Goal: Task Accomplishment & Management: Use online tool/utility

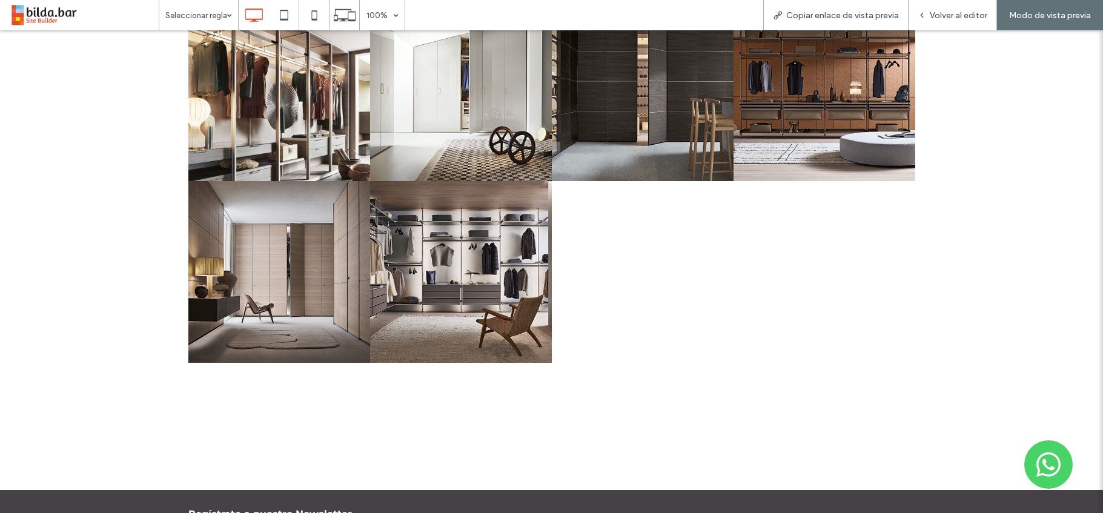
scroll to position [734, 0]
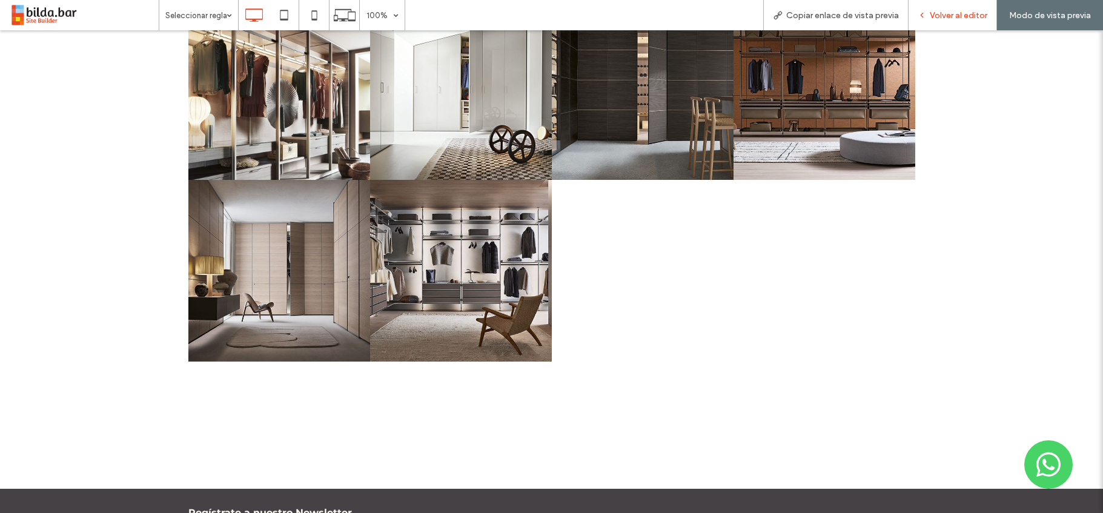
click at [947, 11] on span "Volver al editor" at bounding box center [958, 15] width 58 height 10
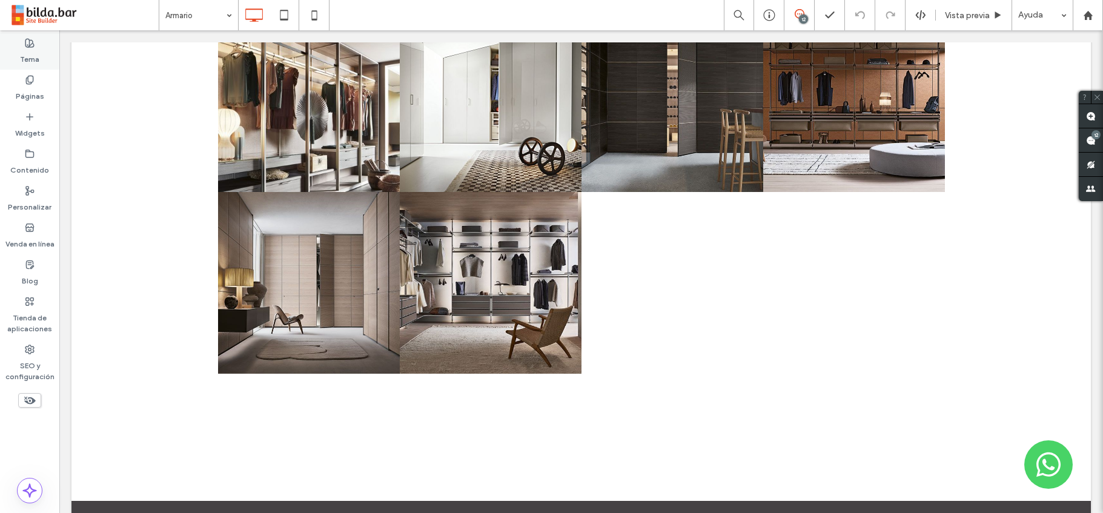
click at [27, 50] on label "Tema" at bounding box center [29, 56] width 19 height 17
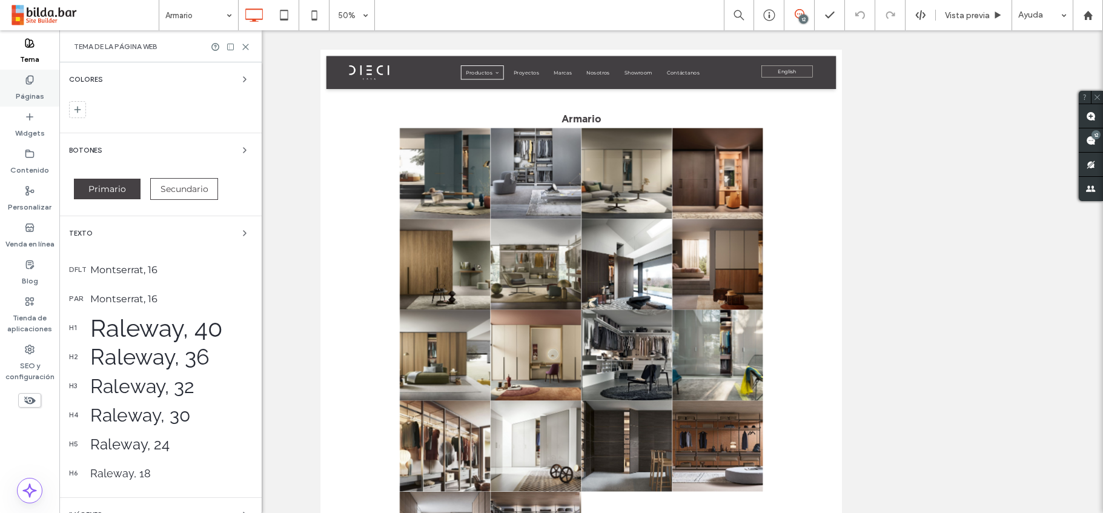
click at [31, 79] on icon at bounding box center [30, 80] width 10 height 10
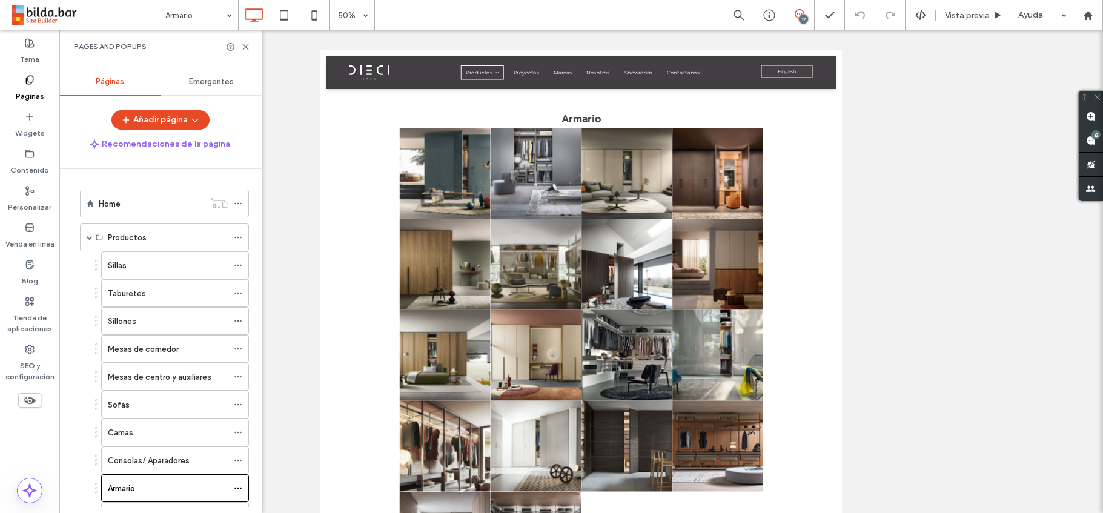
click at [221, 79] on span "Emergentes" at bounding box center [211, 82] width 45 height 10
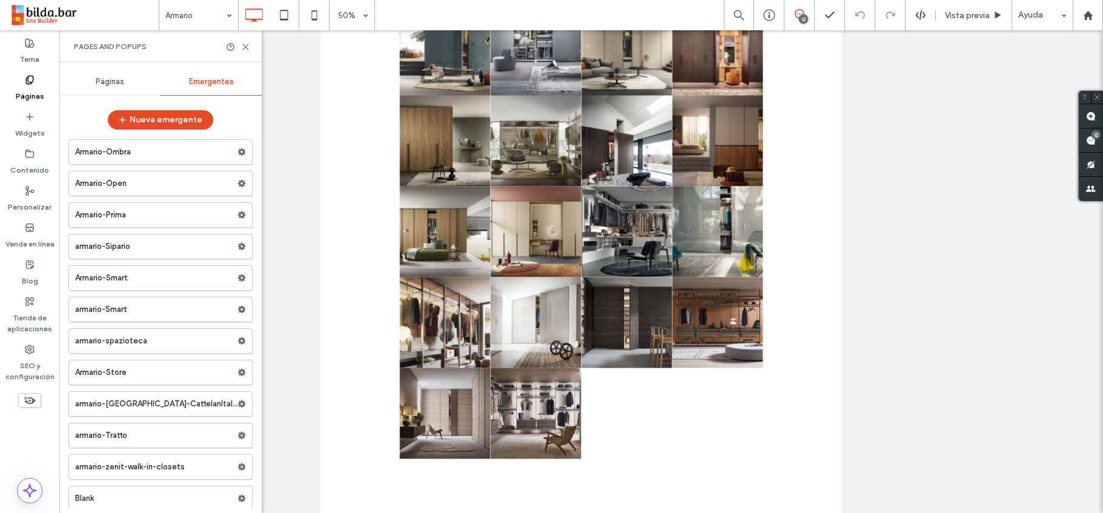
scroll to position [1008, 0]
click at [163, 244] on label "armario-Sipario" at bounding box center [156, 249] width 162 height 24
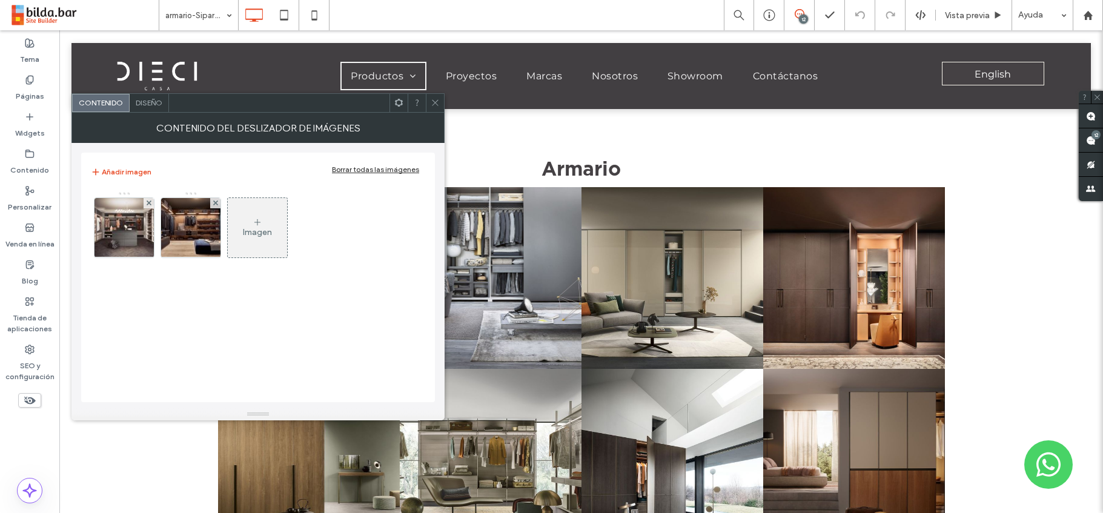
click at [435, 101] on icon at bounding box center [435, 102] width 9 height 9
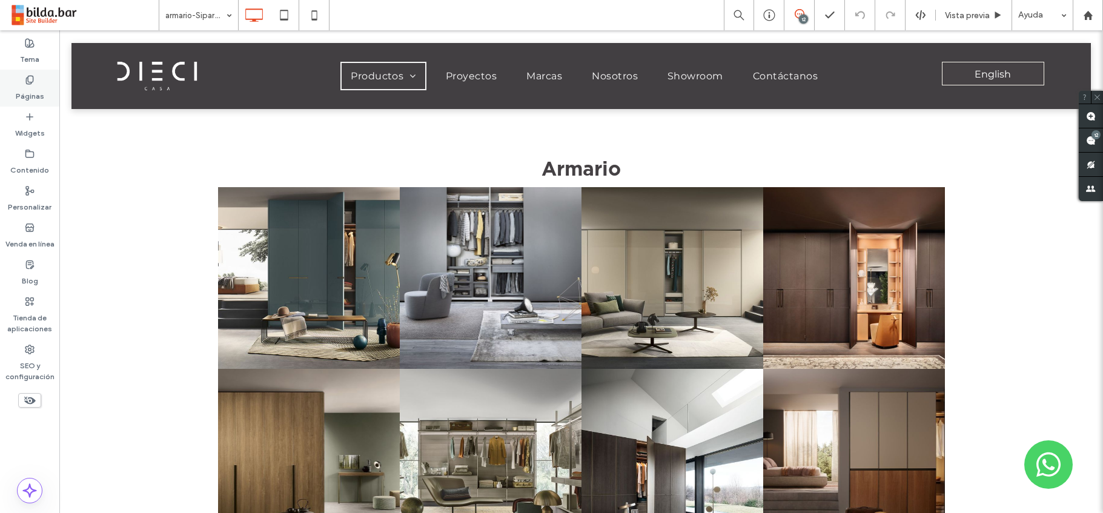
click at [27, 88] on label "Páginas" at bounding box center [30, 93] width 28 height 17
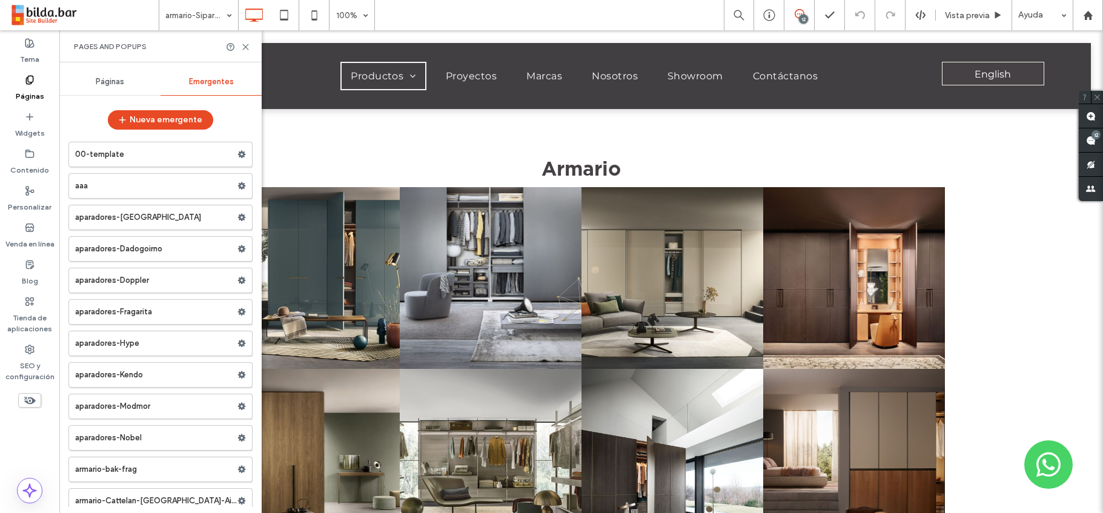
click at [211, 82] on span "Emergentes" at bounding box center [211, 82] width 45 height 10
click at [245, 45] on use at bounding box center [245, 46] width 5 height 5
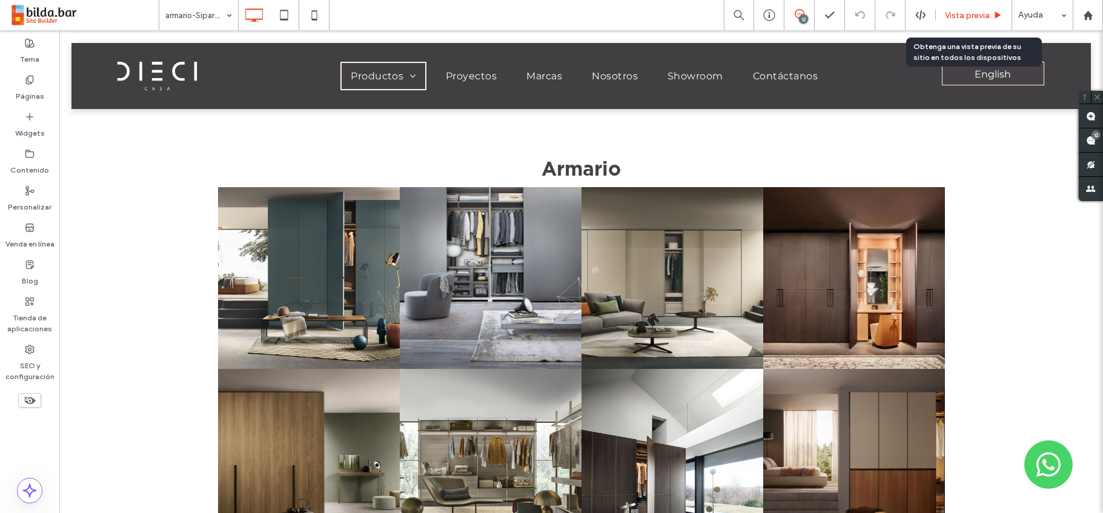
click at [969, 12] on span "Vista previa" at bounding box center [967, 15] width 45 height 10
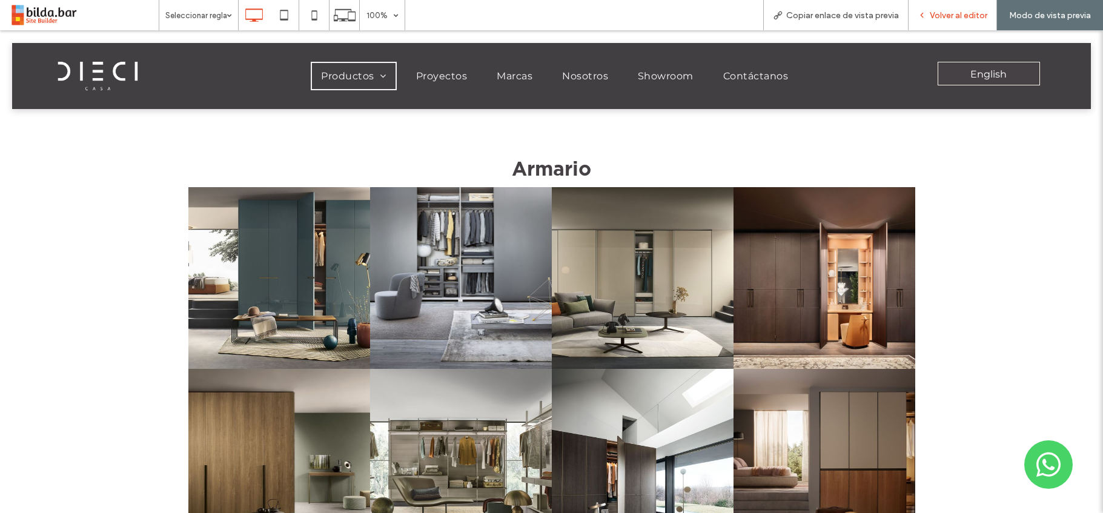
click at [962, 16] on span "Volver al editor" at bounding box center [958, 15] width 58 height 10
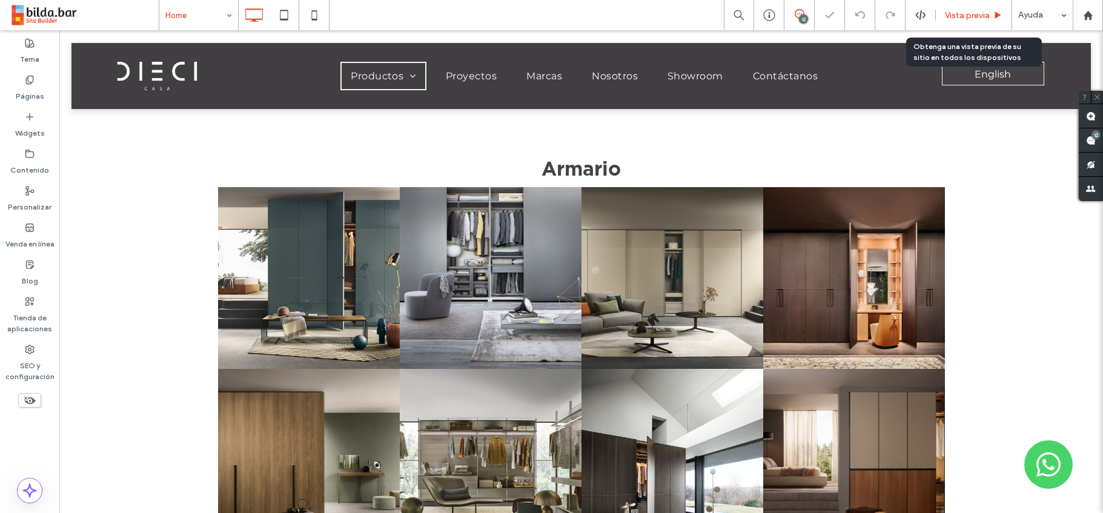
click at [966, 18] on span "Vista previa" at bounding box center [967, 15] width 45 height 10
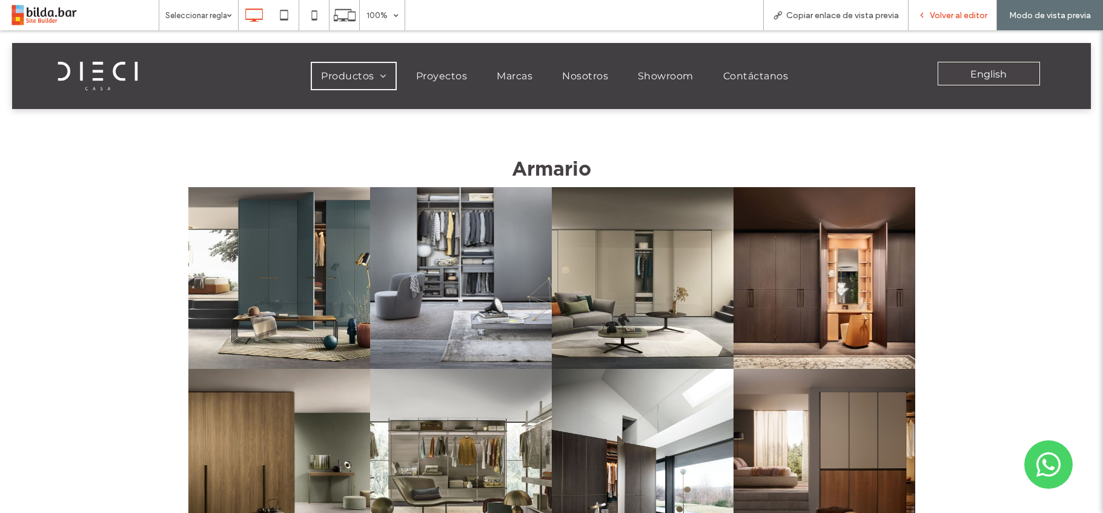
click at [963, 16] on span "Volver al editor" at bounding box center [958, 15] width 58 height 10
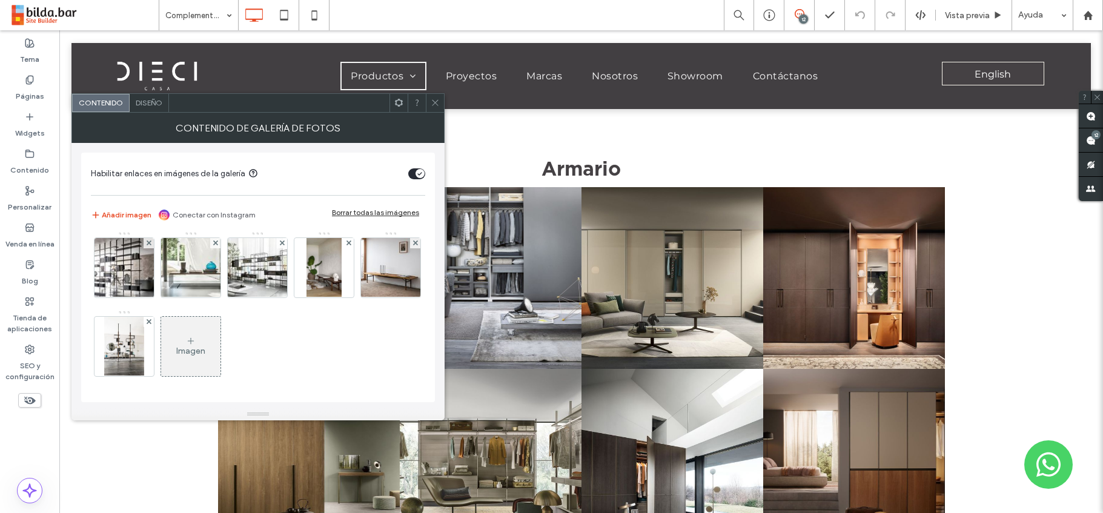
scroll to position [397, 0]
click at [220, 333] on div "Imagen" at bounding box center [190, 346] width 59 height 57
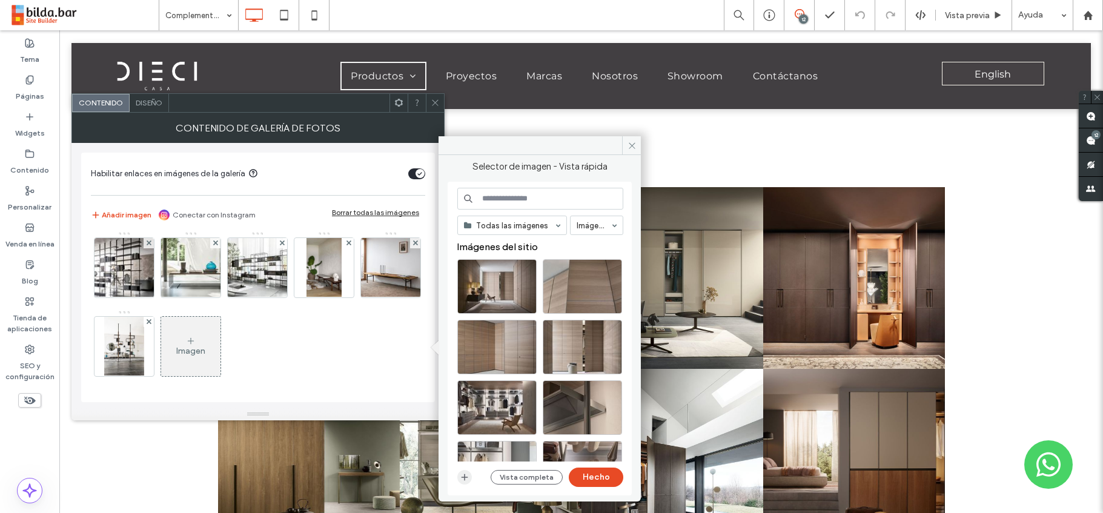
click at [460, 474] on icon "button" at bounding box center [465, 477] width 10 height 10
click at [516, 477] on button "Vista completa" at bounding box center [526, 477] width 72 height 15
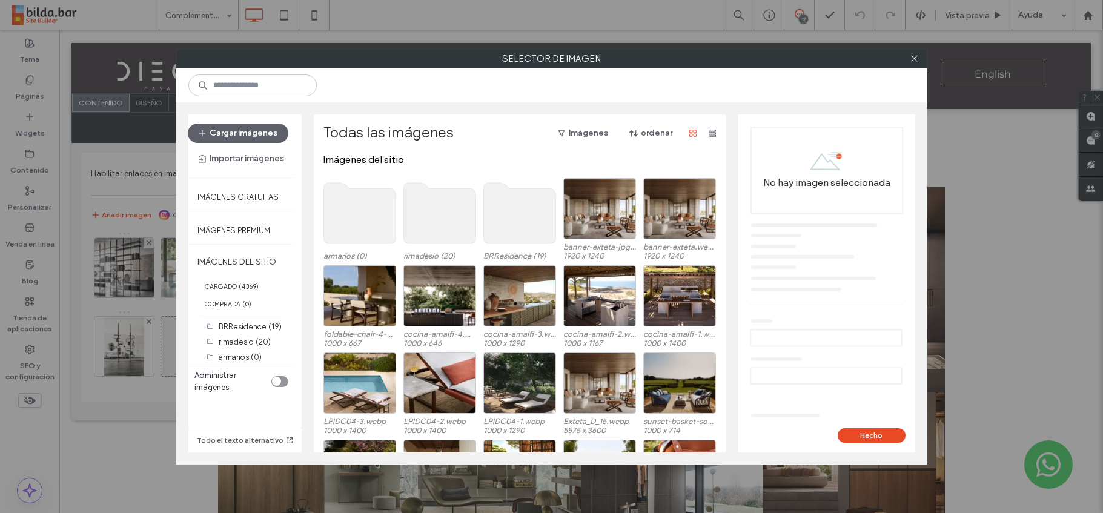
click at [432, 214] on use at bounding box center [439, 213] width 72 height 61
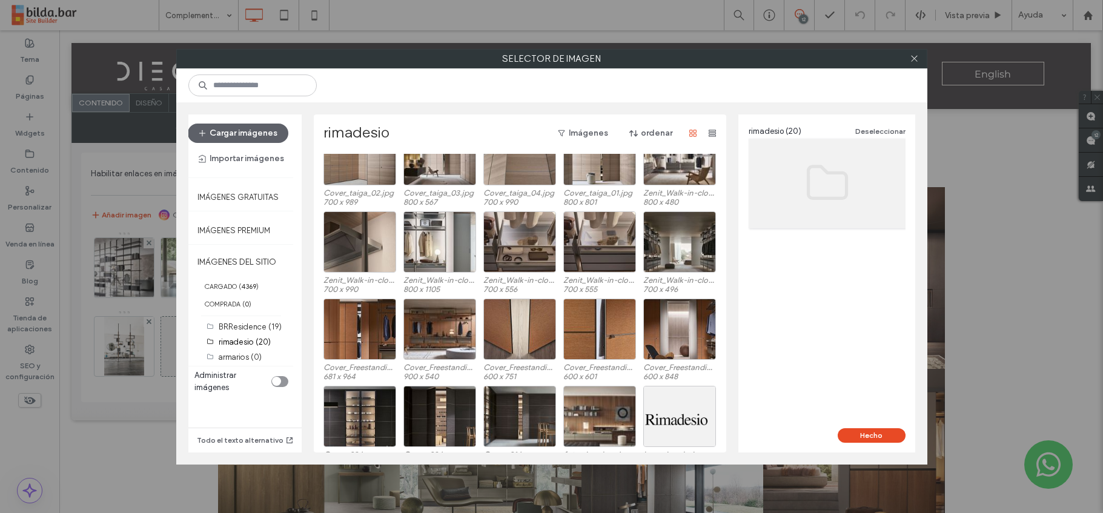
scroll to position [0, 0]
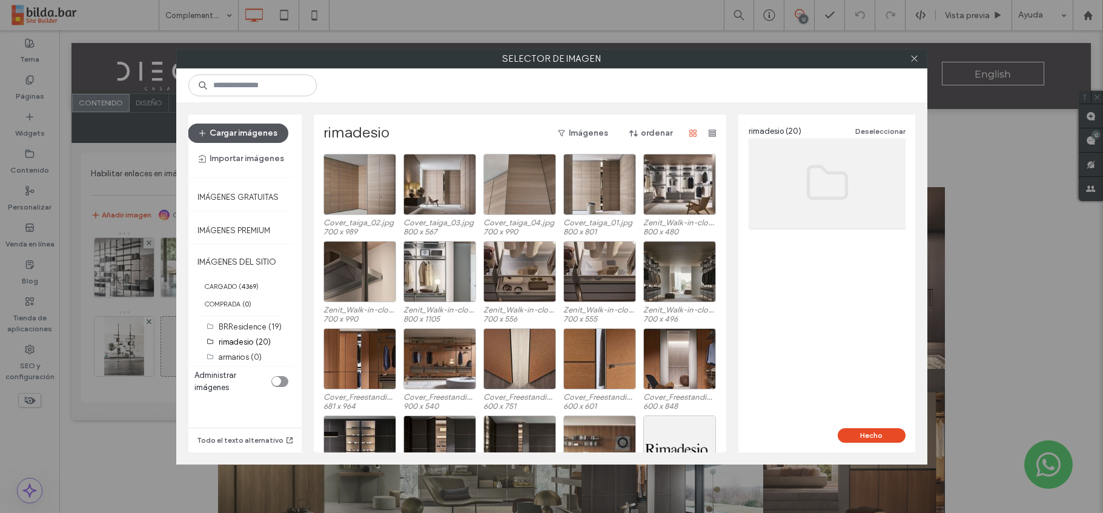
click at [246, 131] on button "Cargar imágenes" at bounding box center [238, 133] width 101 height 19
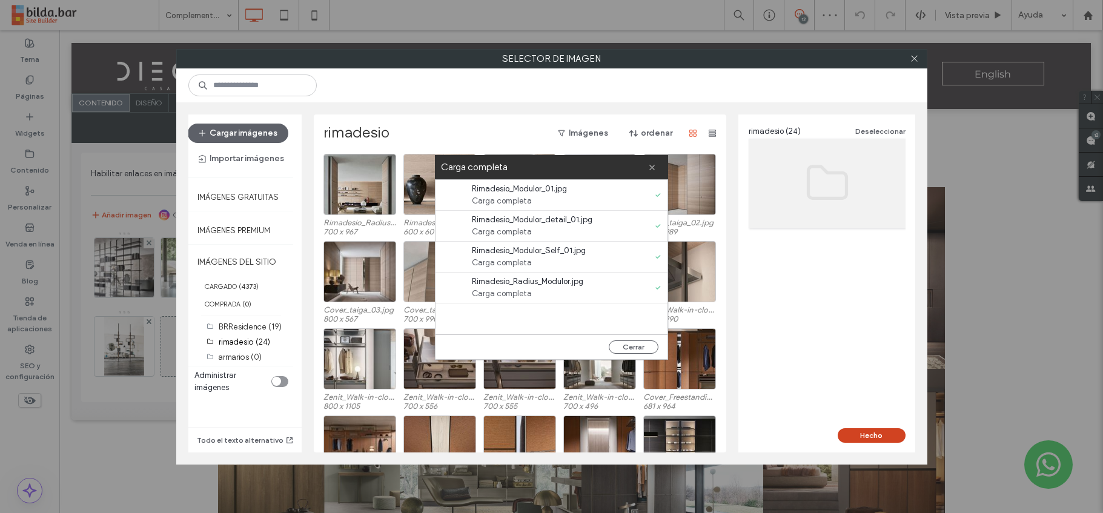
click at [870, 434] on button "Hecho" at bounding box center [871, 435] width 68 height 15
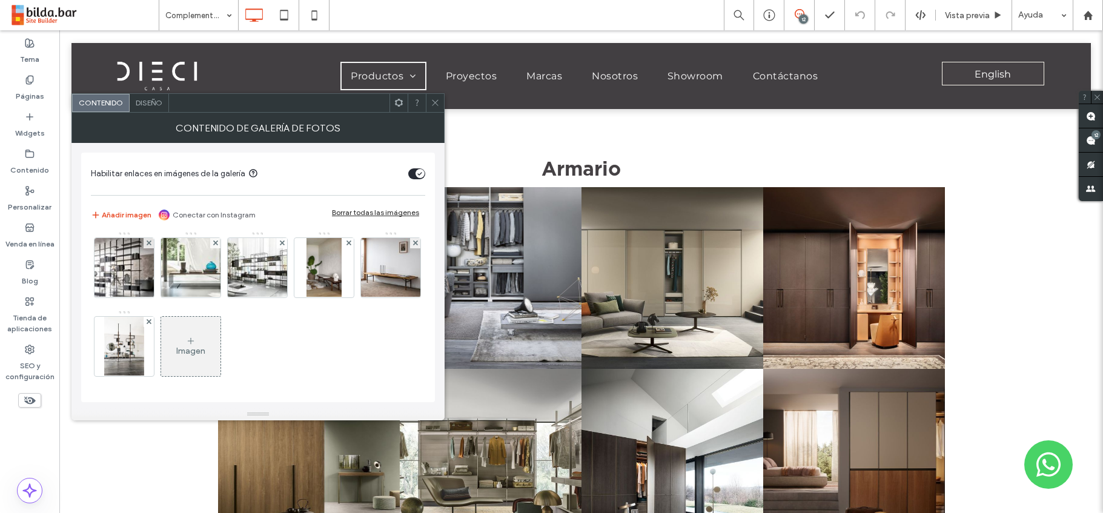
click at [205, 351] on div "Imagen" at bounding box center [190, 351] width 29 height 10
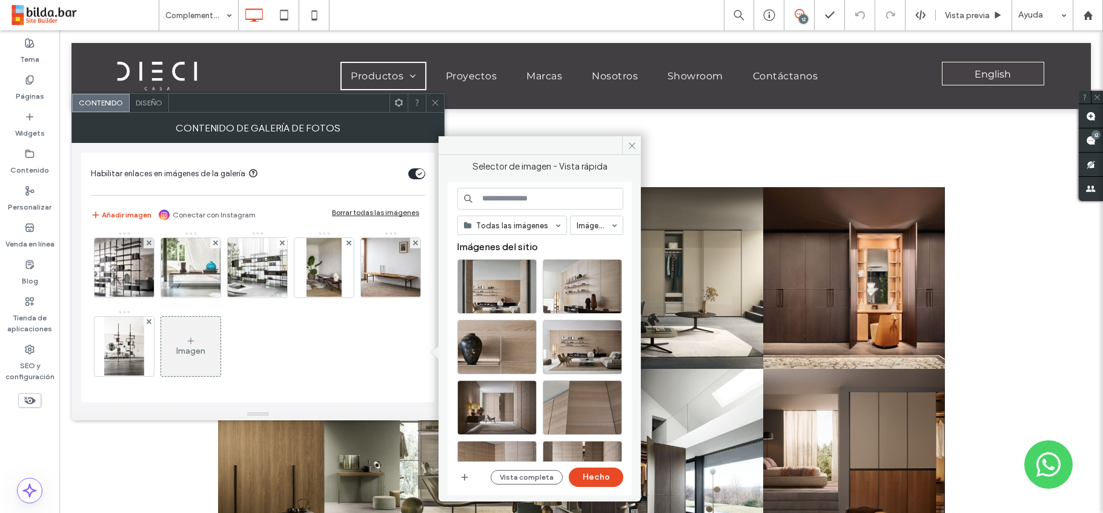
scroll to position [2, 0]
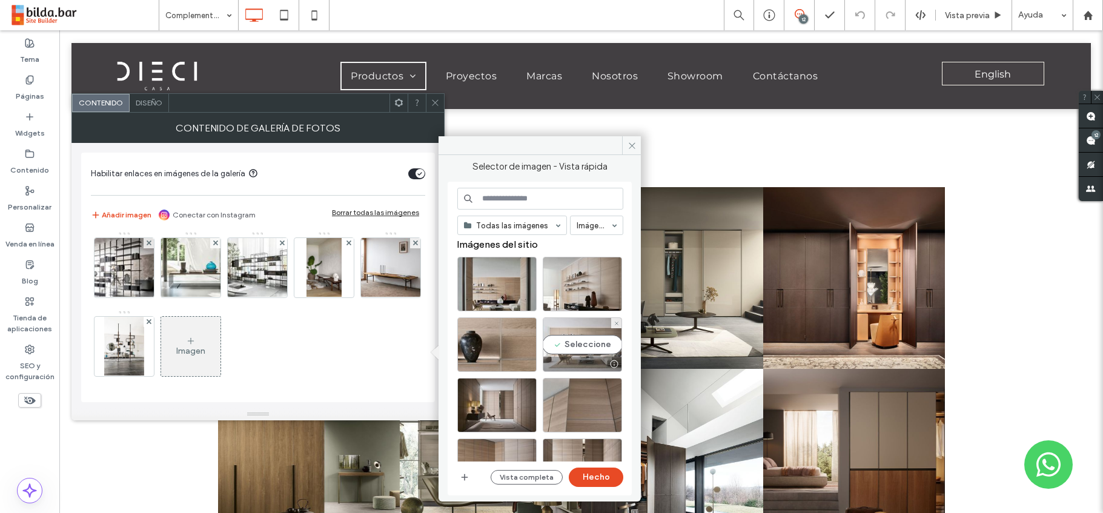
click at [579, 345] on div "Seleccione" at bounding box center [582, 344] width 79 height 54
click at [591, 478] on button "Hecho" at bounding box center [596, 476] width 54 height 19
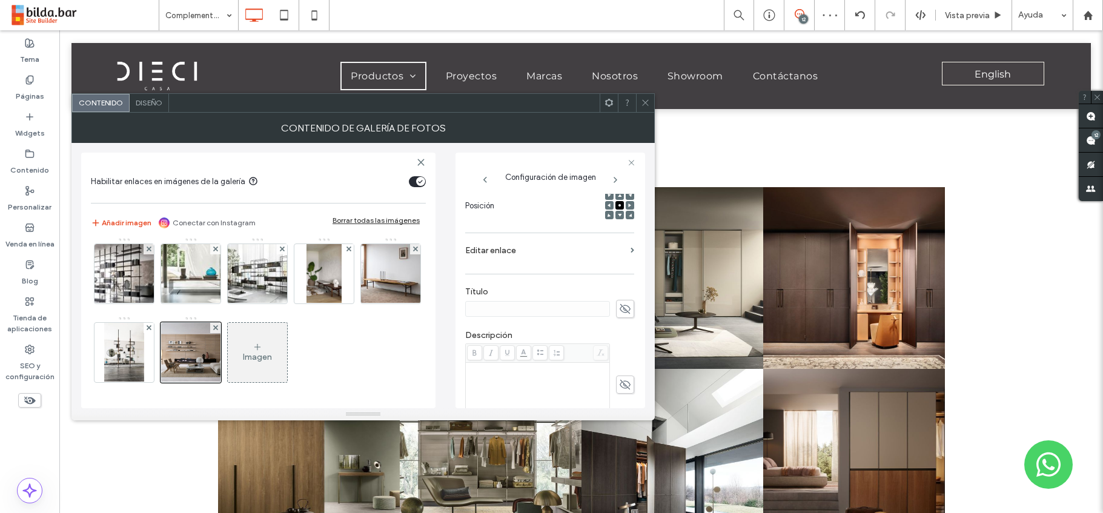
scroll to position [174, 0]
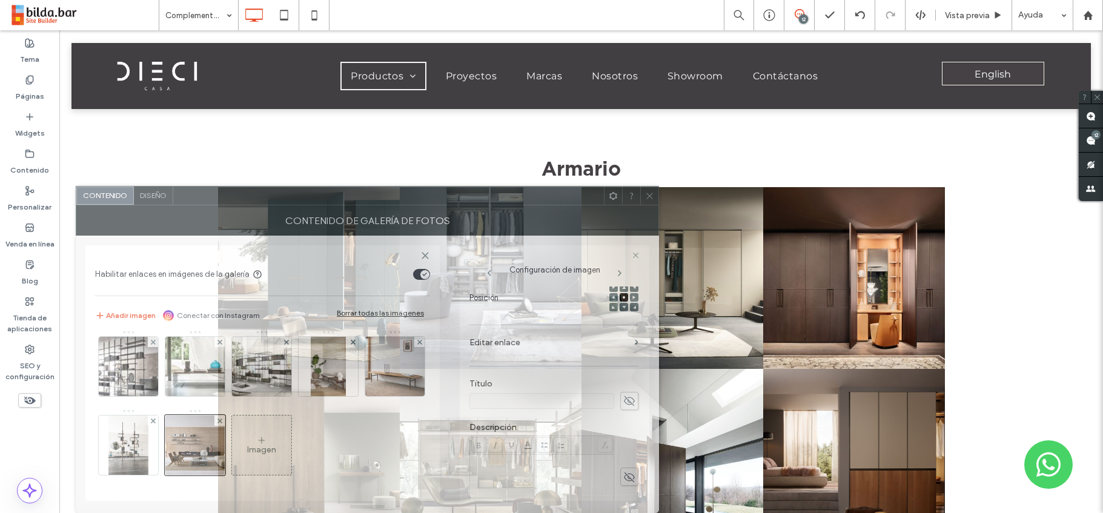
drag, startPoint x: 527, startPoint y: 105, endPoint x: 516, endPoint y: 199, distance: 95.1
click at [531, 337] on div "Contenido Diseño Contenido de galería de fotos Habilitar enlaces en imágenes de…" at bounding box center [367, 349] width 583 height 327
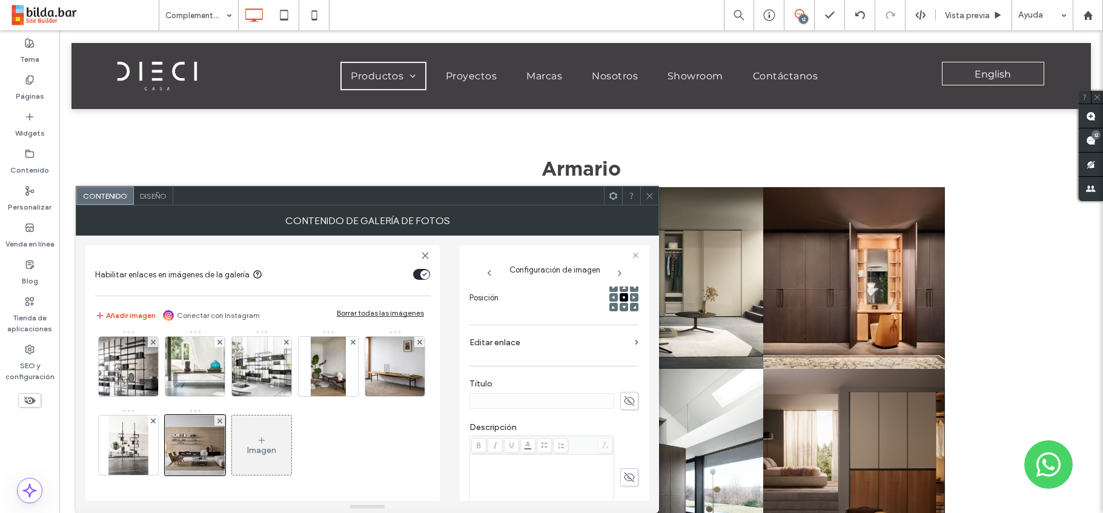
click at [550, 194] on div at bounding box center [388, 196] width 431 height 18
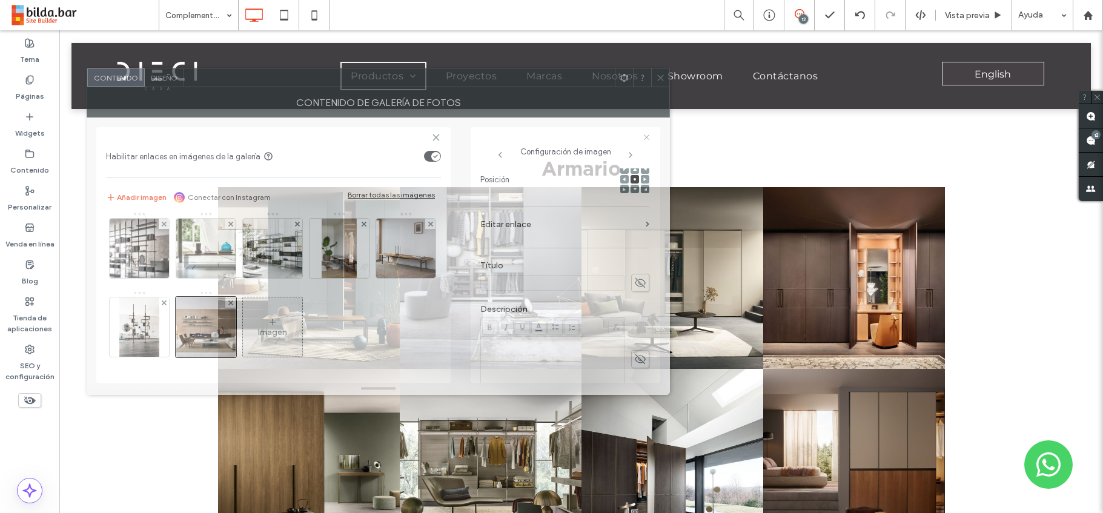
drag, startPoint x: 550, startPoint y: 186, endPoint x: 561, endPoint y: 68, distance: 118.6
click at [561, 68] on div at bounding box center [399, 77] width 431 height 18
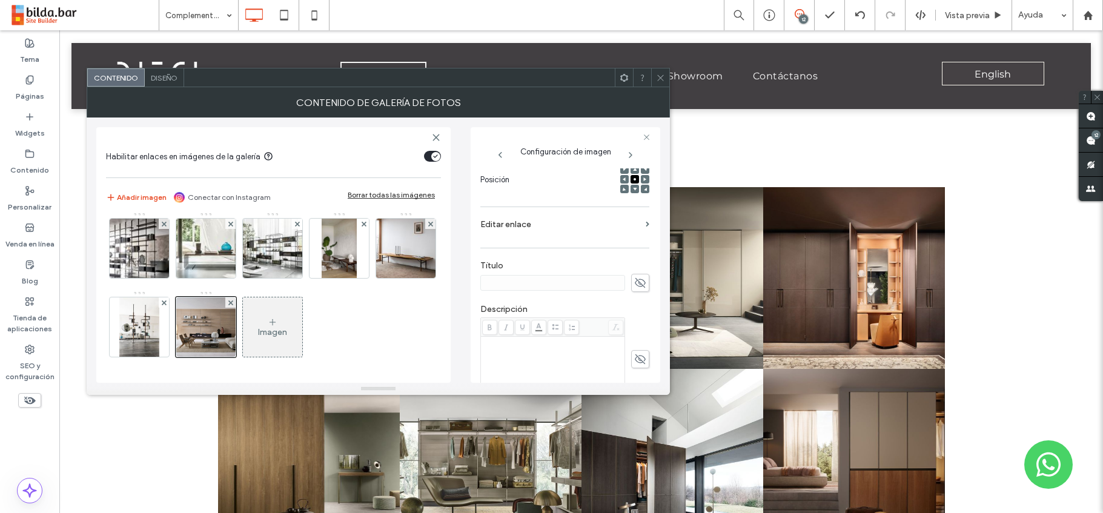
click at [636, 279] on use at bounding box center [640, 283] width 11 height 10
type input "*******"
click at [533, 343] on div "Rich Text Editor" at bounding box center [553, 342] width 140 height 8
click at [513, 348] on div "Rich Text Editor" at bounding box center [553, 368] width 140 height 61
click at [639, 225] on section "Editar enlace" at bounding box center [564, 227] width 169 height 28
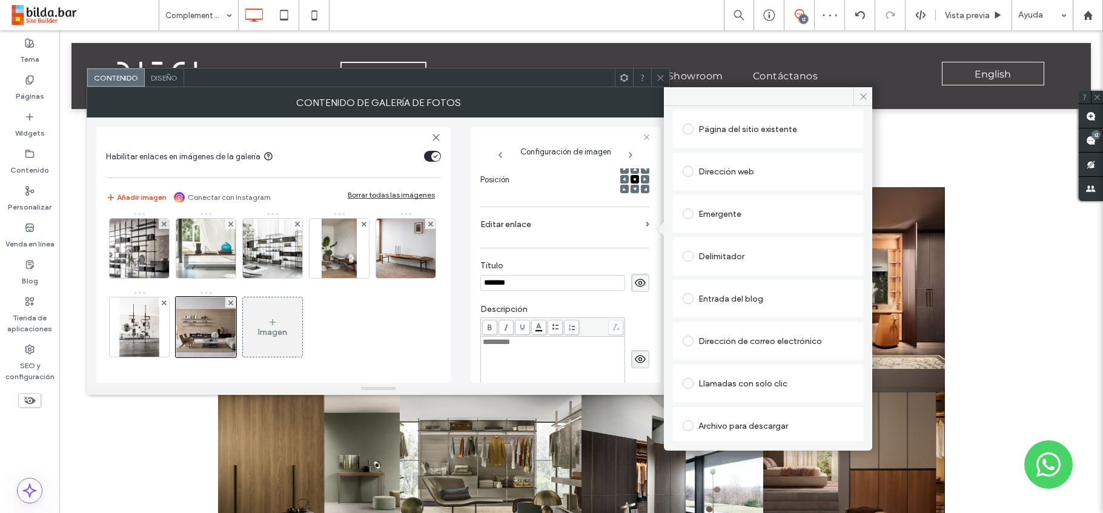
scroll to position [71, 0]
click at [690, 209] on span at bounding box center [687, 210] width 11 height 11
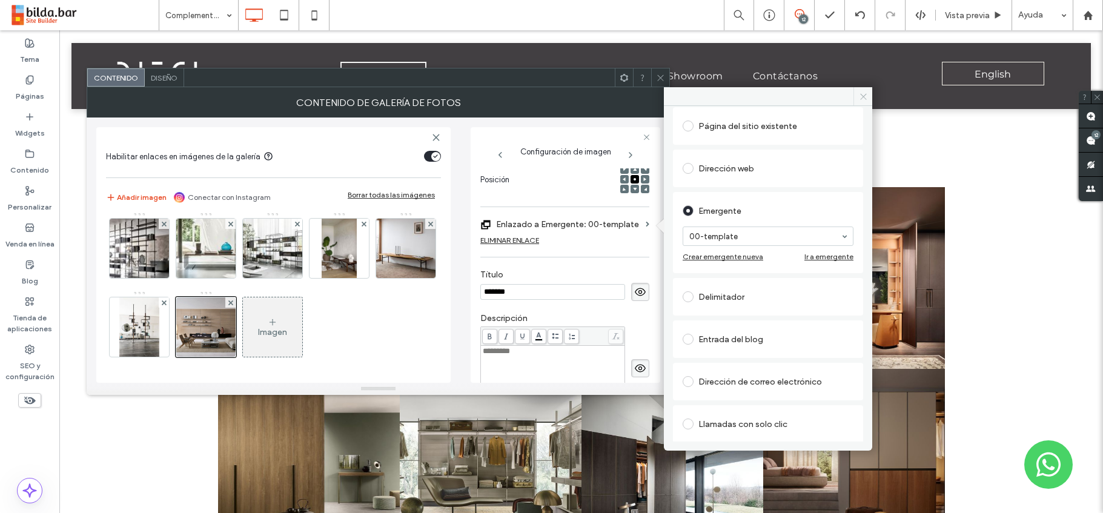
click at [864, 99] on icon at bounding box center [863, 96] width 9 height 9
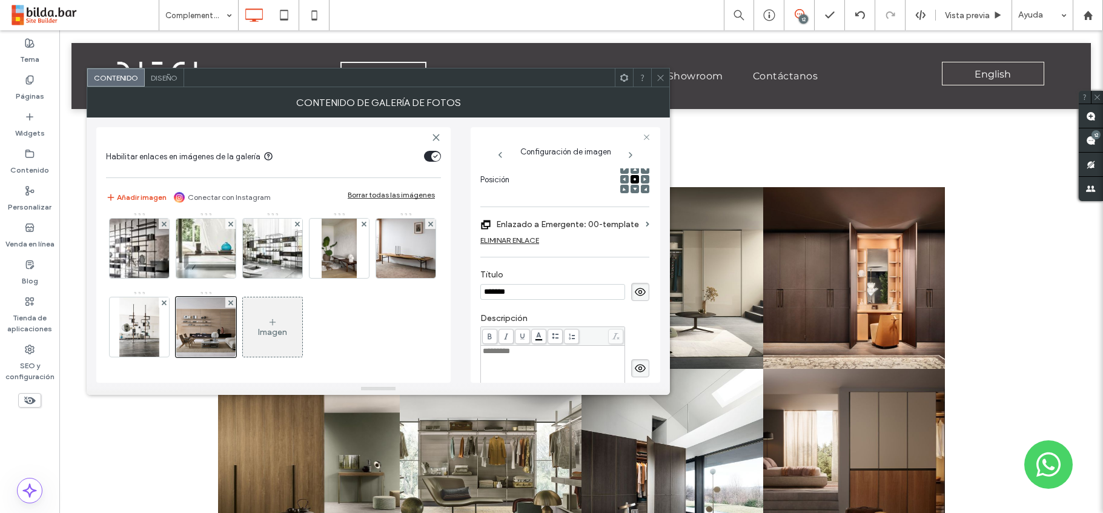
click at [659, 74] on icon at bounding box center [660, 77] width 9 height 9
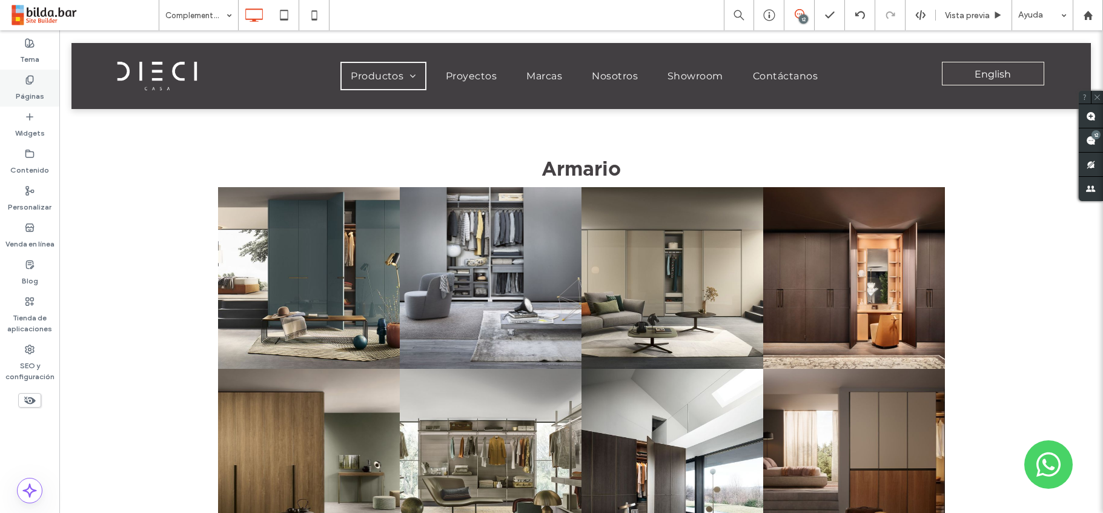
click at [35, 82] on div "Páginas" at bounding box center [29, 88] width 59 height 37
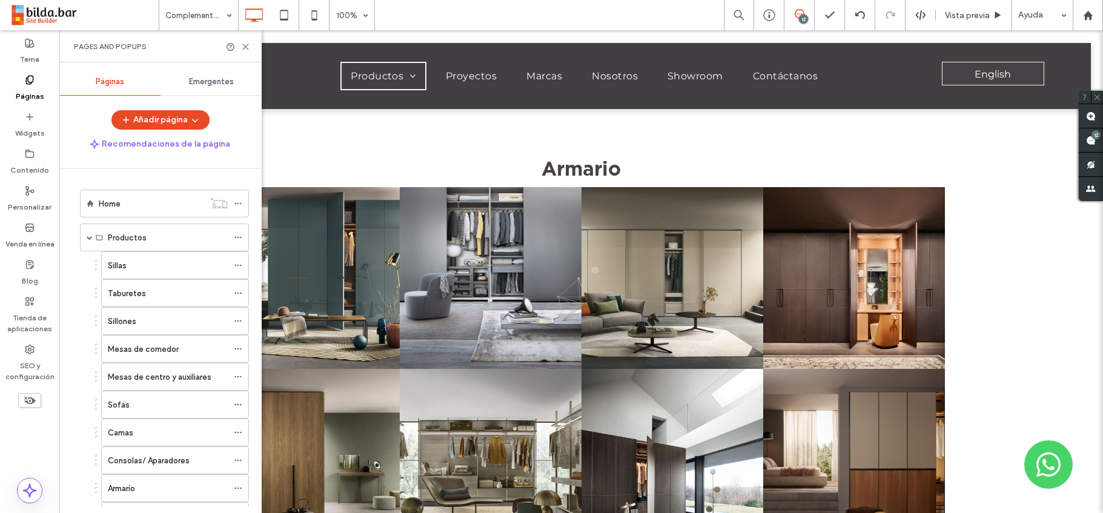
click at [205, 82] on span "Emergentes" at bounding box center [211, 82] width 45 height 10
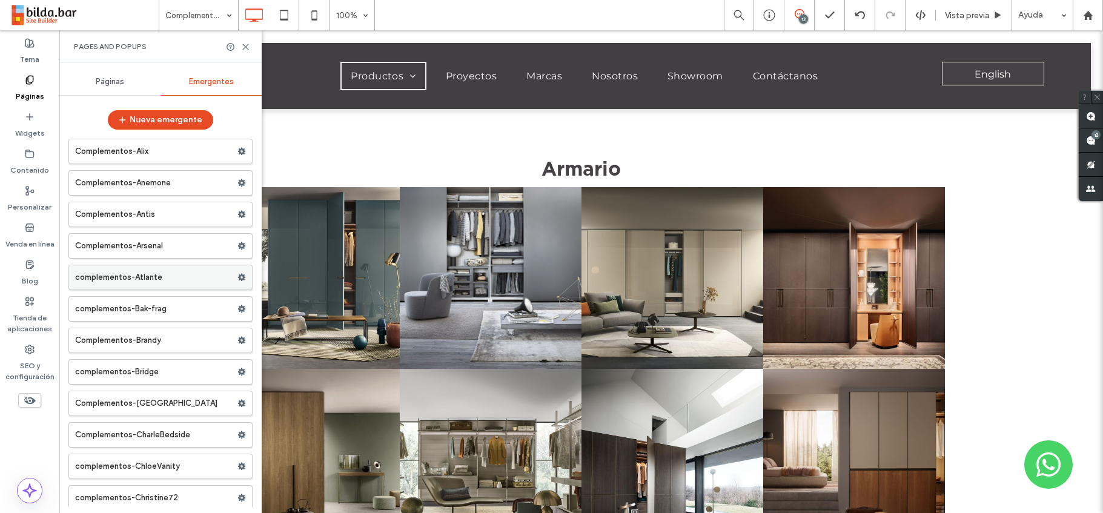
scroll to position [3562, 0]
click at [180, 373] on label "complementos-Bridge" at bounding box center [156, 371] width 162 height 24
click at [238, 372] on use at bounding box center [242, 371] width 8 height 7
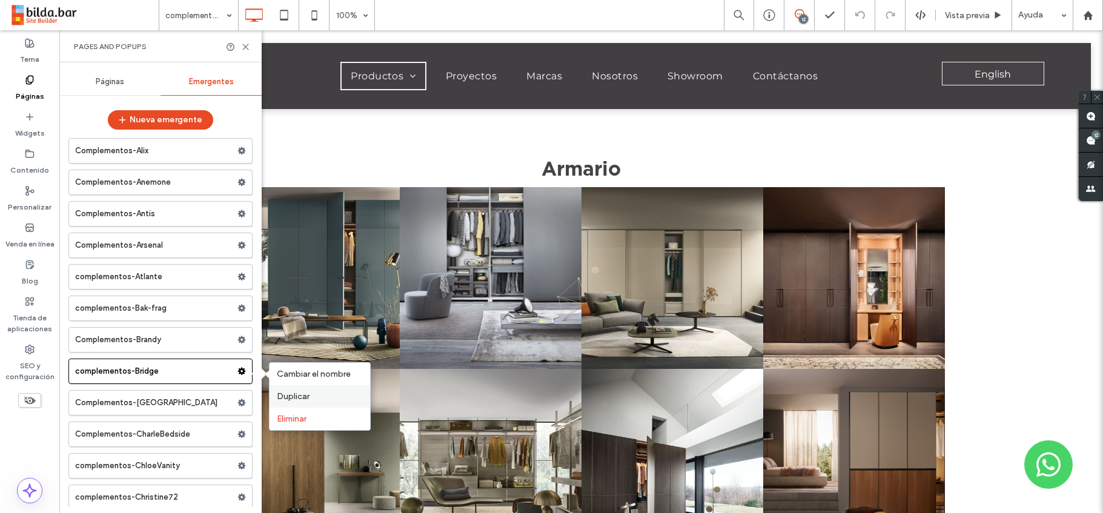
click at [292, 399] on span "Duplicar" at bounding box center [293, 396] width 33 height 10
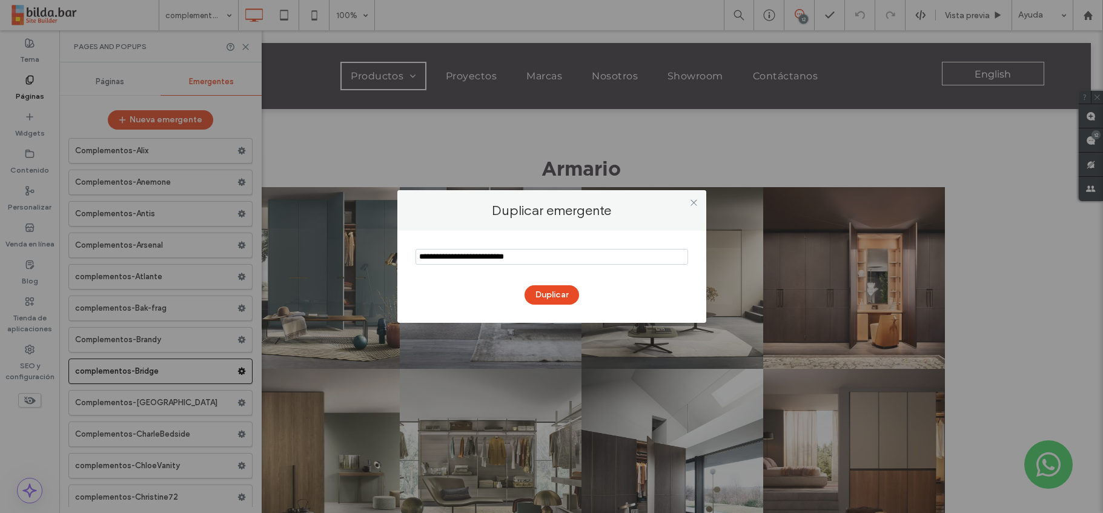
drag, startPoint x: 538, startPoint y: 257, endPoint x: 512, endPoint y: 260, distance: 26.1
click at [512, 260] on input "notEmpty" at bounding box center [551, 257] width 272 height 16
drag, startPoint x: 454, startPoint y: 257, endPoint x: 400, endPoint y: 258, distance: 53.9
click at [400, 258] on div "Duplicar" at bounding box center [551, 277] width 309 height 92
click at [507, 257] on input "notEmpty" at bounding box center [551, 257] width 272 height 16
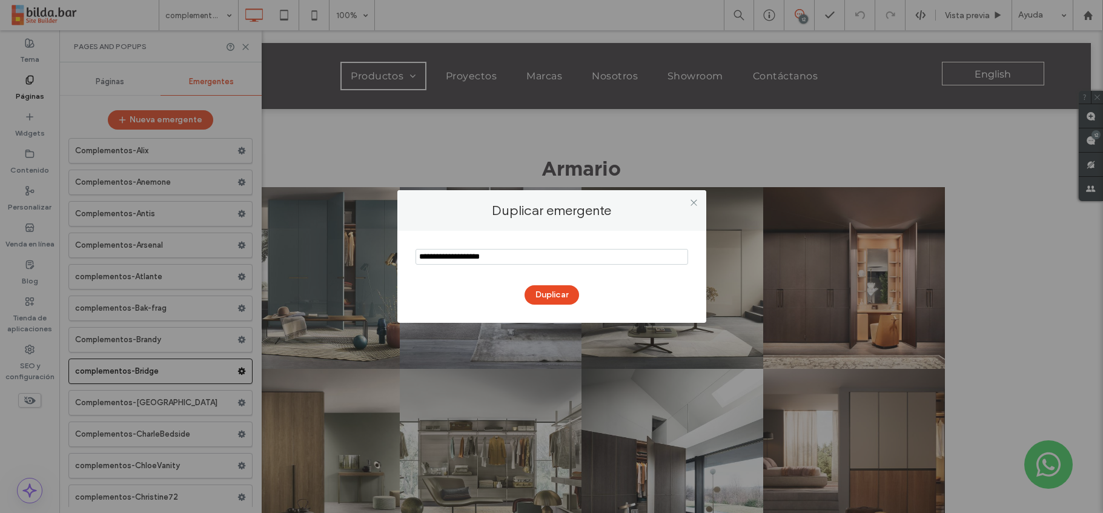
click at [478, 257] on input "notEmpty" at bounding box center [551, 257] width 272 height 16
type input "**********"
click at [540, 295] on button "Duplicar" at bounding box center [551, 294] width 54 height 19
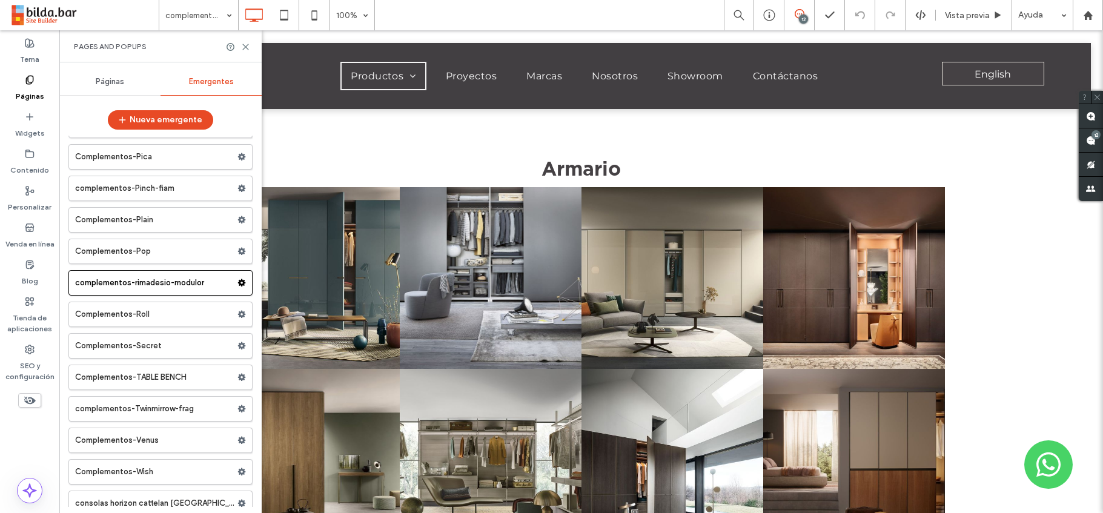
scroll to position [4690, 0]
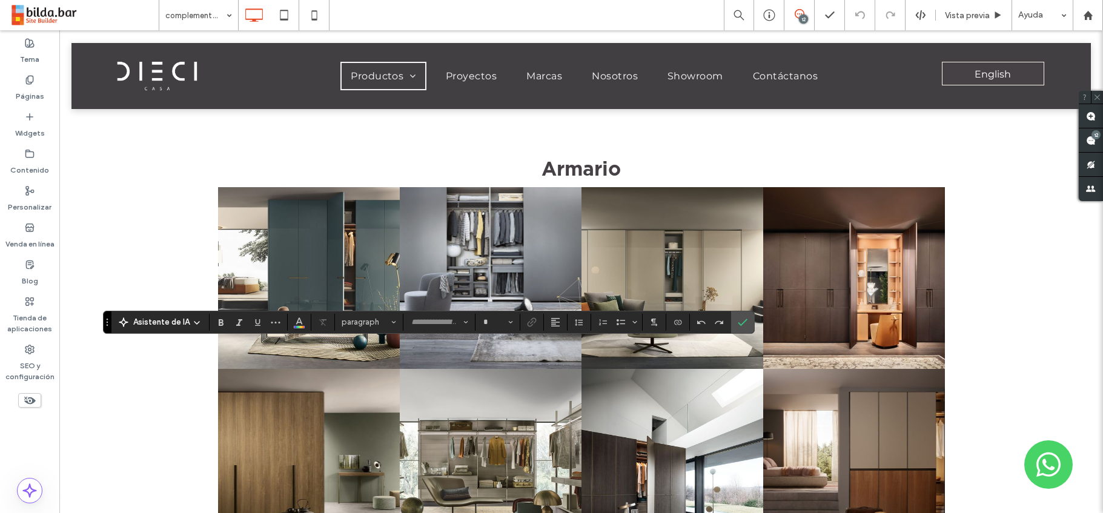
type input "*******"
type input "**"
click at [739, 325] on icon "Confirmar" at bounding box center [743, 322] width 10 height 10
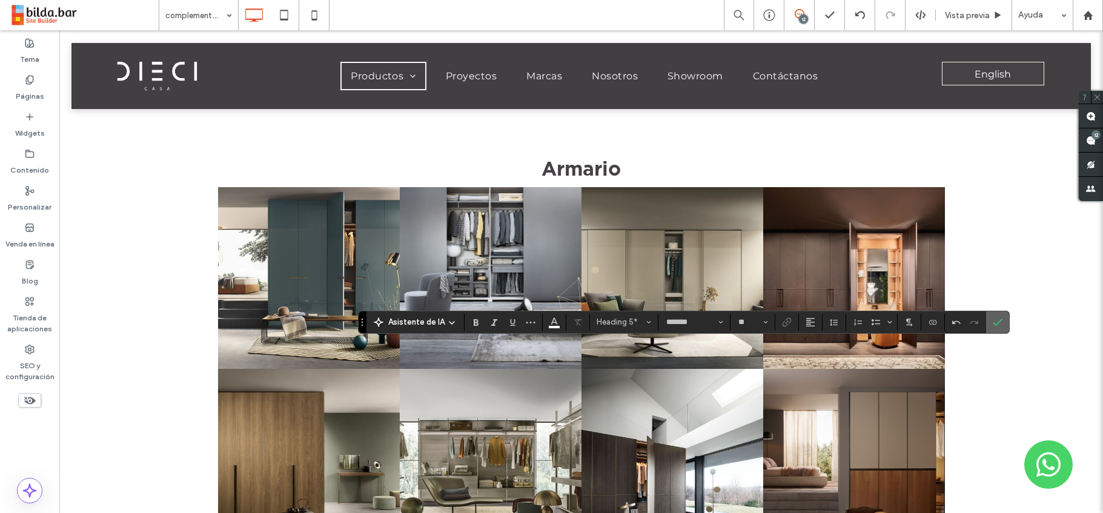
click at [995, 320] on icon "Confirmar" at bounding box center [997, 322] width 10 height 10
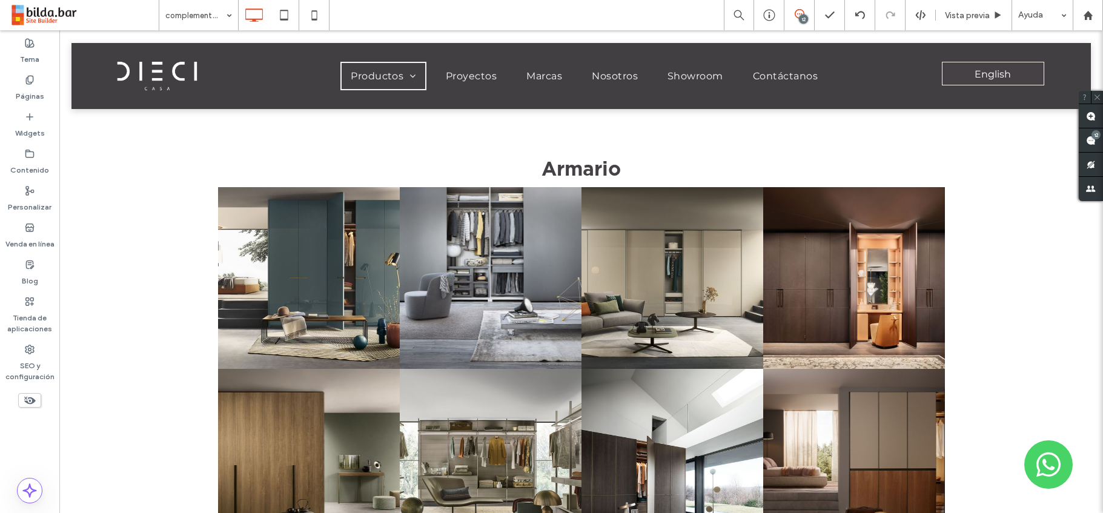
type input "*******"
type input "**"
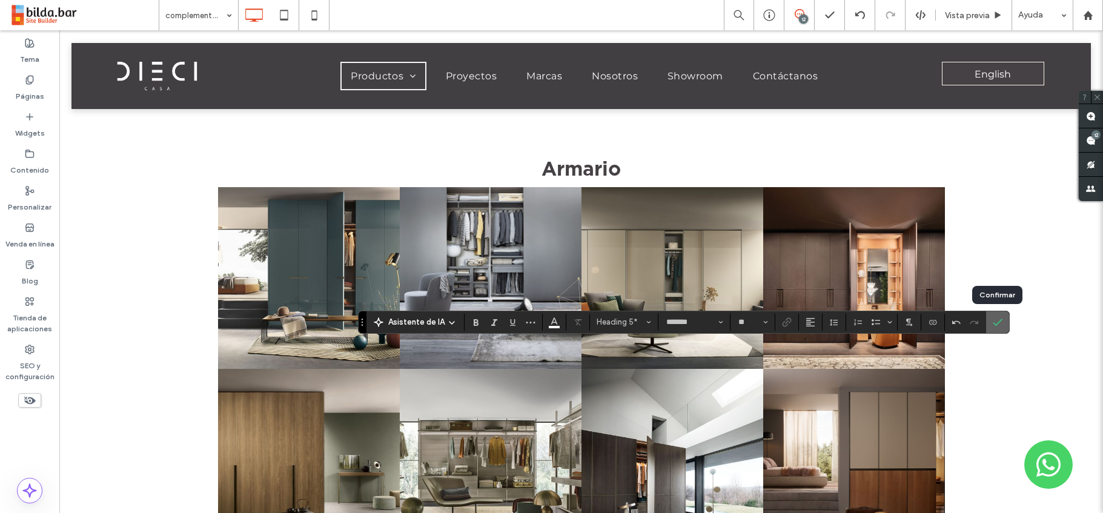
click at [995, 320] on icon "Confirmar" at bounding box center [997, 322] width 10 height 10
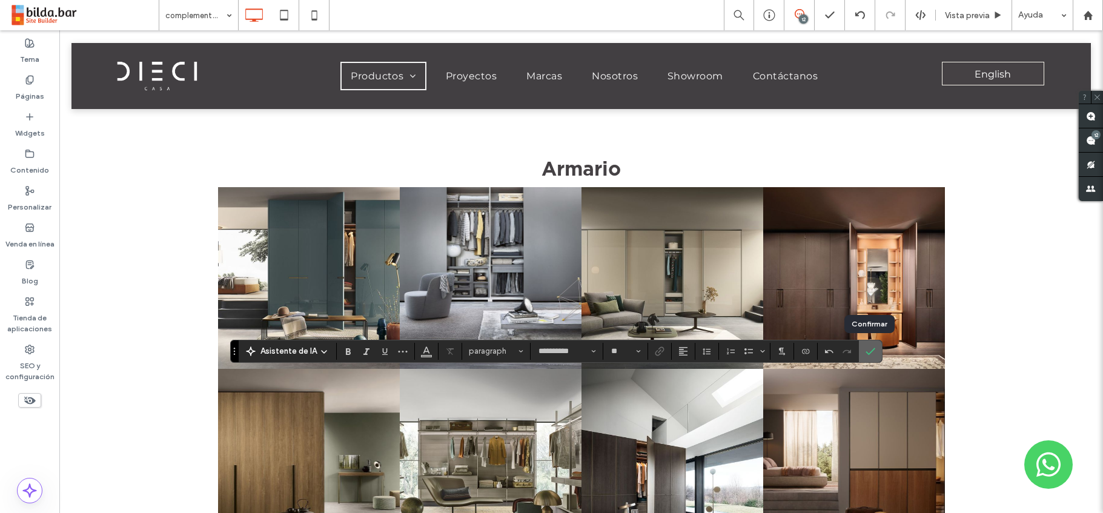
click at [871, 349] on use "Confirmar" at bounding box center [870, 351] width 10 height 7
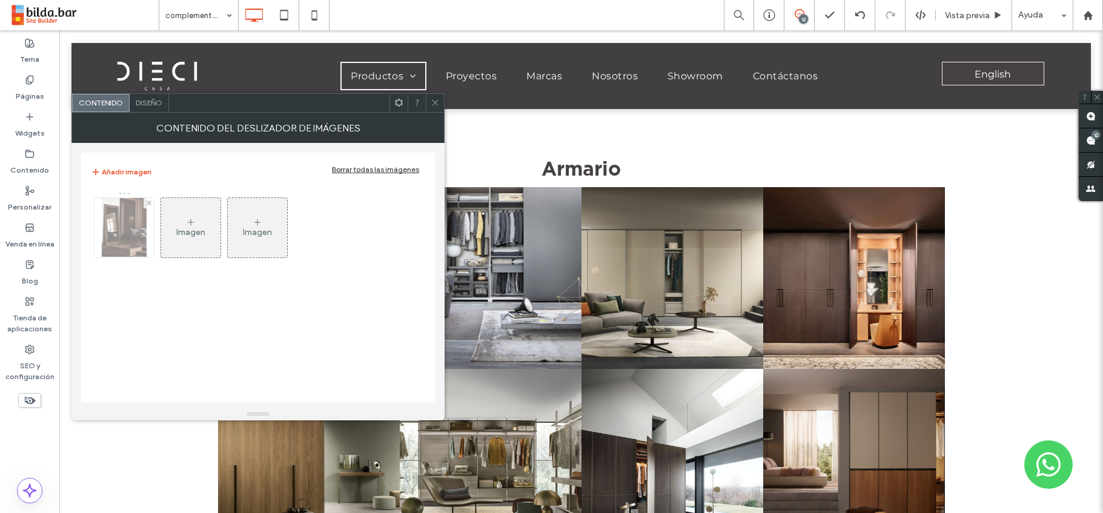
click at [128, 231] on img at bounding box center [124, 227] width 45 height 59
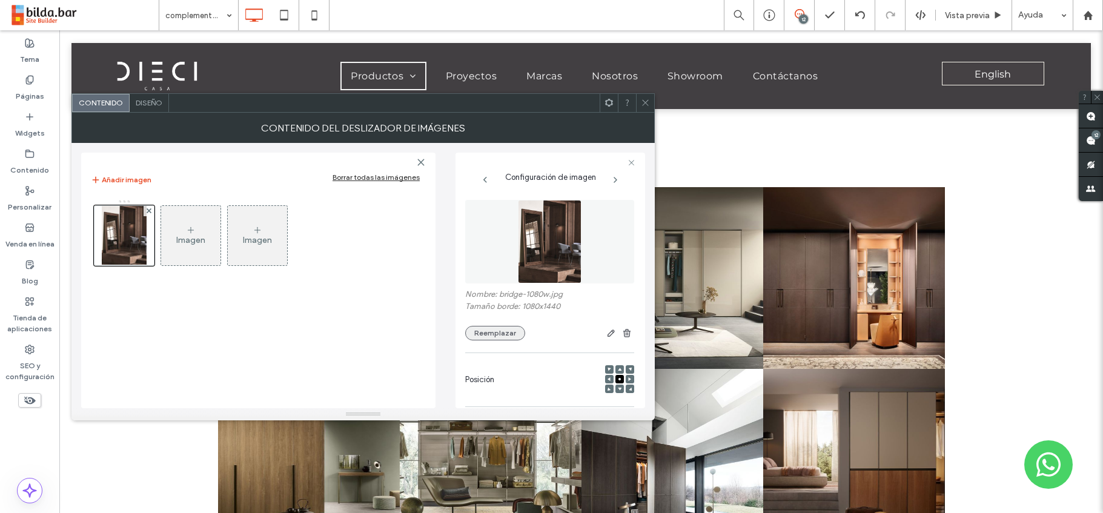
click at [495, 330] on button "Reemplazar" at bounding box center [495, 333] width 60 height 15
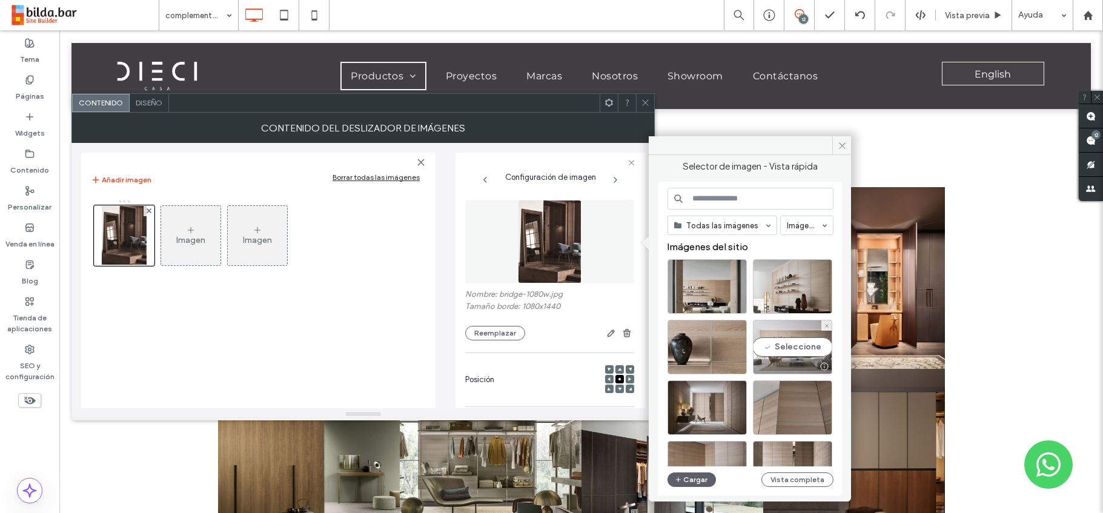
click at [791, 343] on div "Seleccione" at bounding box center [792, 347] width 79 height 54
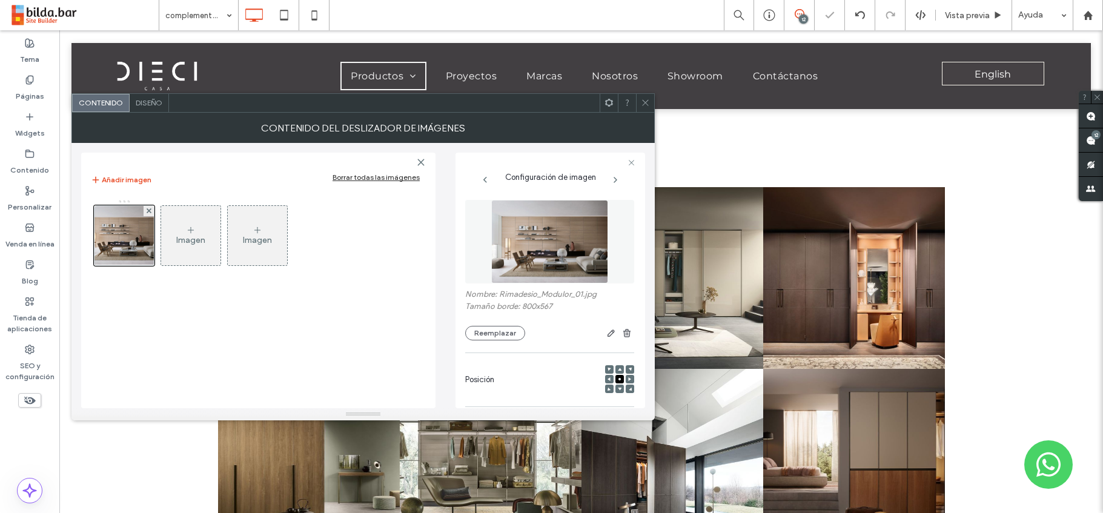
click at [194, 233] on icon at bounding box center [191, 230] width 10 height 10
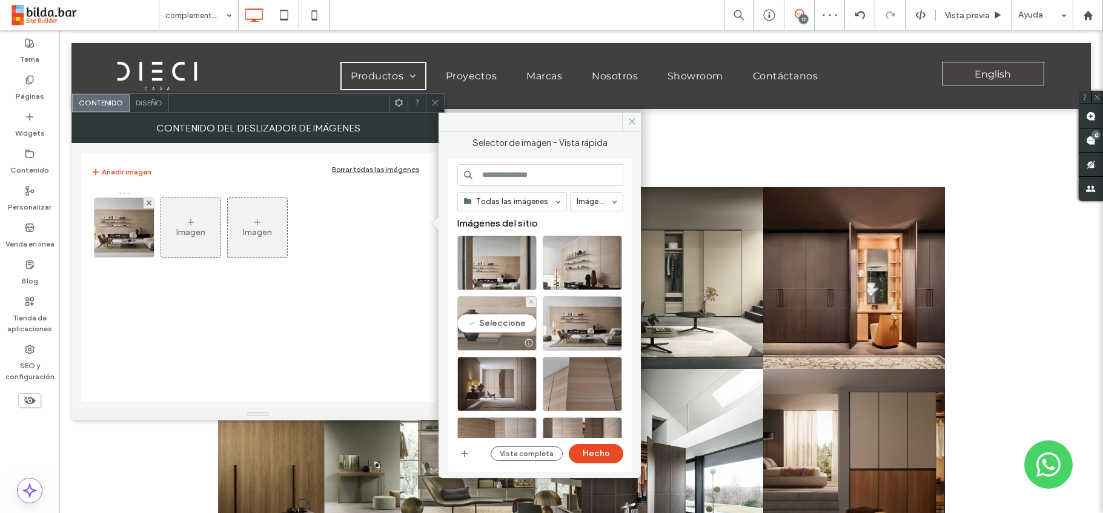
click at [513, 320] on div "Seleccione" at bounding box center [496, 323] width 79 height 54
click at [606, 452] on button "Hecho" at bounding box center [596, 453] width 54 height 19
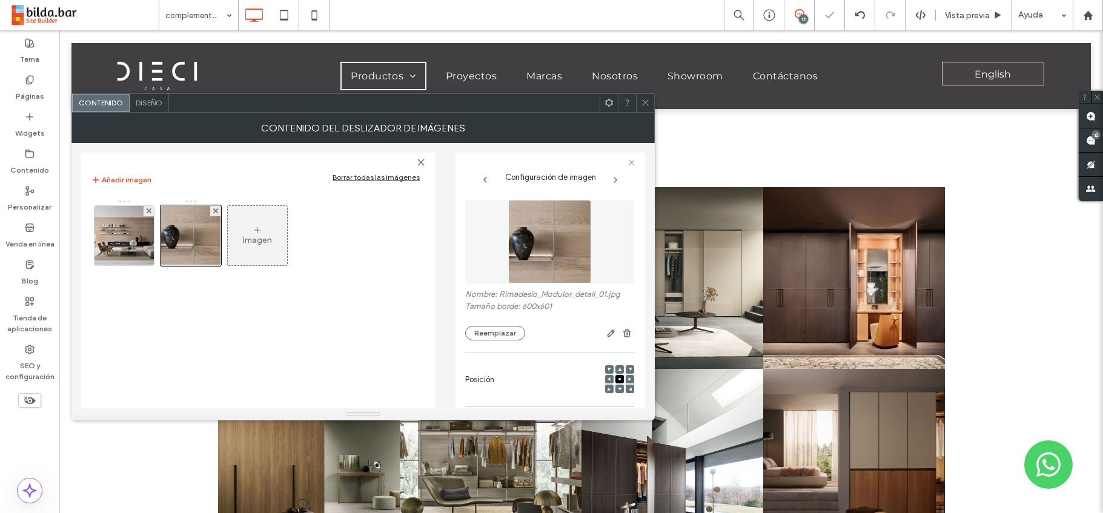
click at [260, 236] on div "Imagen" at bounding box center [257, 240] width 29 height 10
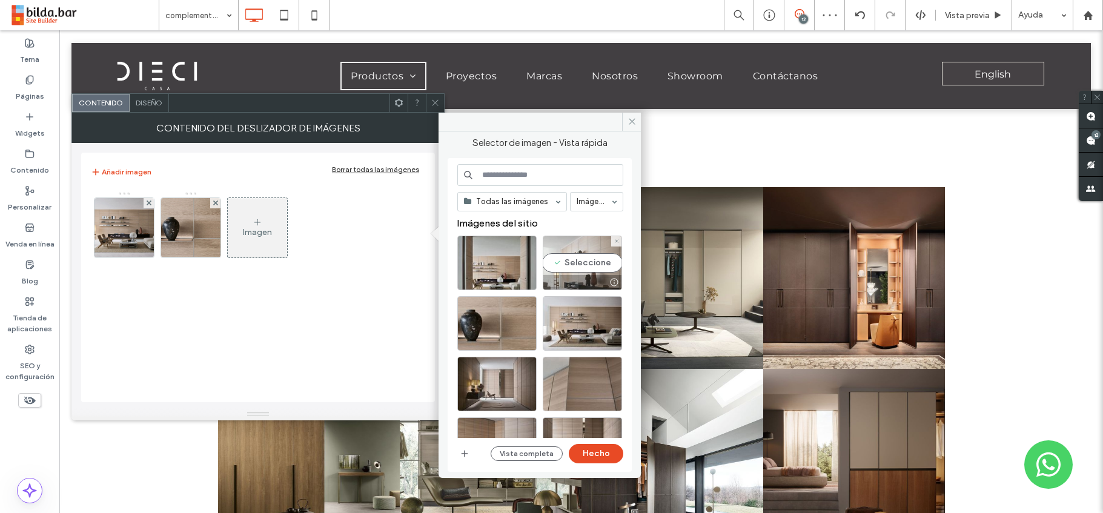
click at [583, 265] on div "Seleccione" at bounding box center [582, 263] width 79 height 54
click at [603, 449] on button "Hecho" at bounding box center [596, 453] width 54 height 19
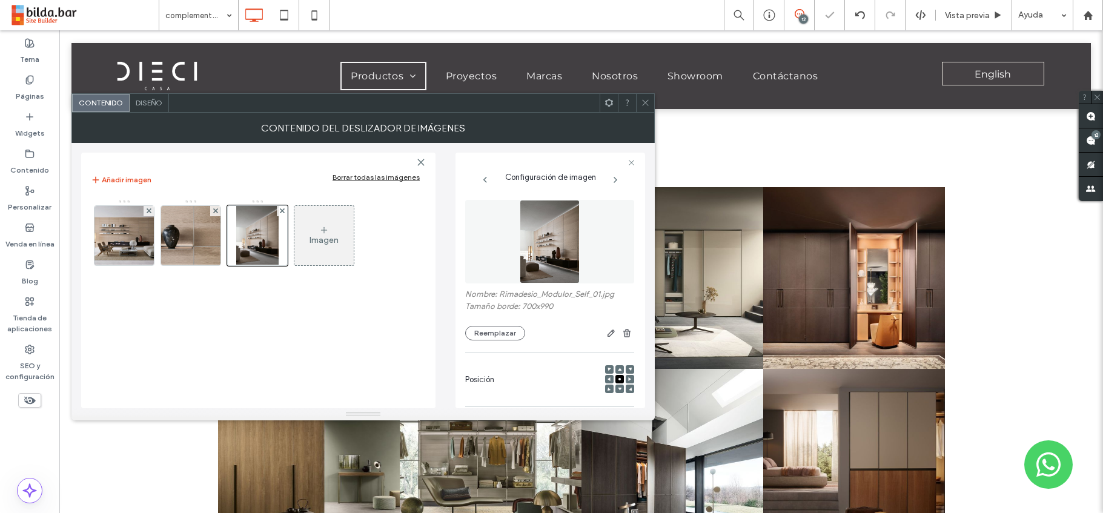
click at [334, 229] on div "Imagen" at bounding box center [323, 235] width 59 height 57
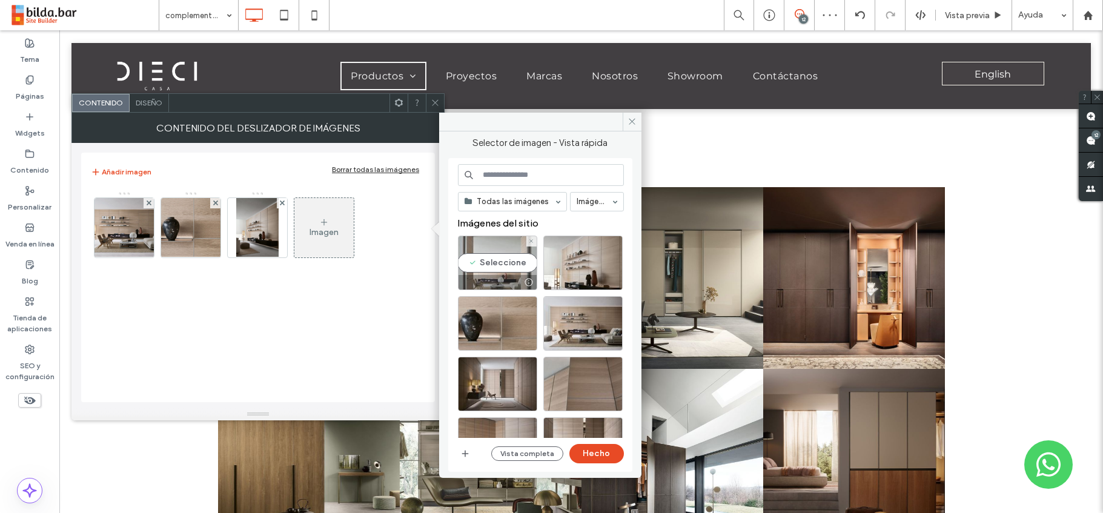
click at [491, 263] on div "Seleccione" at bounding box center [497, 263] width 79 height 54
click at [598, 453] on button "Hecho" at bounding box center [596, 453] width 54 height 19
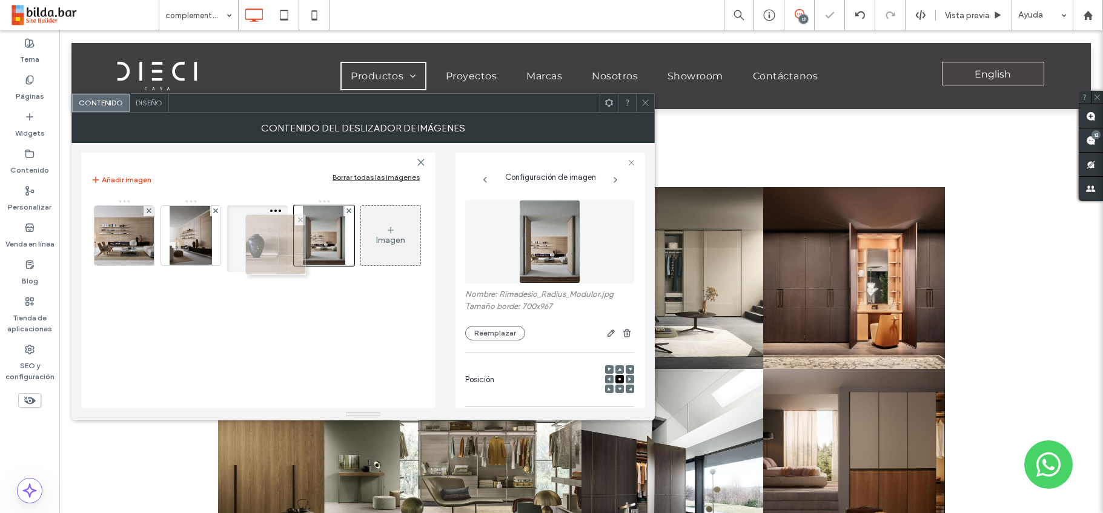
drag, startPoint x: 181, startPoint y: 234, endPoint x: 265, endPoint y: 243, distance: 84.1
click at [644, 101] on icon at bounding box center [645, 102] width 9 height 9
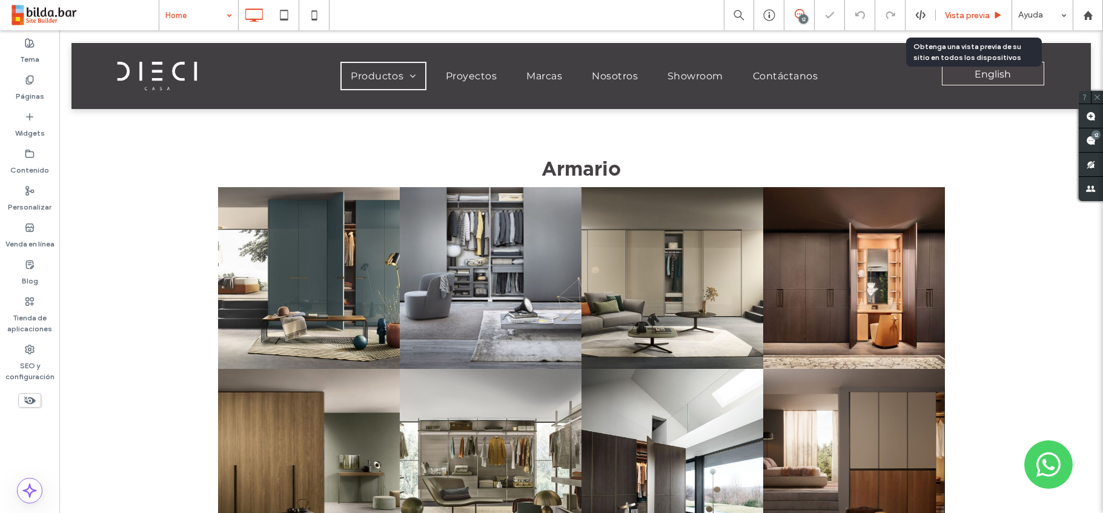
click at [969, 18] on span "Vista previa" at bounding box center [967, 15] width 45 height 10
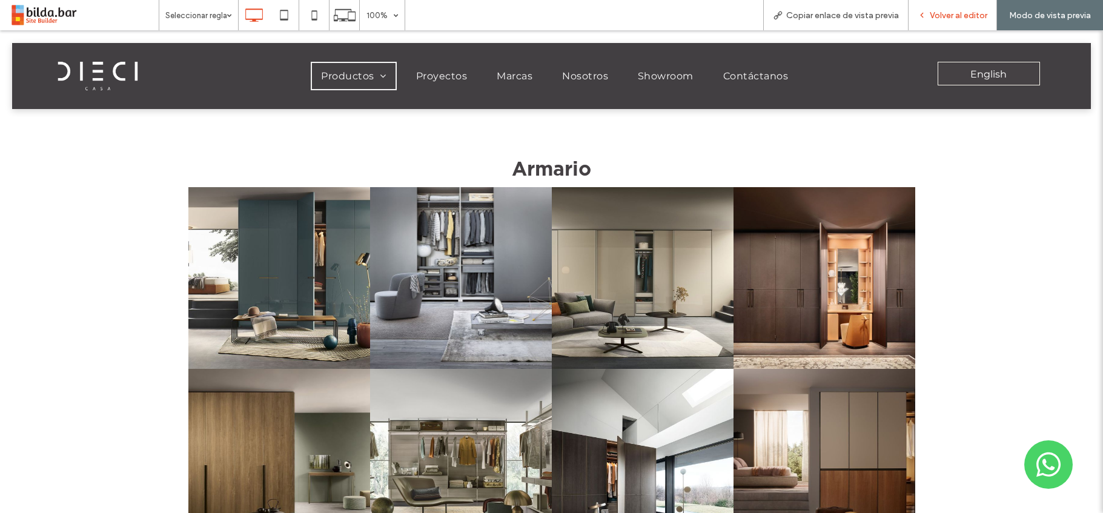
click at [967, 13] on span "Volver al editor" at bounding box center [958, 15] width 58 height 10
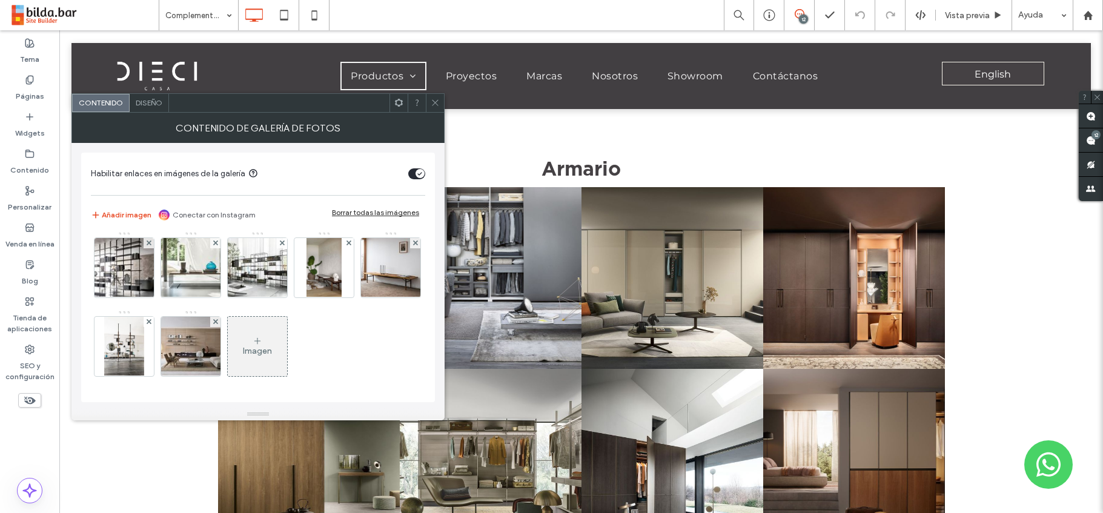
scroll to position [397, 0]
click at [233, 344] on img at bounding box center [191, 346] width 84 height 59
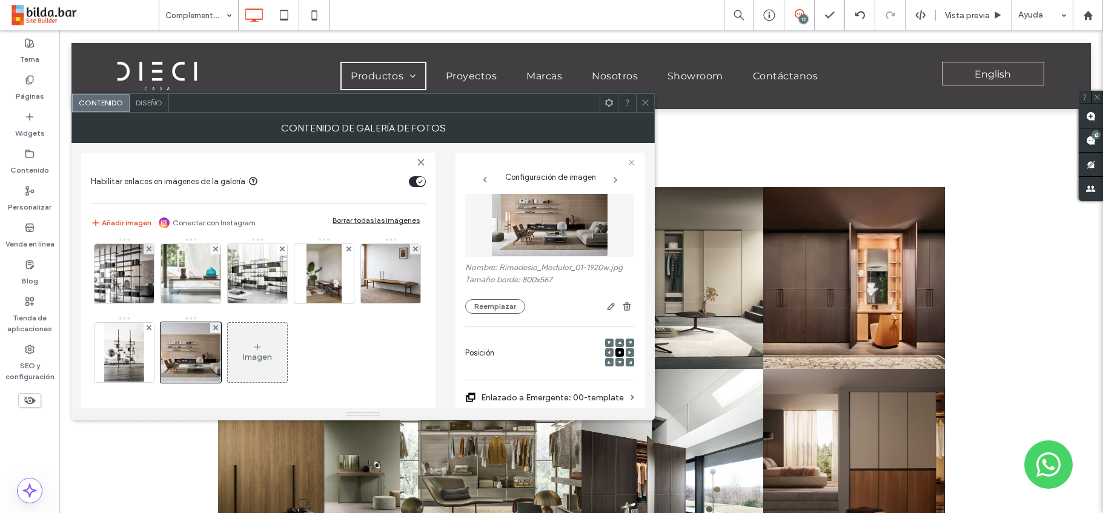
scroll to position [130, 0]
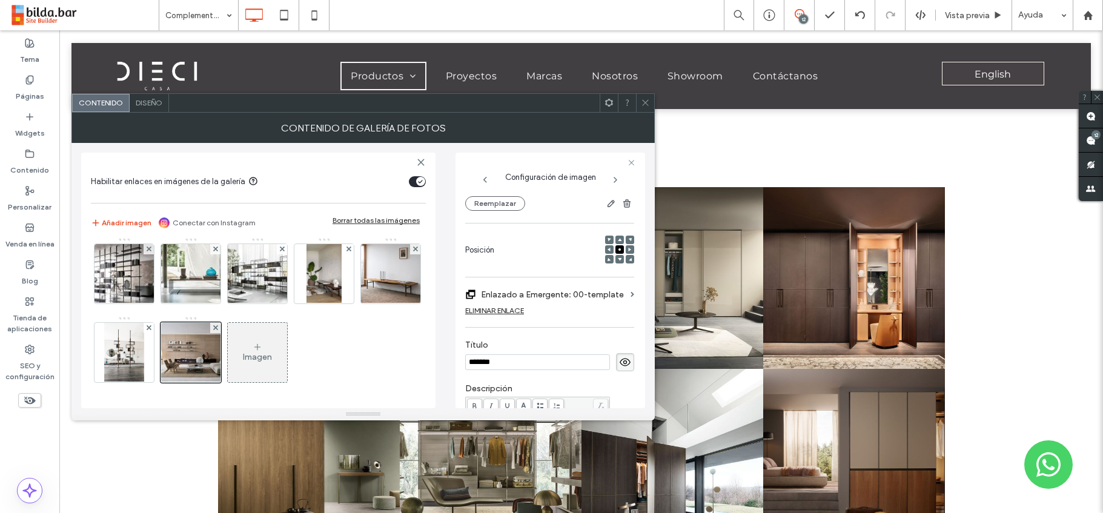
click at [615, 295] on label "Enlazado a Emergente: 00-template" at bounding box center [553, 294] width 145 height 22
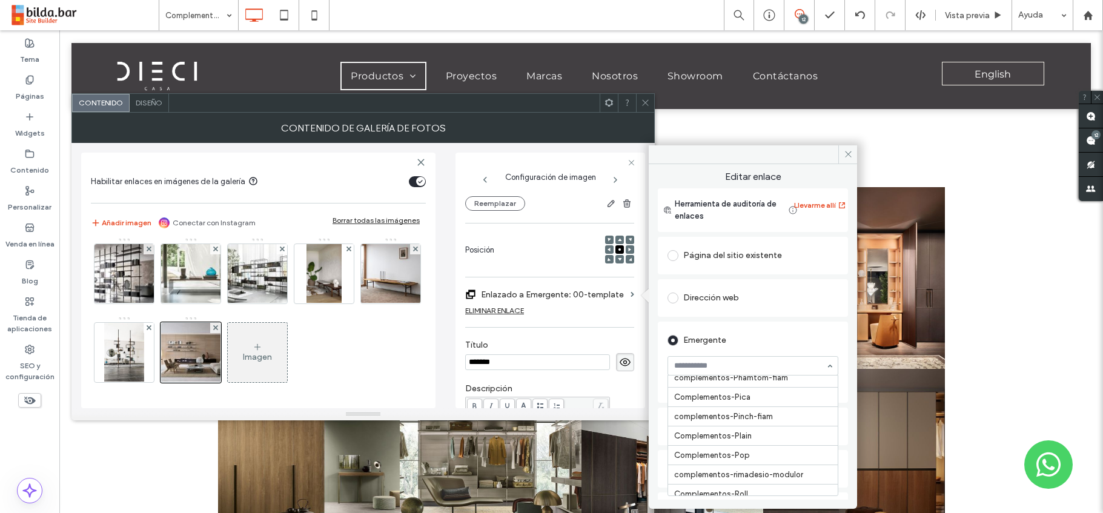
scroll to position [2927, 0]
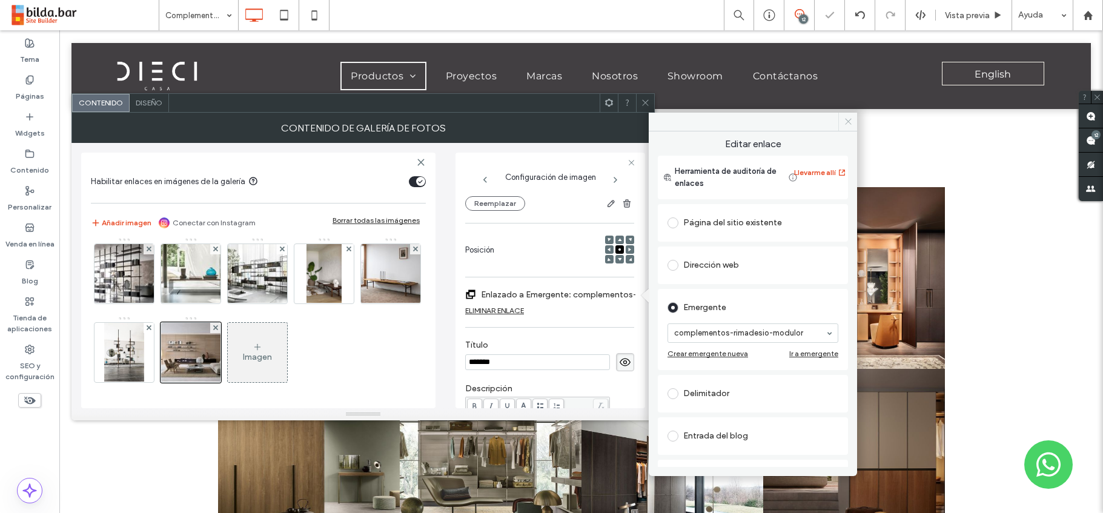
click at [851, 119] on icon at bounding box center [847, 121] width 9 height 9
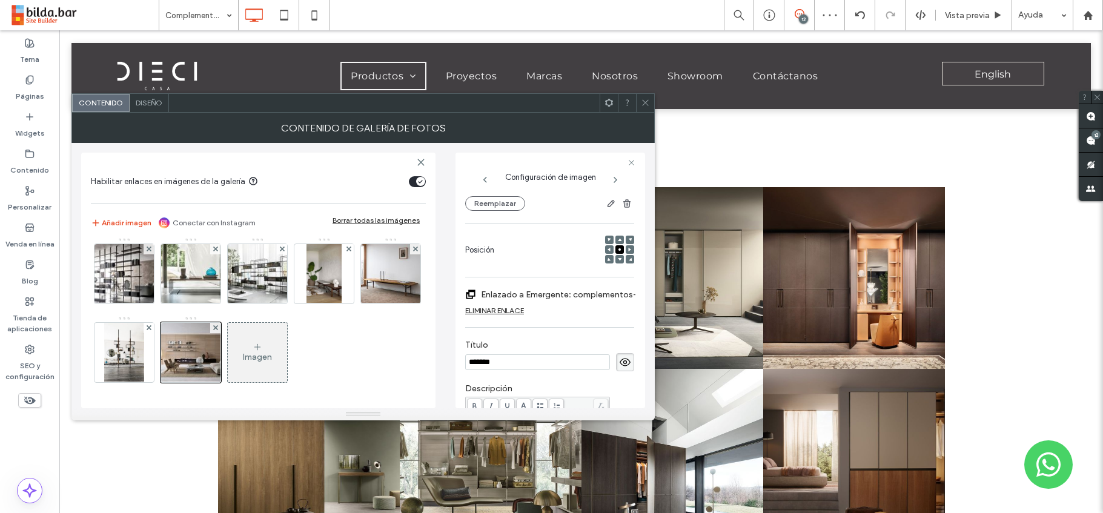
click at [645, 103] on icon at bounding box center [645, 102] width 9 height 9
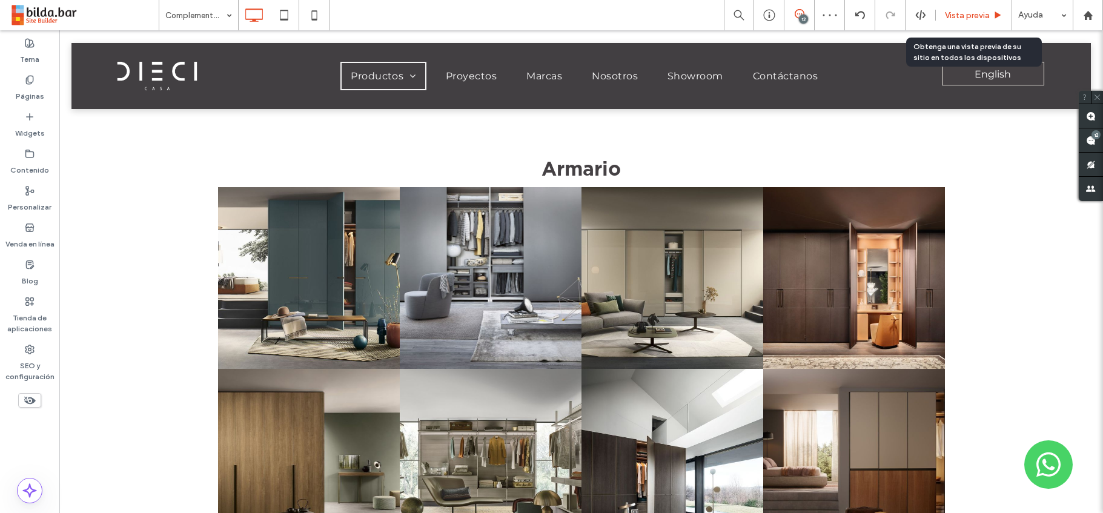
click at [966, 18] on span "Vista previa" at bounding box center [967, 15] width 45 height 10
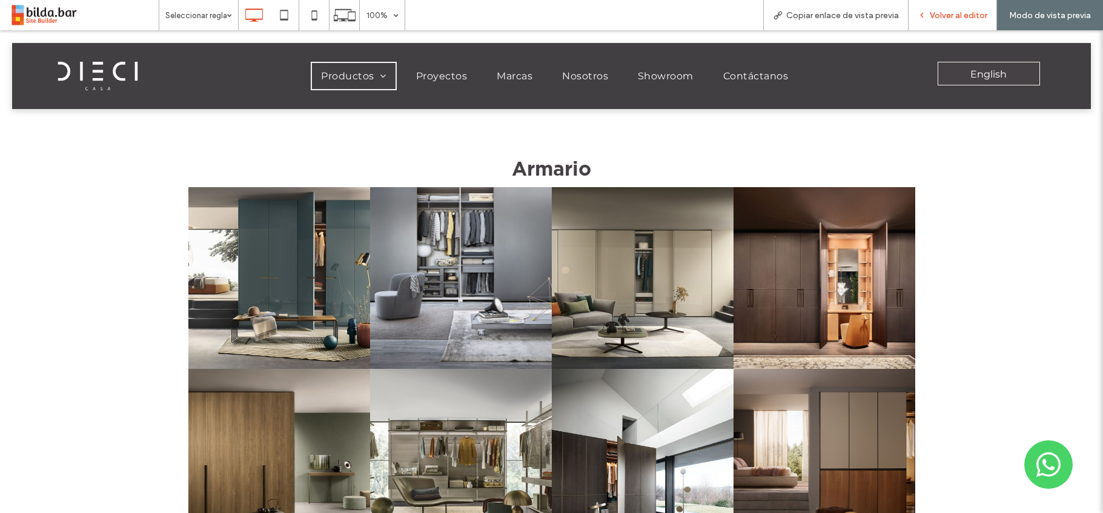
click at [962, 15] on span "Volver al editor" at bounding box center [958, 15] width 58 height 10
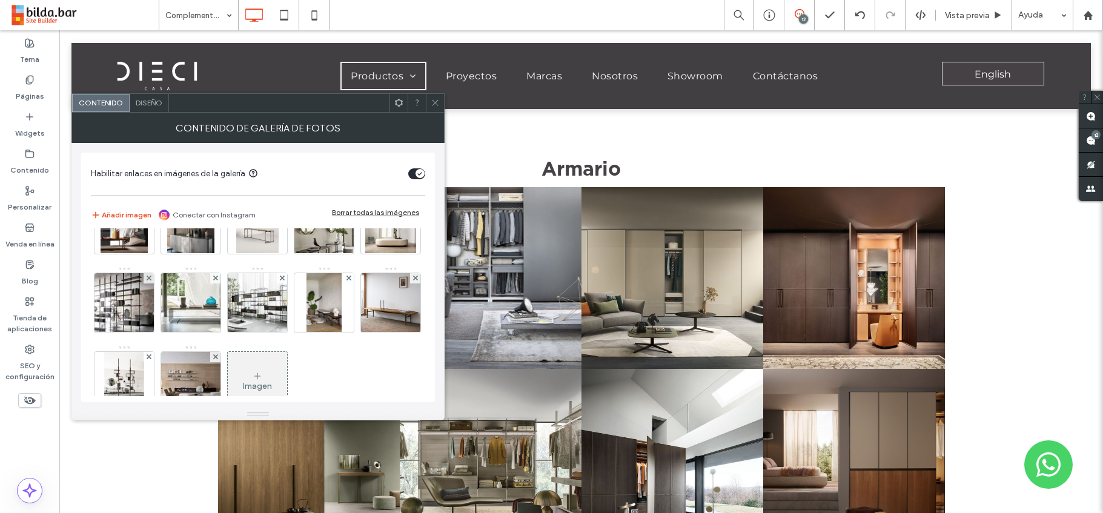
scroll to position [397, 0]
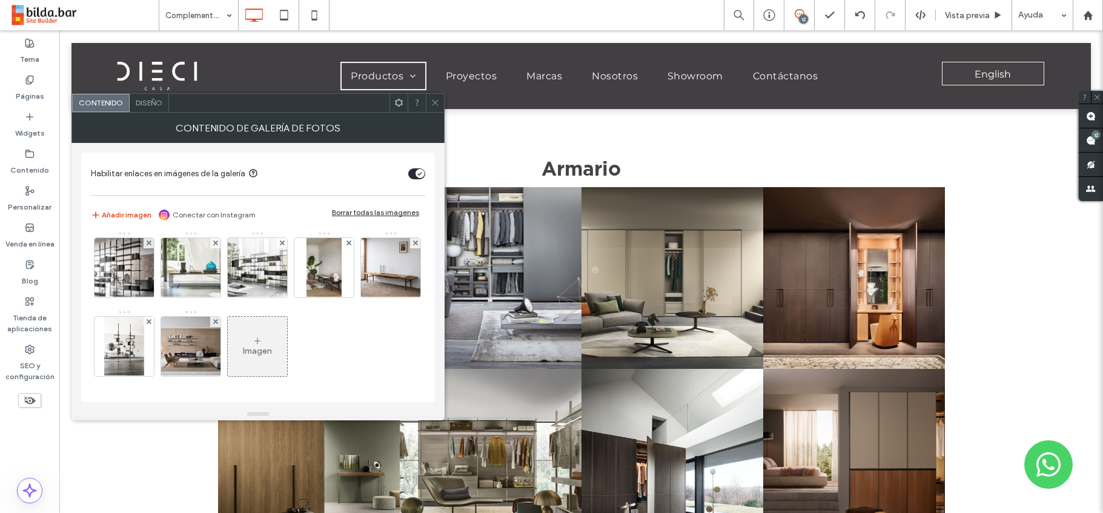
click at [272, 346] on div "Imagen" at bounding box center [257, 351] width 29 height 10
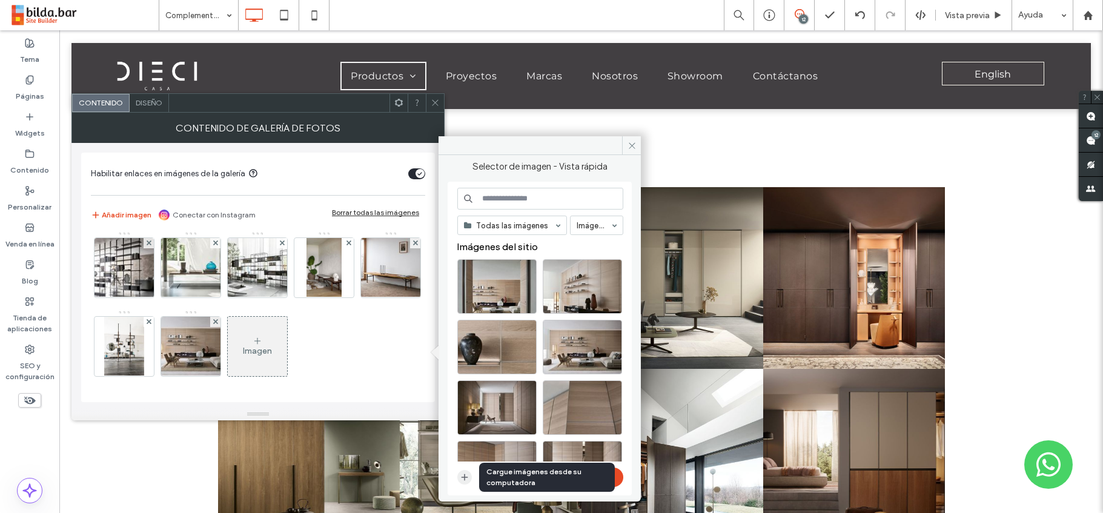
click at [463, 478] on icon "button" at bounding box center [465, 477] width 10 height 10
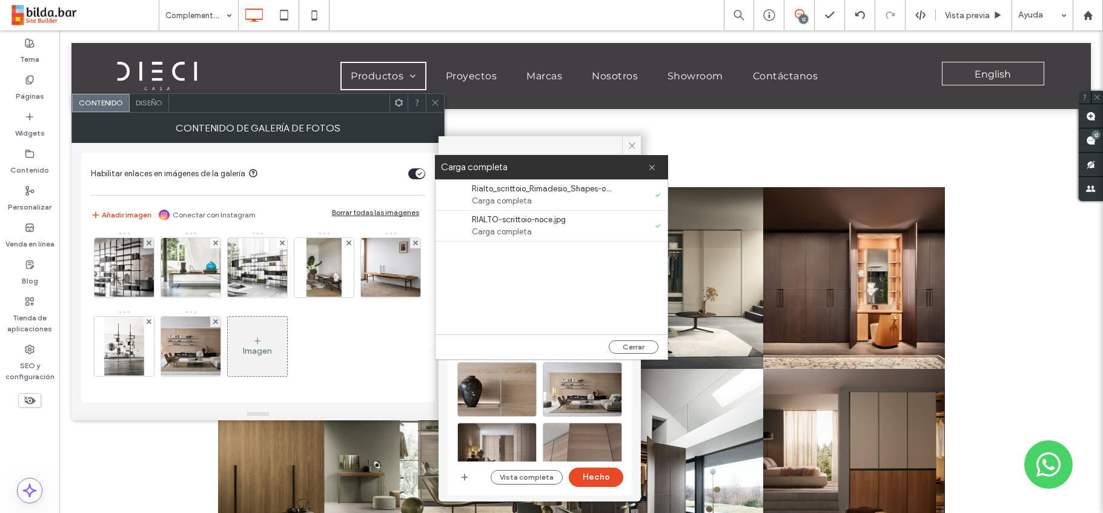
click at [272, 347] on div "Imagen" at bounding box center [257, 351] width 29 height 10
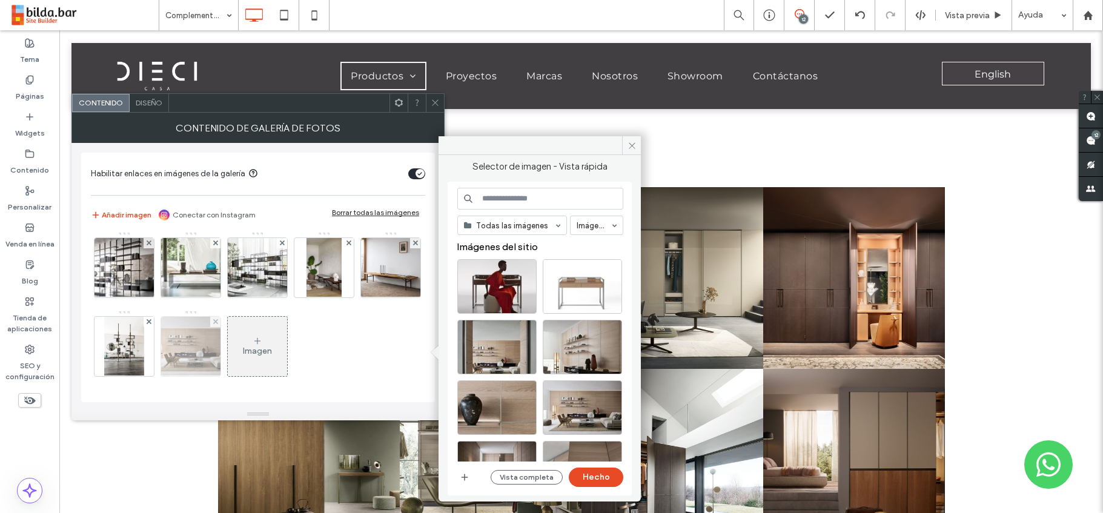
click at [233, 349] on img at bounding box center [191, 346] width 84 height 59
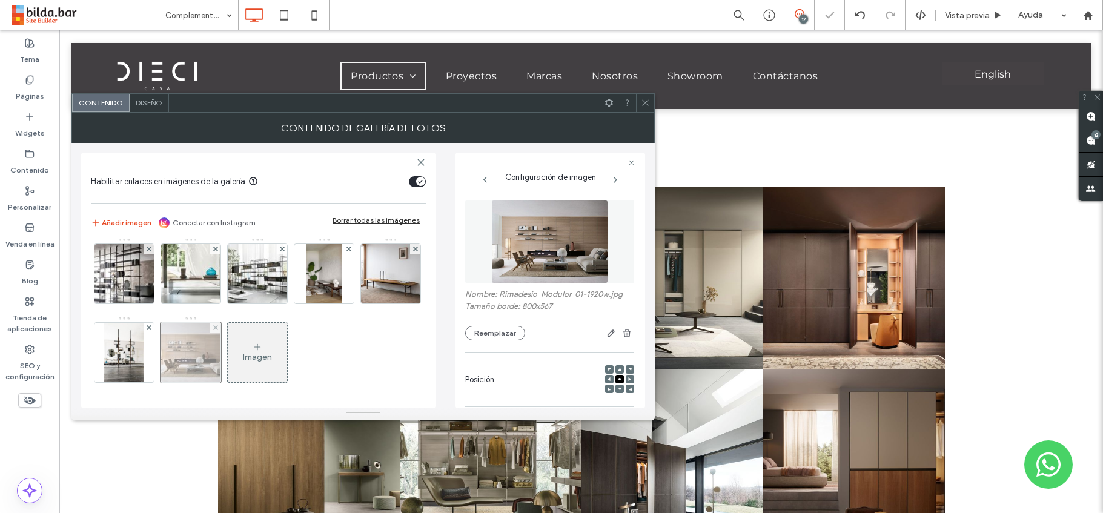
scroll to position [0, 0]
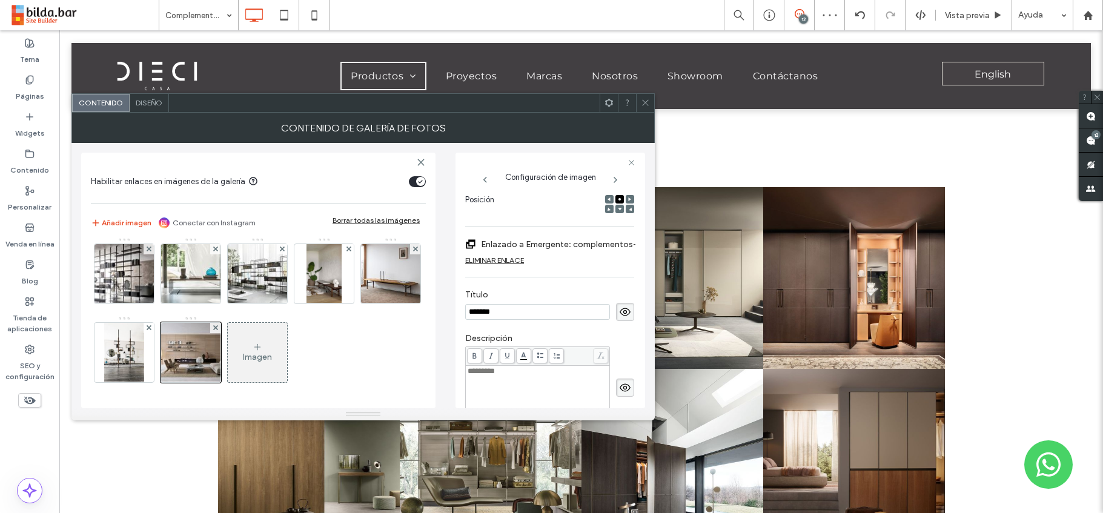
click at [287, 351] on div "Imagen" at bounding box center [257, 352] width 59 height 57
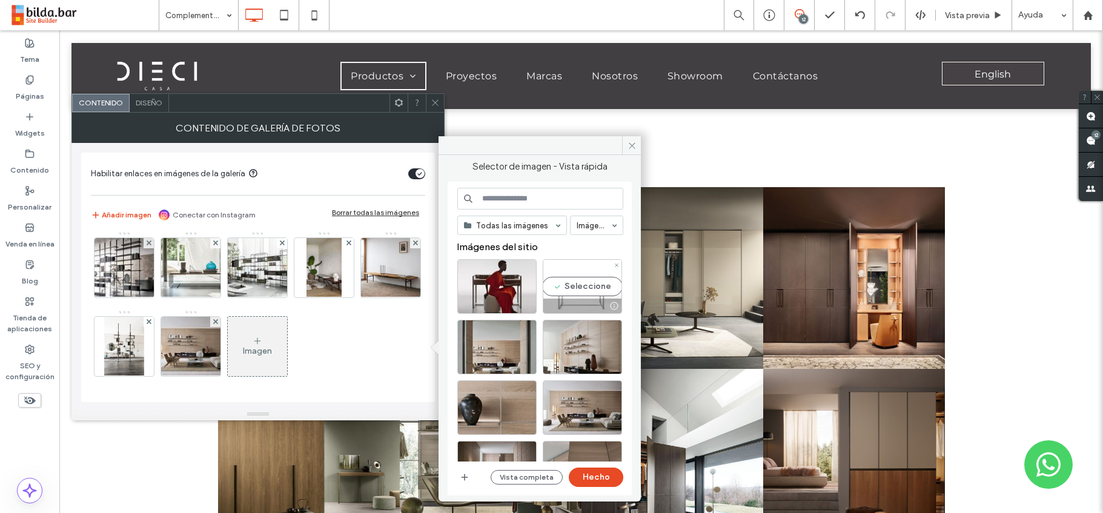
click at [601, 291] on div "Seleccione" at bounding box center [582, 286] width 79 height 54
click at [606, 477] on button "Hecho" at bounding box center [596, 476] width 54 height 19
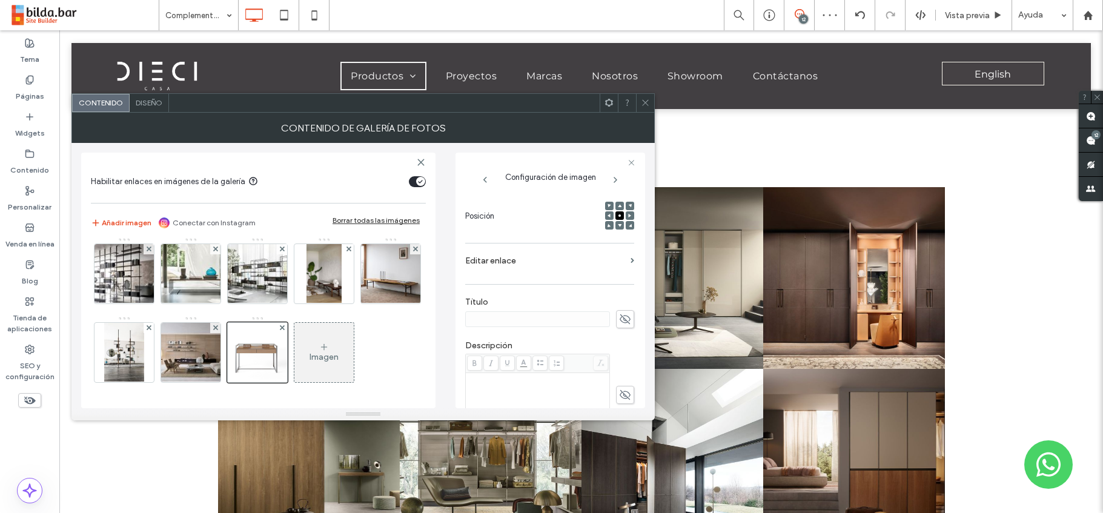
scroll to position [166, 0]
click at [619, 317] on icon at bounding box center [625, 316] width 12 height 13
click at [490, 318] on input at bounding box center [537, 317] width 145 height 16
paste input "**********"
type input "**********"
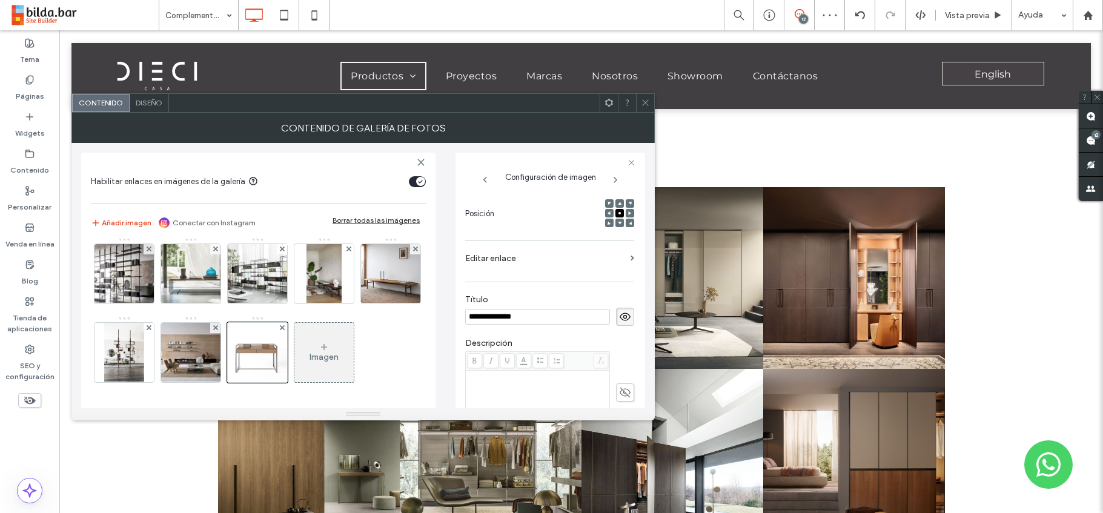
click at [484, 378] on div "Rich Text Editor" at bounding box center [537, 376] width 140 height 8
click at [233, 356] on img at bounding box center [191, 352] width 84 height 59
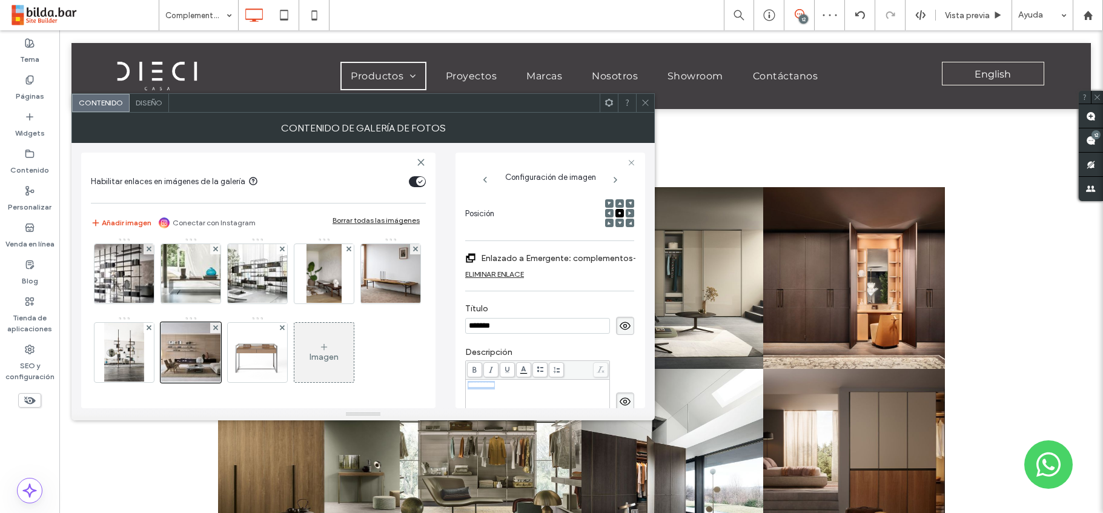
drag, startPoint x: 511, startPoint y: 385, endPoint x: 438, endPoint y: 383, distance: 72.7
click at [438, 383] on div "Habilitar enlaces en imágenes de la galería Añadir imagen Conectar con Instagra…" at bounding box center [363, 275] width 564 height 265
click at [292, 356] on img at bounding box center [257, 352] width 71 height 59
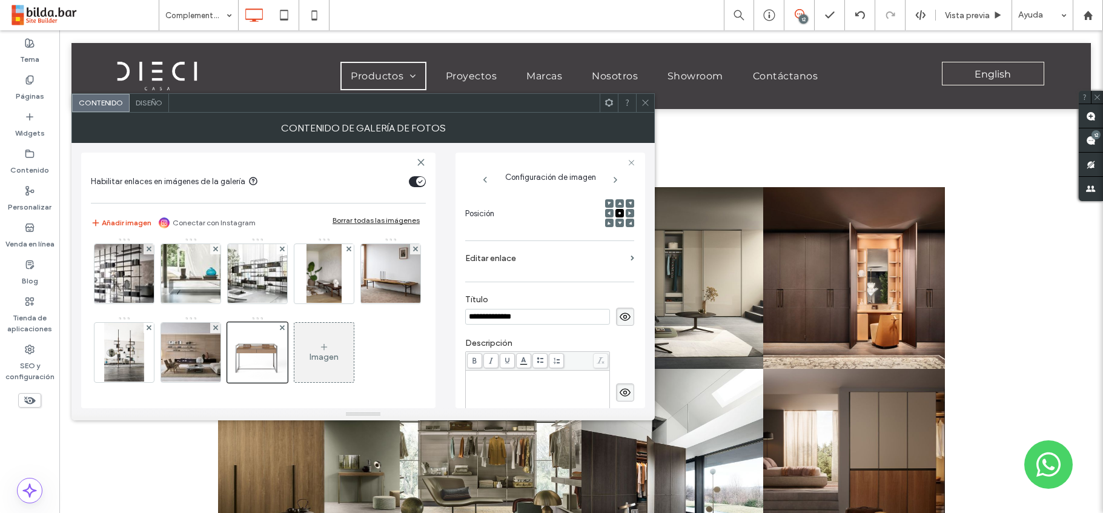
click at [489, 375] on div "Rich Text Editor" at bounding box center [537, 376] width 140 height 8
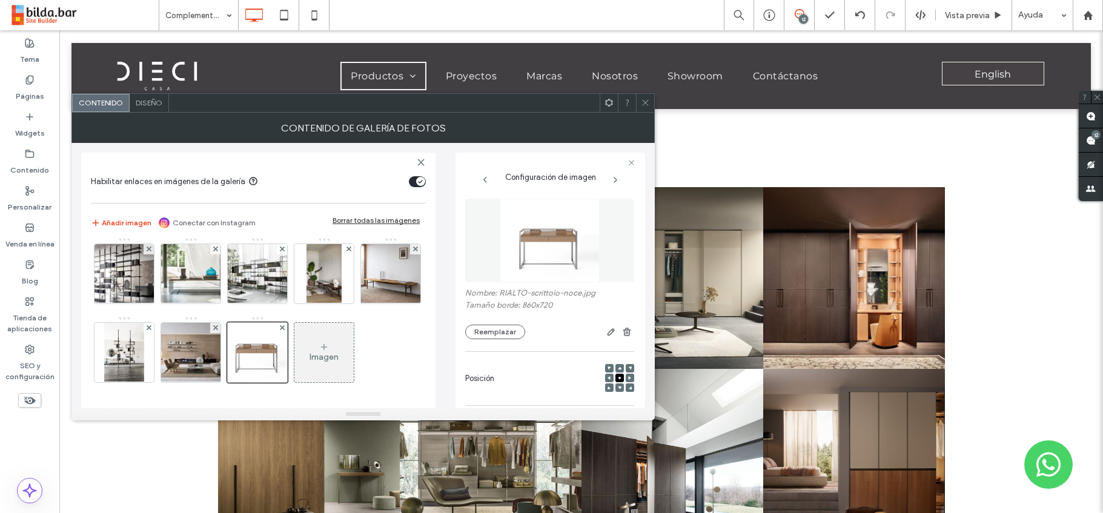
scroll to position [0, 0]
click at [645, 101] on icon at bounding box center [645, 102] width 9 height 9
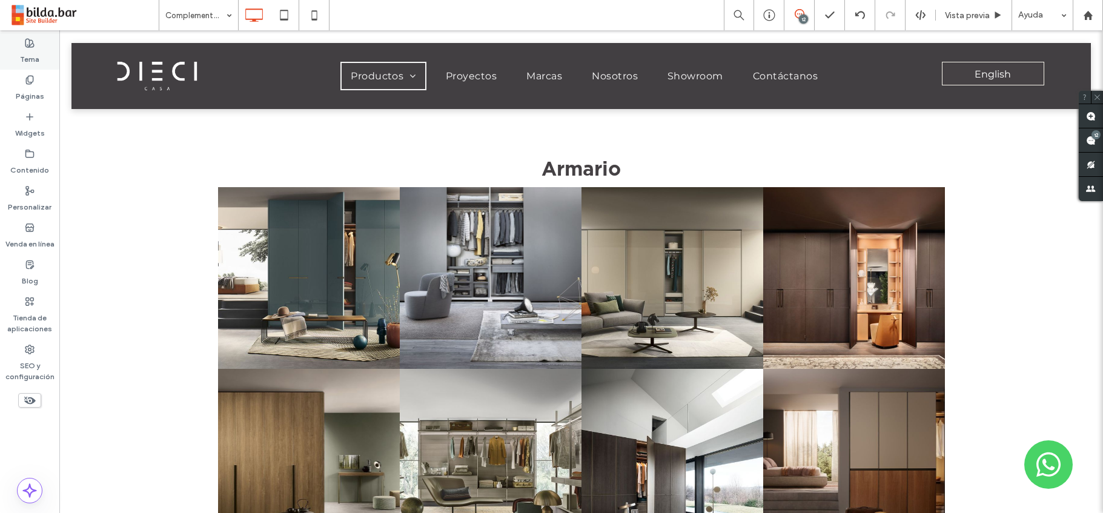
click at [27, 50] on label "Tema" at bounding box center [29, 56] width 19 height 17
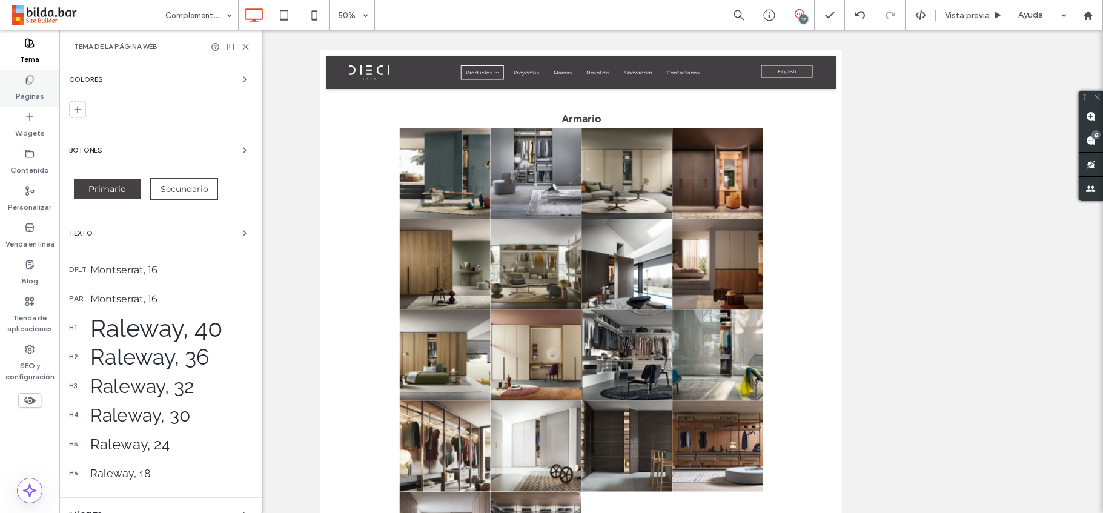
click at [28, 85] on label "Páginas" at bounding box center [30, 93] width 28 height 17
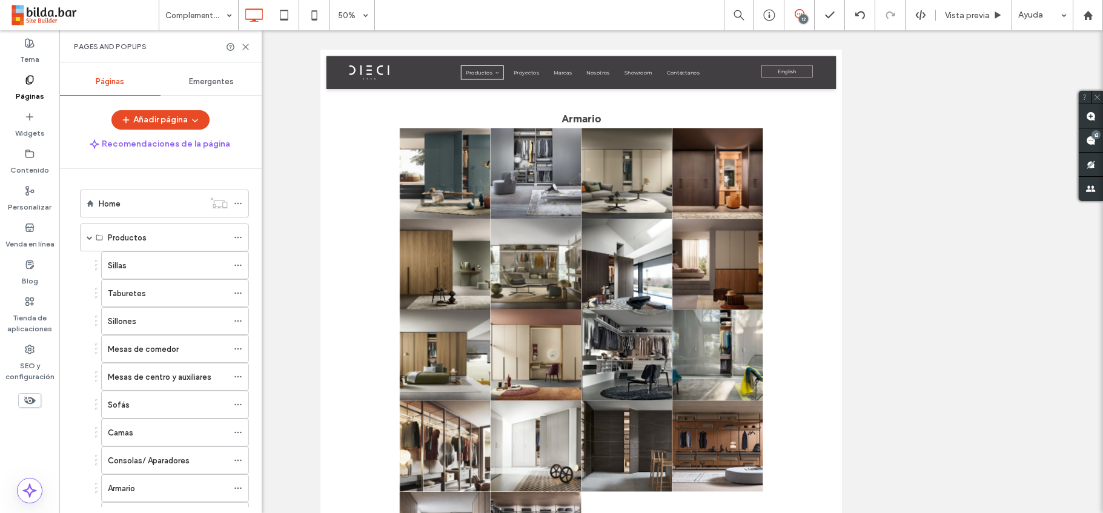
click at [216, 82] on span "Emergentes" at bounding box center [211, 82] width 45 height 10
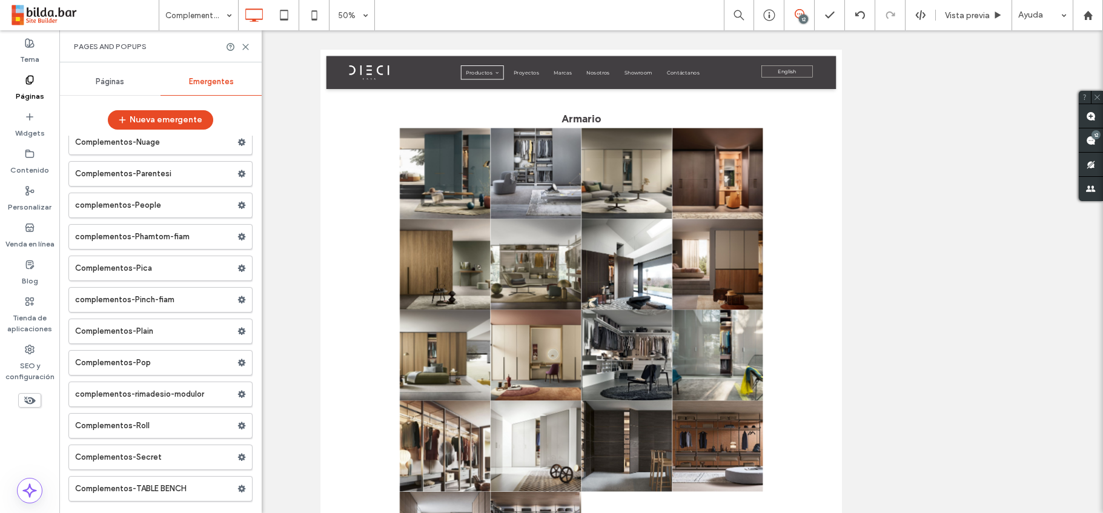
scroll to position [4708, 0]
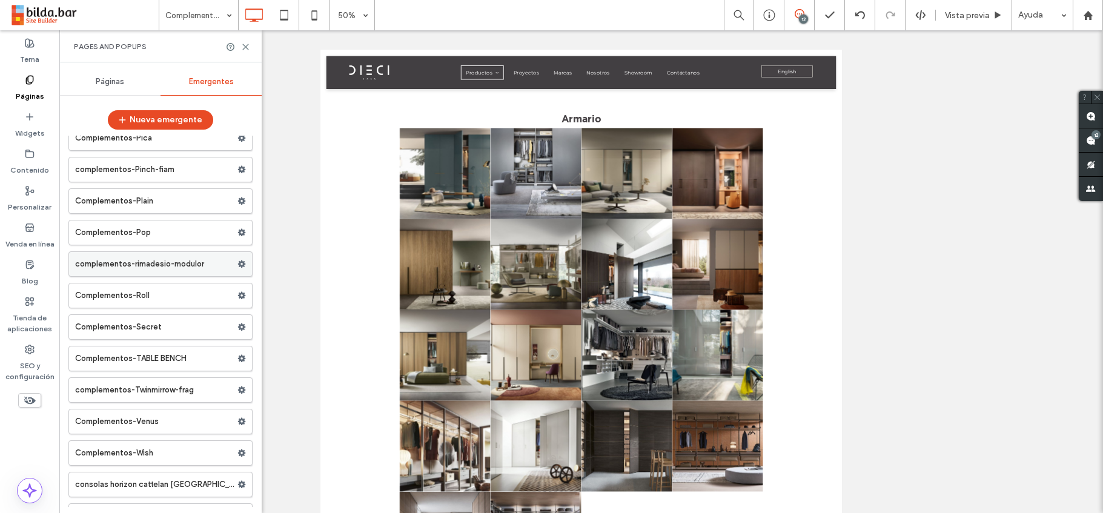
click at [237, 263] on icon at bounding box center [241, 264] width 8 height 8
click at [294, 286] on span "Duplicar" at bounding box center [293, 289] width 33 height 10
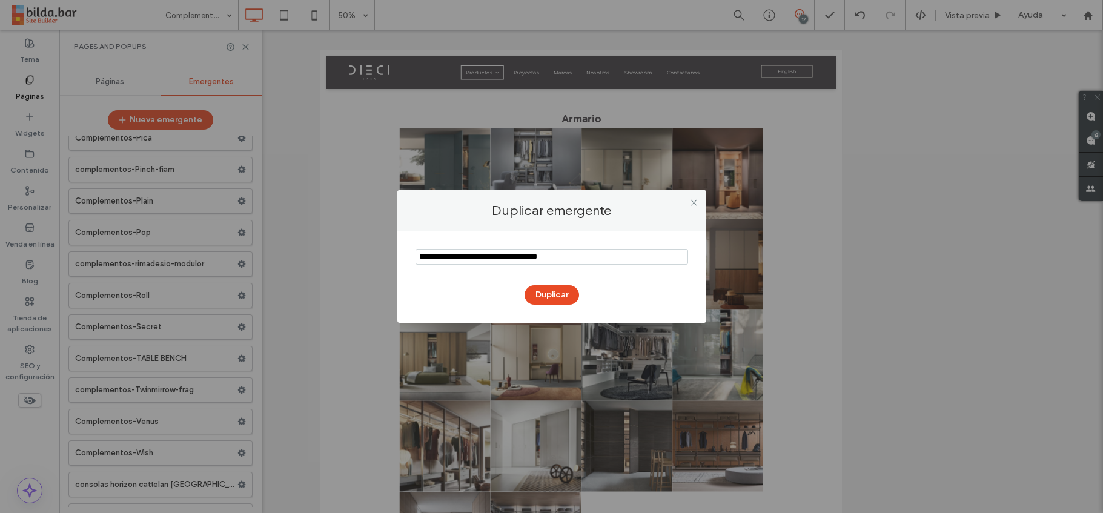
drag, startPoint x: 585, startPoint y: 257, endPoint x: 552, endPoint y: 258, distance: 33.3
click at [552, 258] on input "notEmpty" at bounding box center [551, 257] width 272 height 16
drag, startPoint x: 591, startPoint y: 259, endPoint x: 552, endPoint y: 259, distance: 39.4
click at [552, 259] on input "notEmpty" at bounding box center [551, 257] width 272 height 16
paste input "**********"
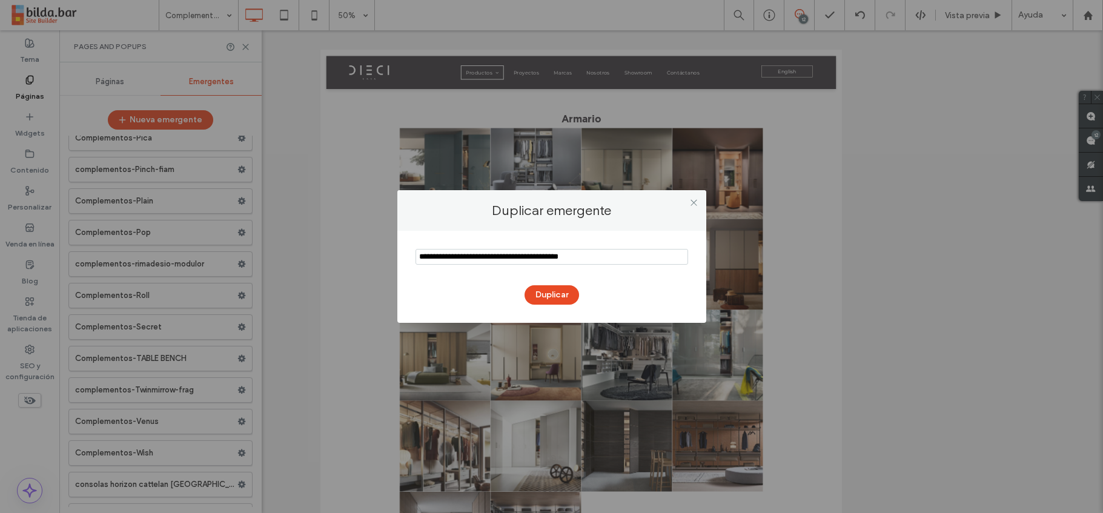
click at [572, 259] on input "notEmpty" at bounding box center [551, 257] width 272 height 16
drag, startPoint x: 453, startPoint y: 259, endPoint x: 403, endPoint y: 259, distance: 50.3
click at [403, 259] on div "Duplicar" at bounding box center [551, 277] width 309 height 92
drag, startPoint x: 422, startPoint y: 257, endPoint x: 416, endPoint y: 257, distance: 6.1
click at [416, 257] on input "notEmpty" at bounding box center [551, 257] width 272 height 16
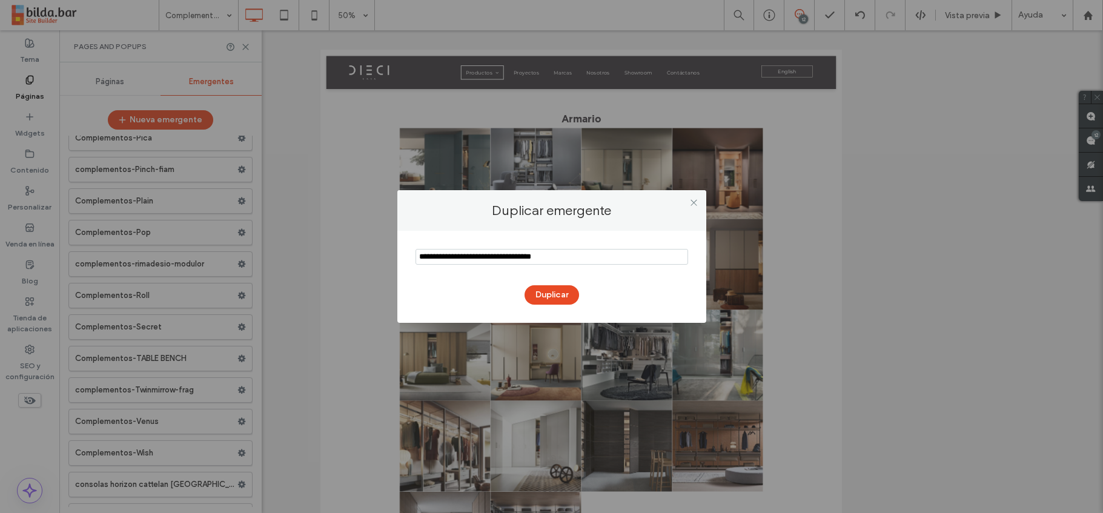
click at [478, 258] on input "notEmpty" at bounding box center [551, 257] width 272 height 16
type input "**********"
click at [545, 298] on button "Duplicar" at bounding box center [551, 294] width 54 height 19
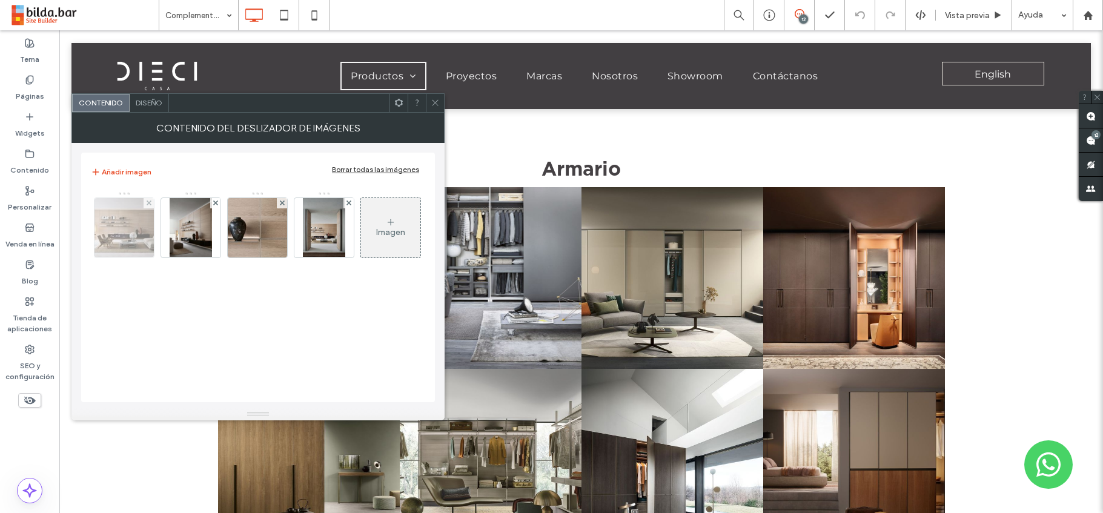
click at [126, 228] on img at bounding box center [124, 227] width 84 height 59
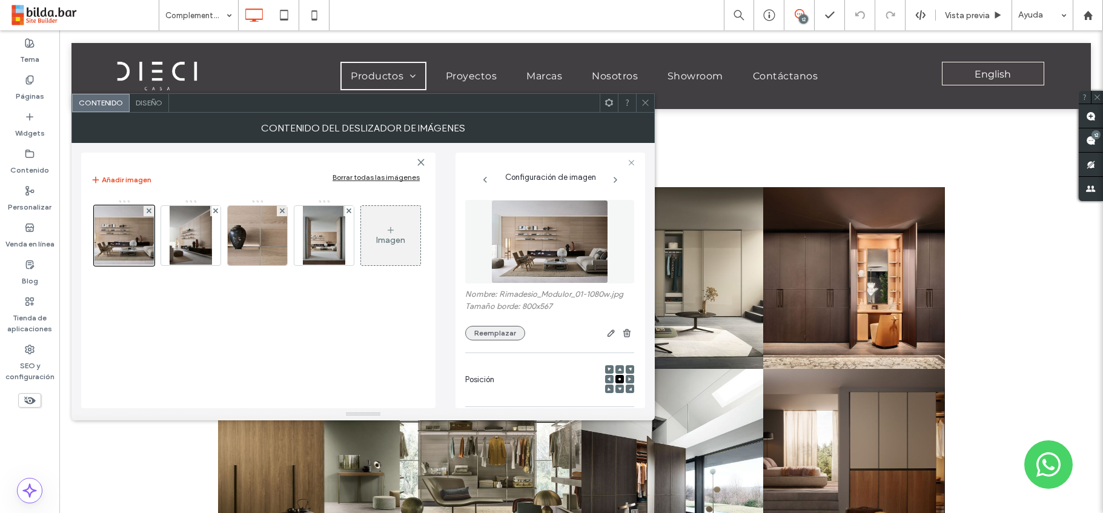
click at [497, 336] on button "Reemplazar" at bounding box center [495, 333] width 60 height 15
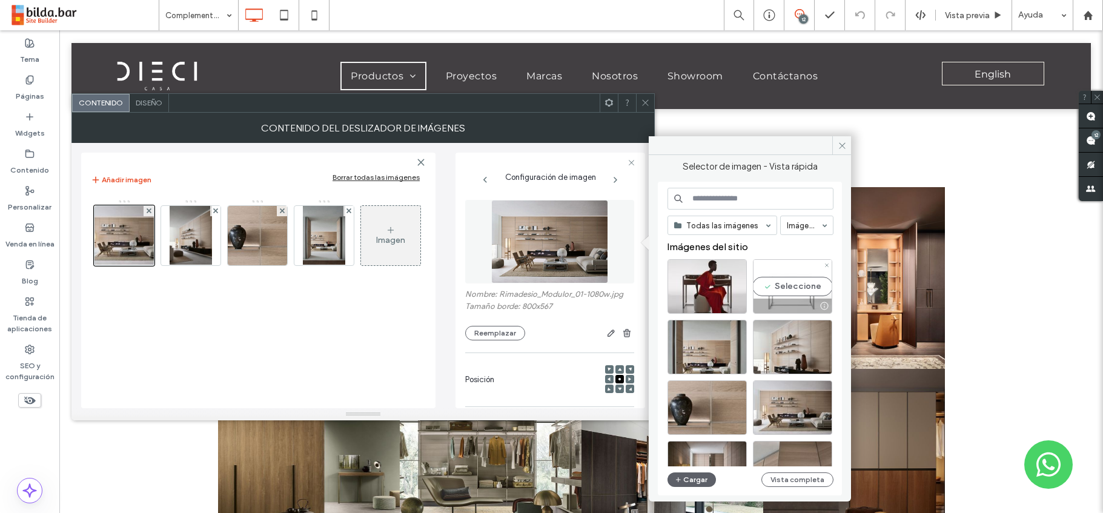
click at [804, 284] on div "Seleccione" at bounding box center [792, 286] width 79 height 54
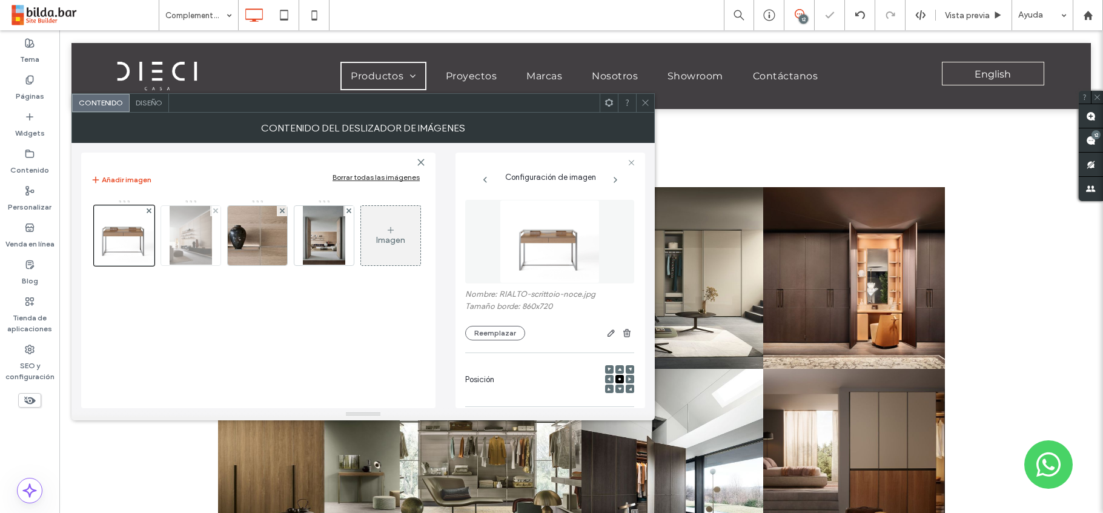
click at [185, 242] on img at bounding box center [191, 235] width 42 height 59
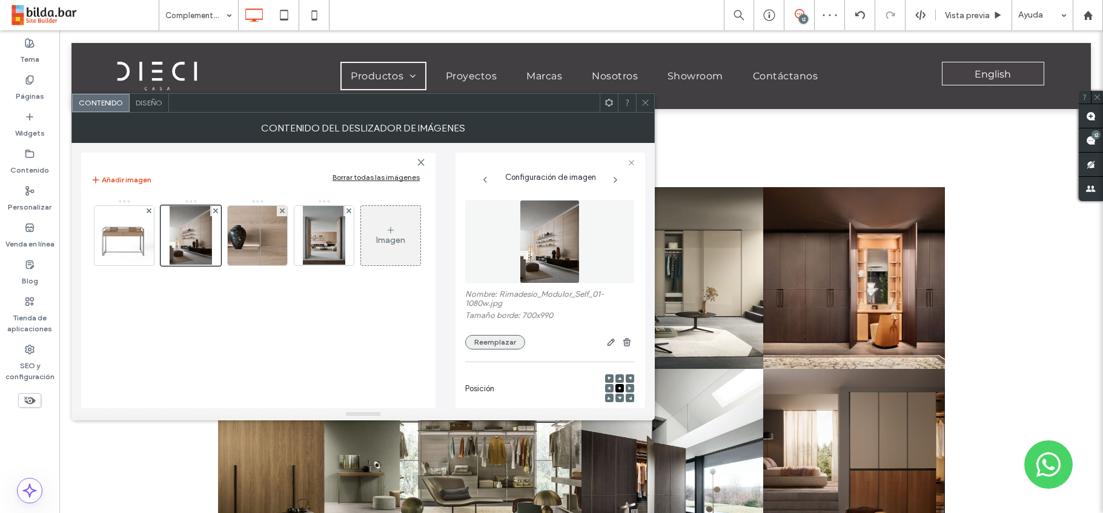
click at [497, 342] on button "Reemplazar" at bounding box center [495, 342] width 60 height 15
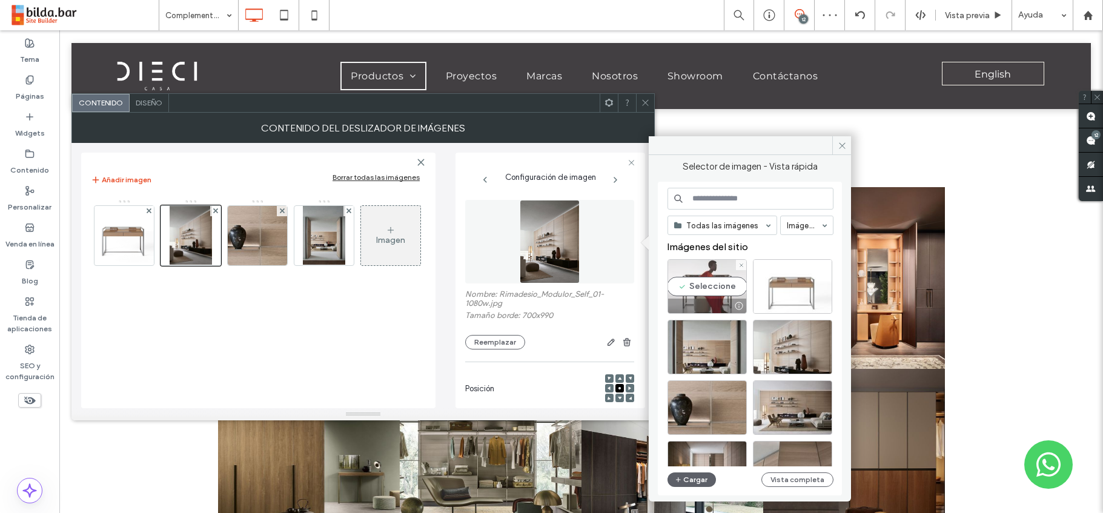
click at [702, 288] on div "Seleccione" at bounding box center [706, 286] width 79 height 54
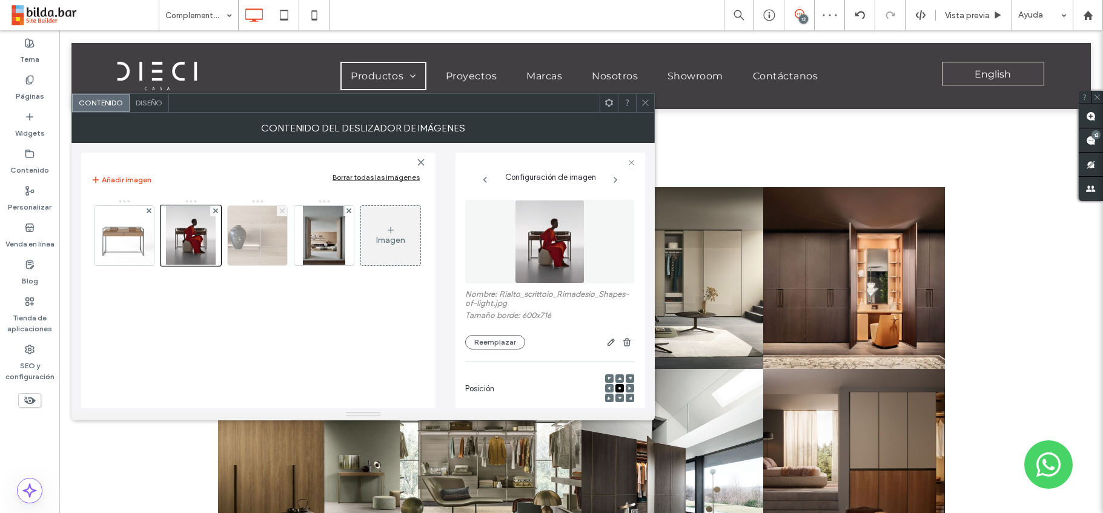
click at [279, 210] on div at bounding box center [282, 211] width 10 height 10
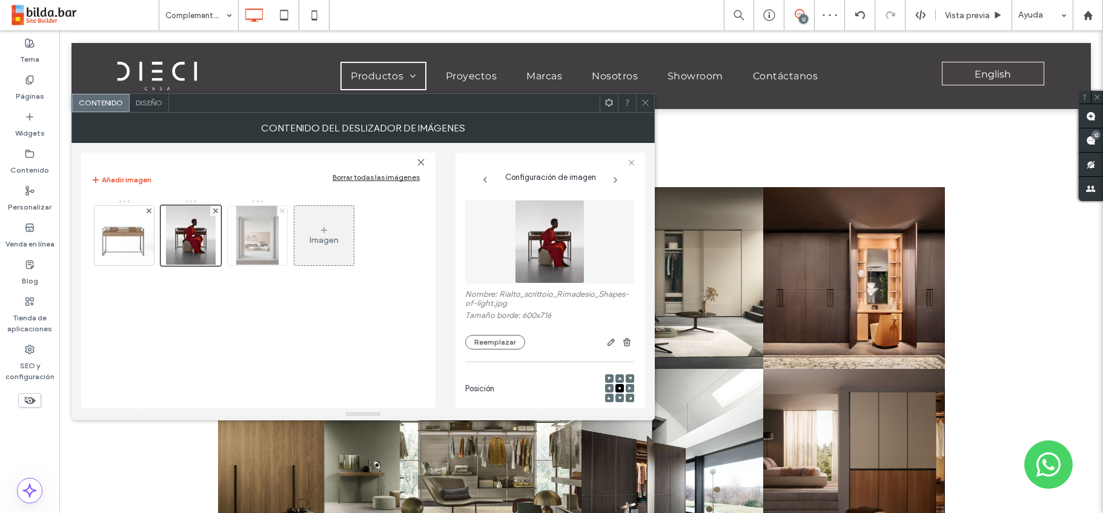
click at [282, 208] on icon at bounding box center [282, 210] width 5 height 5
click at [649, 99] on icon at bounding box center [645, 102] width 9 height 9
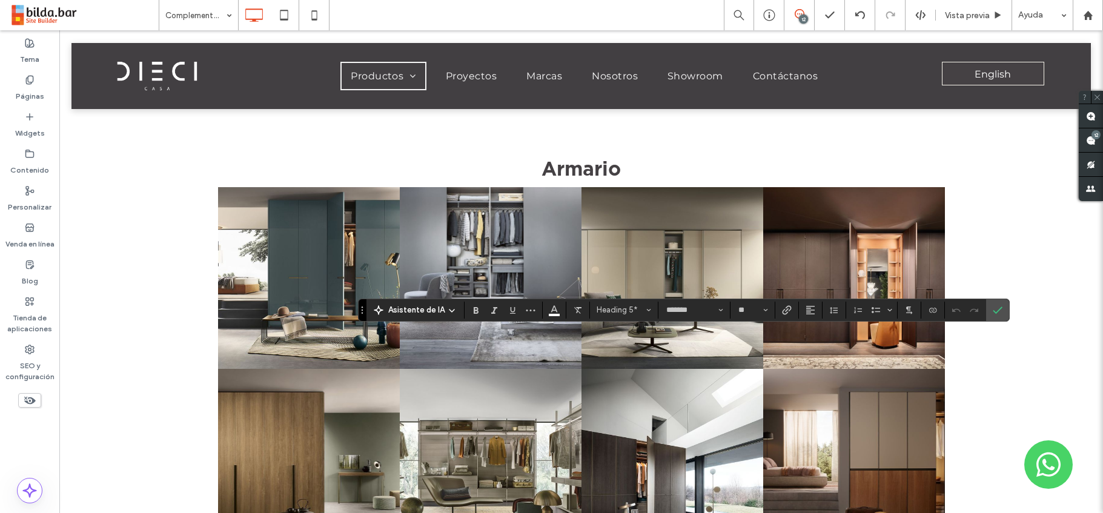
type input "**********"
type input "**"
click at [988, 306] on label "Confirmar" at bounding box center [997, 310] width 18 height 22
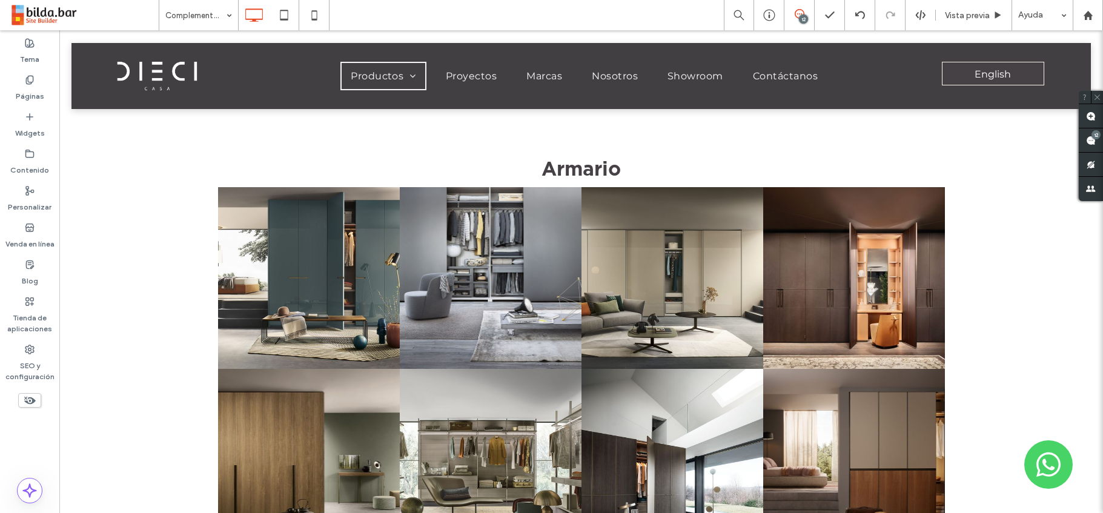
type input "**********"
type input "**"
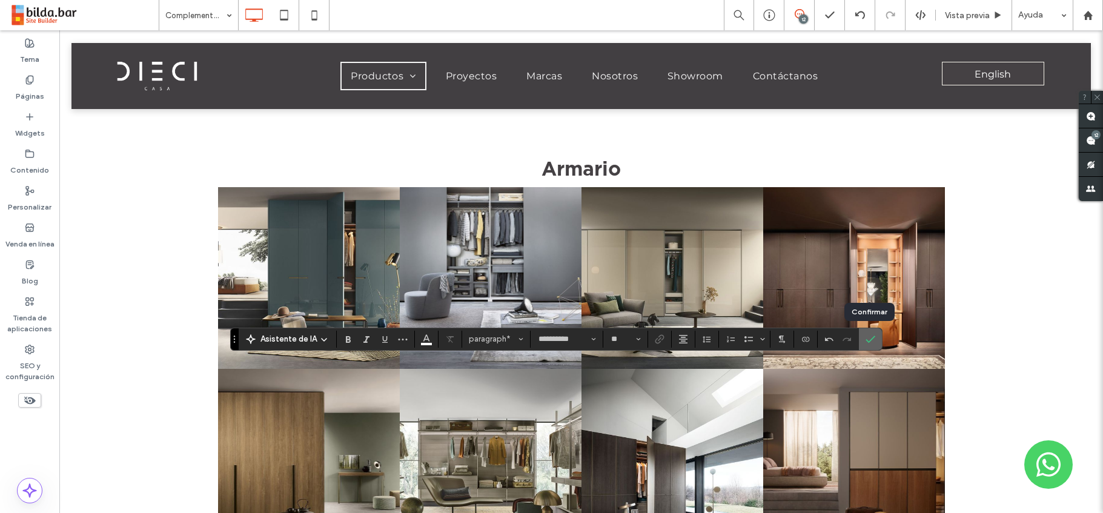
click at [874, 335] on label "Confirmar" at bounding box center [870, 339] width 18 height 22
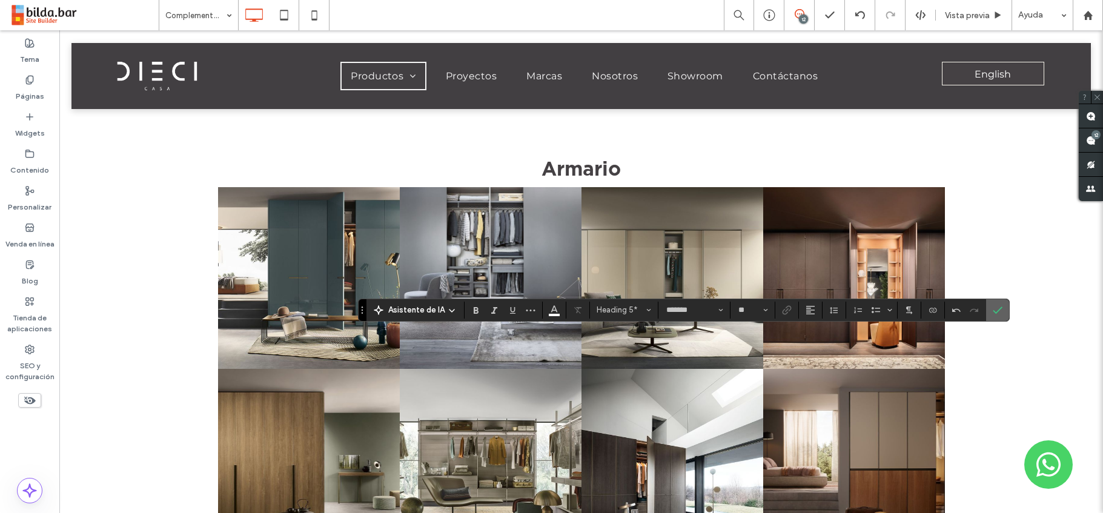
click at [1002, 309] on label "Confirmar" at bounding box center [997, 310] width 18 height 22
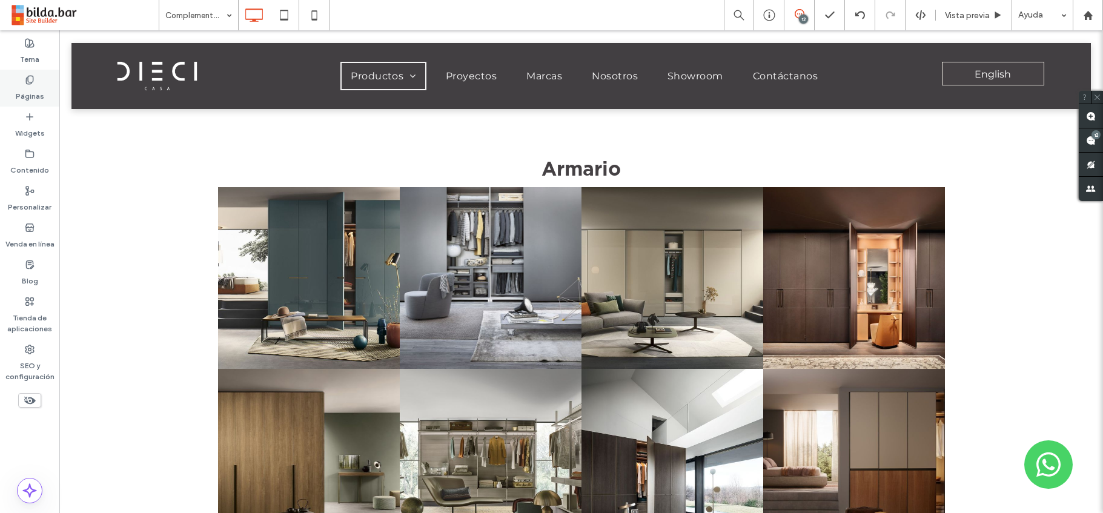
click at [29, 90] on label "Páginas" at bounding box center [30, 93] width 28 height 17
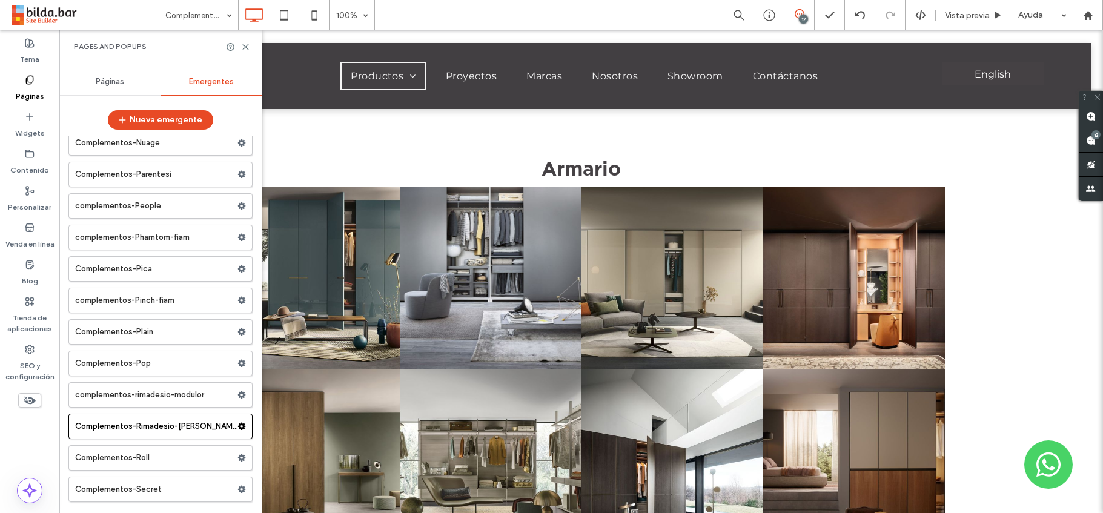
scroll to position [4602, 0]
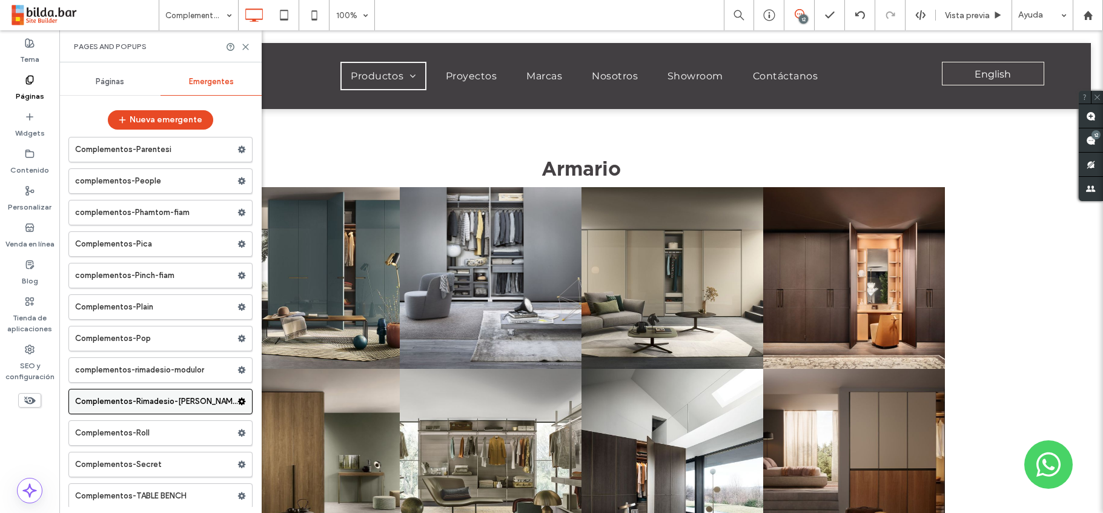
click at [237, 401] on icon at bounding box center [241, 401] width 8 height 8
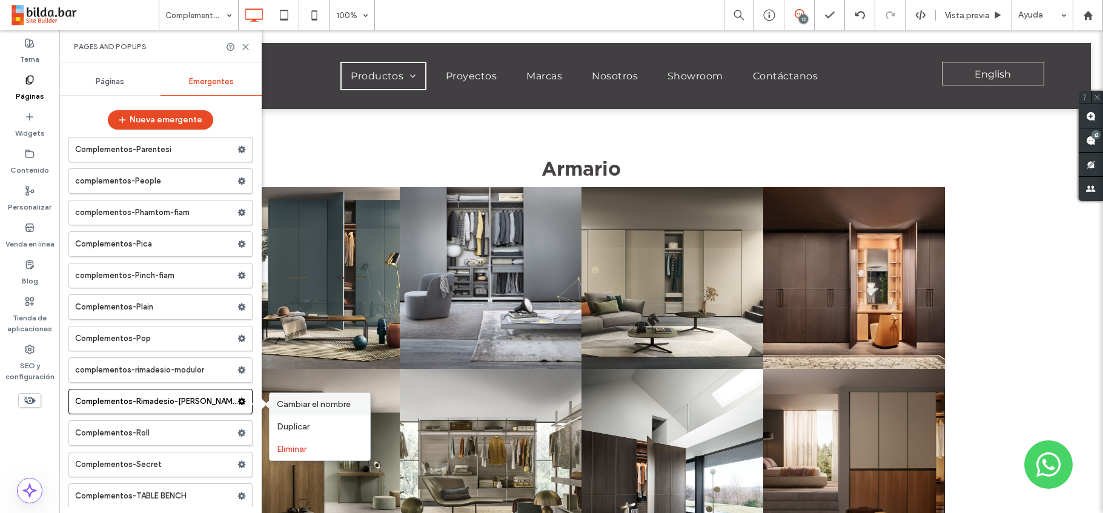
click at [286, 404] on span "Cambiar el nombre" at bounding box center [314, 404] width 74 height 10
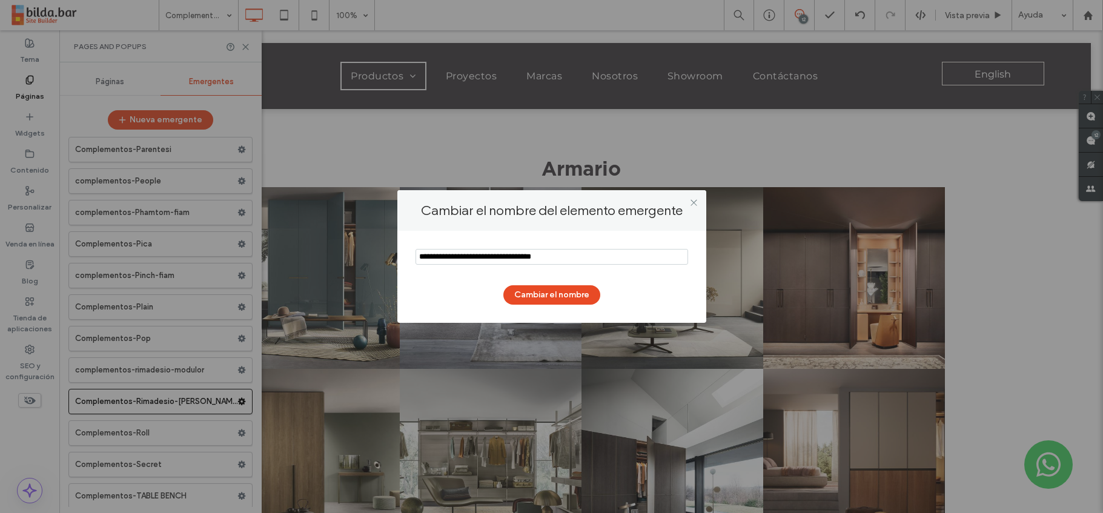
drag, startPoint x: 533, startPoint y: 257, endPoint x: 526, endPoint y: 257, distance: 6.7
click at [526, 257] on input "notEmpty" at bounding box center [551, 257] width 272 height 16
type input "**********"
click at [570, 299] on button "Cambiar el nombre" at bounding box center [551, 294] width 97 height 19
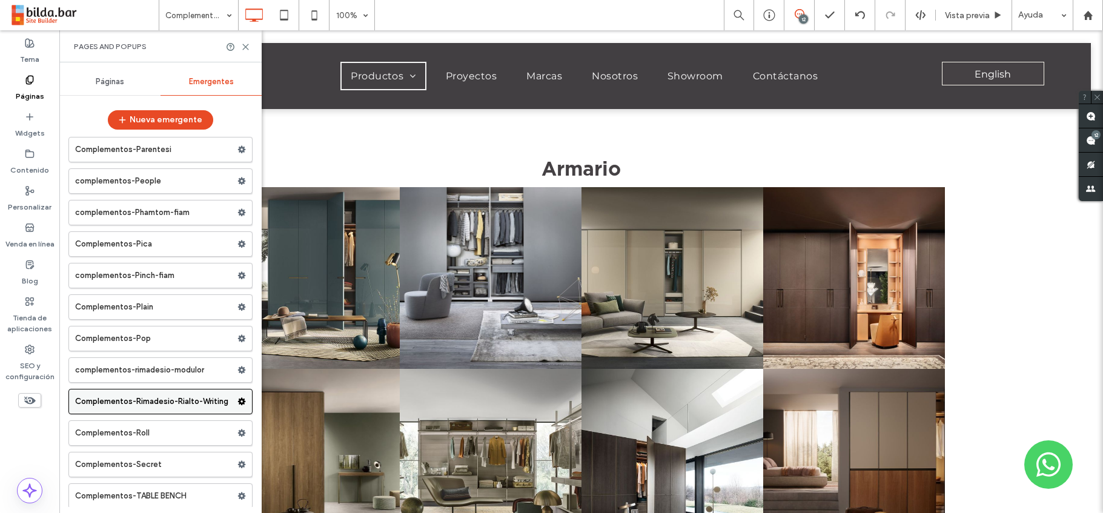
click at [238, 401] on use at bounding box center [242, 401] width 8 height 7
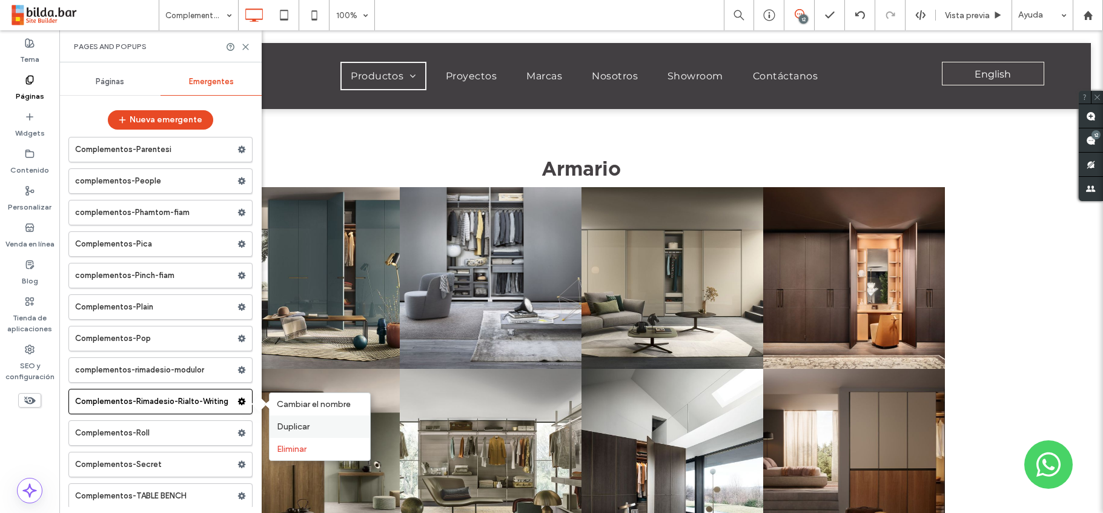
click at [286, 429] on span "Duplicar" at bounding box center [293, 426] width 33 height 10
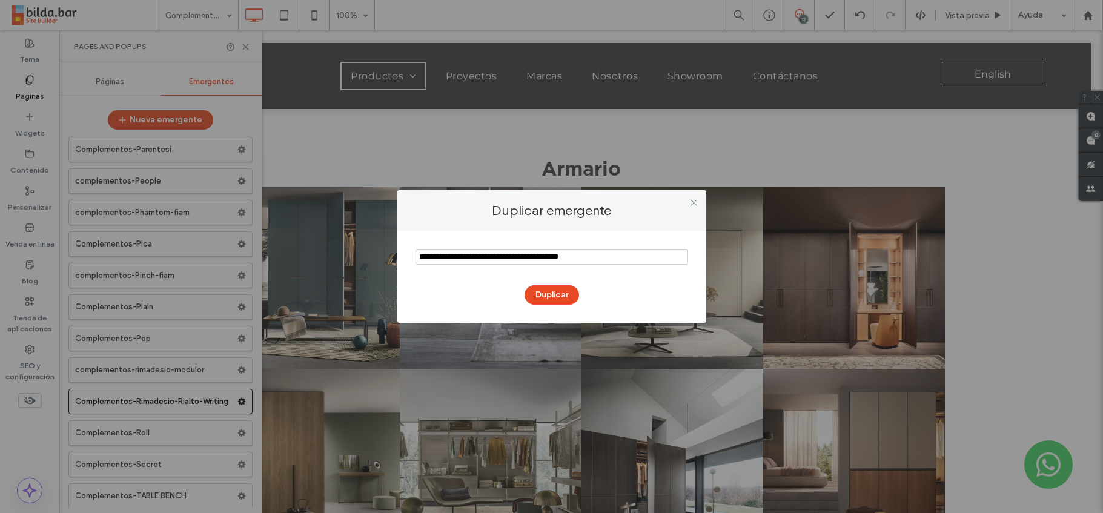
drag, startPoint x: 590, startPoint y: 259, endPoint x: 556, endPoint y: 259, distance: 33.3
click at [556, 259] on input "notEmpty" at bounding box center [551, 257] width 272 height 16
drag, startPoint x: 454, startPoint y: 257, endPoint x: 401, endPoint y: 261, distance: 52.8
click at [401, 261] on div "Duplicar" at bounding box center [551, 277] width 309 height 92
click at [521, 258] on input "notEmpty" at bounding box center [551, 257] width 272 height 16
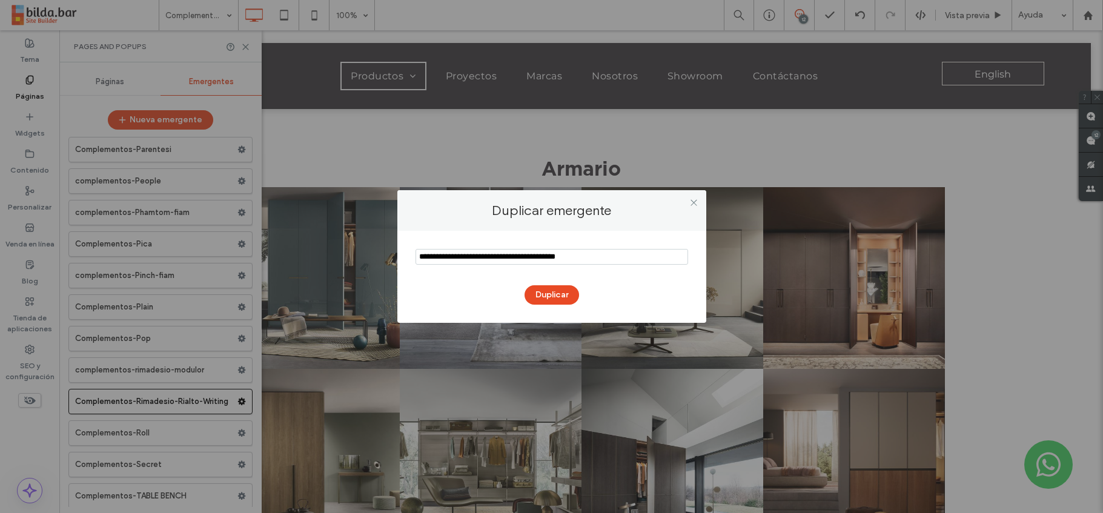
click at [538, 259] on input "notEmpty" at bounding box center [551, 257] width 272 height 16
click at [556, 259] on input "notEmpty" at bounding box center [551, 257] width 272 height 16
drag, startPoint x: 607, startPoint y: 260, endPoint x: 579, endPoint y: 260, distance: 27.2
click at [579, 260] on input "notEmpty" at bounding box center [551, 257] width 272 height 16
click at [536, 257] on input "notEmpty" at bounding box center [551, 257] width 272 height 16
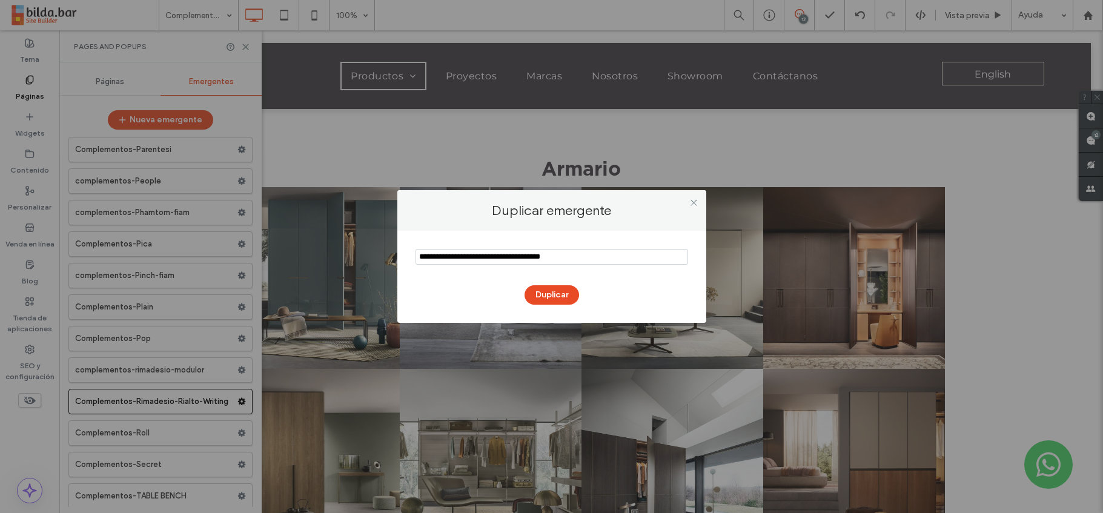
click at [555, 258] on input "notEmpty" at bounding box center [551, 257] width 272 height 16
drag, startPoint x: 586, startPoint y: 258, endPoint x: 522, endPoint y: 255, distance: 64.3
click at [522, 255] on input "notEmpty" at bounding box center [551, 257] width 272 height 16
type input "**********"
click at [560, 295] on button "Duplicar" at bounding box center [551, 294] width 54 height 19
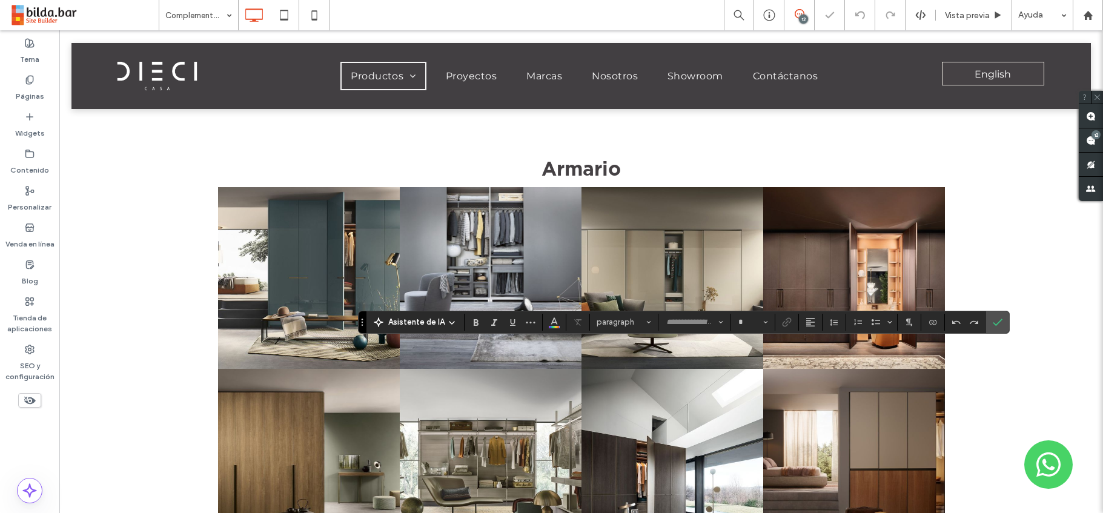
type input "*******"
type input "**"
type input "**********"
type input "**"
type input "*******"
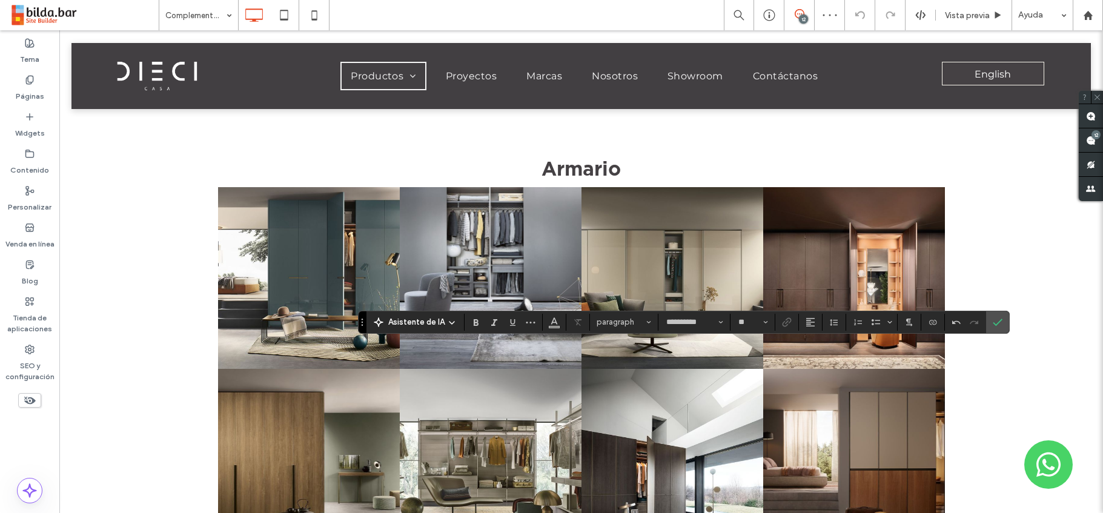
type input "**"
click at [995, 322] on icon "Confirmar" at bounding box center [997, 322] width 10 height 10
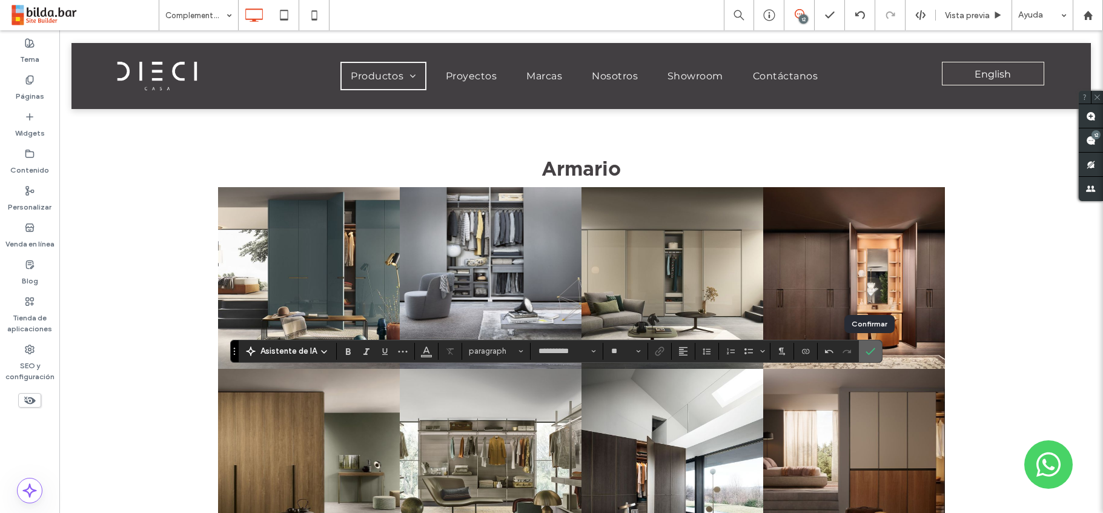
click at [871, 348] on icon "Confirmar" at bounding box center [870, 351] width 10 height 10
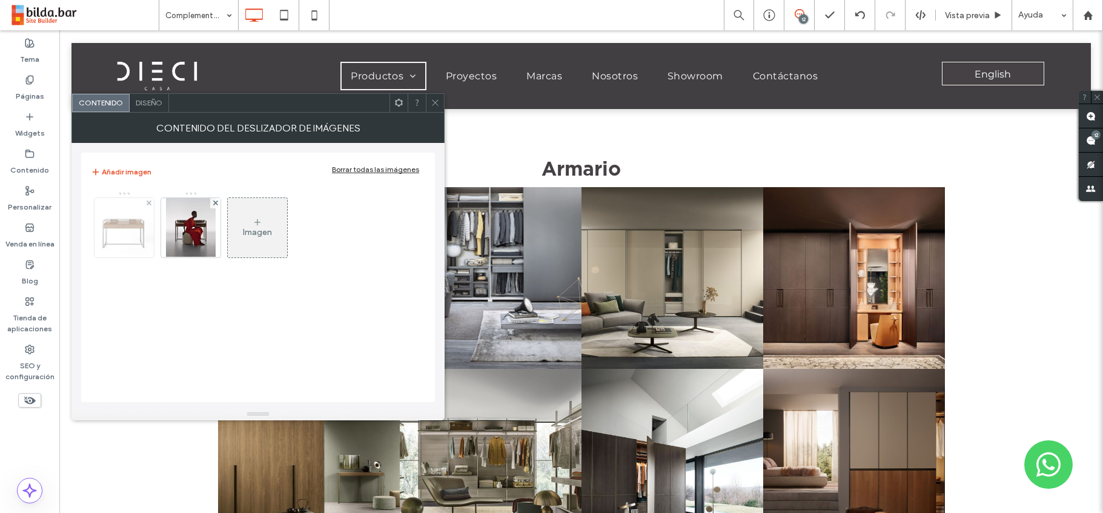
click at [127, 226] on img at bounding box center [124, 227] width 71 height 59
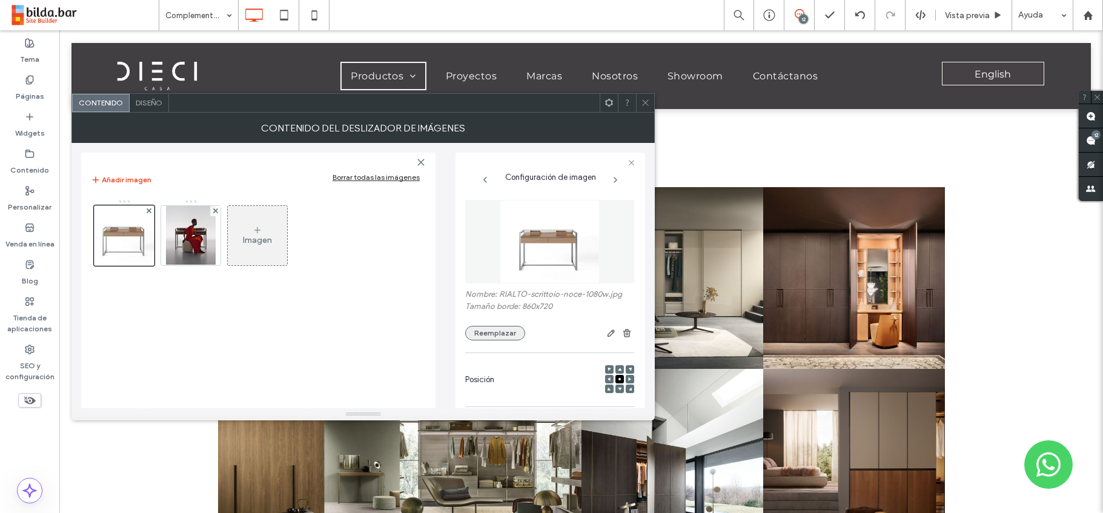
click at [488, 332] on button "Reemplazar" at bounding box center [495, 333] width 60 height 15
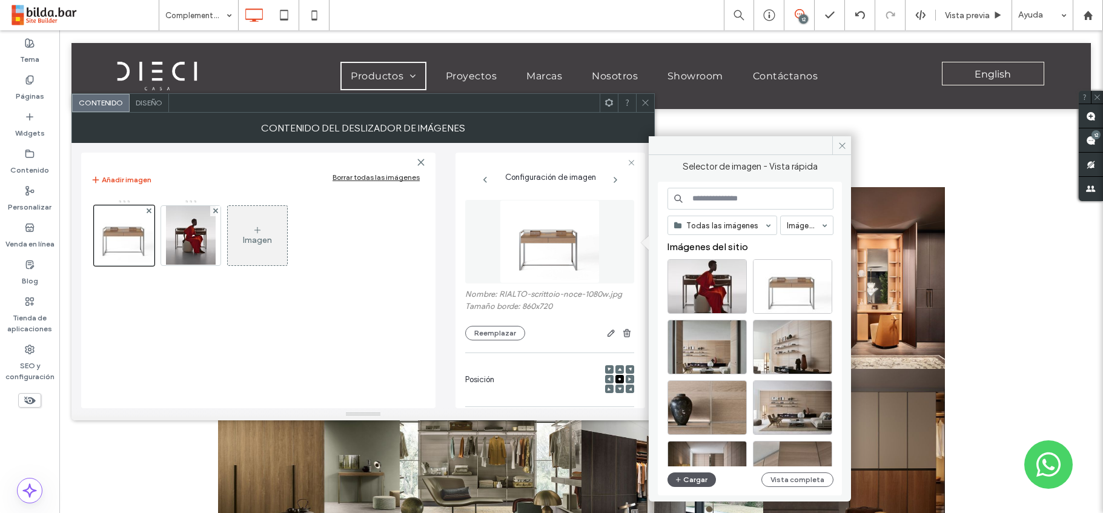
click at [693, 480] on button "Cargar" at bounding box center [691, 479] width 48 height 15
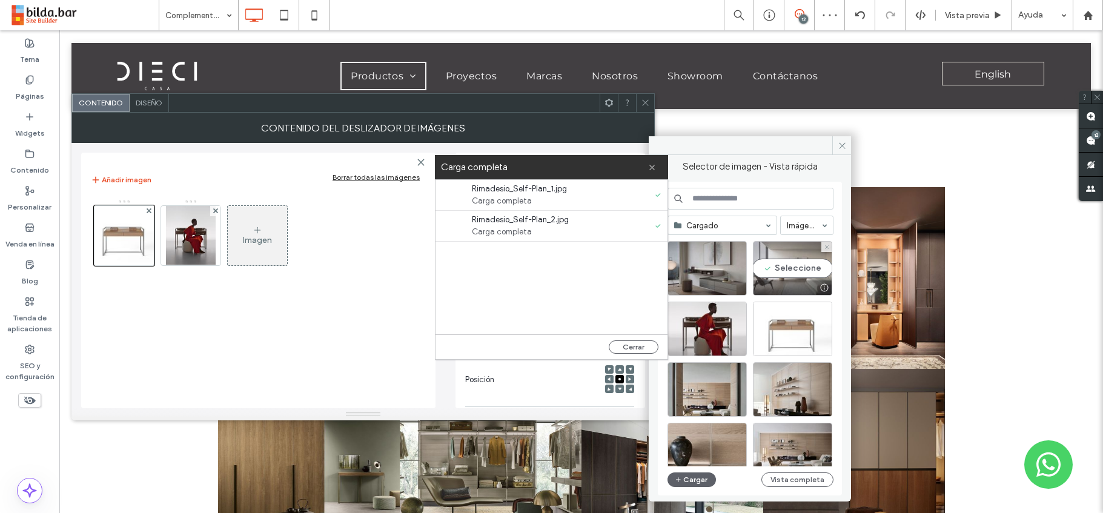
click at [790, 266] on div "Seleccione" at bounding box center [792, 268] width 79 height 54
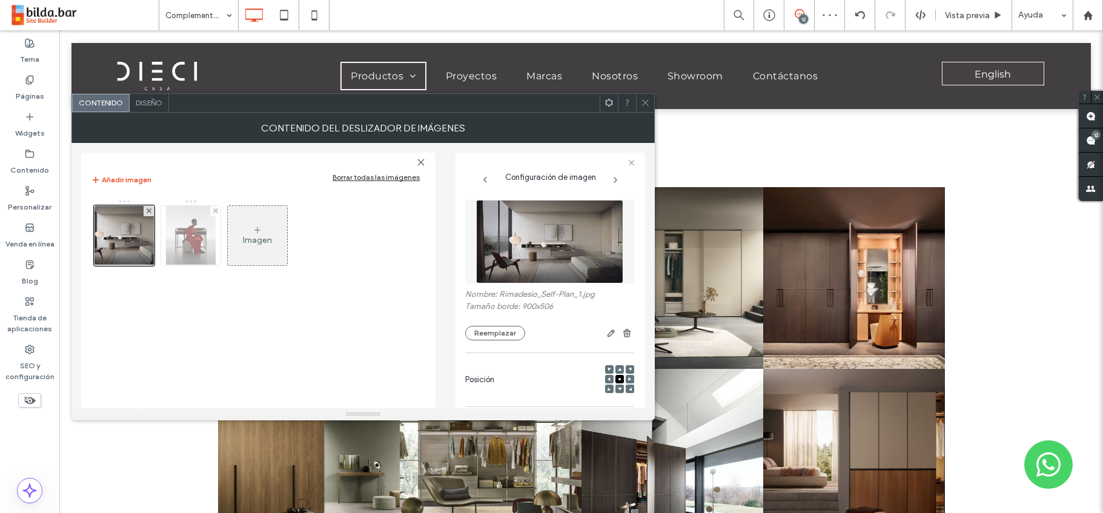
click at [202, 236] on img at bounding box center [191, 235] width 50 height 59
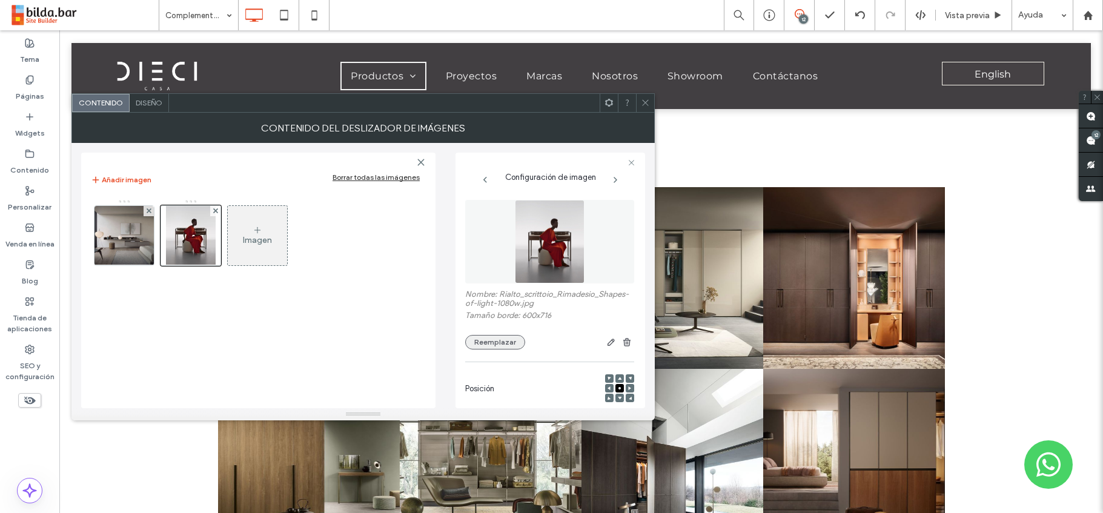
click at [500, 341] on button "Reemplazar" at bounding box center [495, 342] width 60 height 15
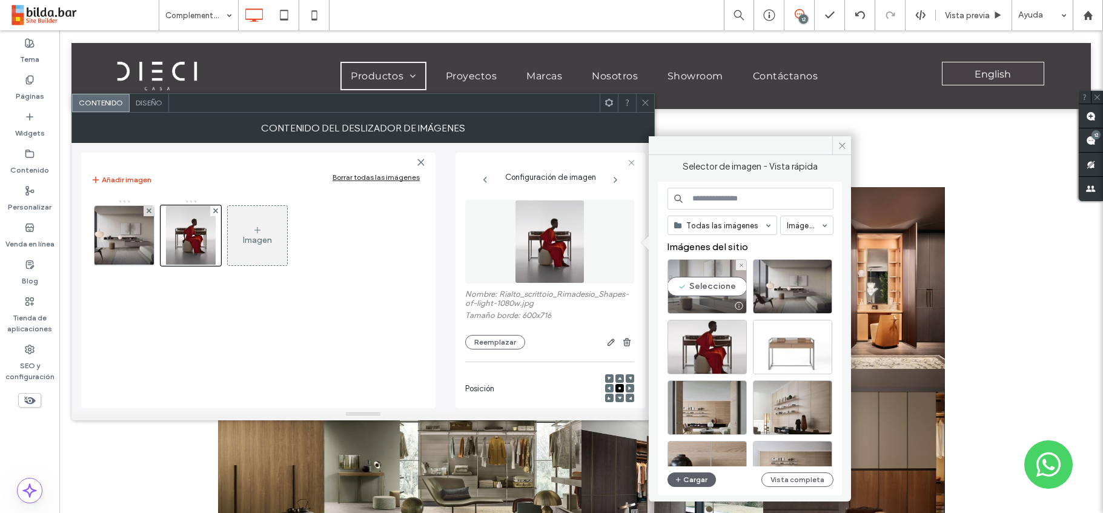
click at [704, 291] on div "Seleccione" at bounding box center [706, 286] width 79 height 54
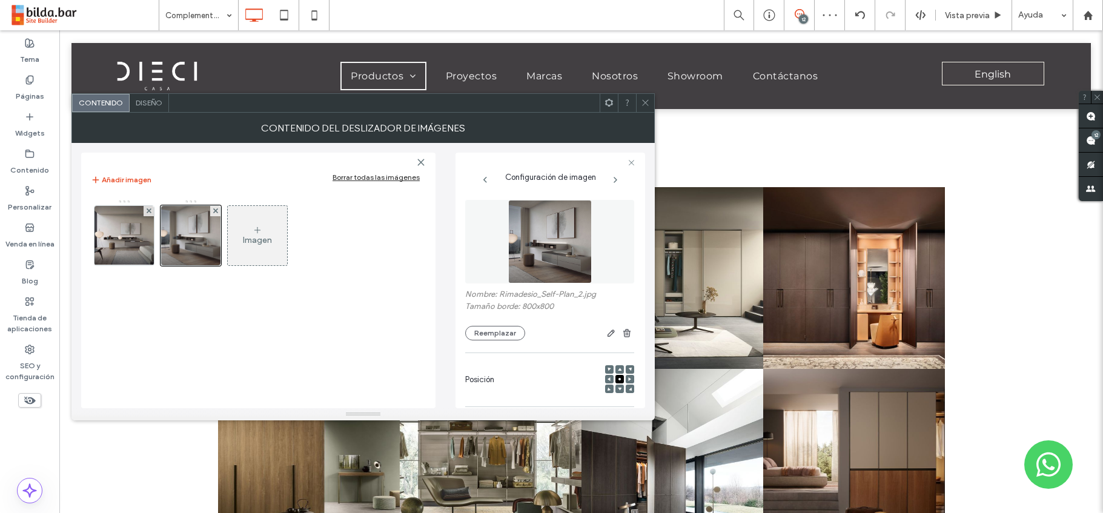
click at [648, 101] on icon at bounding box center [645, 102] width 9 height 9
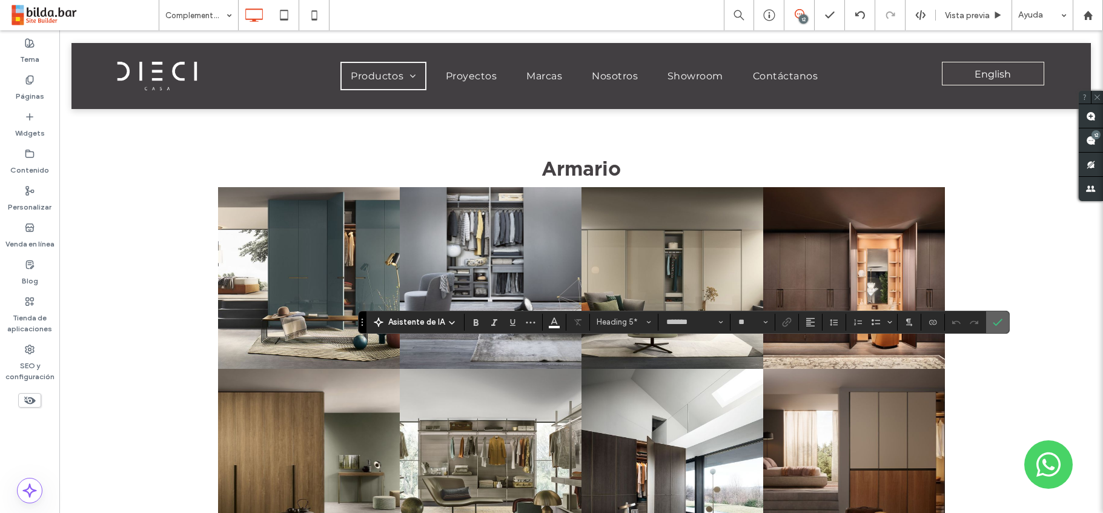
click at [998, 320] on use "Confirmar" at bounding box center [998, 322] width 10 height 7
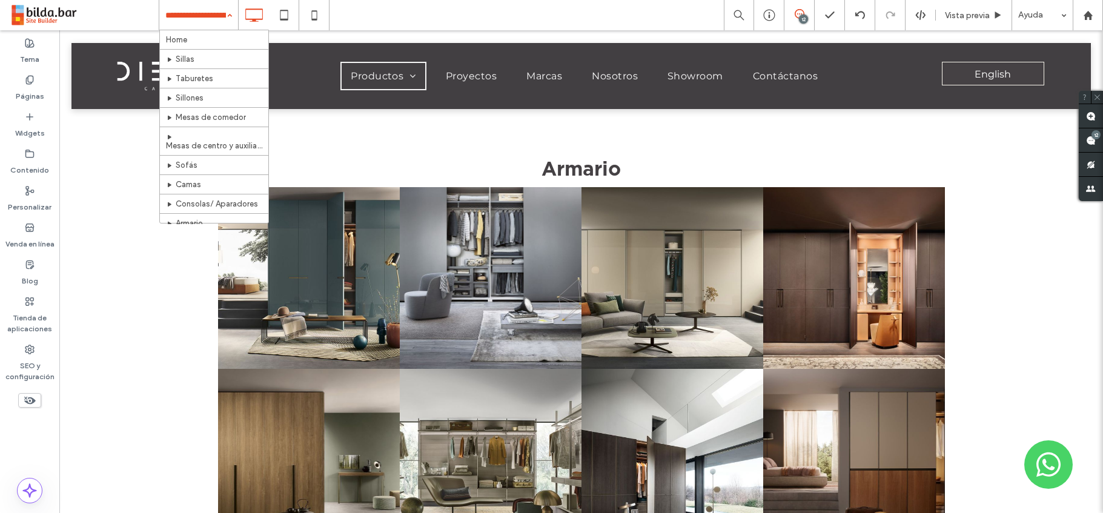
click at [225, 21] on div "Home Sillas Taburetes Sillones Mesas de comedor Mesas de centro y auxiliares So…" at bounding box center [198, 15] width 79 height 30
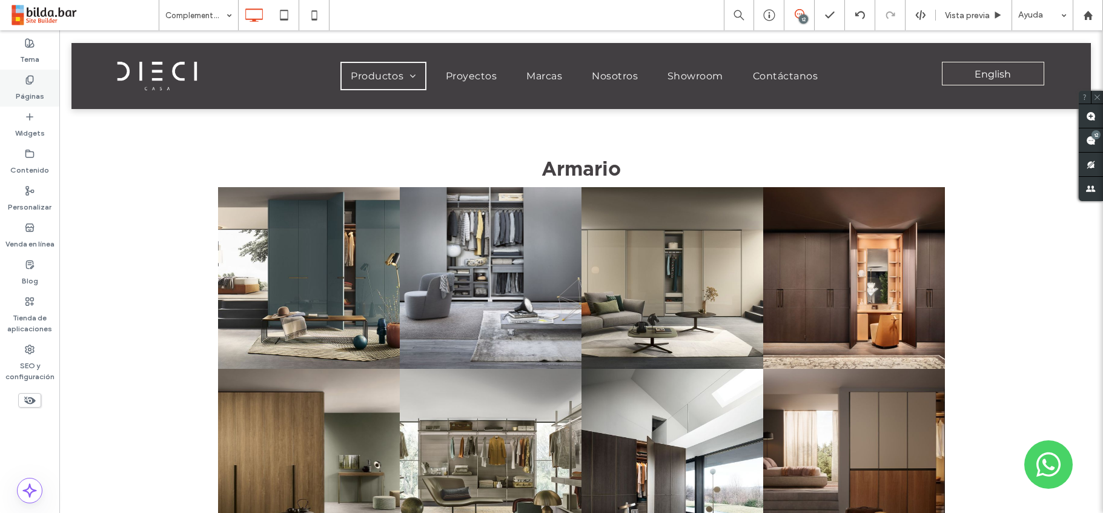
click at [31, 81] on icon at bounding box center [30, 80] width 10 height 10
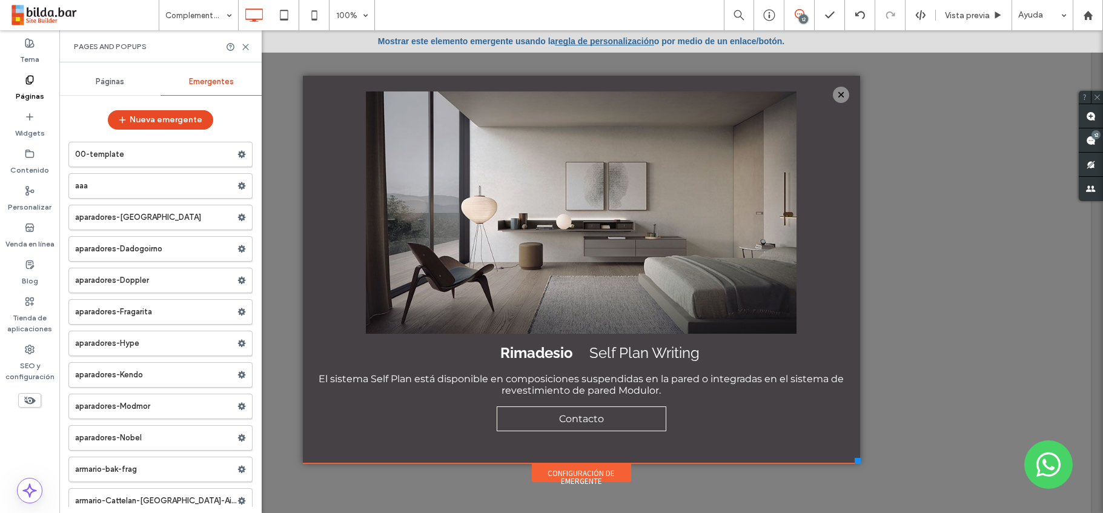
click at [205, 85] on span "Emergentes" at bounding box center [211, 82] width 45 height 10
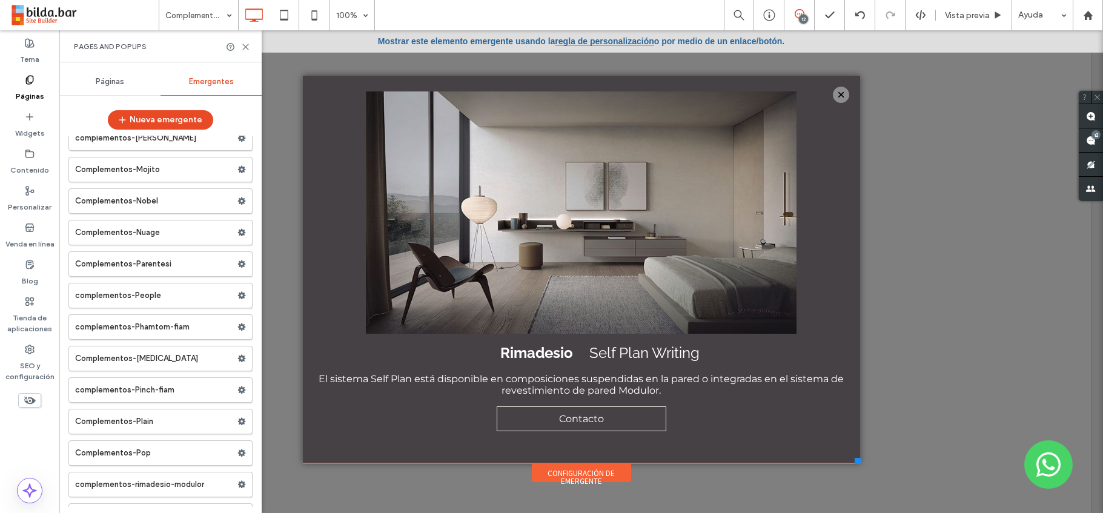
scroll to position [4616, 0]
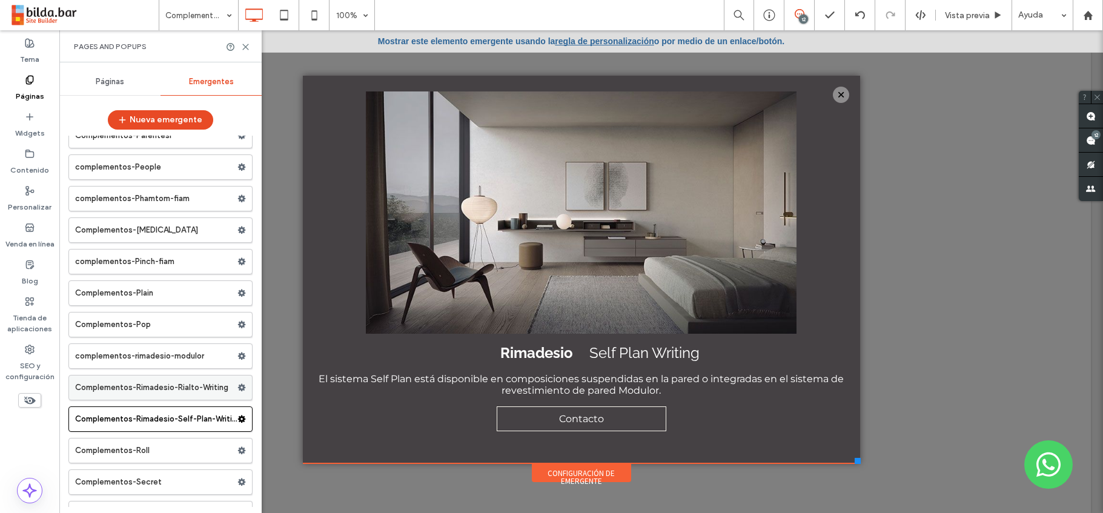
click at [197, 385] on label "Complementos-Rimadesio-Rialto-Writing" at bounding box center [156, 387] width 162 height 24
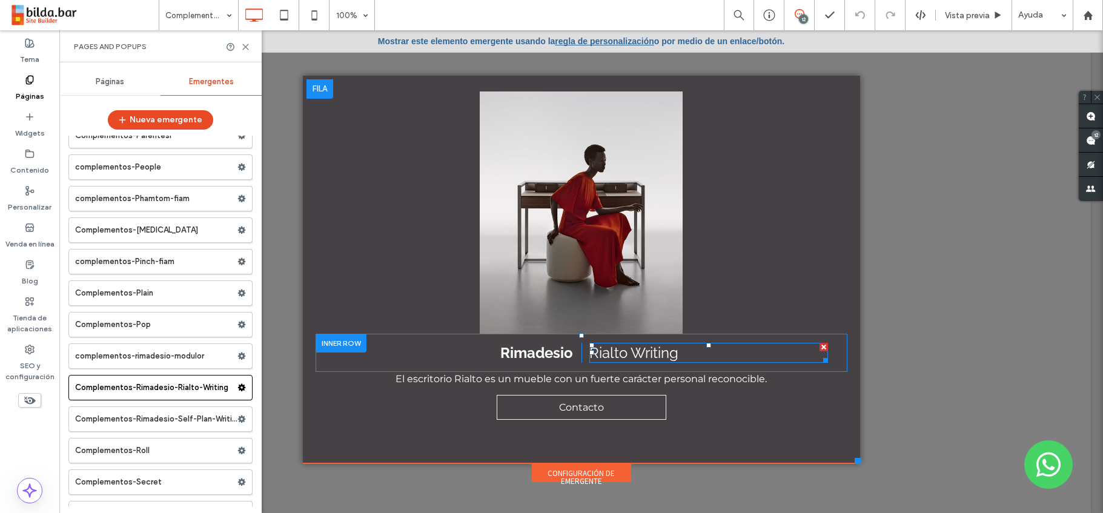
click at [655, 354] on span "Rialto Writing" at bounding box center [633, 353] width 89 height 18
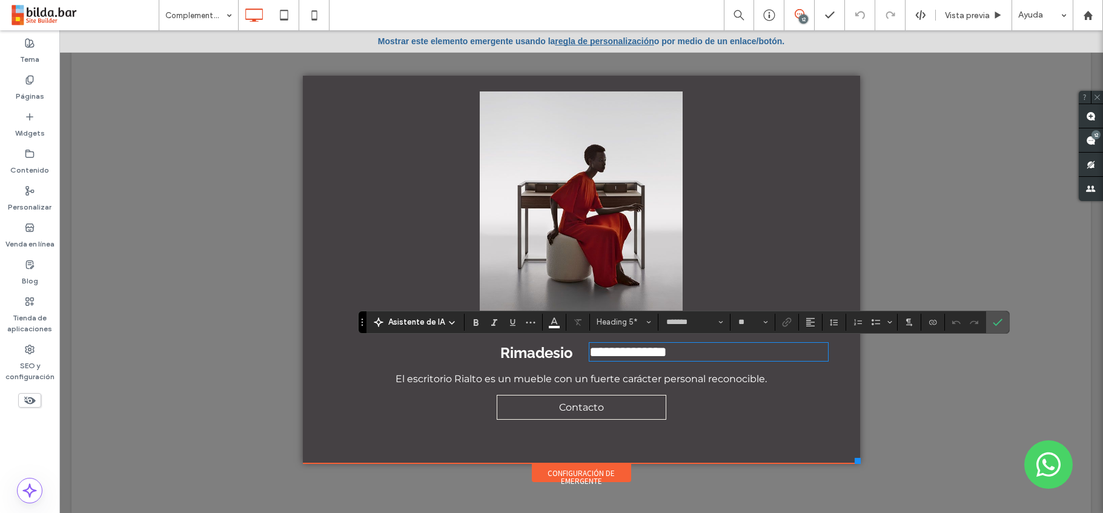
click at [675, 352] on h5 "**********" at bounding box center [708, 352] width 239 height 16
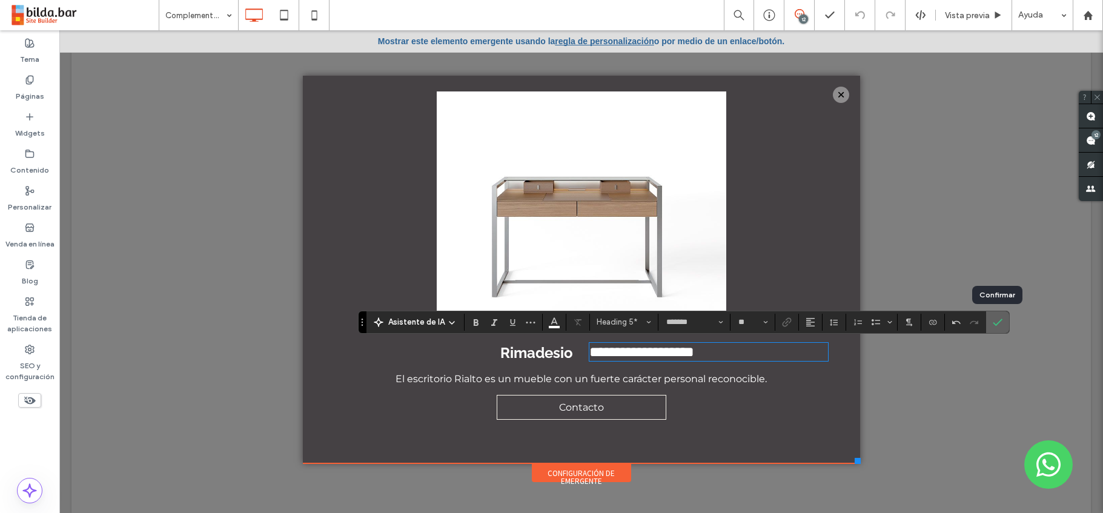
click at [1000, 324] on icon "Confirmar" at bounding box center [997, 322] width 10 height 10
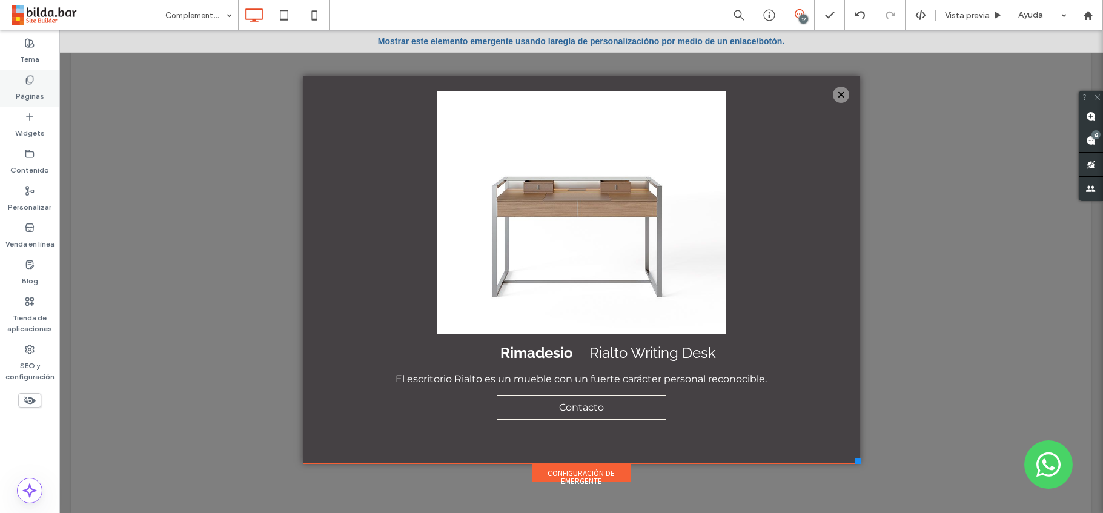
click at [30, 85] on label "Páginas" at bounding box center [30, 93] width 28 height 17
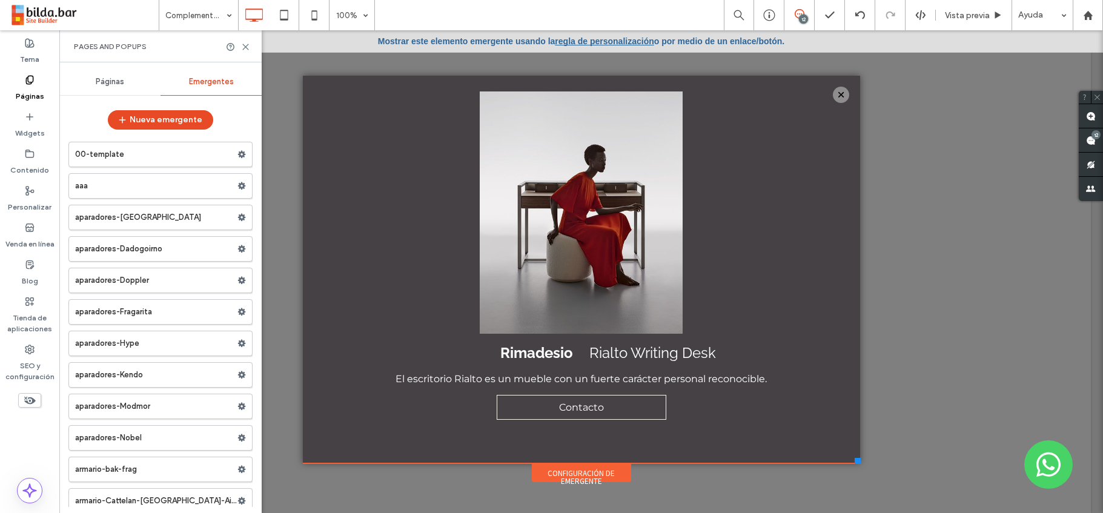
click at [205, 84] on span "Emergentes" at bounding box center [211, 82] width 45 height 10
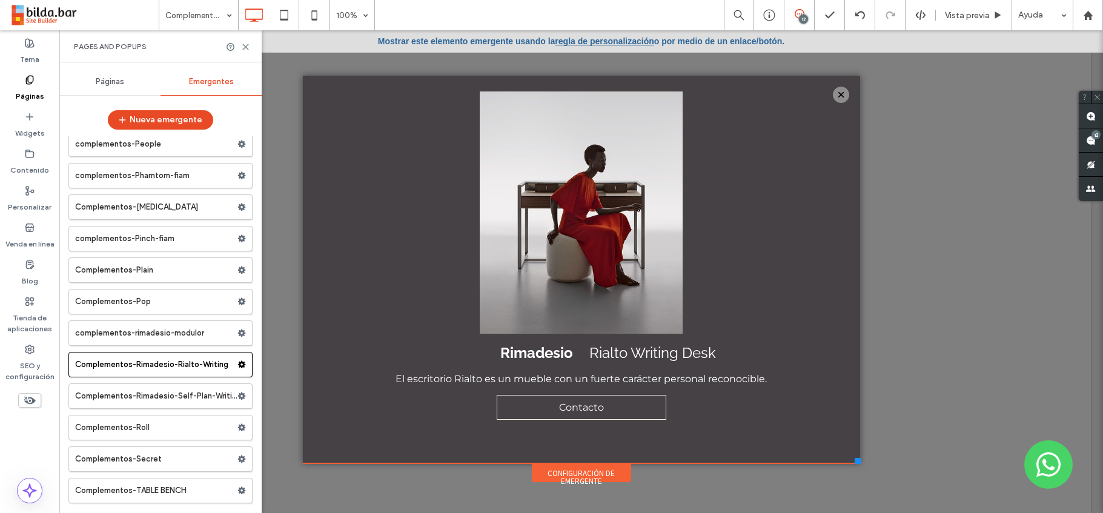
scroll to position [4651, 0]
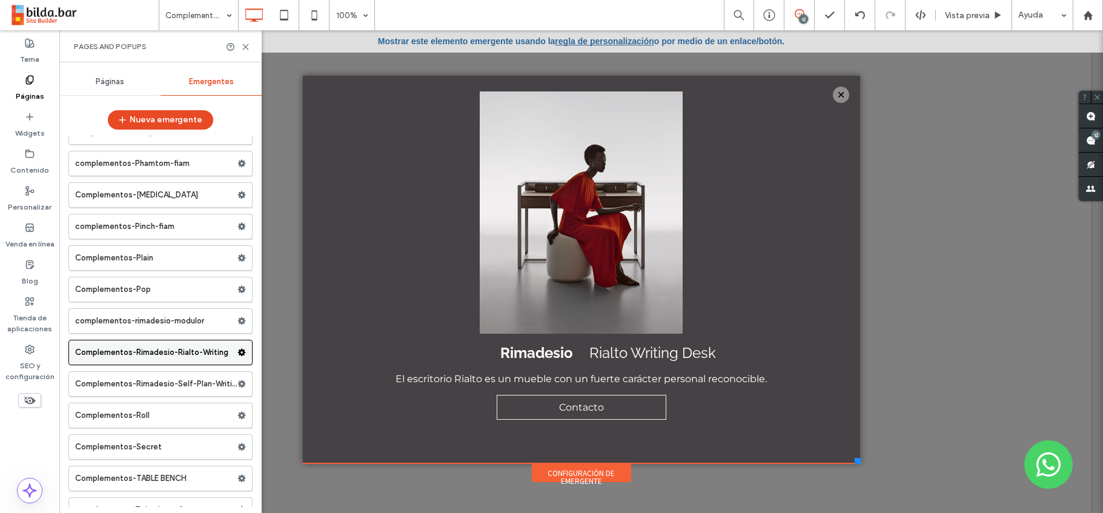
click at [238, 351] on use at bounding box center [242, 352] width 8 height 7
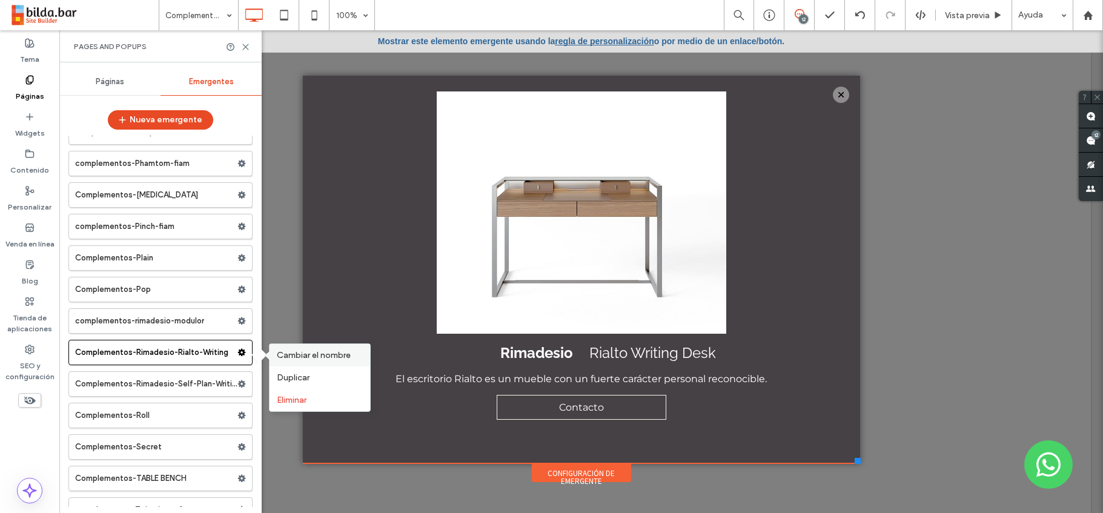
click at [289, 354] on span "Cambiar el nombre" at bounding box center [314, 355] width 74 height 10
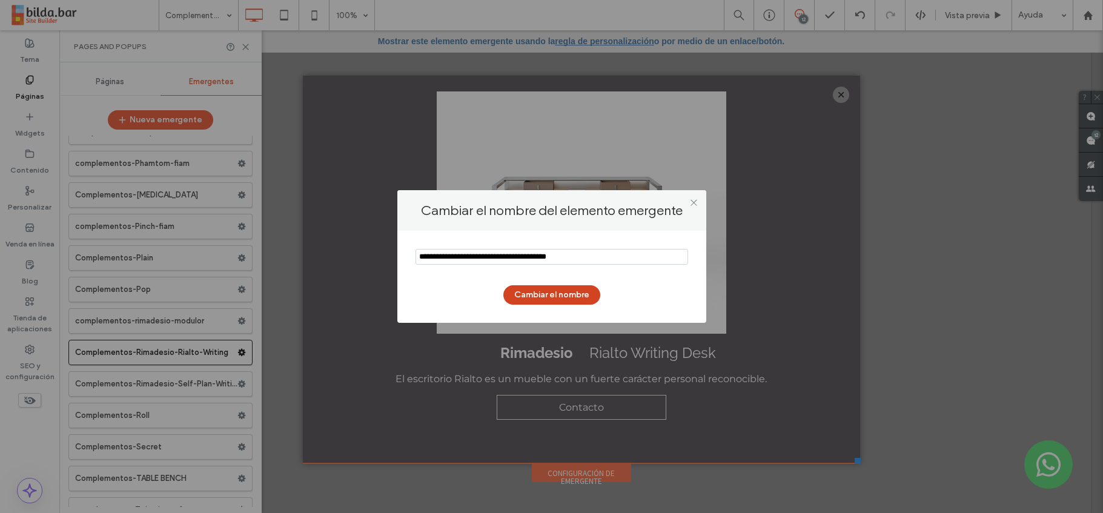
type input "**********"
click at [538, 297] on button "Cambiar el nombre" at bounding box center [551, 294] width 97 height 19
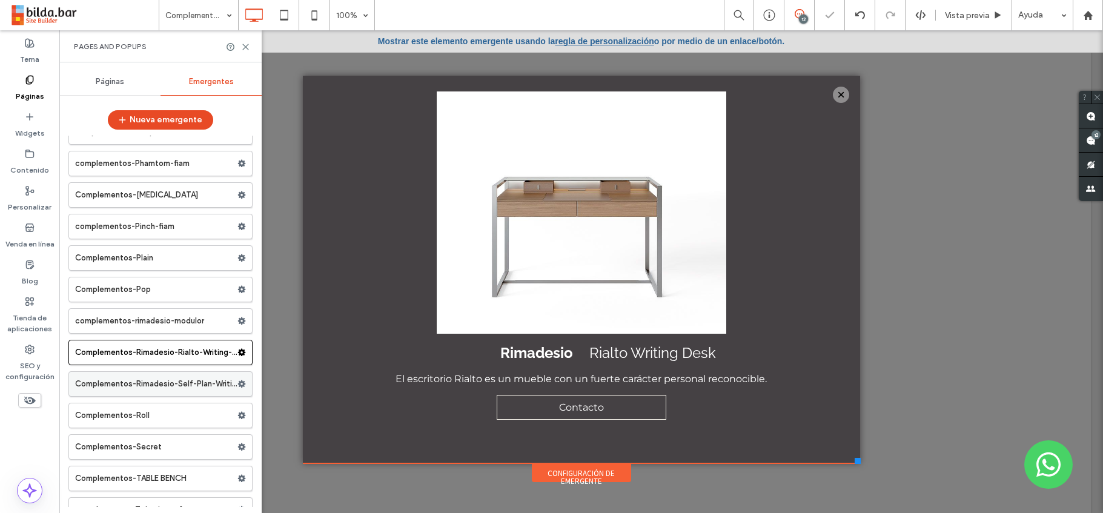
click at [188, 381] on label "Complementos-Rimadesio-Self-Plan-Writing" at bounding box center [156, 384] width 162 height 24
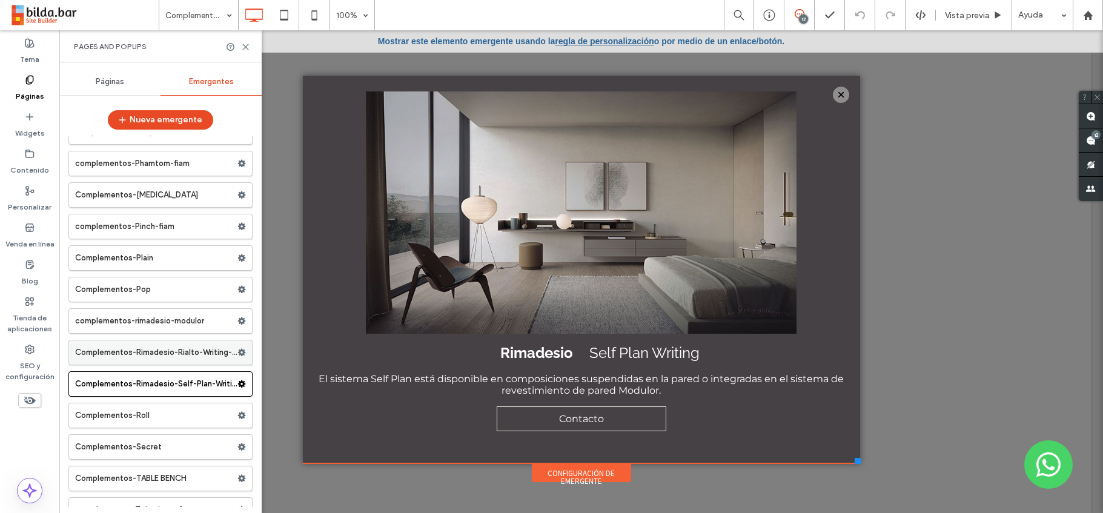
click at [196, 354] on label "Complementos-Rimadesio-Rialto-Writing-Desk" at bounding box center [156, 352] width 162 height 24
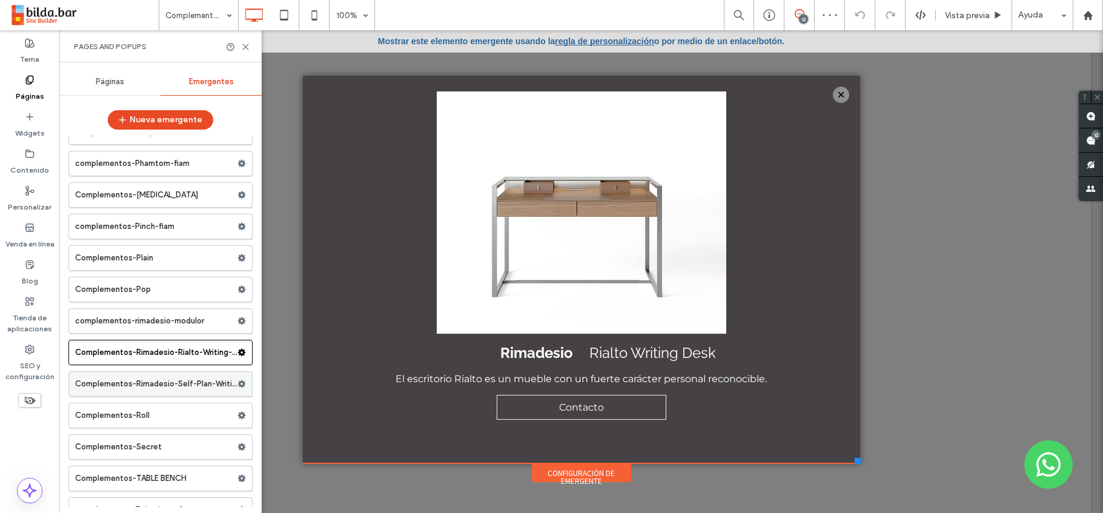
click at [197, 385] on label "Complementos-Rimadesio-Self-Plan-Writing" at bounding box center [156, 384] width 162 height 24
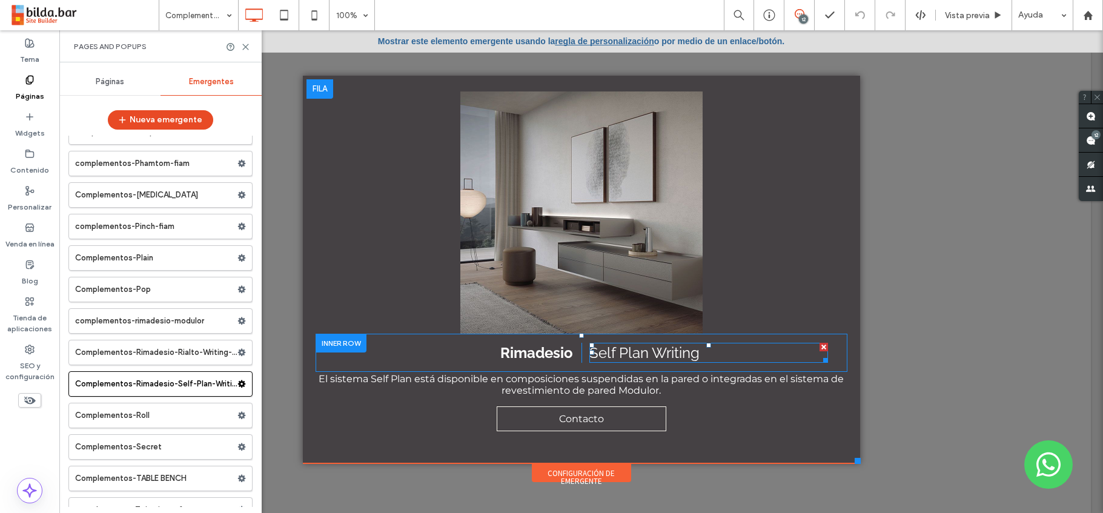
click at [634, 357] on span "Self Plan Writing" at bounding box center [644, 353] width 110 height 18
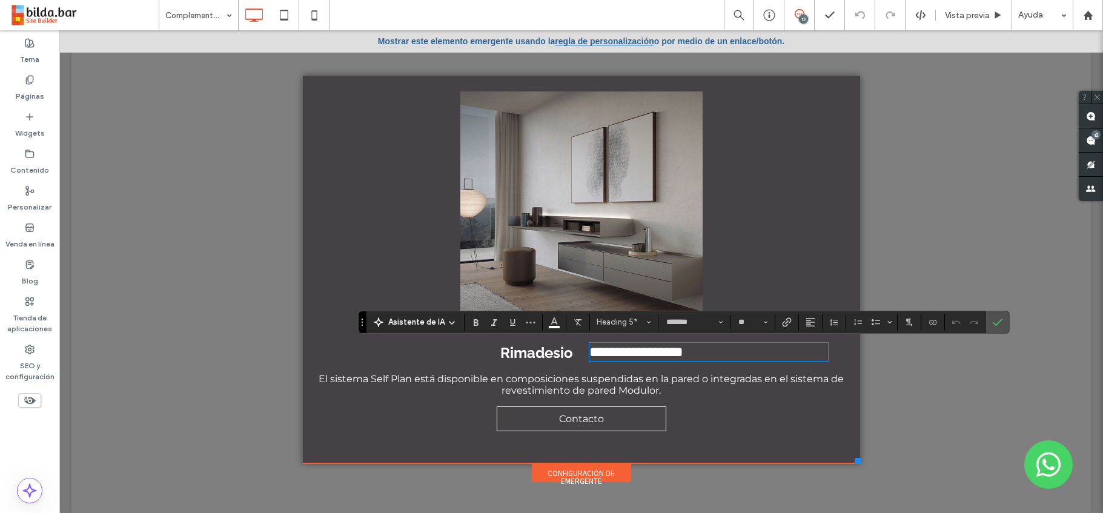
click at [695, 356] on h5 "**********" at bounding box center [708, 352] width 239 height 16
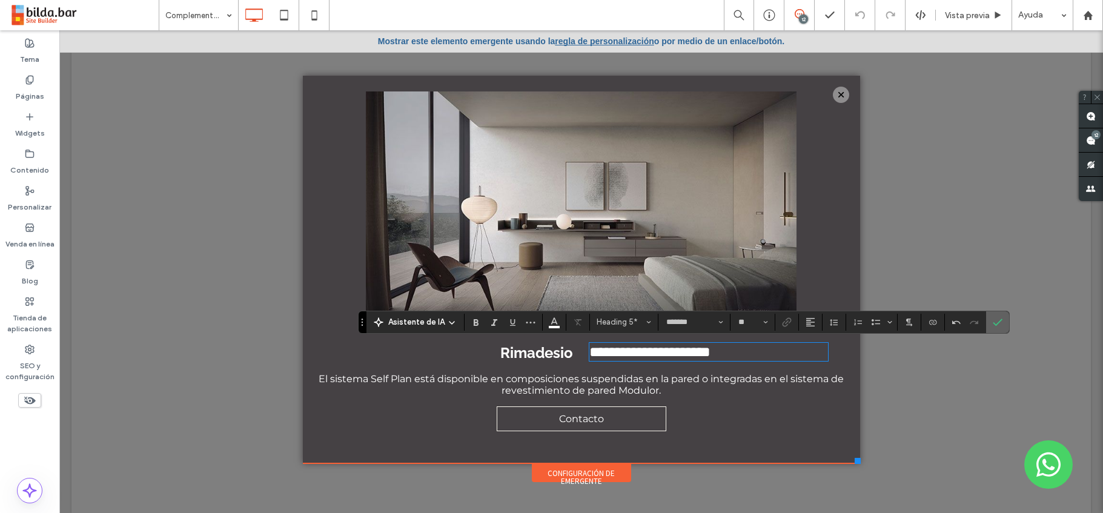
click at [1004, 319] on label "Confirmar" at bounding box center [997, 322] width 18 height 22
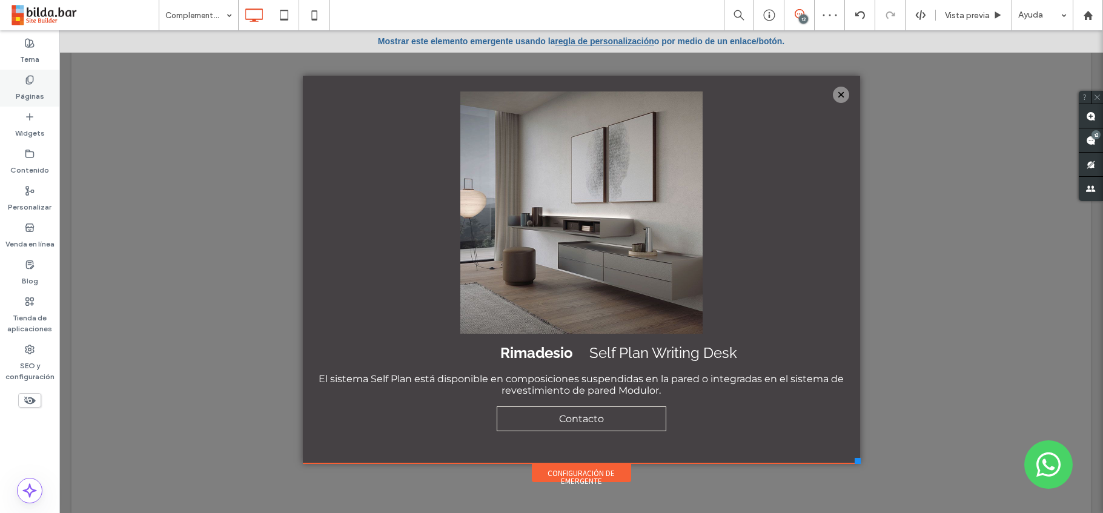
click at [31, 76] on icon at bounding box center [30, 80] width 10 height 10
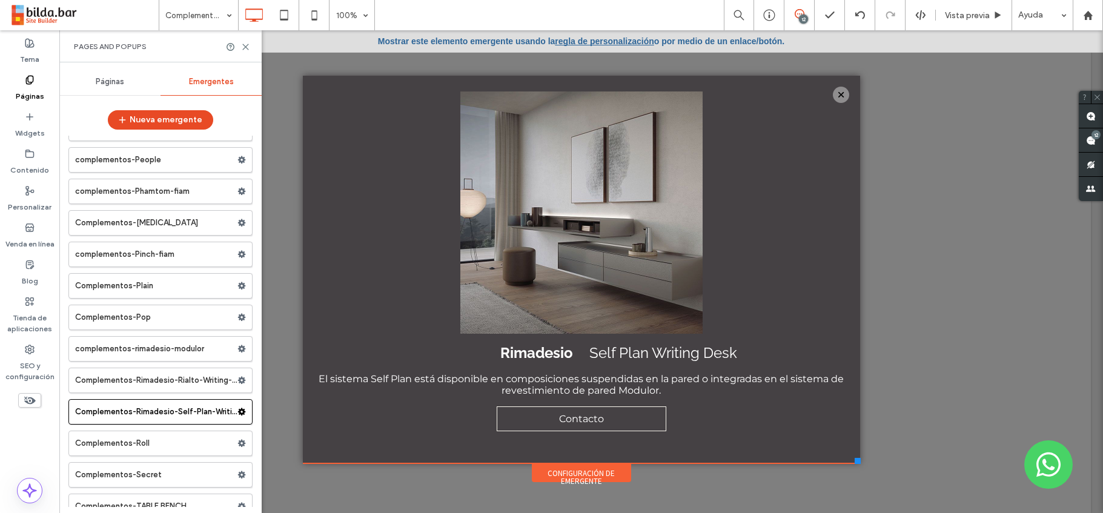
scroll to position [4697, 0]
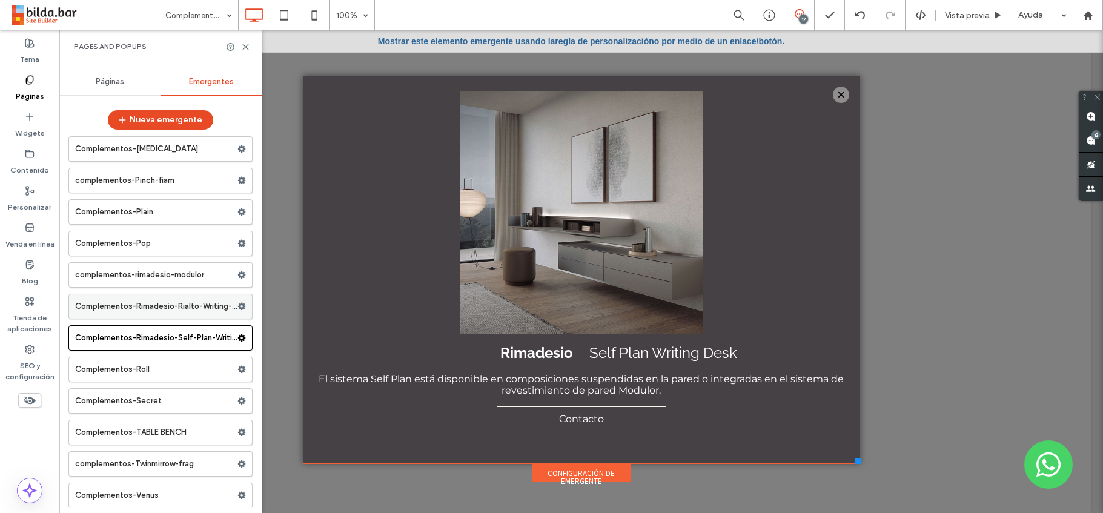
click at [159, 306] on label "Complementos-Rimadesio-Rialto-Writing-Desk" at bounding box center [156, 306] width 162 height 24
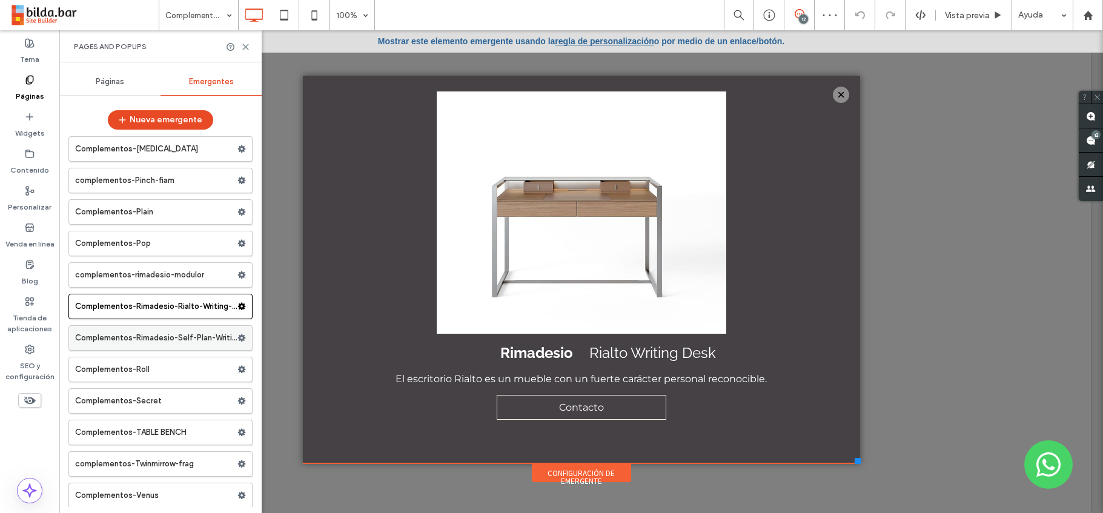
click at [163, 337] on label "Complementos-Rimadesio-Self-Plan-Writing" at bounding box center [156, 338] width 162 height 24
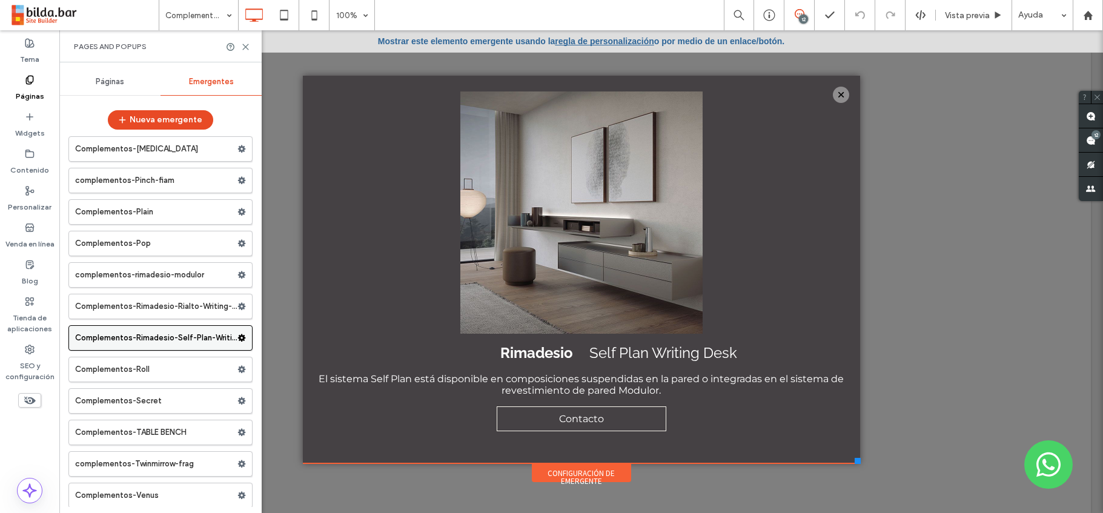
click at [237, 338] on icon at bounding box center [241, 338] width 8 height 8
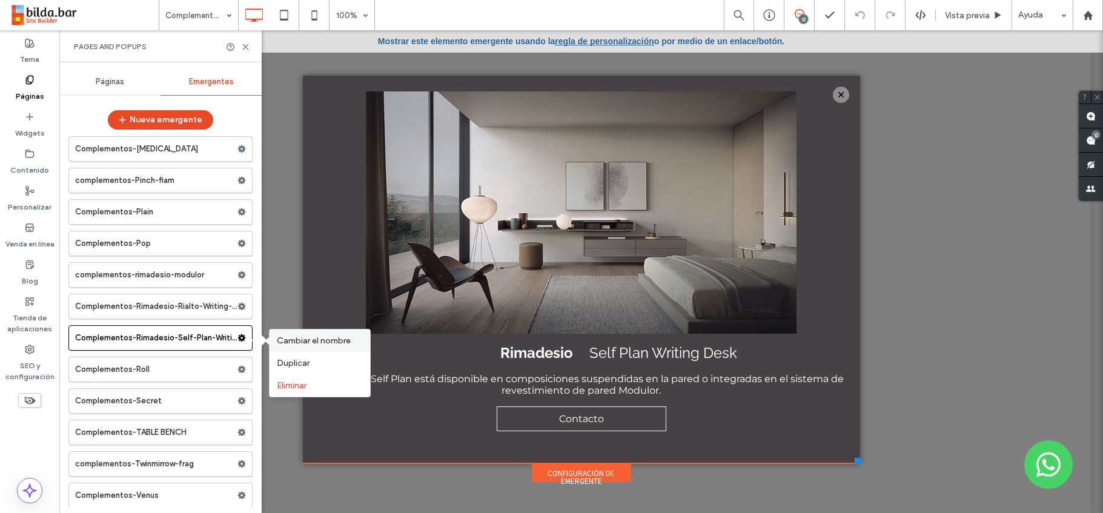
click at [307, 341] on span "Cambiar el nombre" at bounding box center [314, 340] width 74 height 10
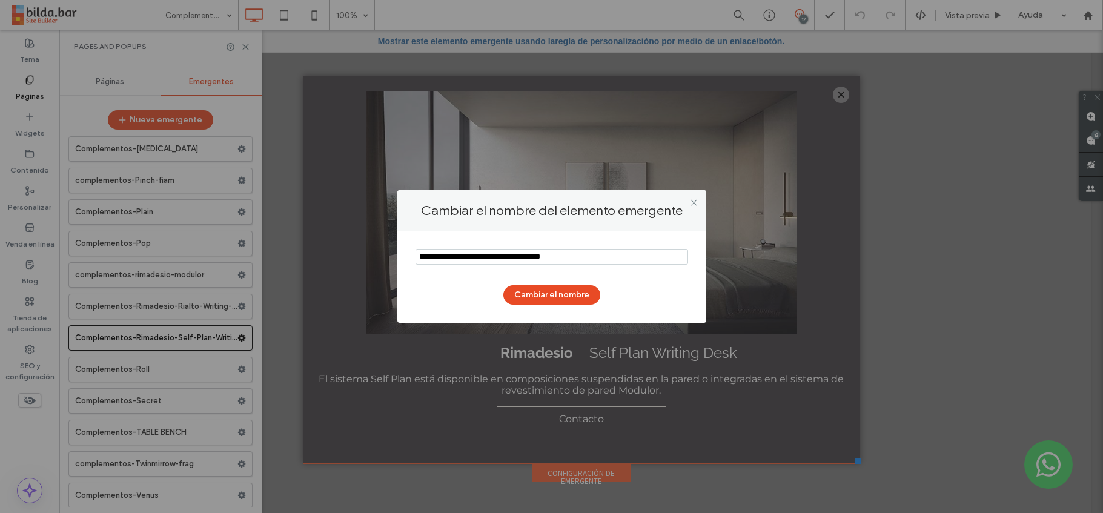
click at [586, 260] on input "notEmpty" at bounding box center [551, 257] width 272 height 16
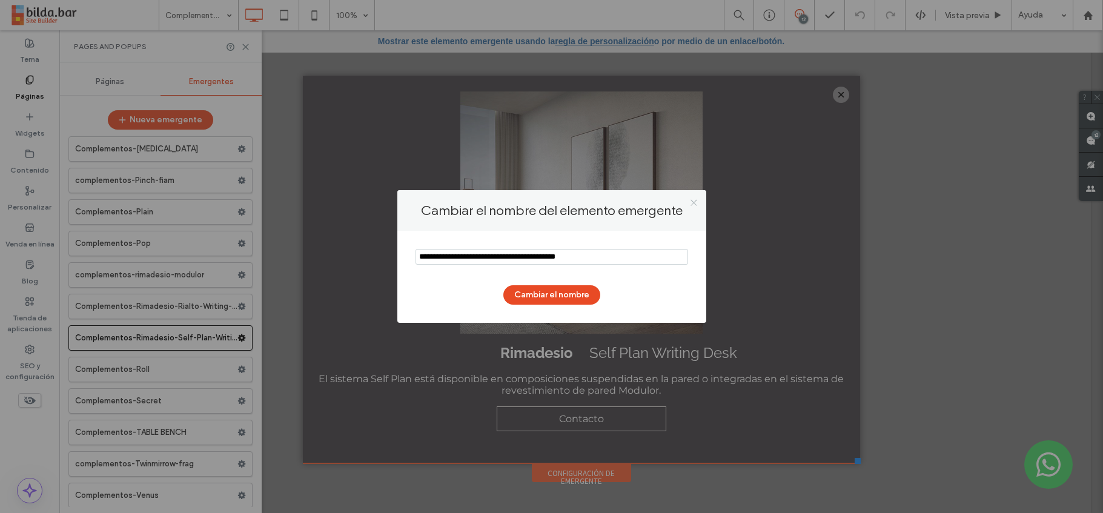
type input "**********"
click at [695, 202] on icon at bounding box center [693, 202] width 9 height 9
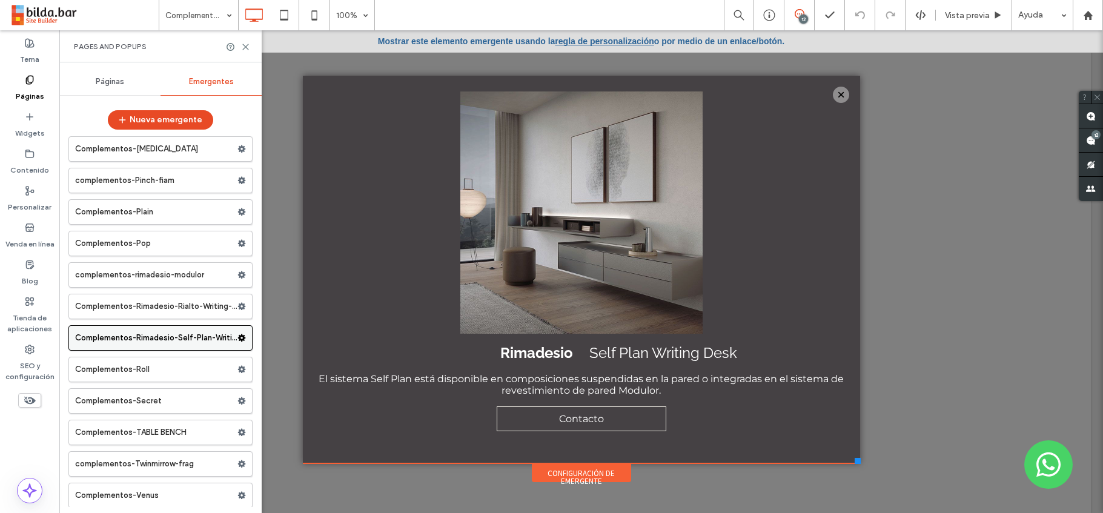
click at [239, 340] on use at bounding box center [242, 337] width 8 height 7
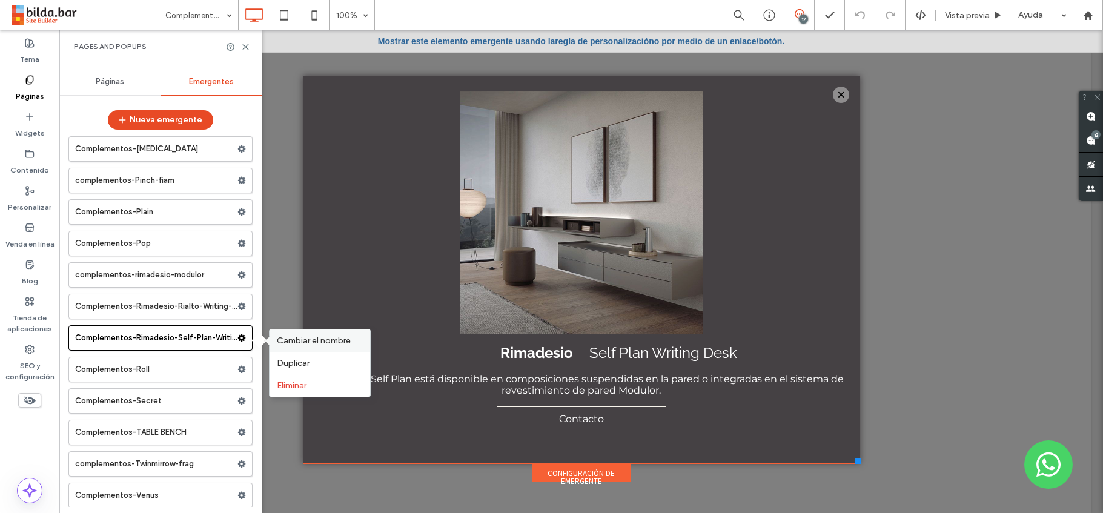
click at [299, 343] on span "Cambiar el nombre" at bounding box center [314, 340] width 74 height 10
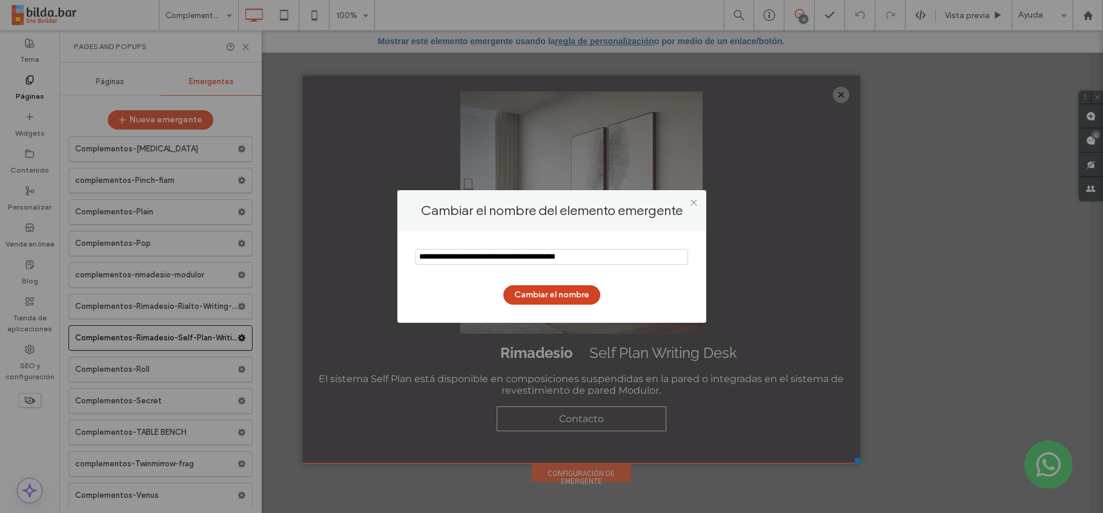
type input "**********"
click at [547, 294] on button "Cambiar el nombre" at bounding box center [551, 294] width 97 height 19
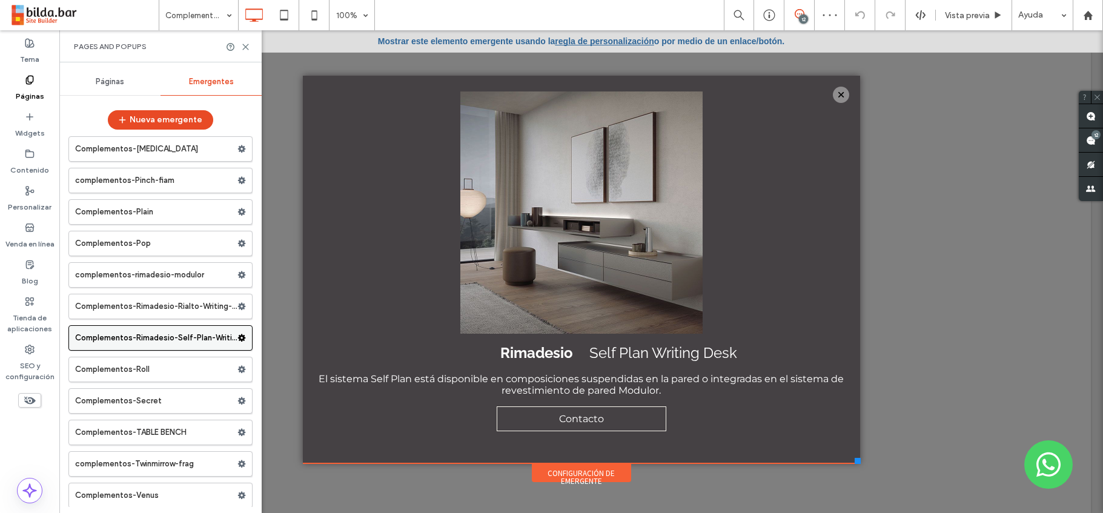
click at [237, 338] on icon at bounding box center [241, 338] width 8 height 8
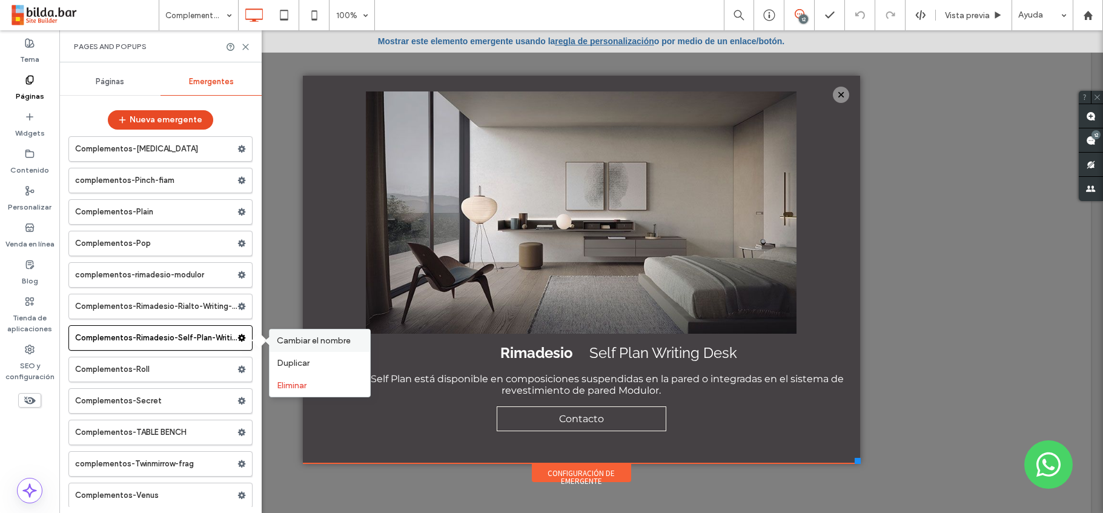
click at [311, 343] on span "Cambiar el nombre" at bounding box center [314, 340] width 74 height 10
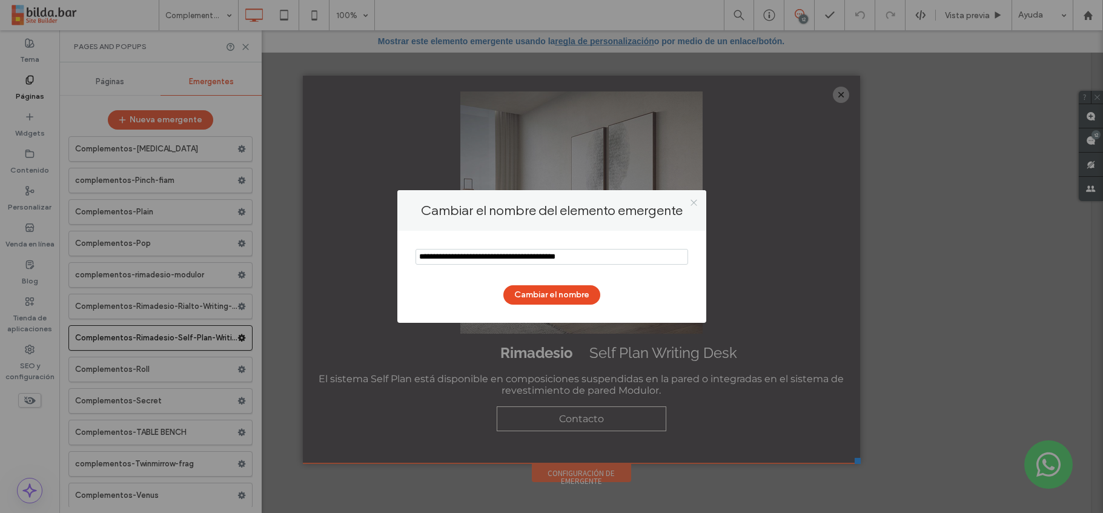
click at [694, 202] on icon at bounding box center [693, 202] width 9 height 9
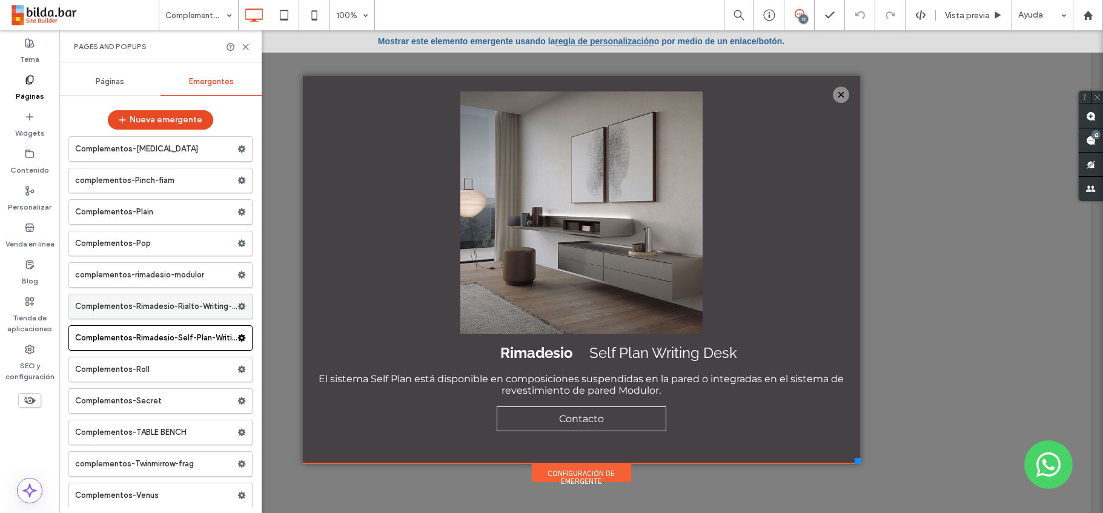
click at [238, 307] on use at bounding box center [242, 306] width 8 height 7
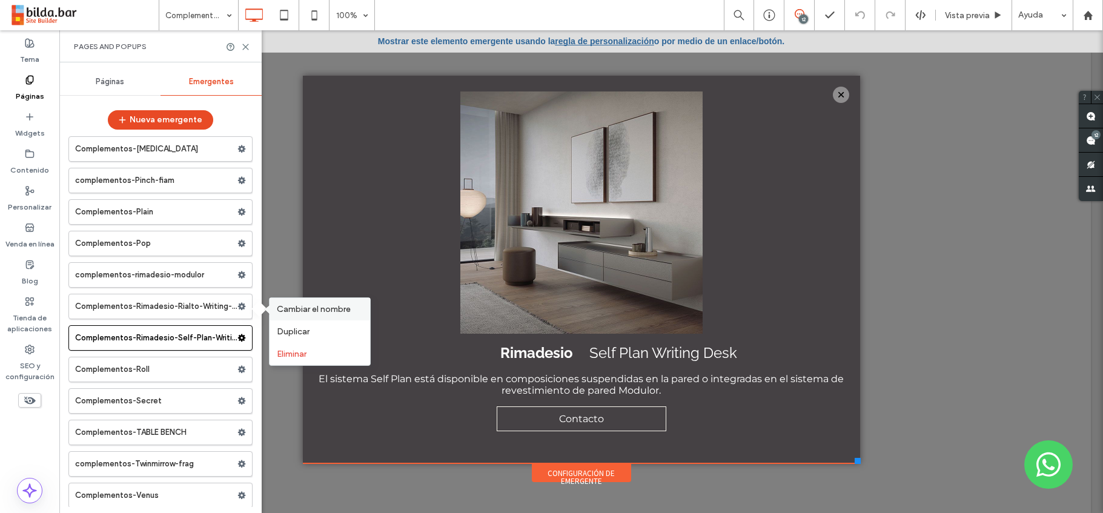
click at [307, 306] on span "Cambiar el nombre" at bounding box center [314, 309] width 74 height 10
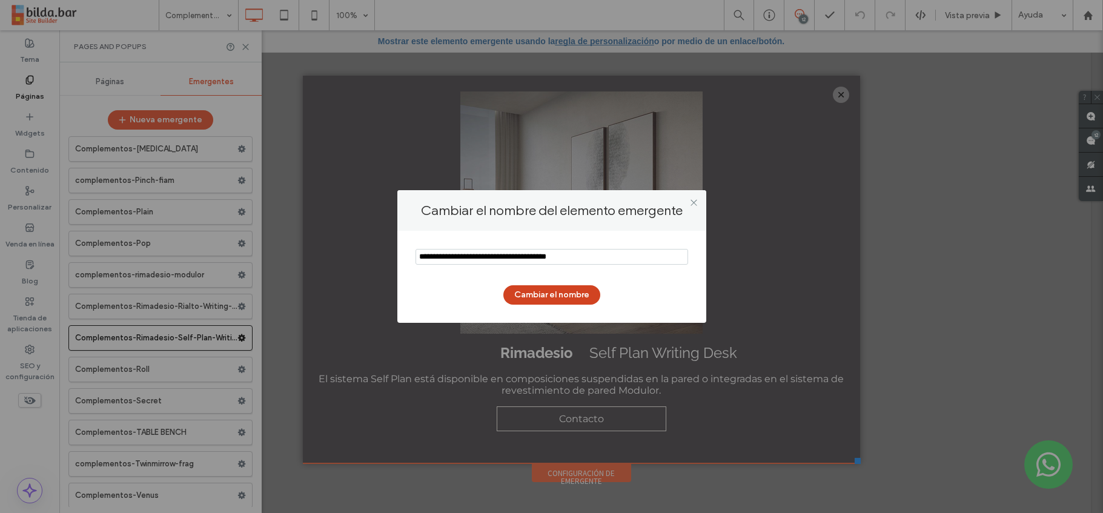
click at [553, 299] on button "Cambiar el nombre" at bounding box center [551, 294] width 97 height 19
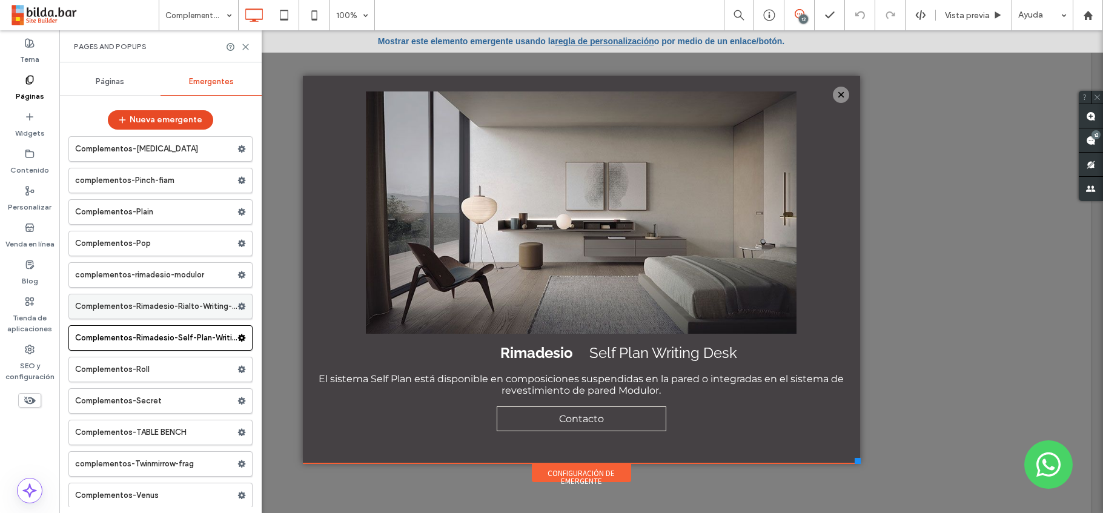
click at [195, 306] on label "Complementos-Rimadesio-Rialto-Writing-Desk" at bounding box center [156, 306] width 162 height 24
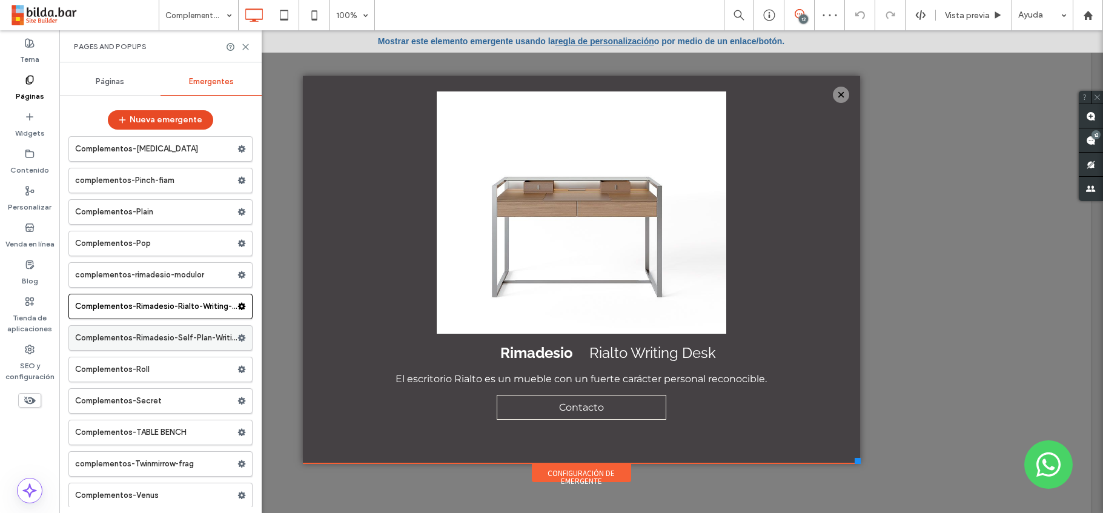
click at [202, 335] on label "Complementos-Rimadesio-Self-Plan-Writing-Desk" at bounding box center [156, 338] width 162 height 24
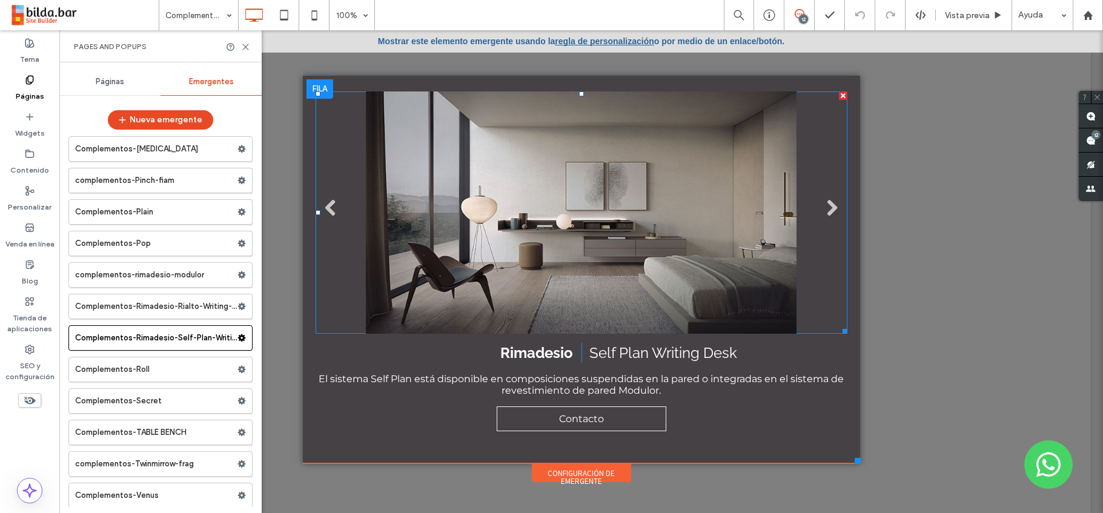
click at [535, 247] on li "Slide title Write your caption here Button" at bounding box center [581, 212] width 532 height 242
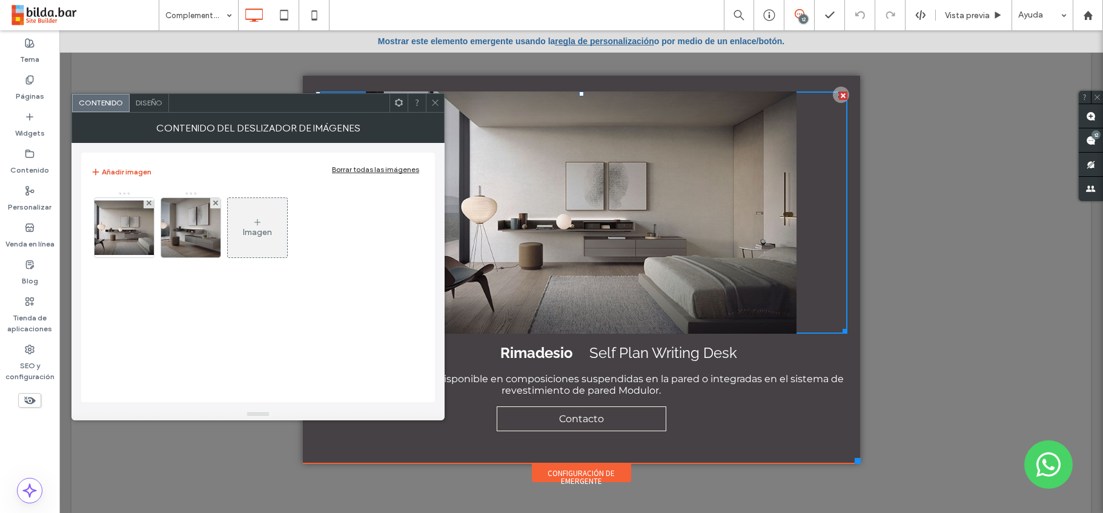
click at [433, 101] on icon at bounding box center [435, 102] width 9 height 9
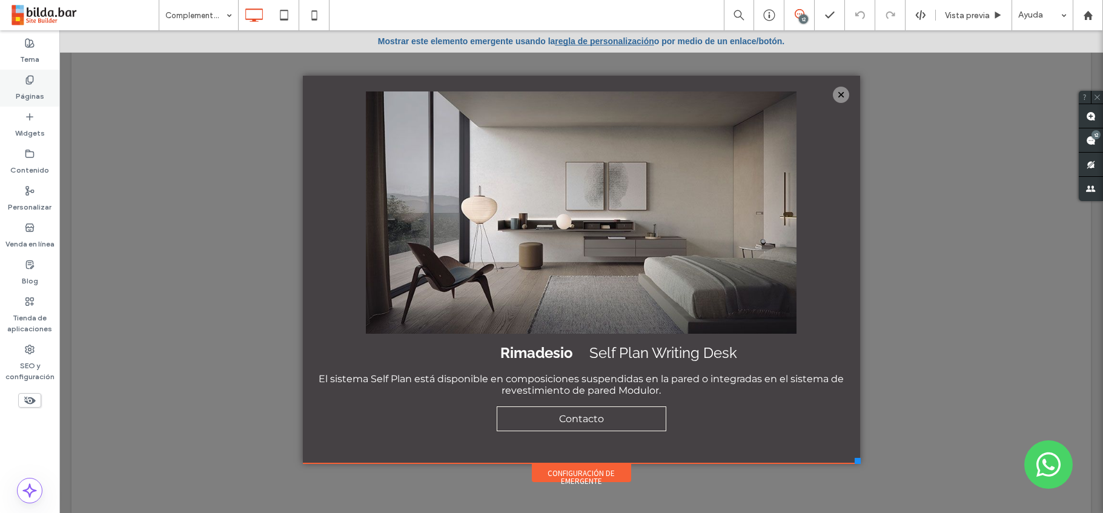
click at [30, 92] on label "Páginas" at bounding box center [30, 93] width 28 height 17
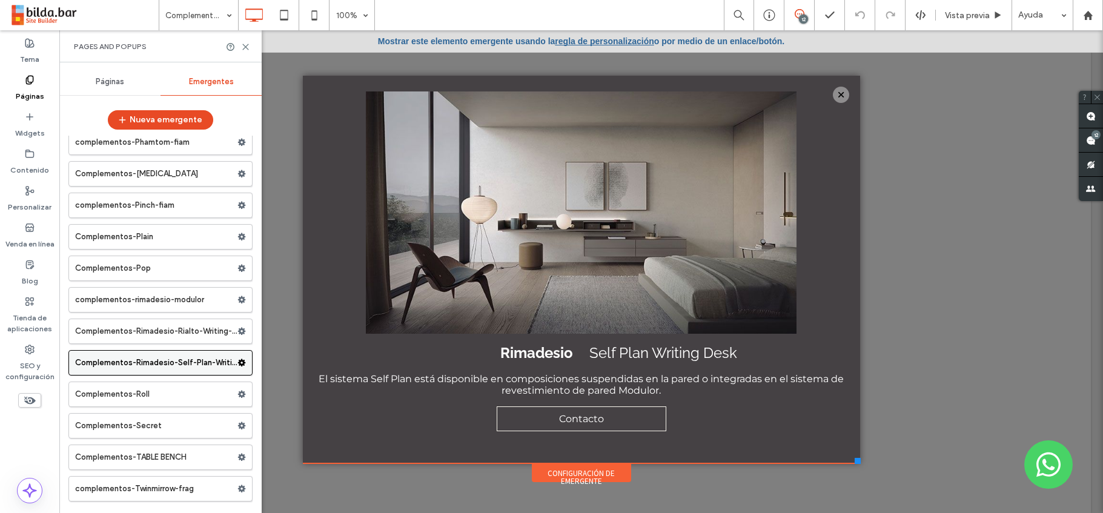
scroll to position [4683, 0]
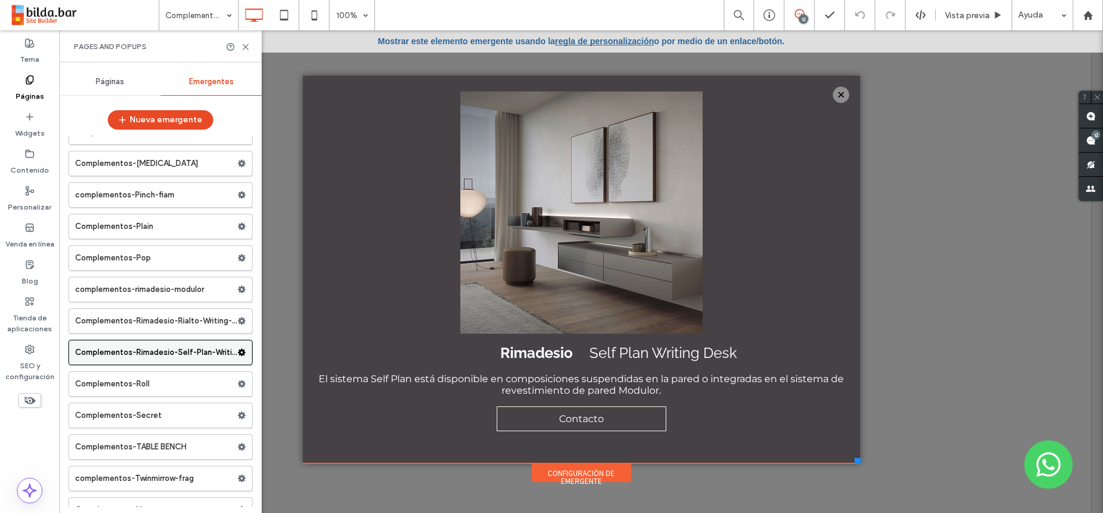
click at [239, 352] on use at bounding box center [242, 352] width 8 height 7
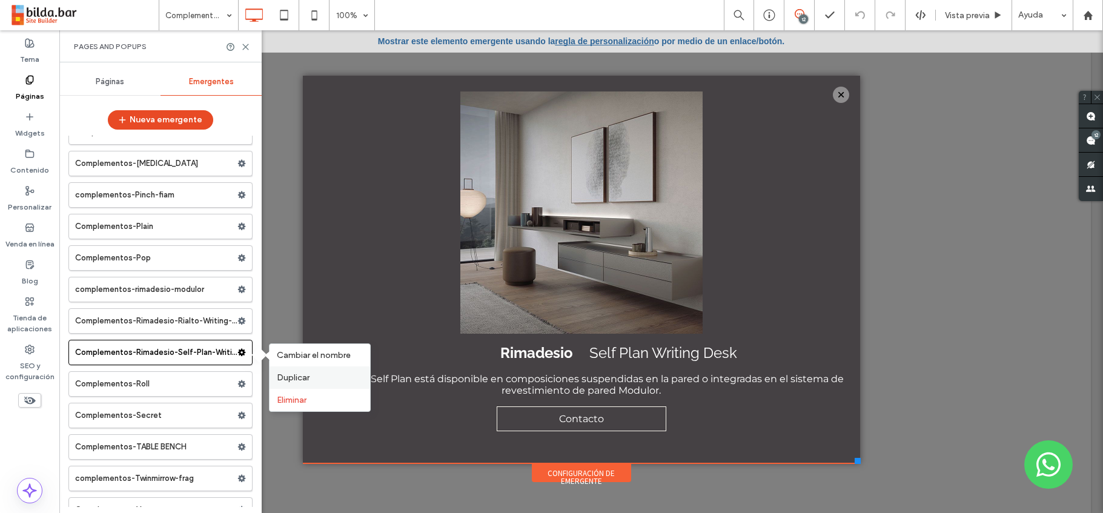
click at [285, 378] on span "Duplicar" at bounding box center [293, 377] width 33 height 10
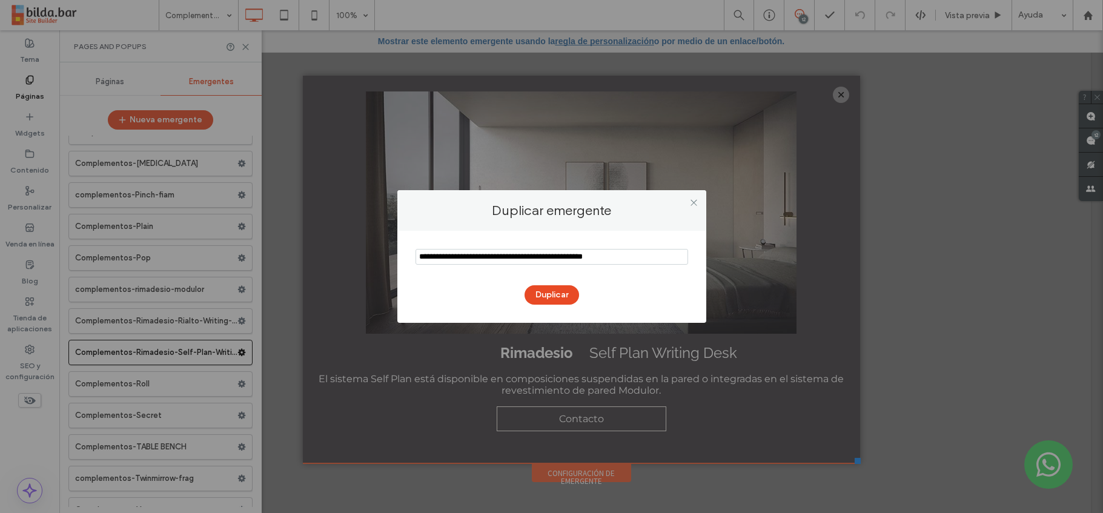
drag, startPoint x: 595, startPoint y: 257, endPoint x: 657, endPoint y: 257, distance: 62.4
click at [657, 257] on input "notEmpty" at bounding box center [551, 257] width 272 height 16
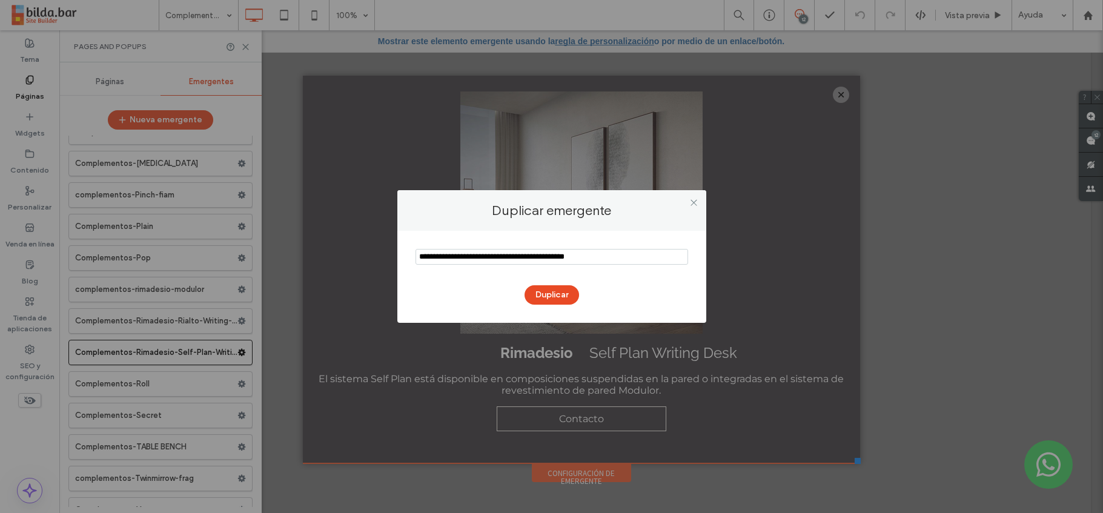
click at [602, 256] on input "notEmpty" at bounding box center [551, 257] width 272 height 16
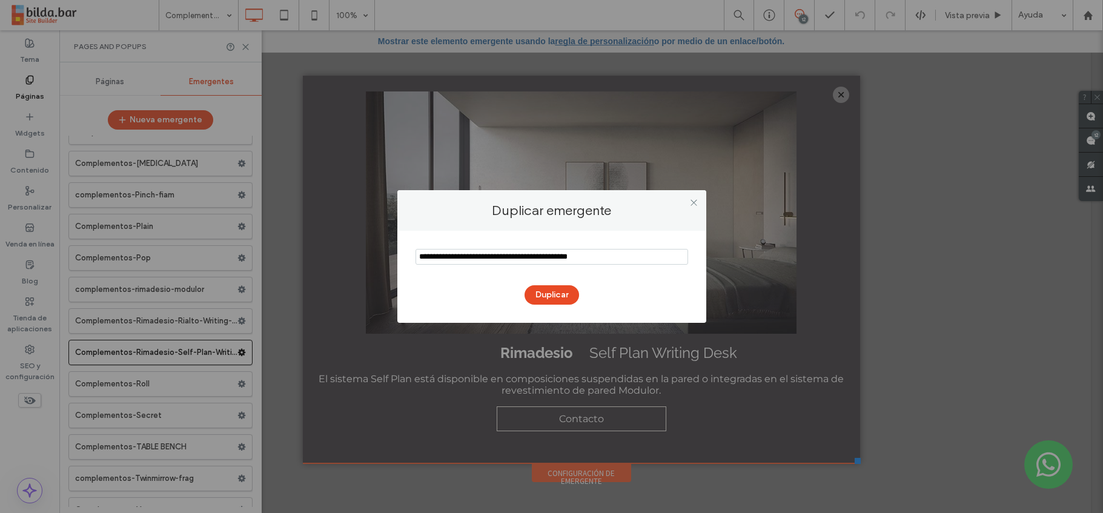
click at [633, 262] on input "notEmpty" at bounding box center [551, 257] width 272 height 16
drag, startPoint x: 454, startPoint y: 256, endPoint x: 414, endPoint y: 257, distance: 40.0
click at [415, 257] on div at bounding box center [551, 257] width 272 height 16
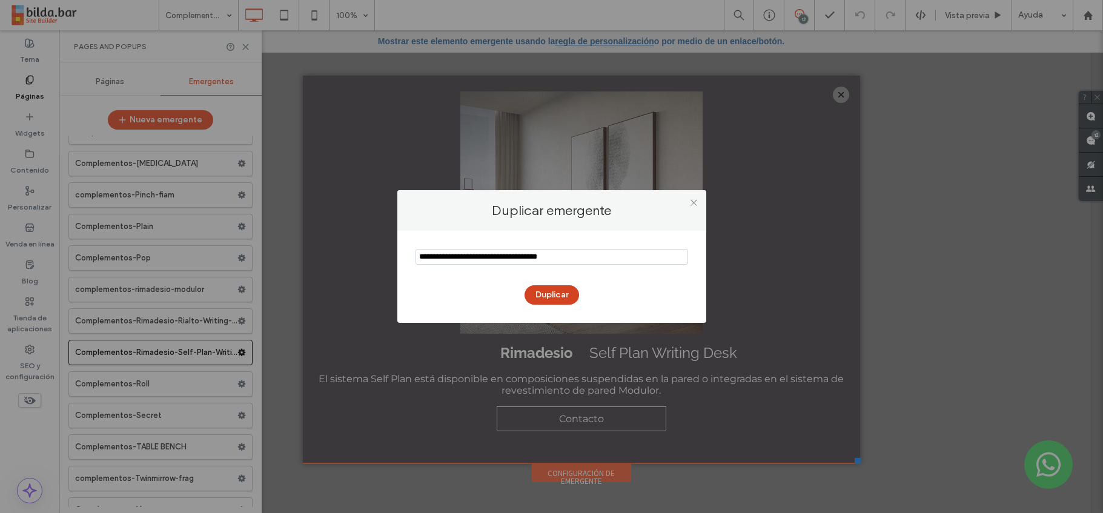
type input "**********"
click at [557, 298] on button "Duplicar" at bounding box center [551, 294] width 54 height 19
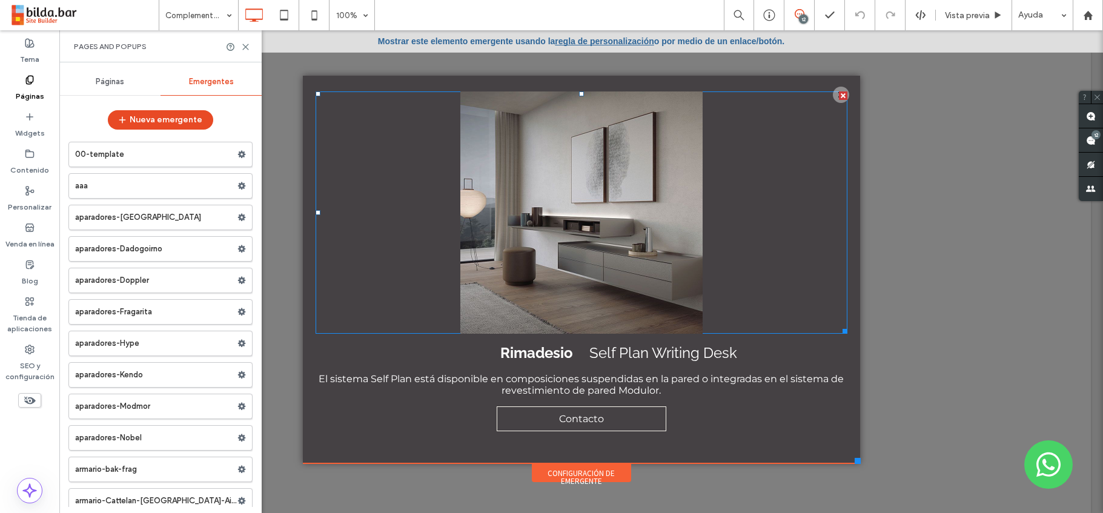
scroll to position [4683, 0]
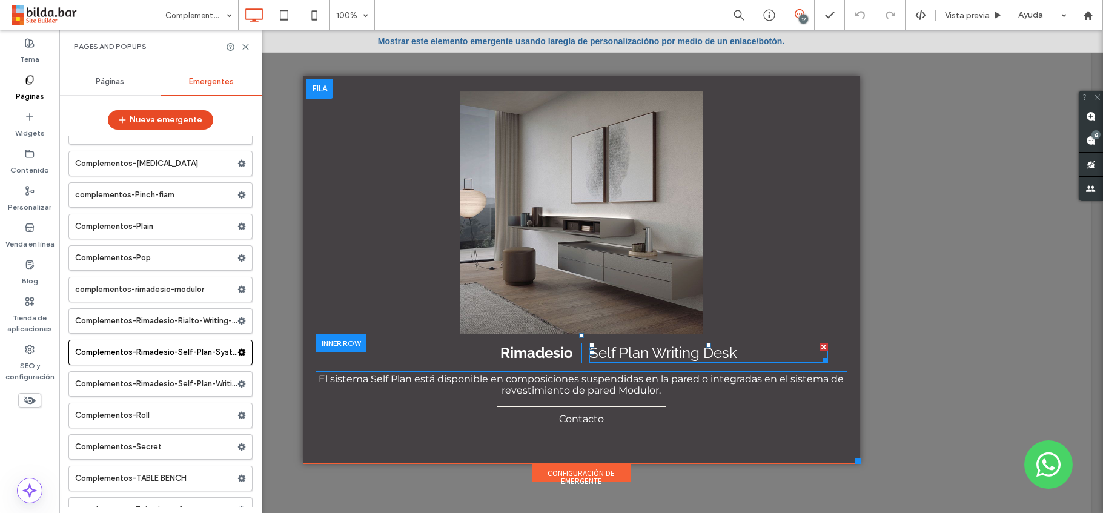
click at [659, 355] on span "Self Plan Writing Desk" at bounding box center [663, 353] width 148 height 18
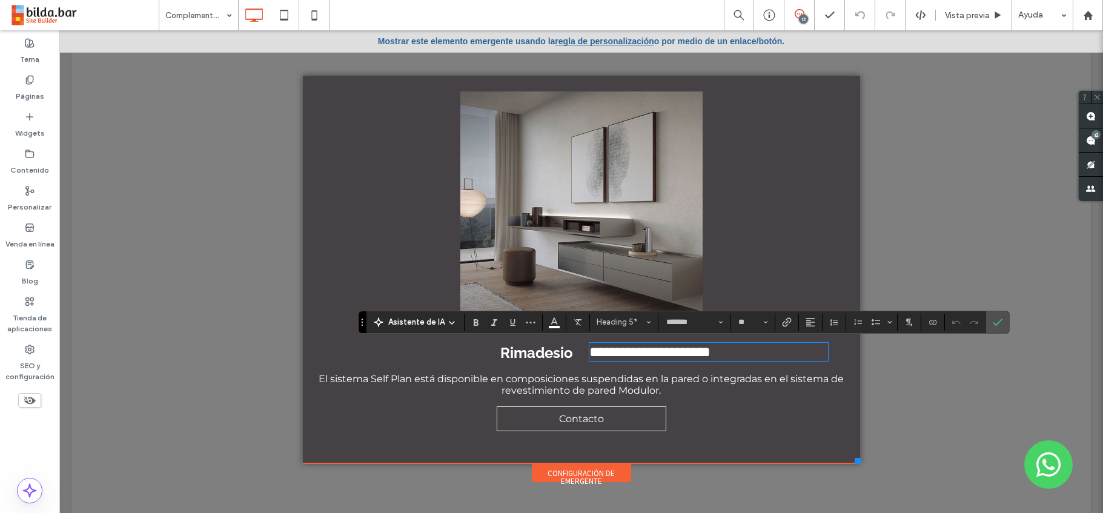
click at [659, 355] on span "**********" at bounding box center [649, 352] width 121 height 15
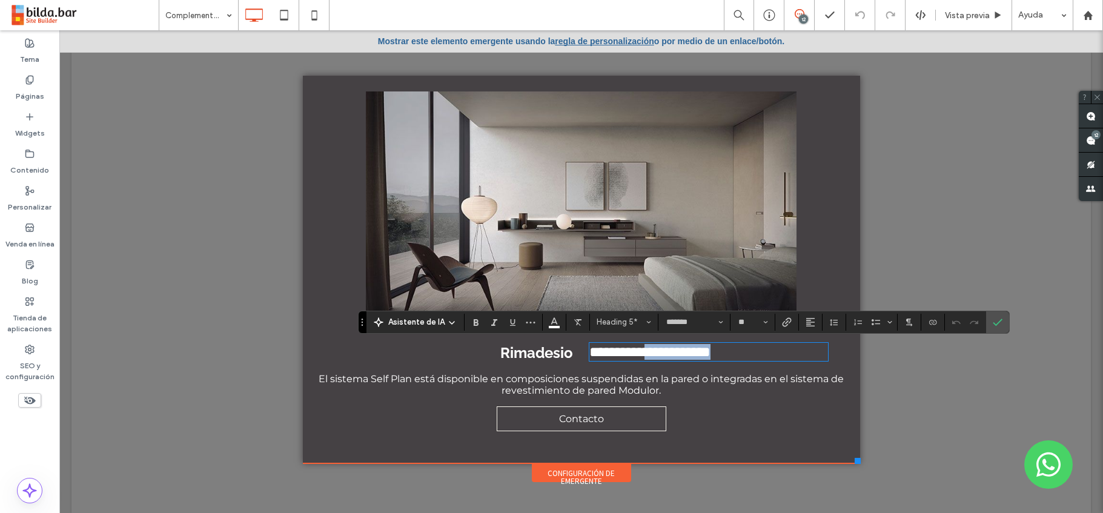
drag, startPoint x: 647, startPoint y: 352, endPoint x: 749, endPoint y: 353, distance: 102.3
click at [749, 353] on h5 "**********" at bounding box center [708, 352] width 239 height 16
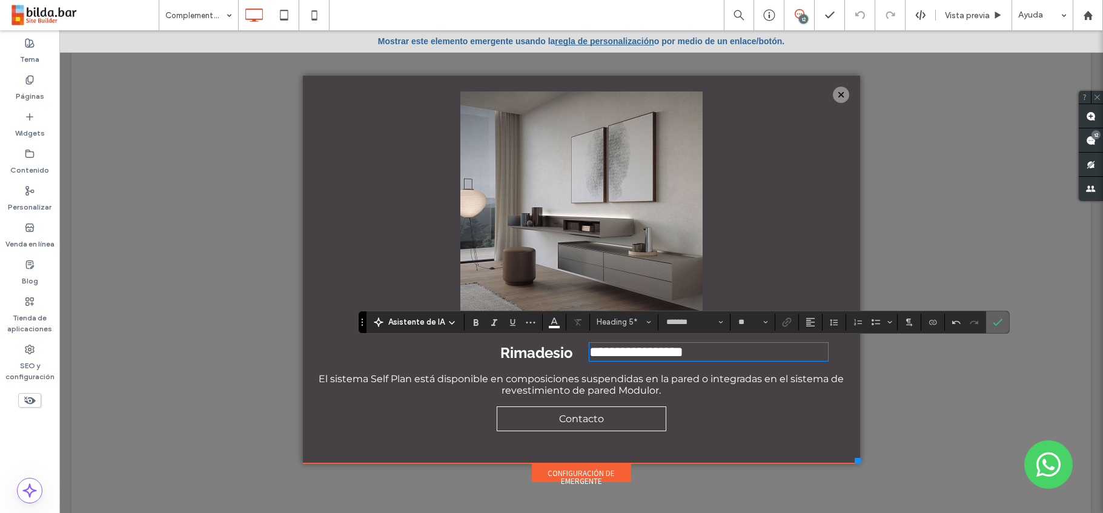
click at [1001, 319] on label "Confirmar" at bounding box center [997, 322] width 18 height 22
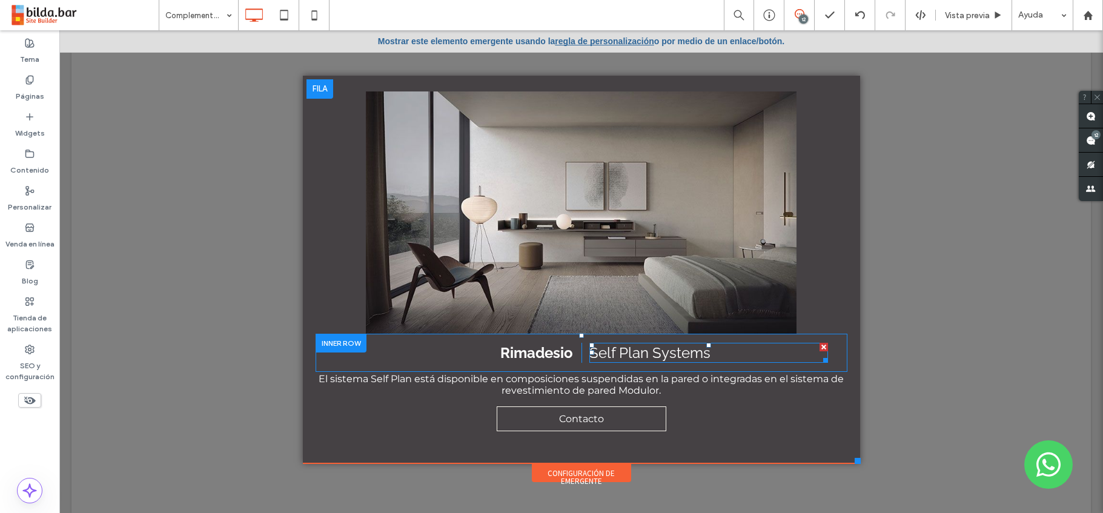
click at [693, 352] on span "Self Plan Systems" at bounding box center [649, 353] width 121 height 18
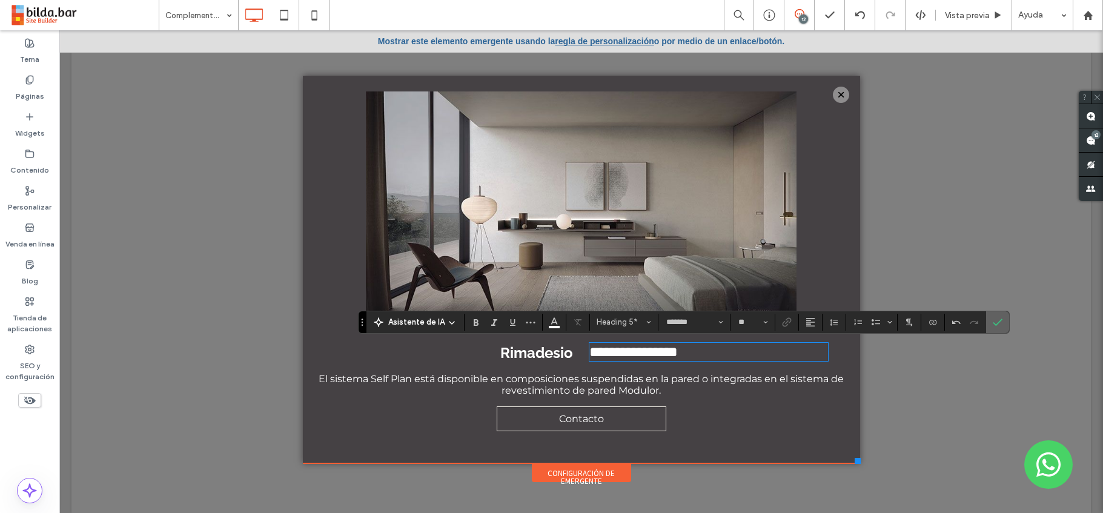
click at [1003, 318] on label "Confirmar" at bounding box center [997, 322] width 18 height 22
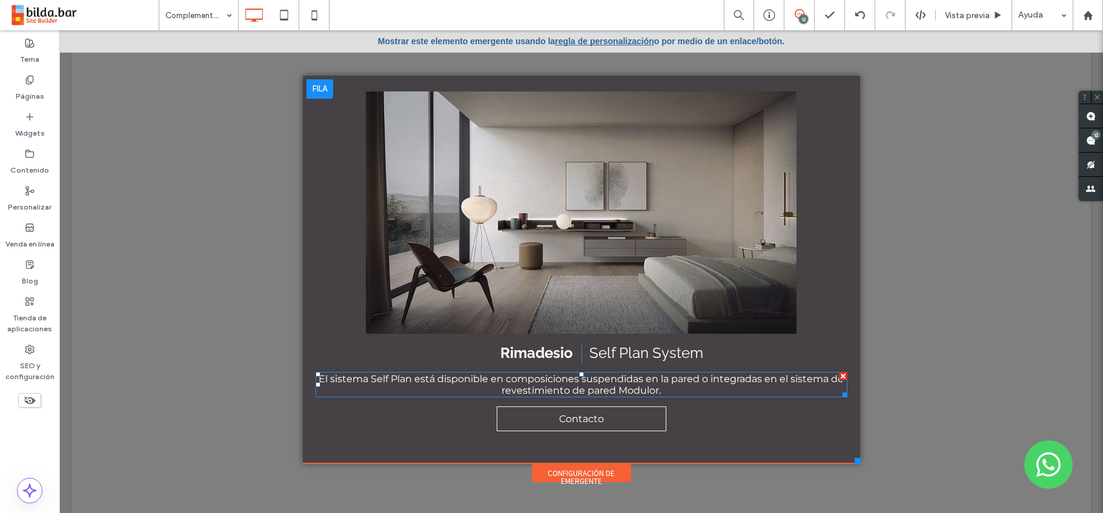
click at [612, 388] on span "El sistema Self Plan está disponible en composiciones suspendidas en la pared o…" at bounding box center [581, 384] width 525 height 23
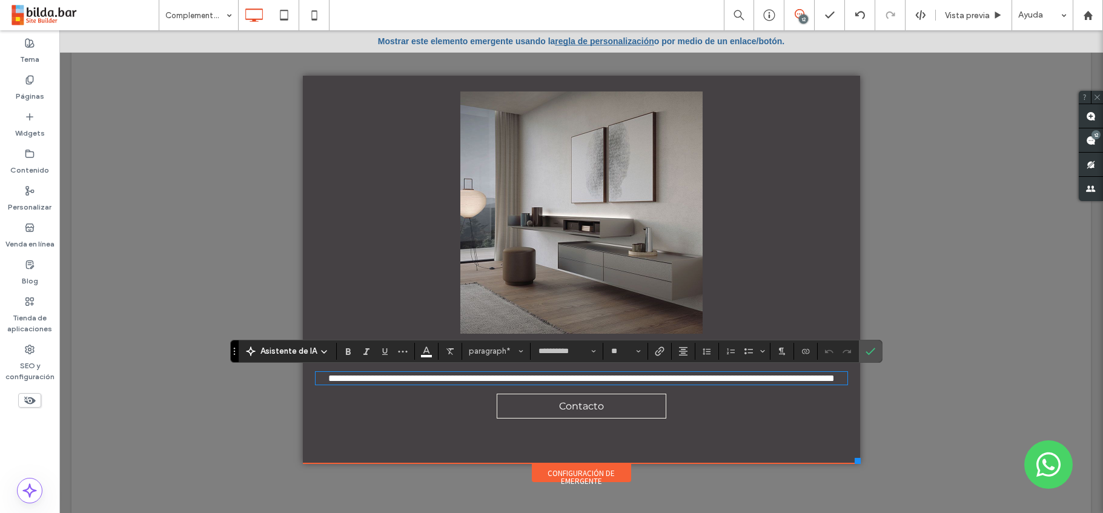
click at [669, 383] on p "**********" at bounding box center [581, 378] width 532 height 10
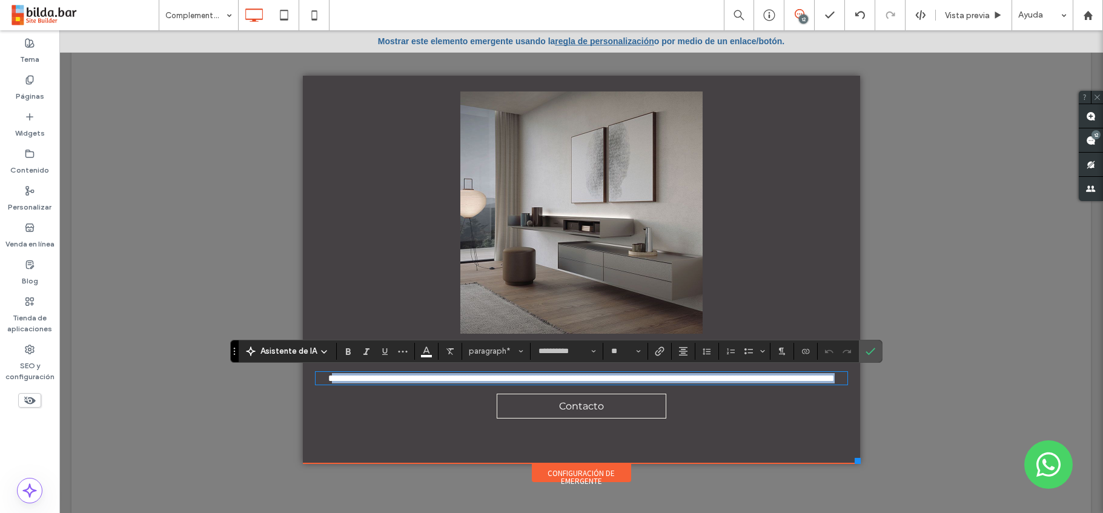
drag, startPoint x: 592, startPoint y: 391, endPoint x: 320, endPoint y: 380, distance: 272.7
click at [320, 380] on p "**********" at bounding box center [581, 378] width 532 height 10
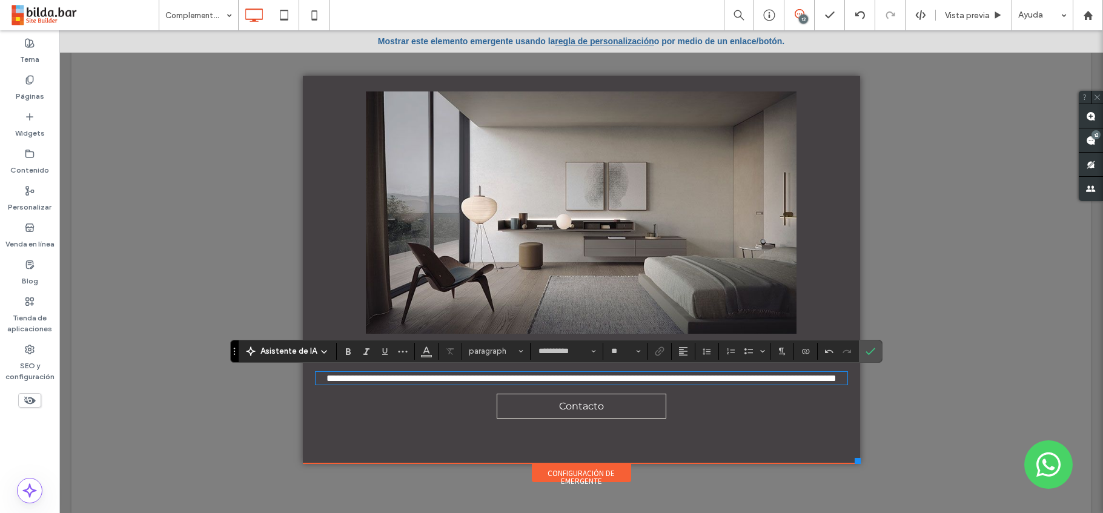
click at [326, 380] on span "**********" at bounding box center [581, 378] width 510 height 9
click at [867, 351] on icon "Confirmar" at bounding box center [870, 351] width 10 height 10
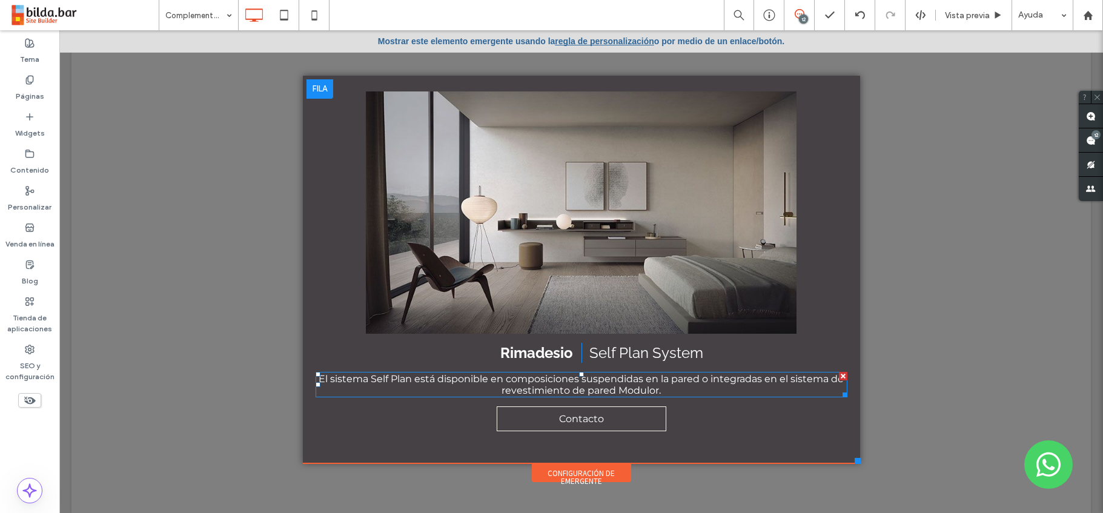
click at [556, 377] on span "El sistema Self Plan está disponible en composiciones suspendidas en la pared o…" at bounding box center [581, 384] width 525 height 23
type input "**********"
type input "**"
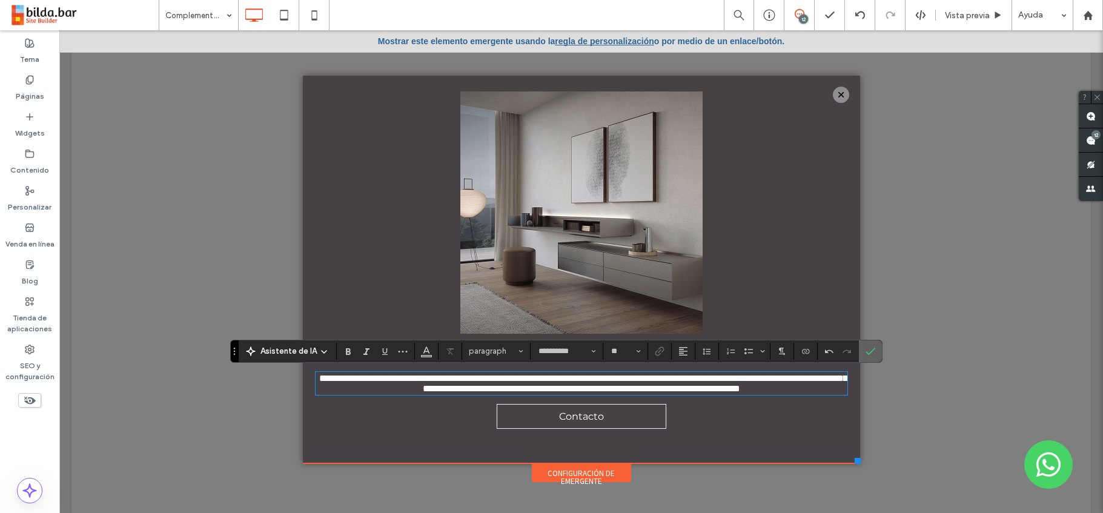
click at [871, 347] on icon "Confirmar" at bounding box center [870, 351] width 10 height 10
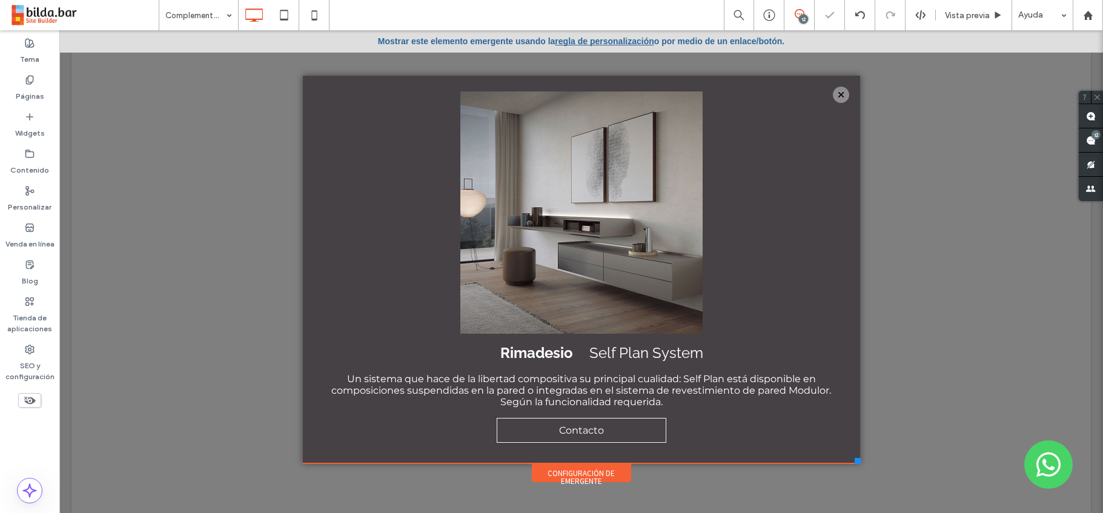
click at [916, 363] on div at bounding box center [580, 271] width 1043 height 483
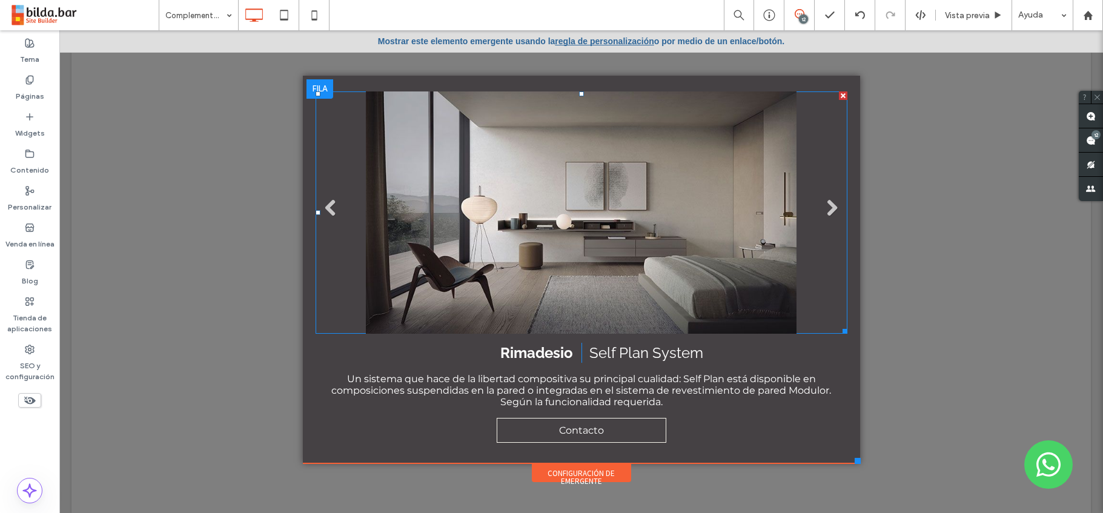
click at [596, 224] on li "Slide title Write your caption here Button" at bounding box center [581, 212] width 532 height 242
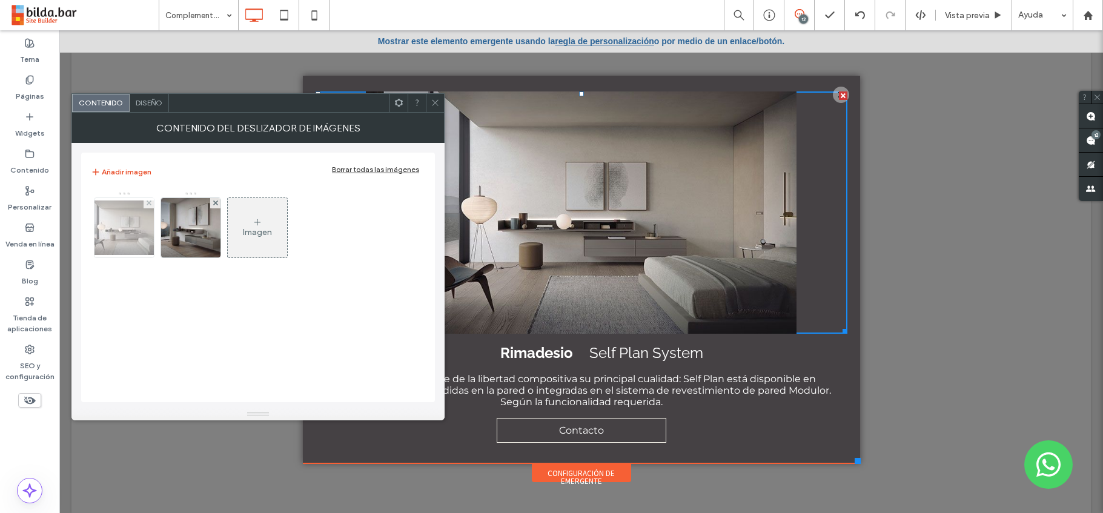
click at [134, 222] on img at bounding box center [124, 227] width 97 height 54
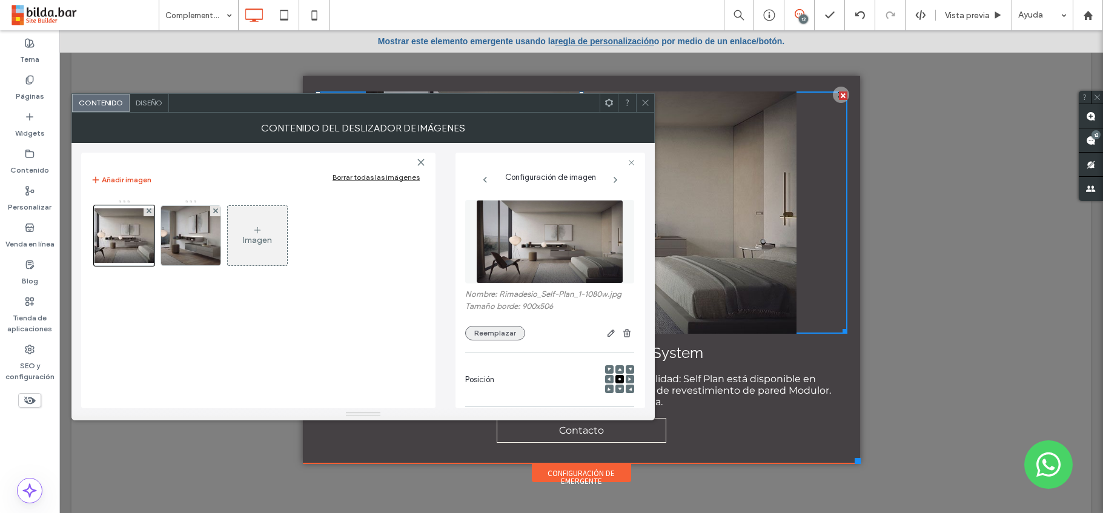
click at [504, 333] on button "Reemplazar" at bounding box center [495, 333] width 60 height 15
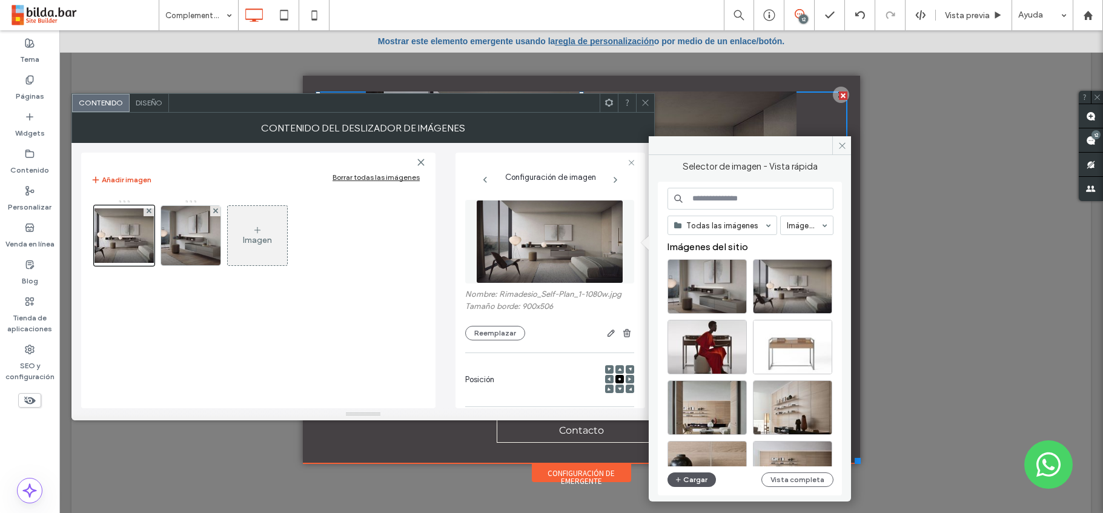
click at [696, 479] on button "Cargar" at bounding box center [691, 479] width 48 height 15
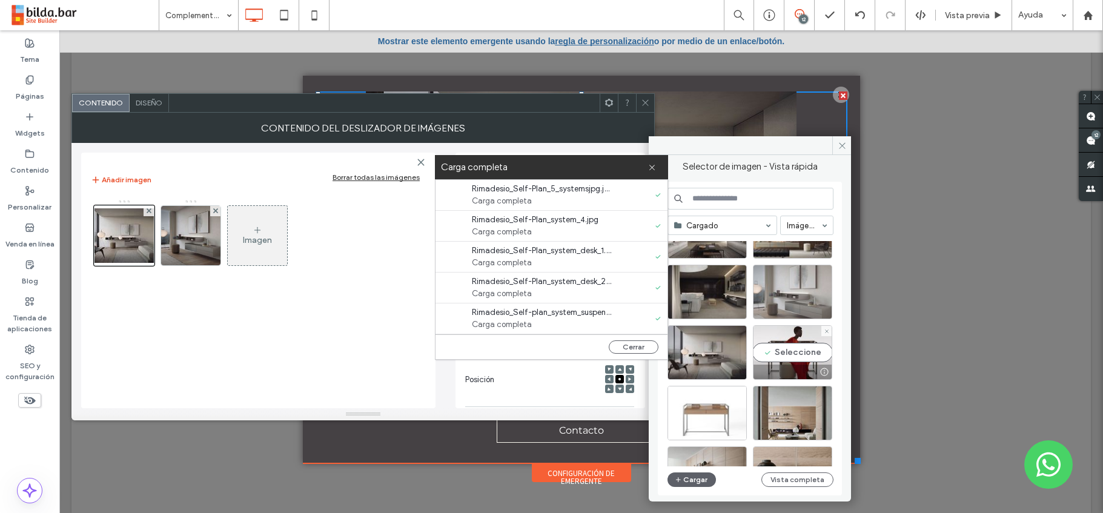
scroll to position [0, 0]
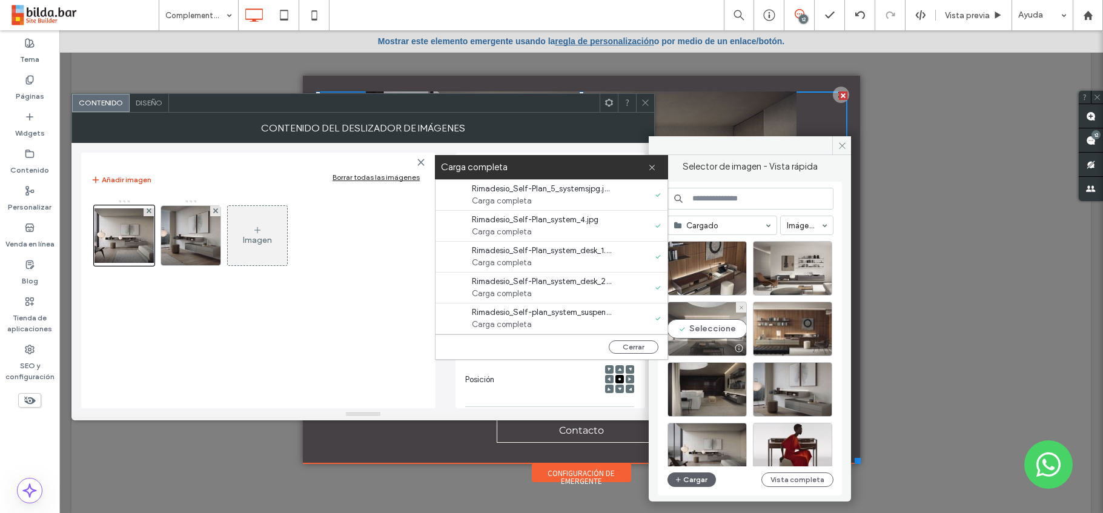
click at [731, 327] on div "Seleccione" at bounding box center [706, 329] width 79 height 54
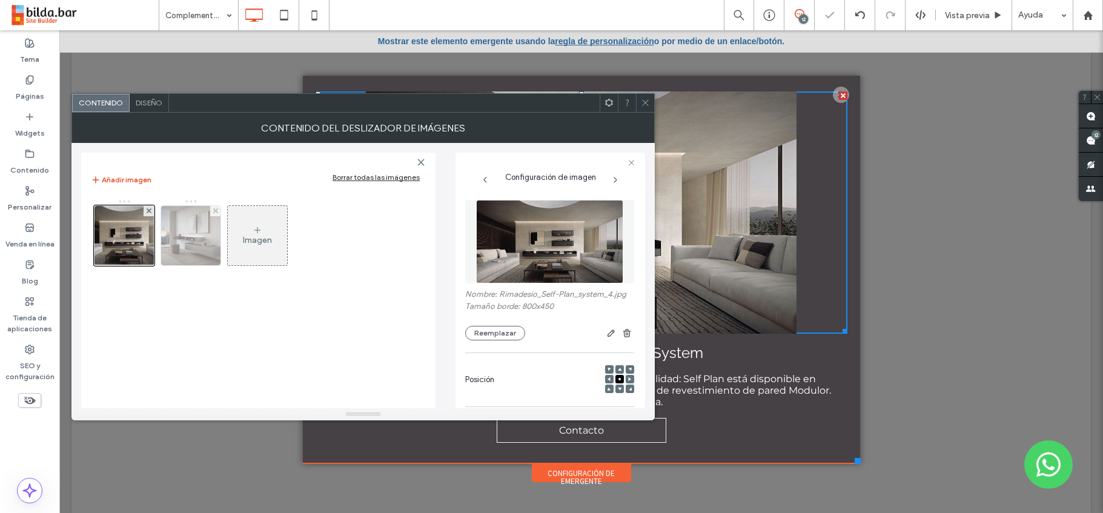
click at [188, 230] on img at bounding box center [190, 235] width 59 height 59
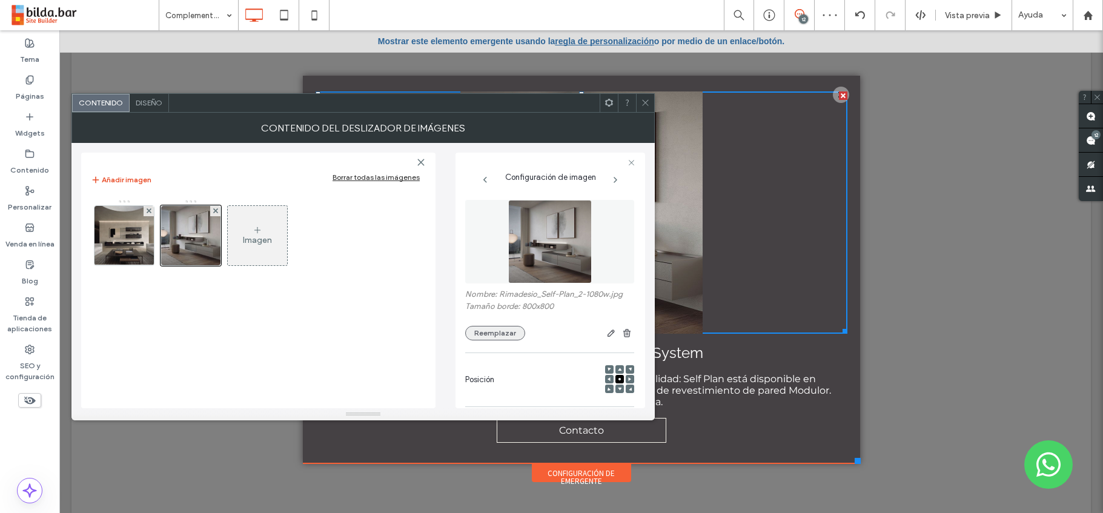
click at [494, 333] on button "Reemplazar" at bounding box center [495, 333] width 60 height 15
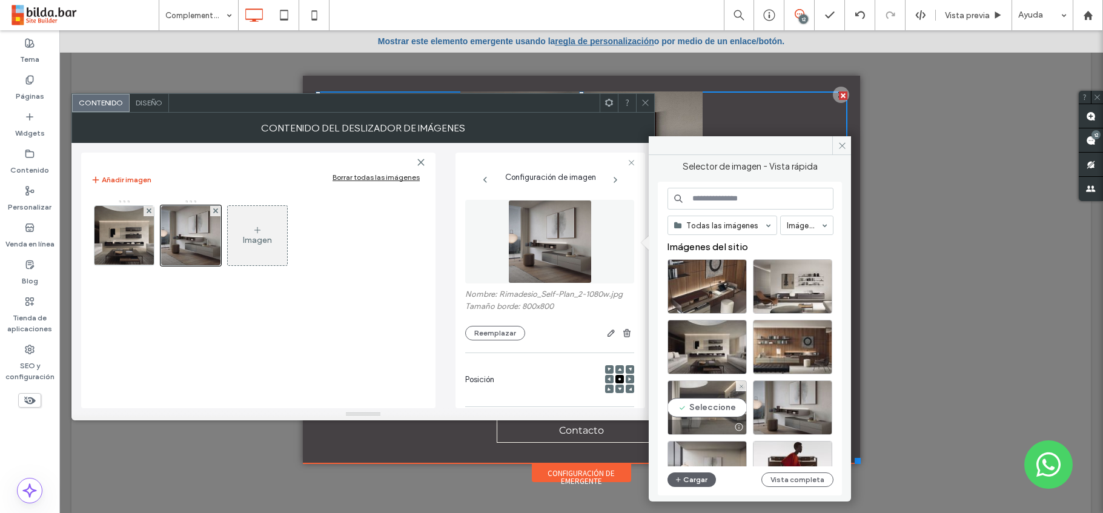
click at [713, 407] on div "Seleccione" at bounding box center [706, 407] width 79 height 54
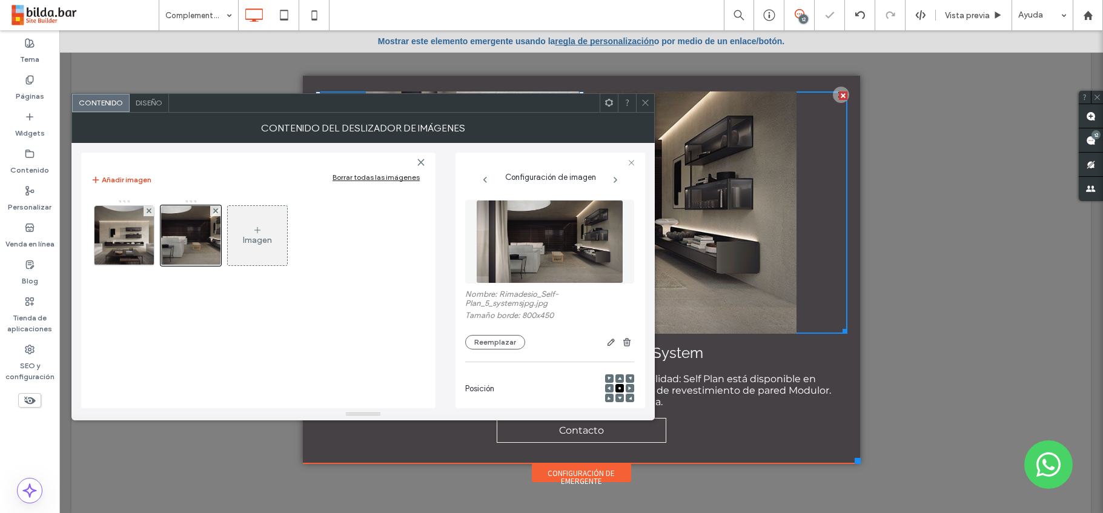
click at [254, 232] on icon at bounding box center [258, 230] width 10 height 10
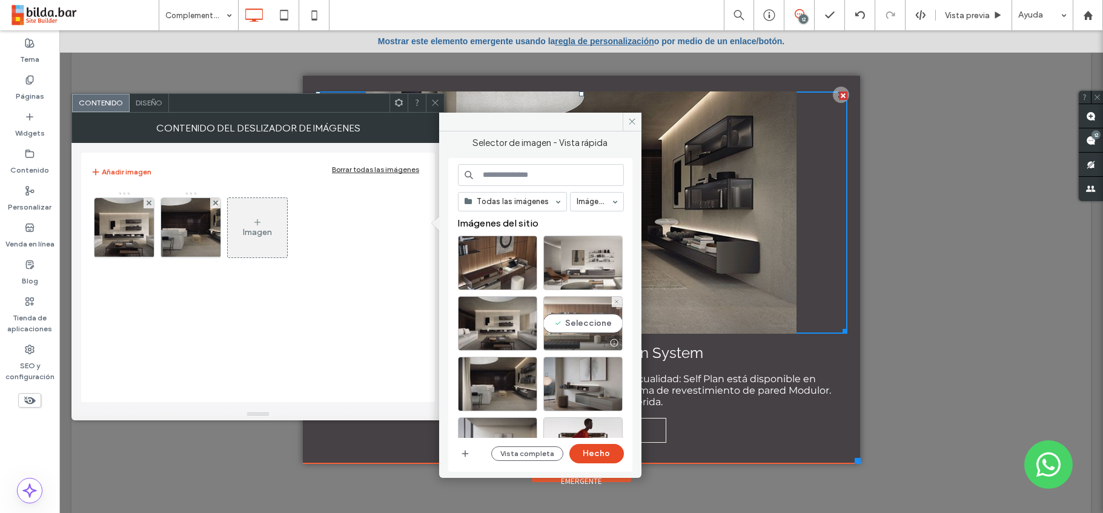
click at [588, 320] on div "Seleccione" at bounding box center [582, 323] width 79 height 54
click at [593, 455] on button "Hecho" at bounding box center [596, 453] width 54 height 19
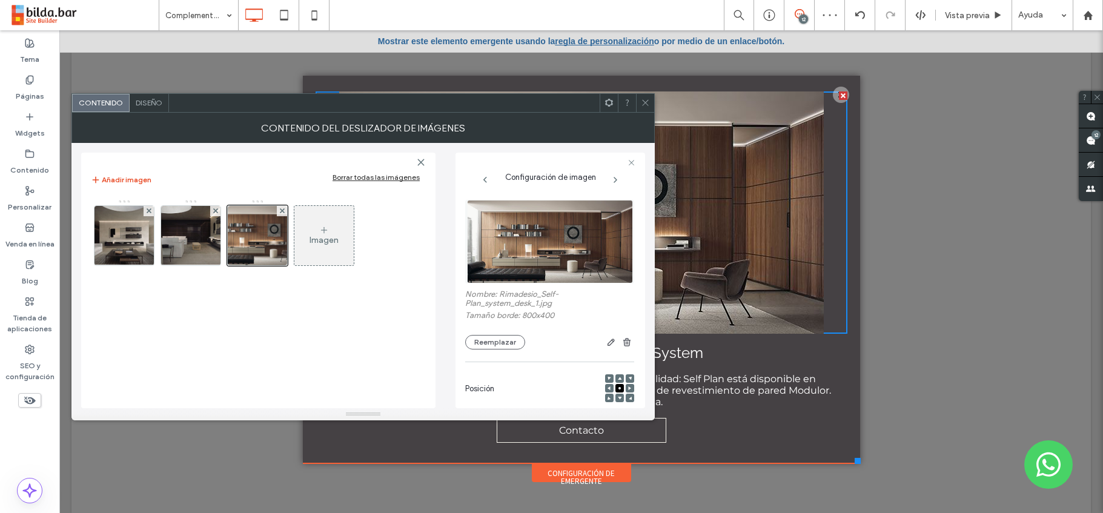
click at [343, 237] on div "Imagen" at bounding box center [323, 235] width 59 height 57
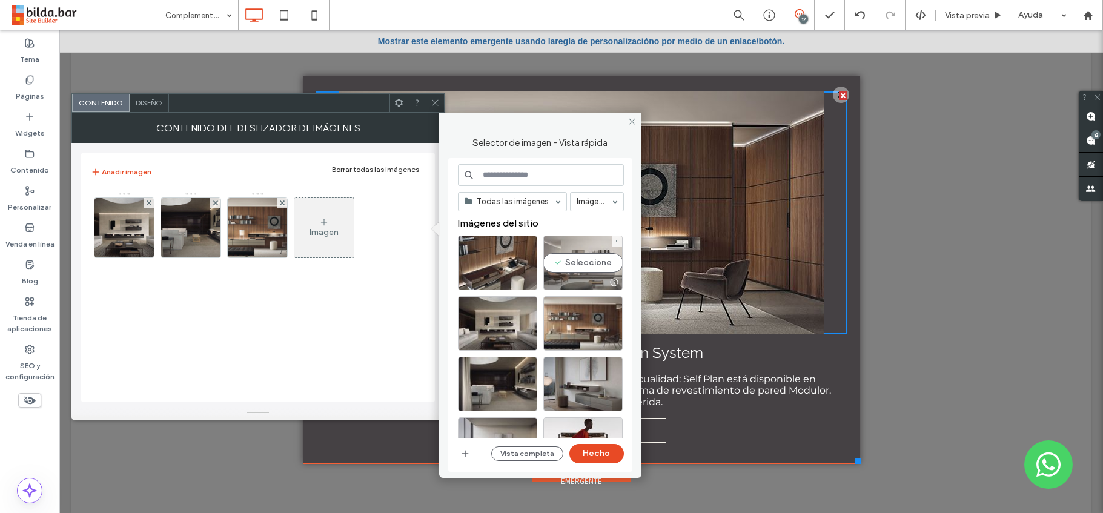
click at [588, 263] on div "Seleccione" at bounding box center [582, 263] width 79 height 54
click at [597, 456] on button "Hecho" at bounding box center [596, 453] width 54 height 19
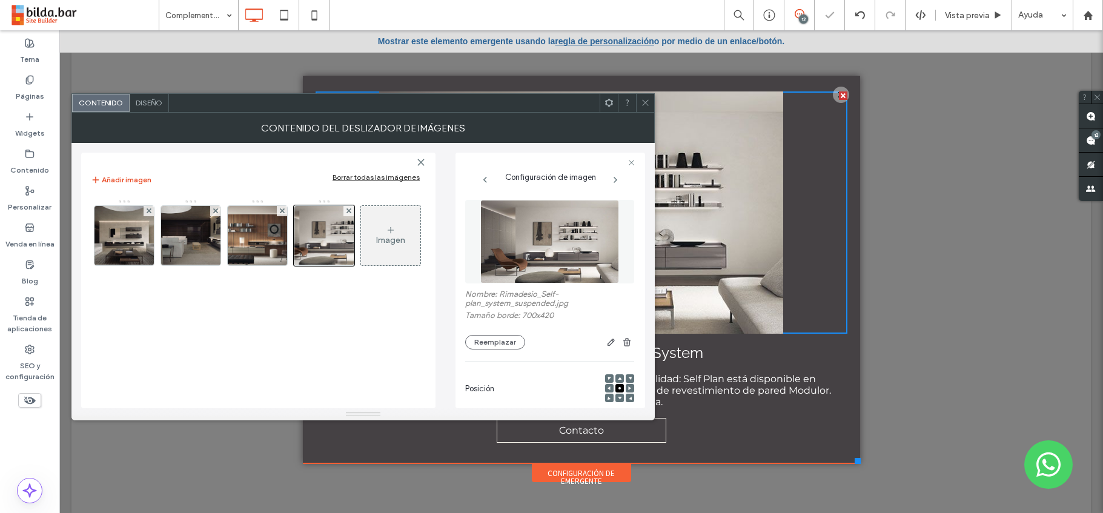
click at [388, 243] on div "Imagen" at bounding box center [390, 240] width 29 height 10
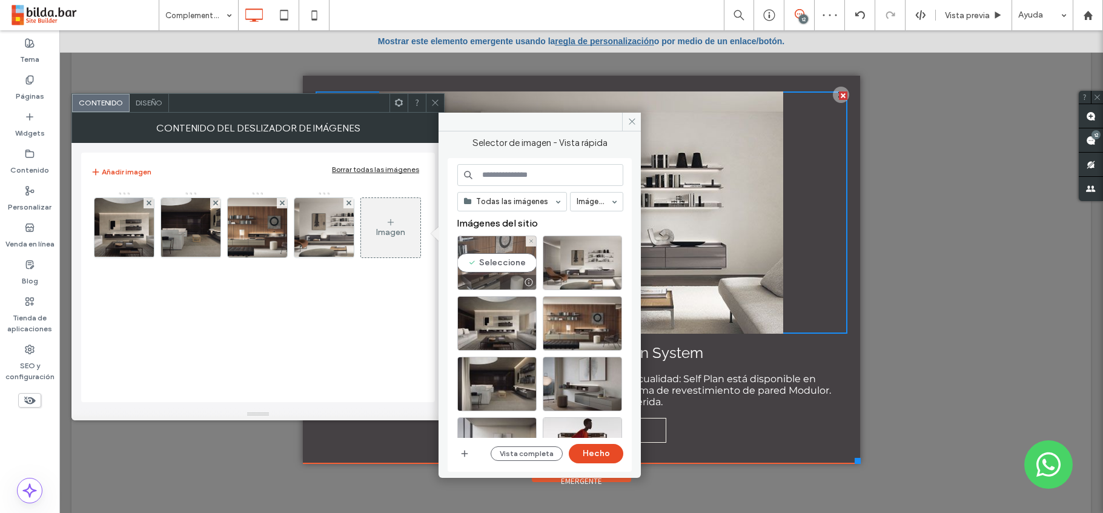
click at [502, 266] on div "Seleccione" at bounding box center [496, 263] width 79 height 54
click at [602, 456] on button "Hecho" at bounding box center [596, 453] width 54 height 19
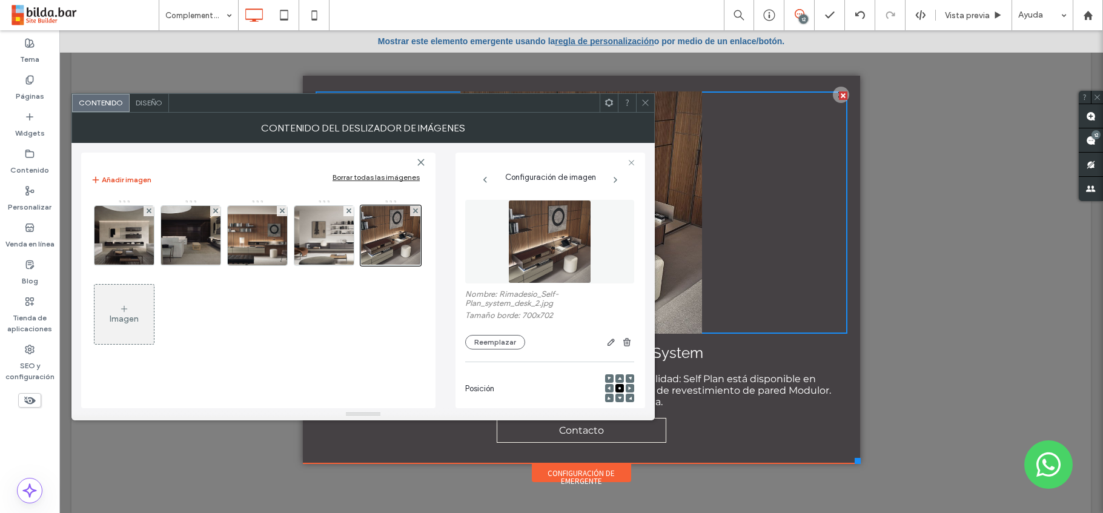
click at [646, 102] on icon at bounding box center [645, 102] width 9 height 9
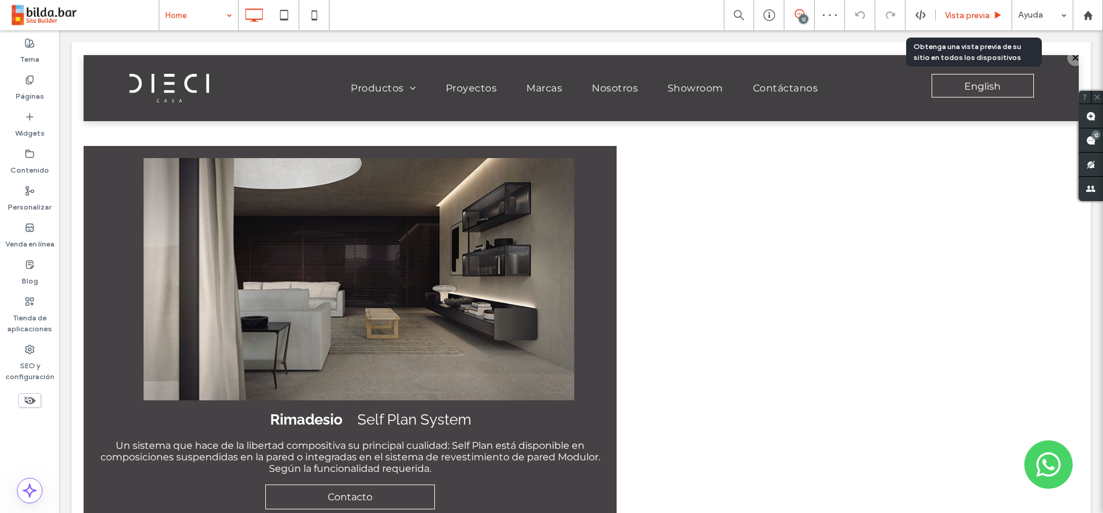
click at [948, 11] on span "Vista previa" at bounding box center [967, 15] width 45 height 10
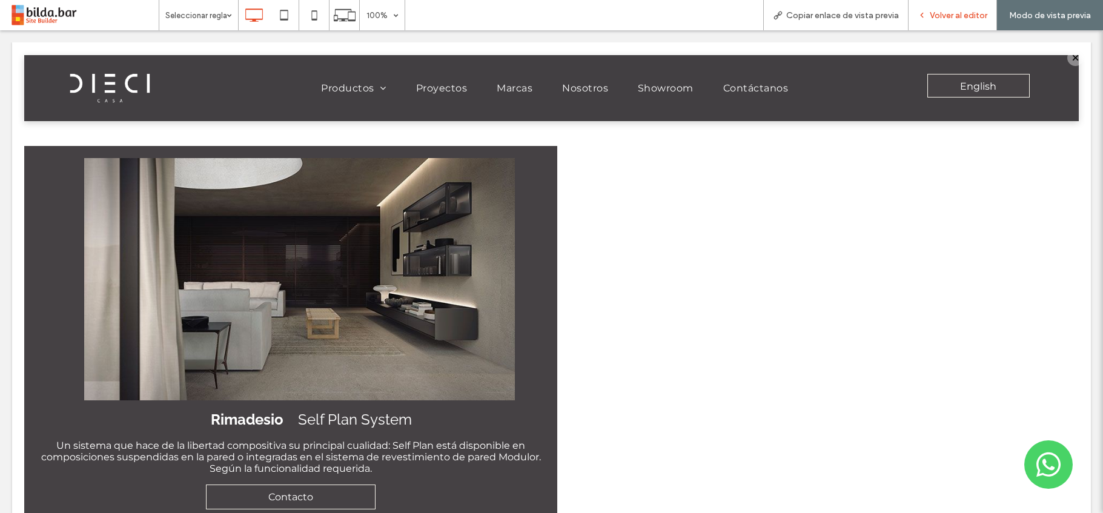
click at [972, 13] on span "Volver al editor" at bounding box center [958, 15] width 58 height 10
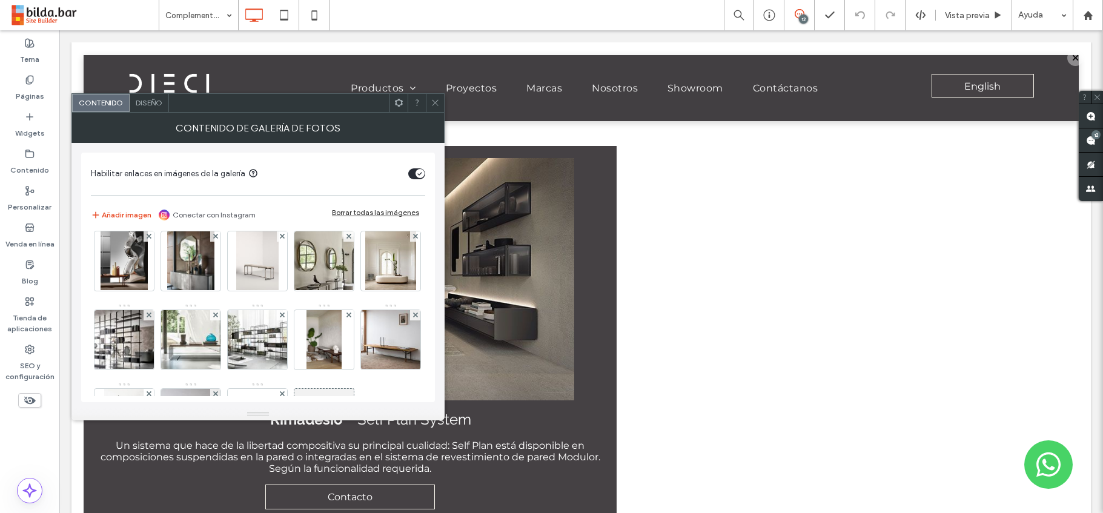
scroll to position [475, 0]
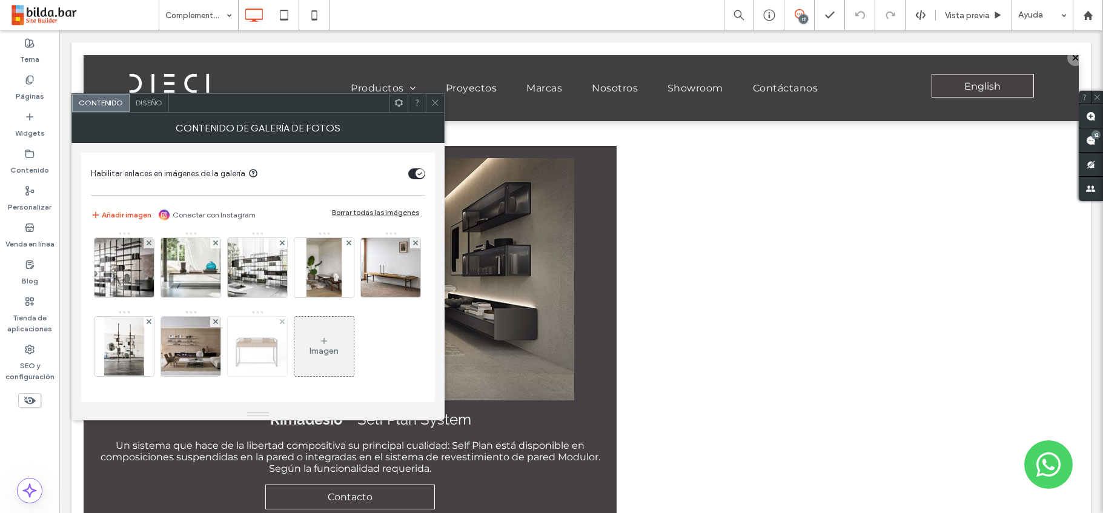
click at [293, 317] on img at bounding box center [257, 346] width 71 height 59
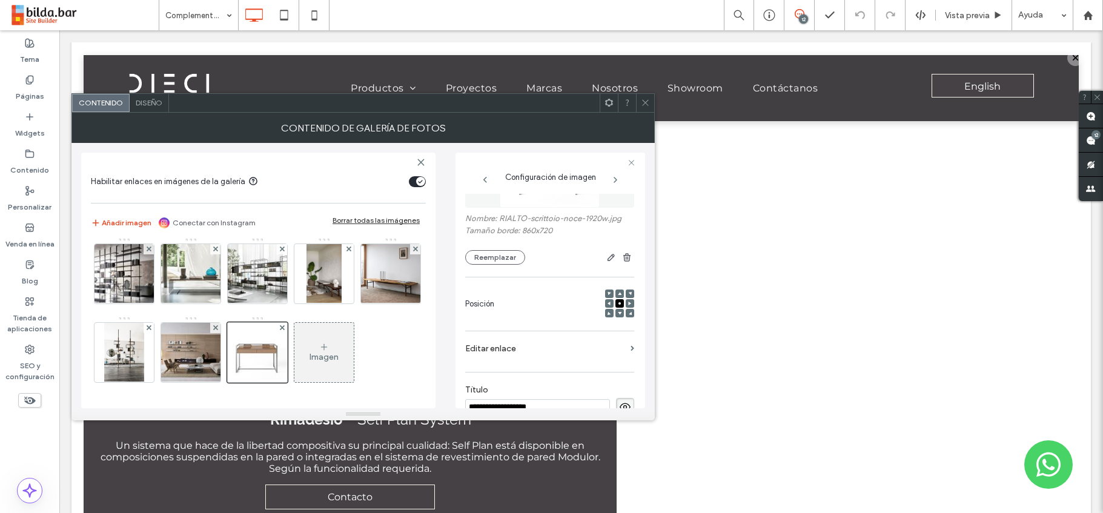
scroll to position [90, 0]
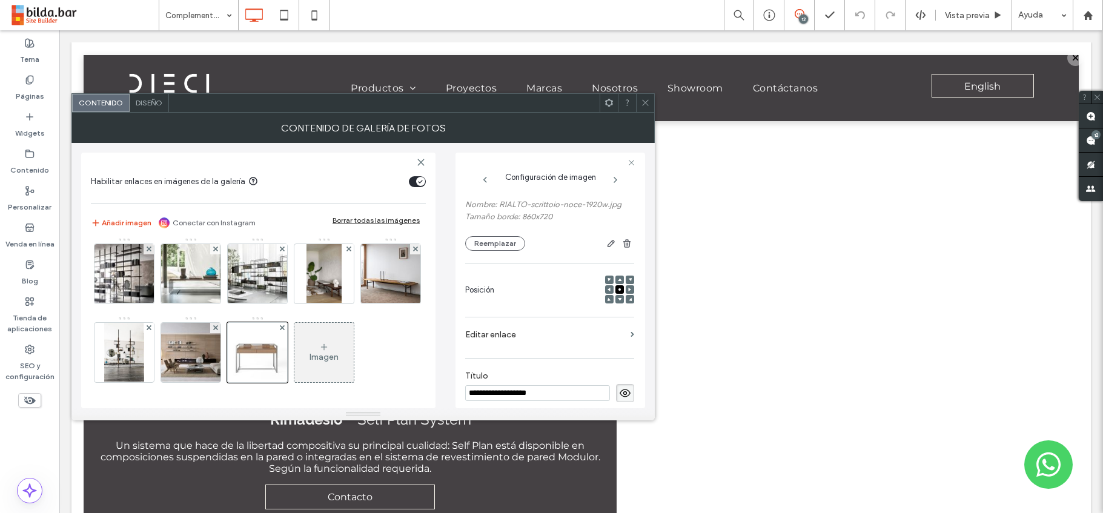
type input "**********"
click at [505, 335] on label "Editar enlace" at bounding box center [545, 334] width 160 height 22
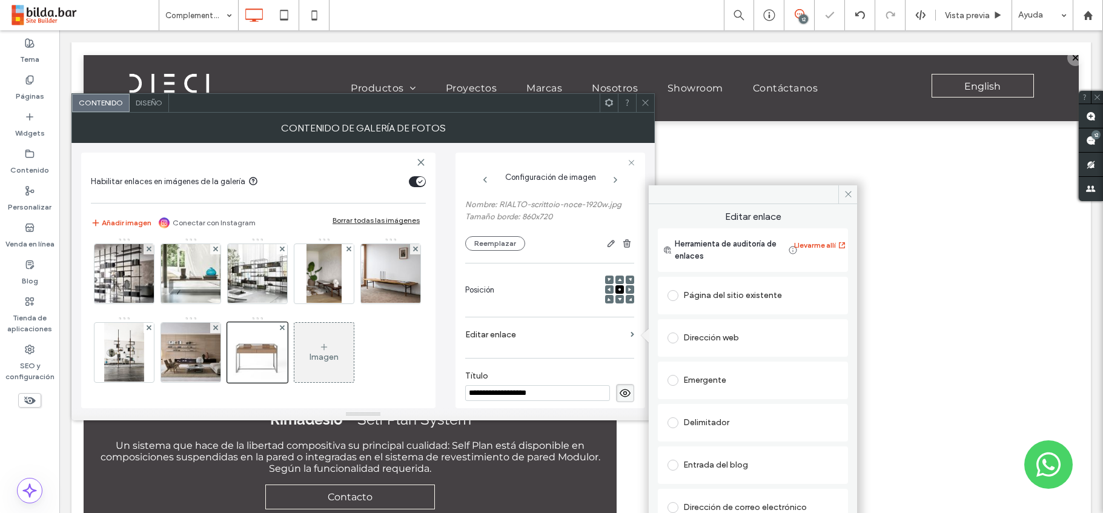
click at [674, 378] on span at bounding box center [672, 380] width 11 height 11
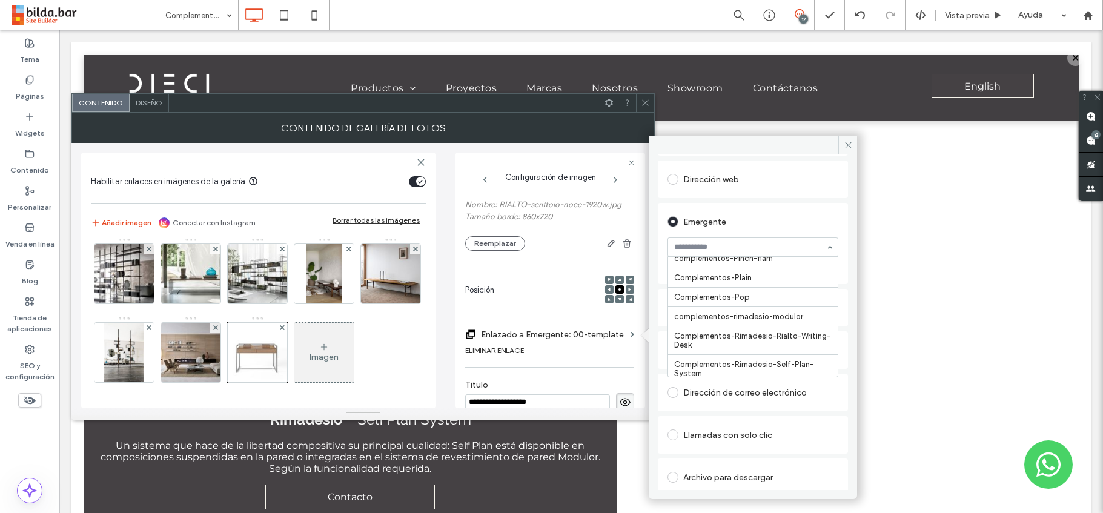
scroll to position [2962, 0]
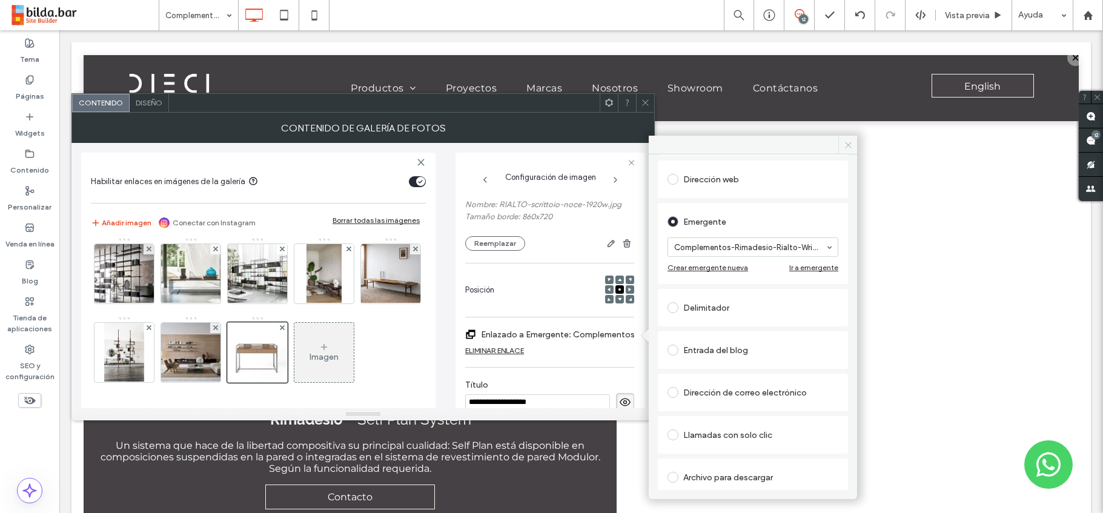
click at [847, 142] on icon at bounding box center [847, 144] width 9 height 9
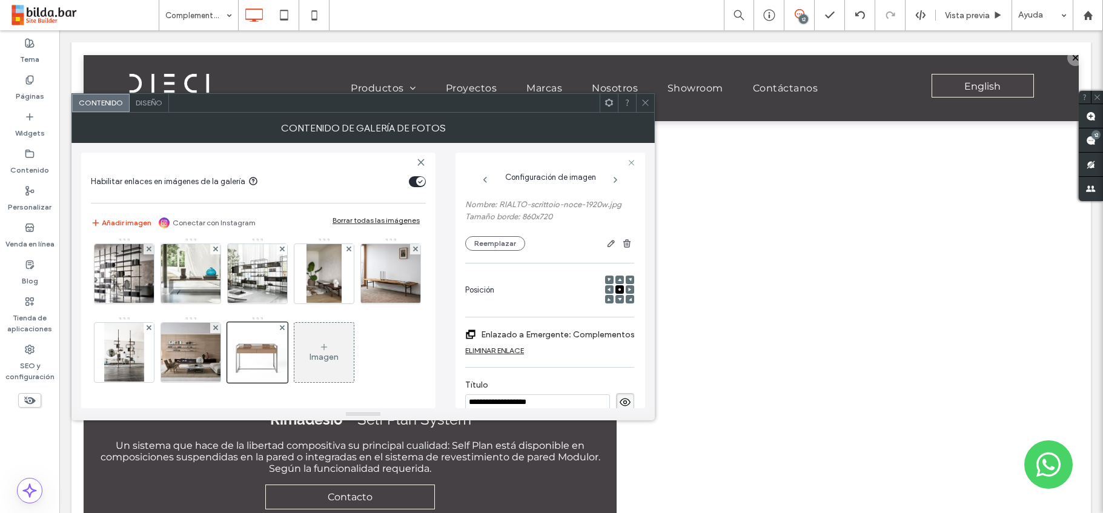
click at [645, 102] on use at bounding box center [645, 103] width 6 height 6
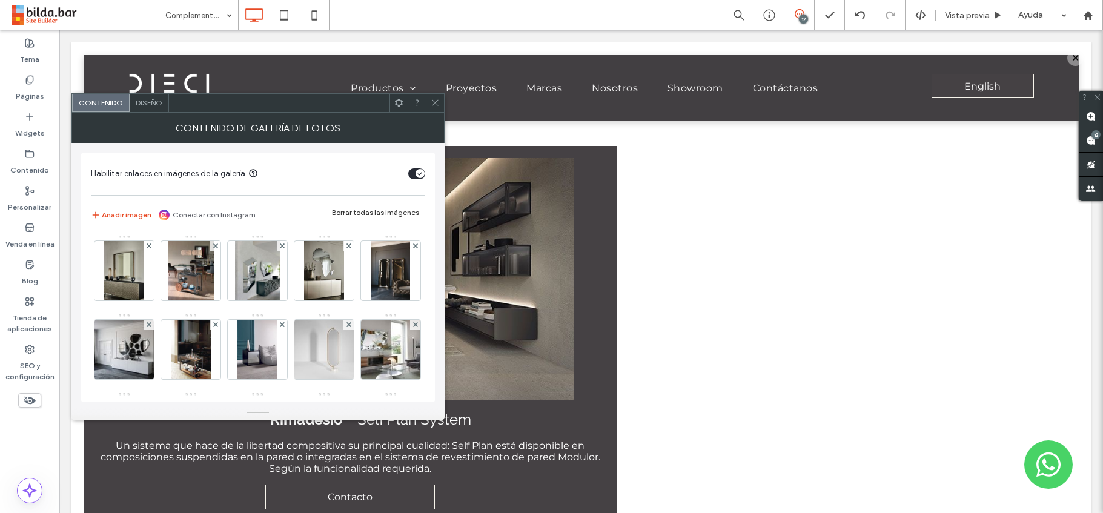
click at [437, 101] on use at bounding box center [435, 103] width 6 height 6
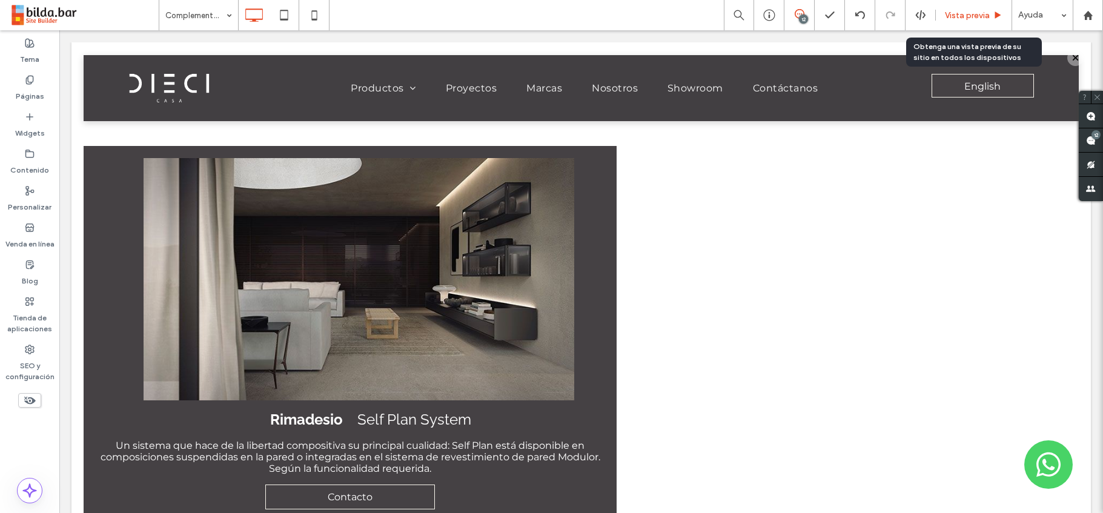
click at [964, 16] on span "Vista previa" at bounding box center [967, 15] width 45 height 10
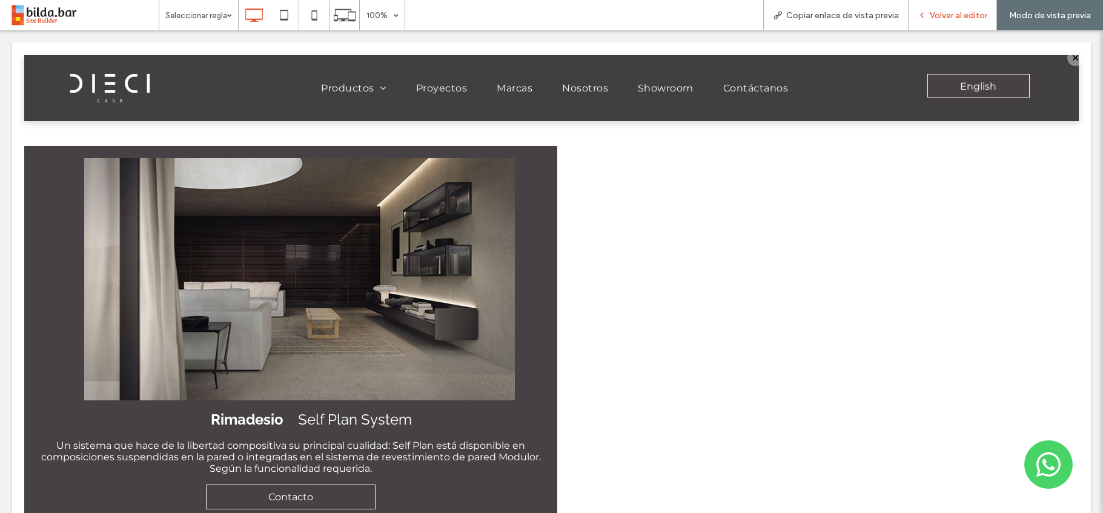
click at [959, 18] on span "Volver al editor" at bounding box center [958, 15] width 58 height 10
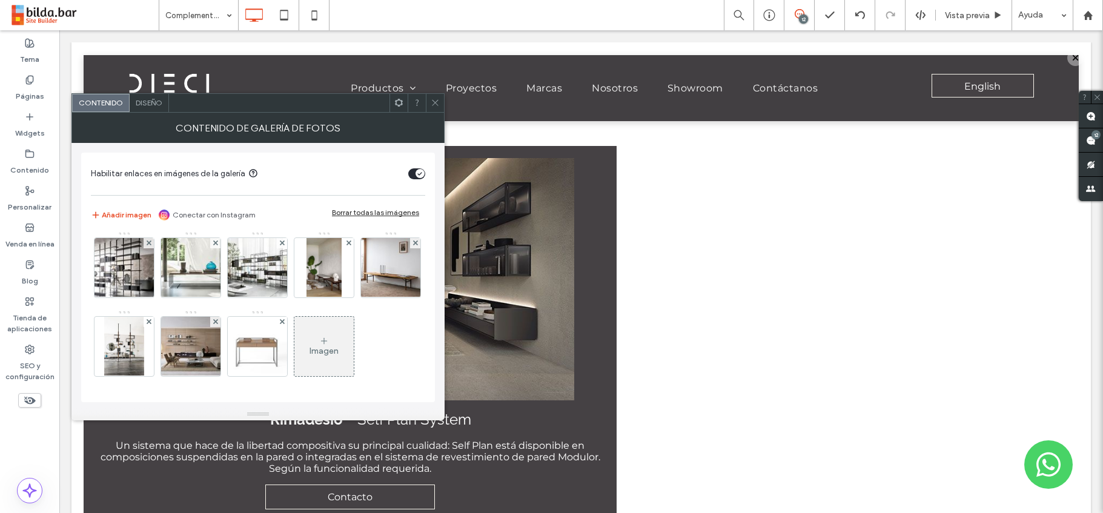
scroll to position [475, 0]
click at [309, 347] on div "Imagen" at bounding box center [323, 351] width 29 height 10
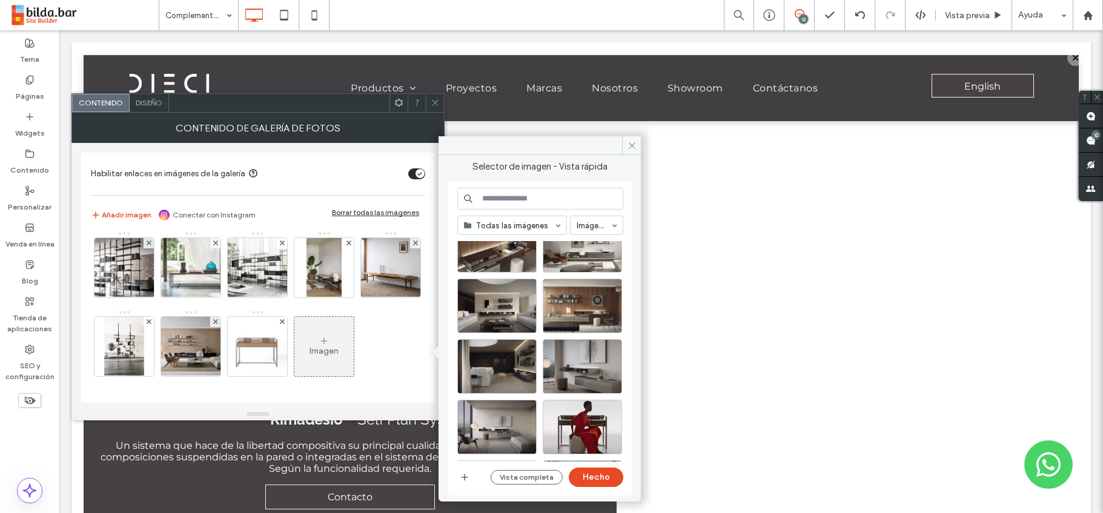
scroll to position [64, 0]
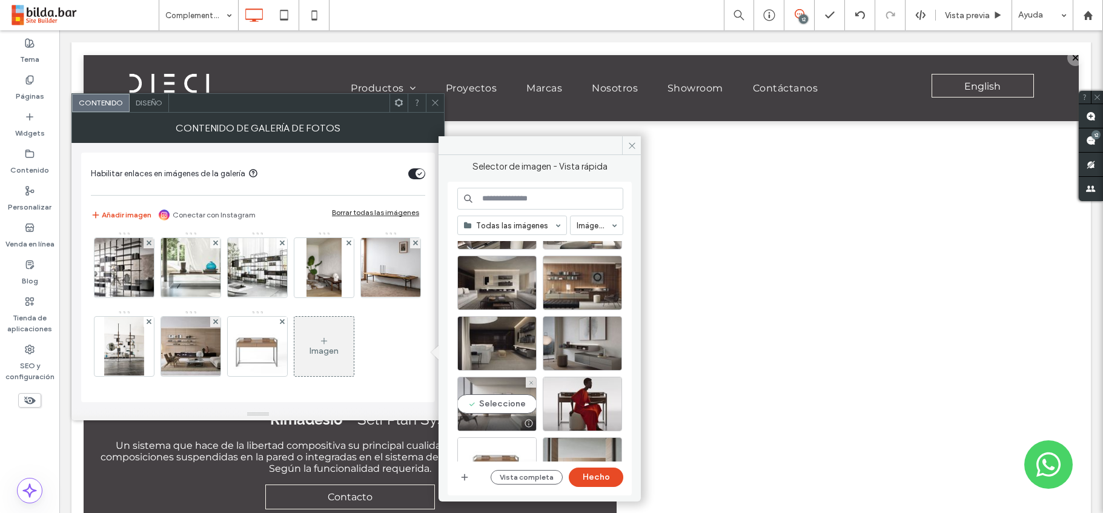
click at [504, 391] on div "Seleccione" at bounding box center [496, 404] width 79 height 54
click at [591, 474] on button "Hecho" at bounding box center [596, 476] width 54 height 19
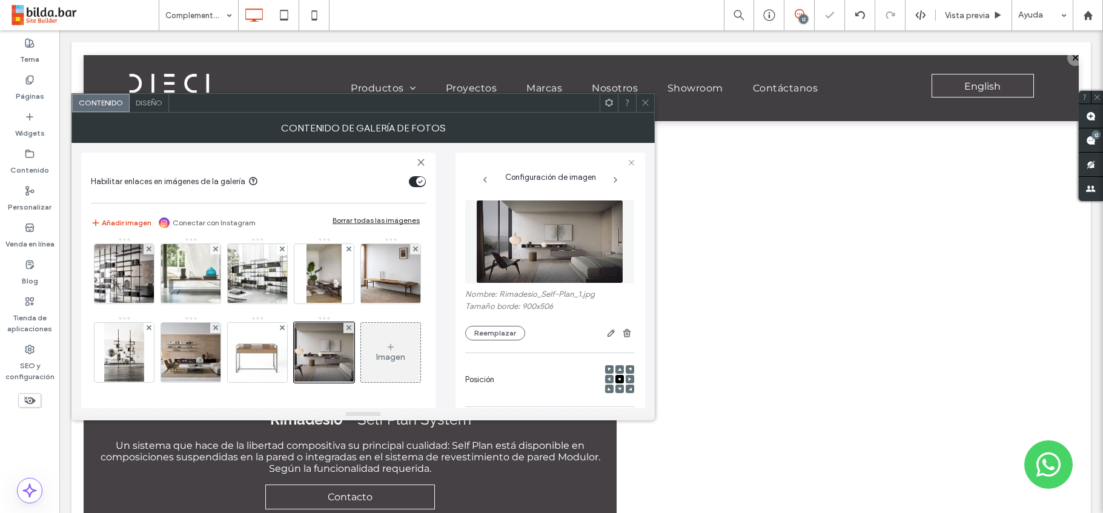
scroll to position [477, 0]
click at [293, 323] on img at bounding box center [257, 352] width 71 height 59
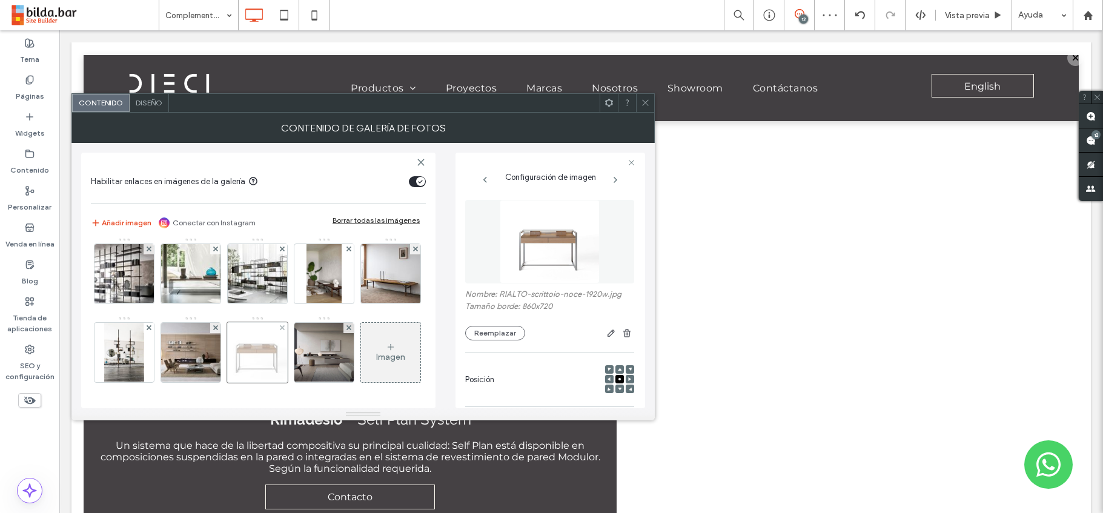
scroll to position [193, 0]
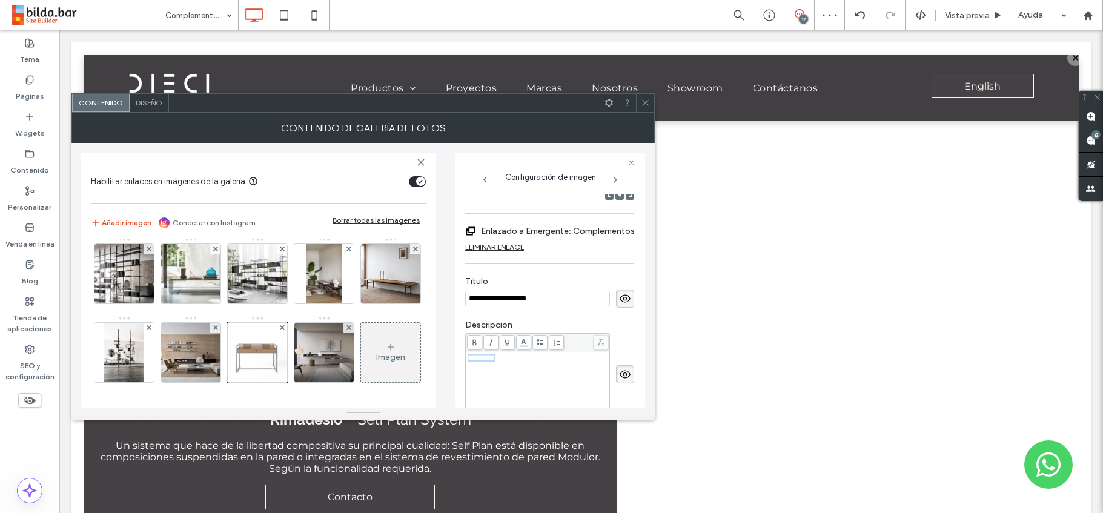
drag, startPoint x: 510, startPoint y: 360, endPoint x: 459, endPoint y: 359, distance: 50.9
click at [459, 359] on div "**********" at bounding box center [550, 281] width 190 height 256
copy span "*********"
click at [271, 354] on img at bounding box center [323, 352] width 105 height 59
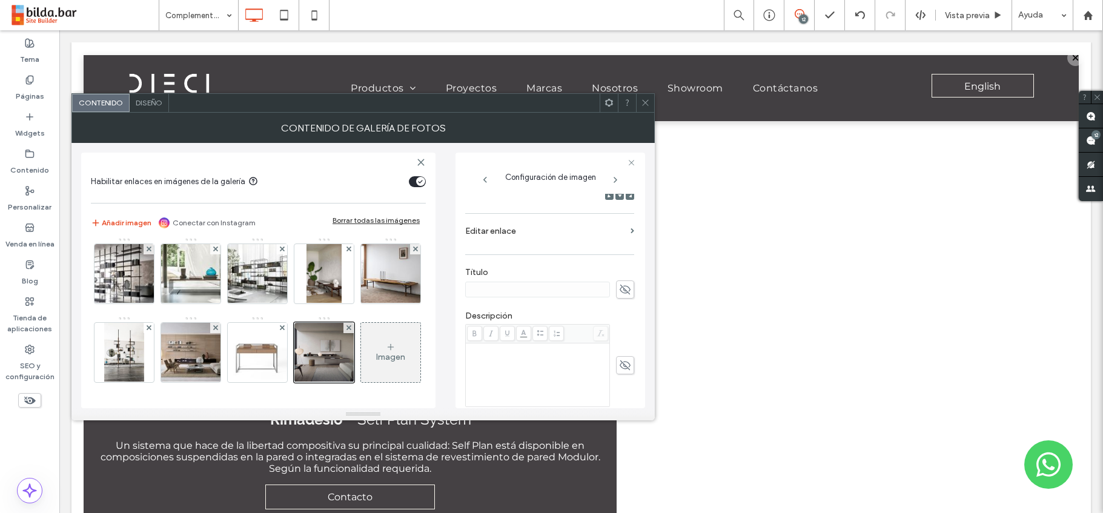
click at [473, 351] on div "Rich Text Editor" at bounding box center [537, 349] width 140 height 8
click at [484, 351] on div "Rich Text Editor" at bounding box center [537, 349] width 140 height 8
click at [619, 288] on use at bounding box center [624, 290] width 11 height 10
click at [484, 291] on input at bounding box center [537, 290] width 145 height 16
paste input "**********"
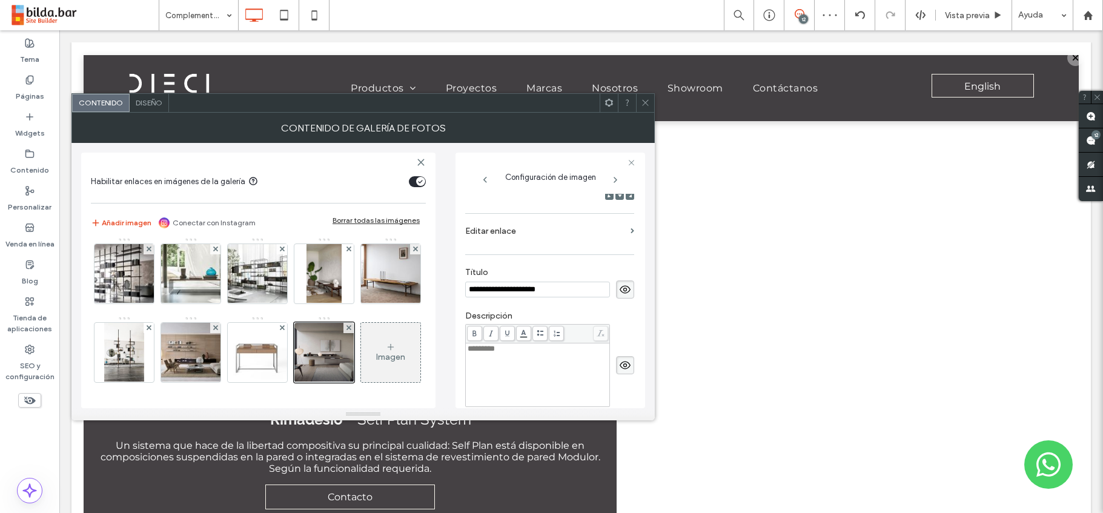
click at [469, 291] on input "**********" at bounding box center [537, 290] width 145 height 16
click at [486, 291] on input "**********" at bounding box center [537, 290] width 145 height 16
click at [504, 291] on input "**********" at bounding box center [537, 290] width 145 height 16
click at [532, 290] on input "**********" at bounding box center [537, 290] width 145 height 16
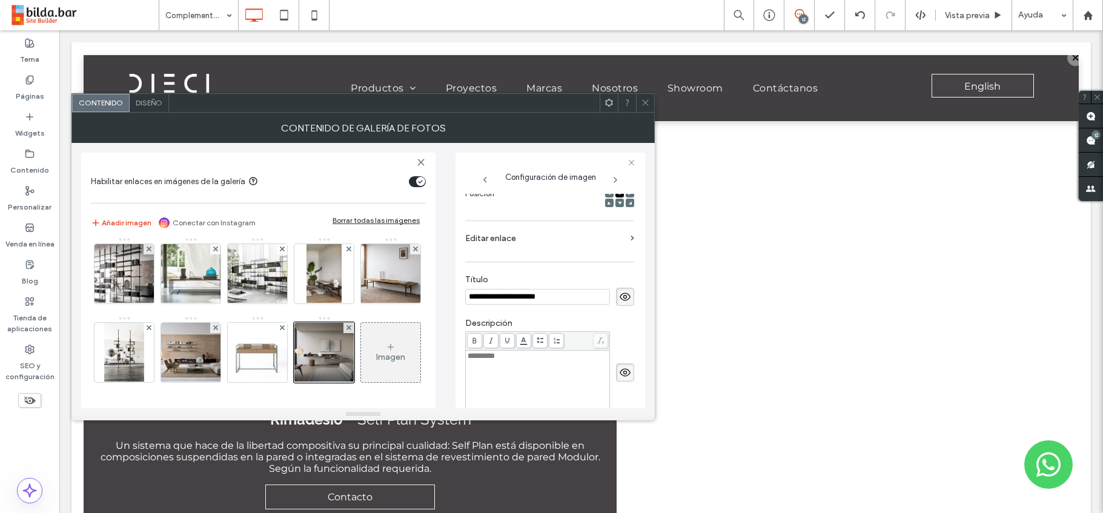
type input "**********"
click at [622, 239] on section "Editar enlace" at bounding box center [549, 241] width 169 height 28
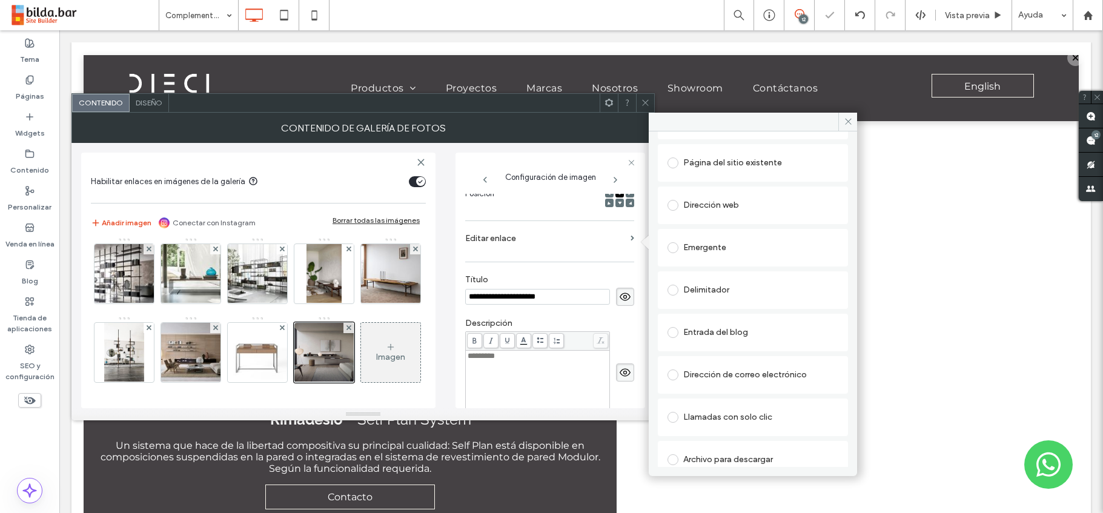
scroll to position [71, 0]
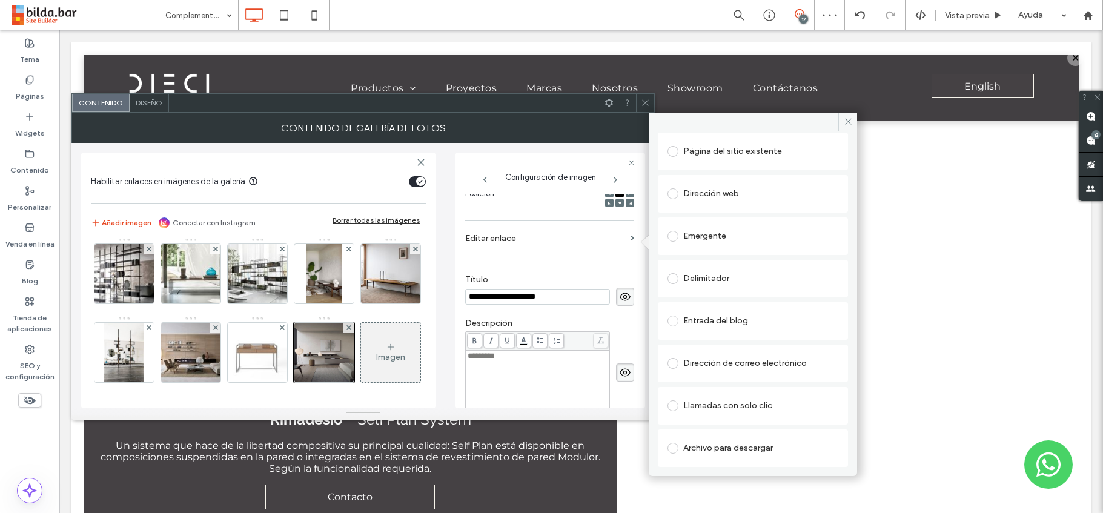
click at [675, 237] on span at bounding box center [672, 236] width 11 height 11
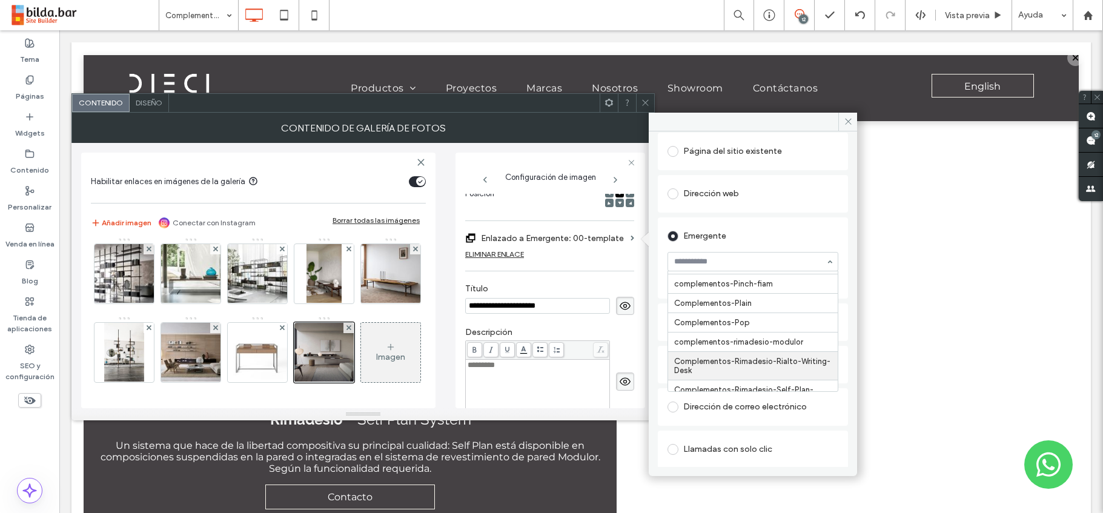
scroll to position [2951, 0]
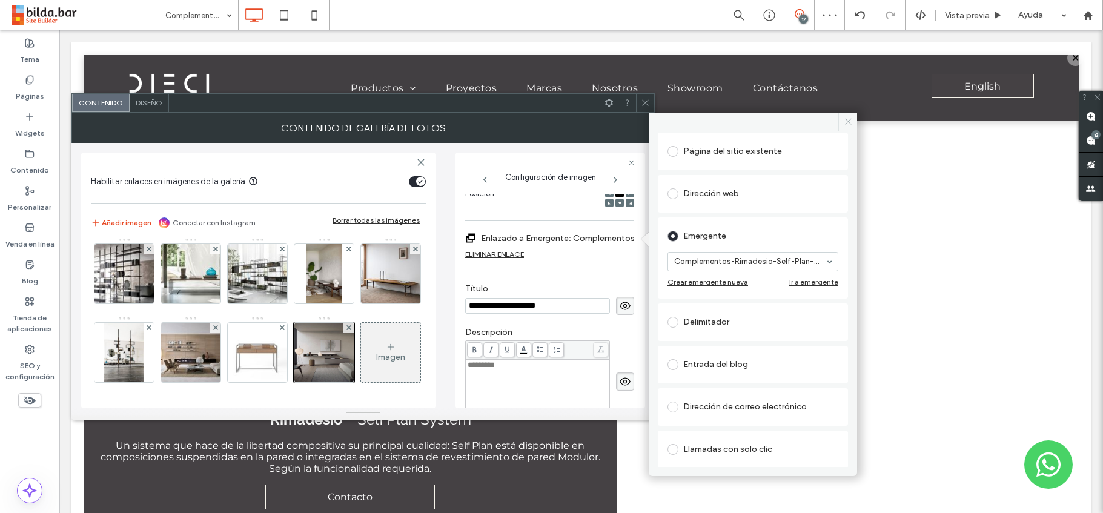
click at [848, 119] on icon at bounding box center [847, 121] width 9 height 9
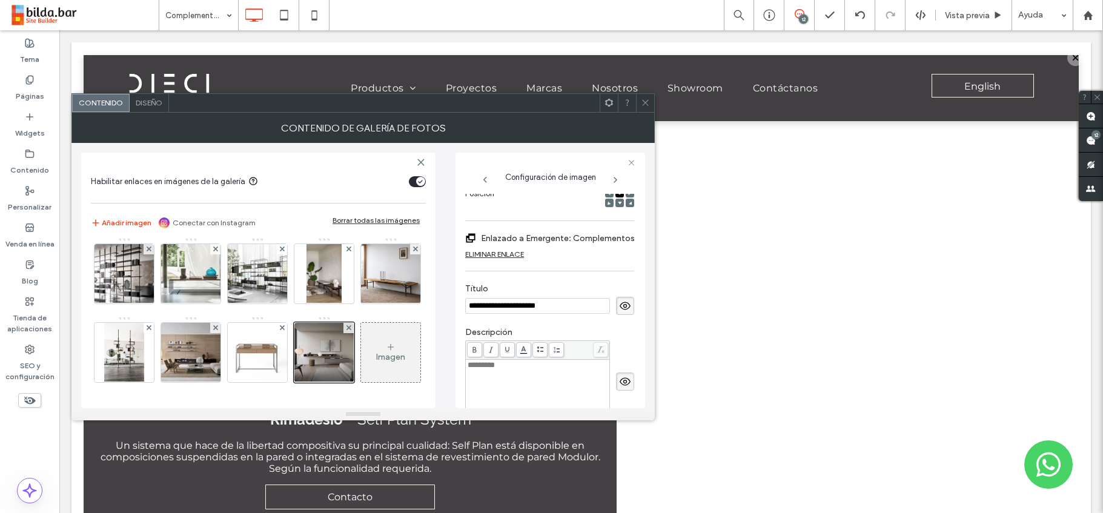
click at [644, 102] on use at bounding box center [645, 103] width 6 height 6
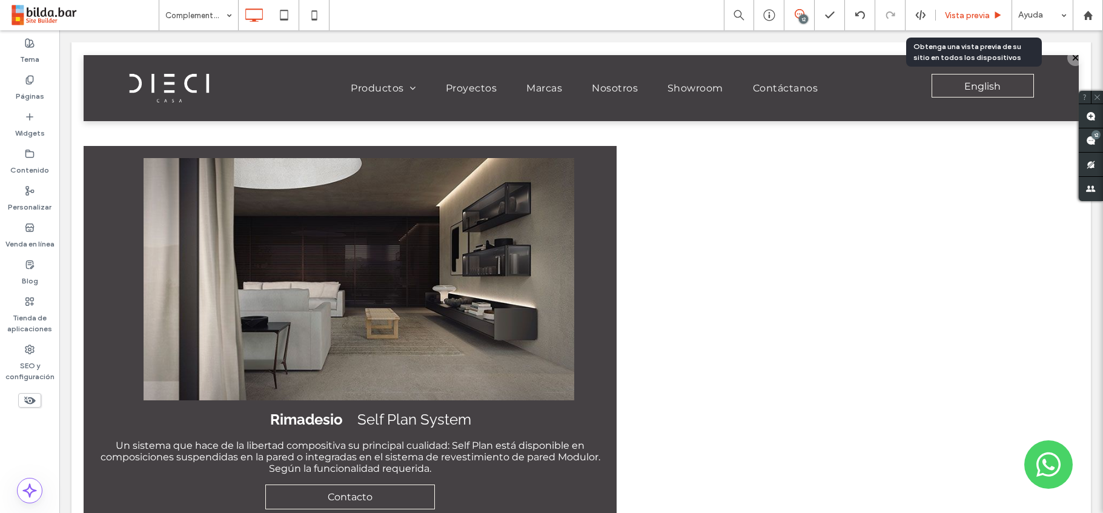
click at [980, 15] on span "Vista previa" at bounding box center [967, 15] width 45 height 10
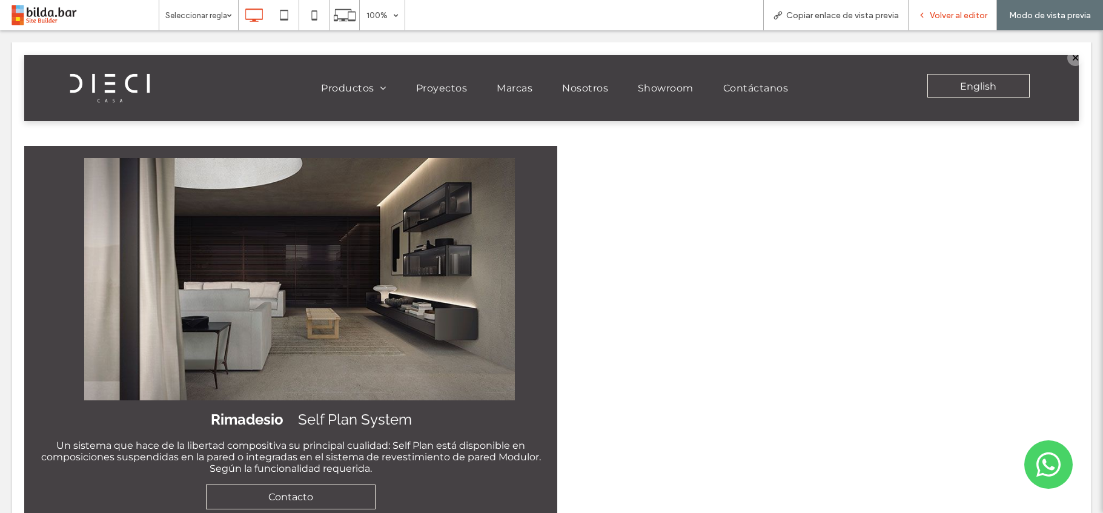
click at [959, 15] on span "Volver al editor" at bounding box center [958, 15] width 58 height 10
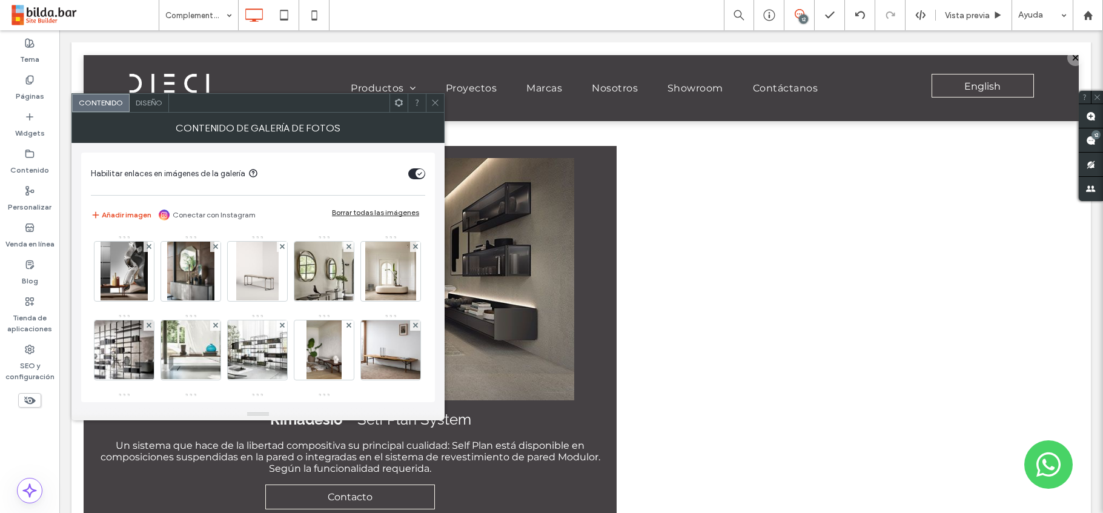
scroll to position [475, 0]
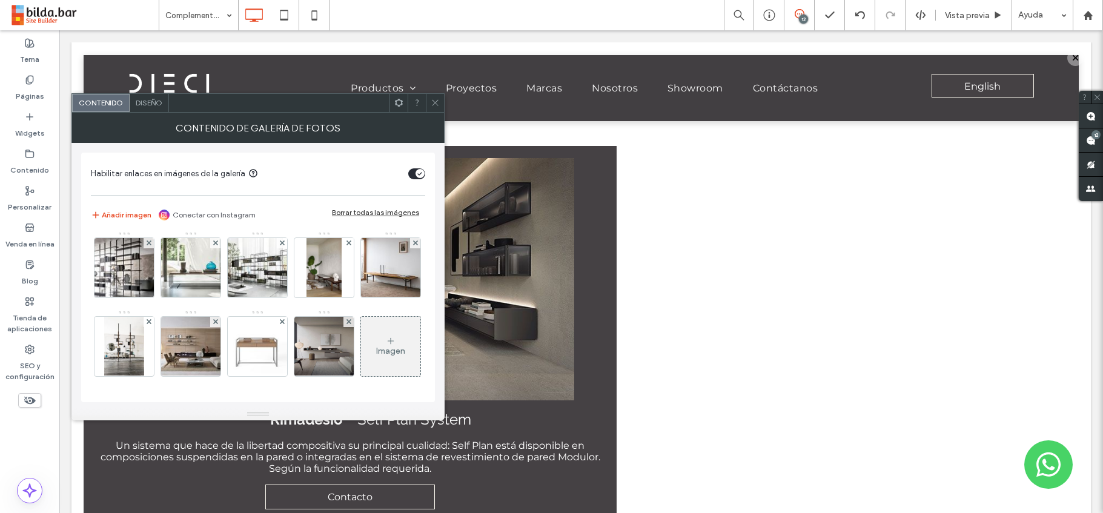
click at [361, 340] on div "Imagen" at bounding box center [390, 346] width 59 height 57
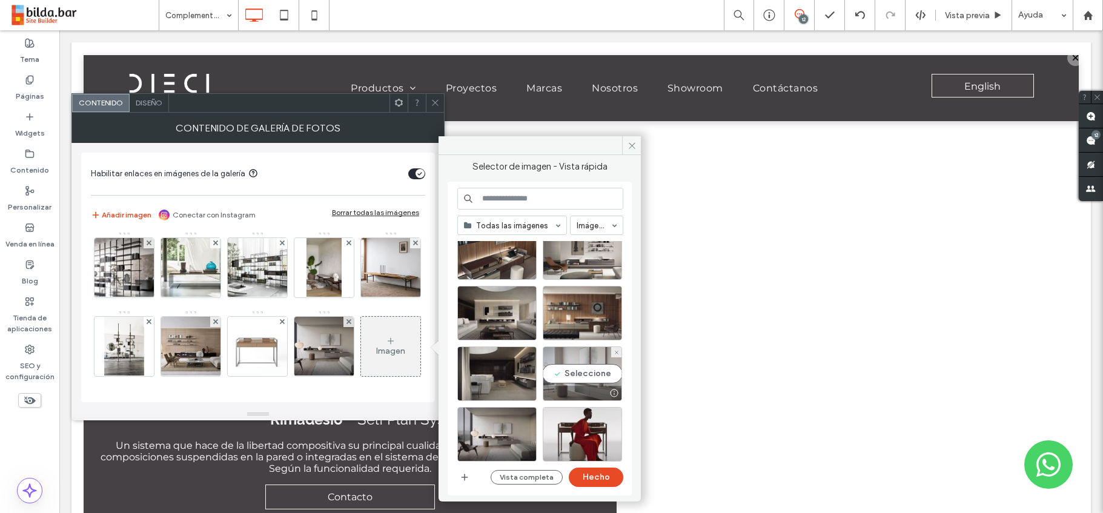
scroll to position [31, 0]
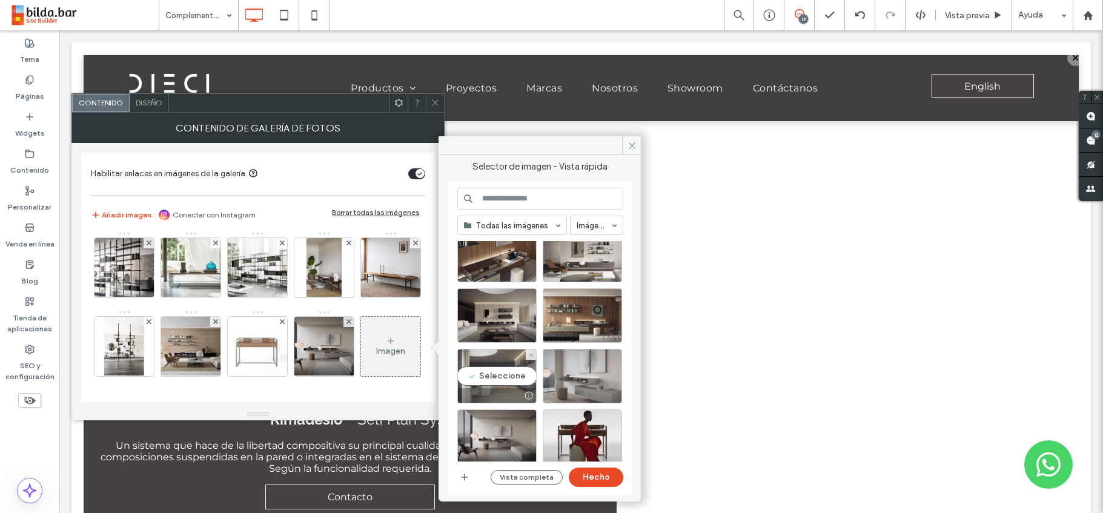
click at [494, 371] on div "Seleccione" at bounding box center [496, 376] width 79 height 54
click at [597, 478] on button "Hecho" at bounding box center [596, 476] width 54 height 19
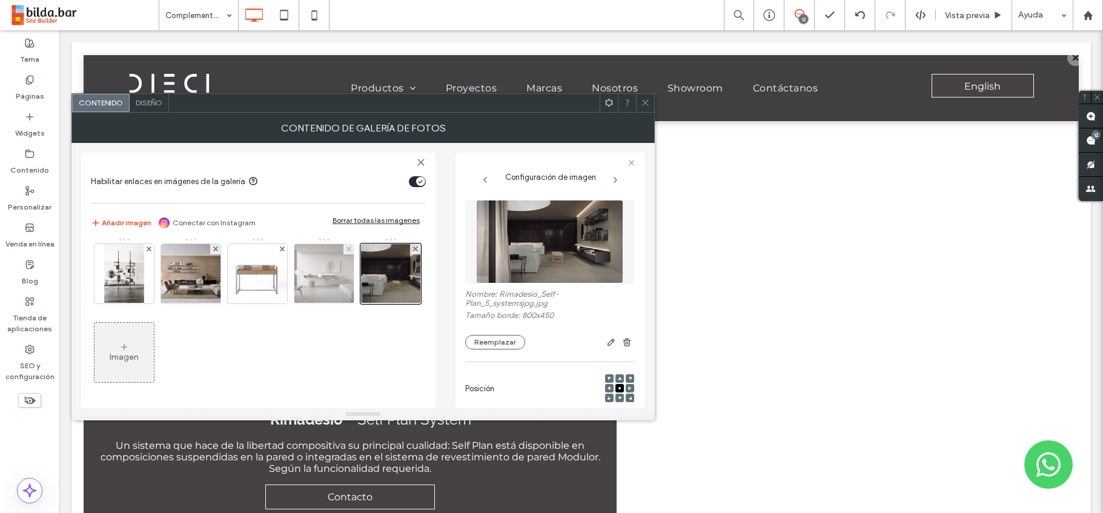
click at [271, 303] on img at bounding box center [323, 273] width 105 height 59
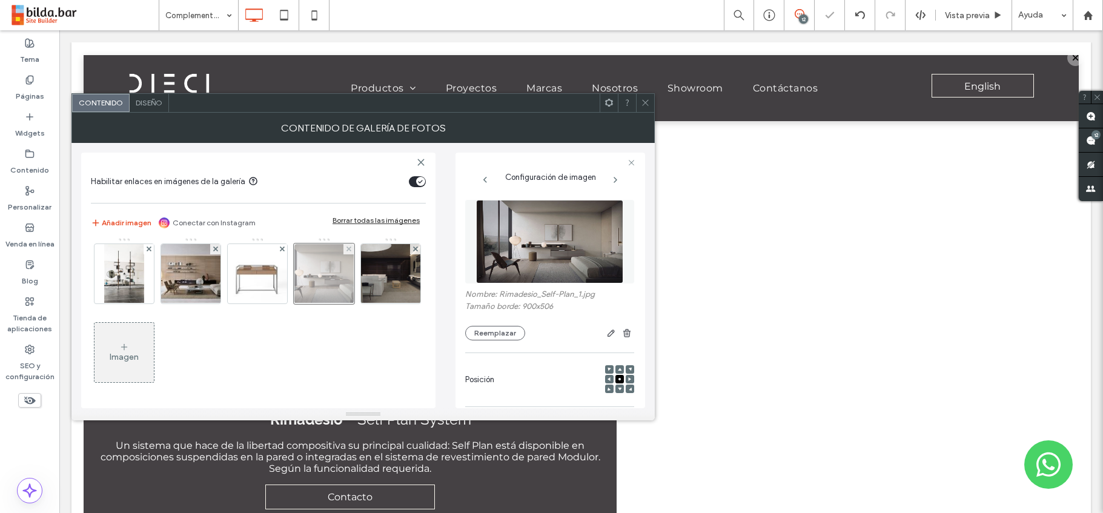
scroll to position [193, 0]
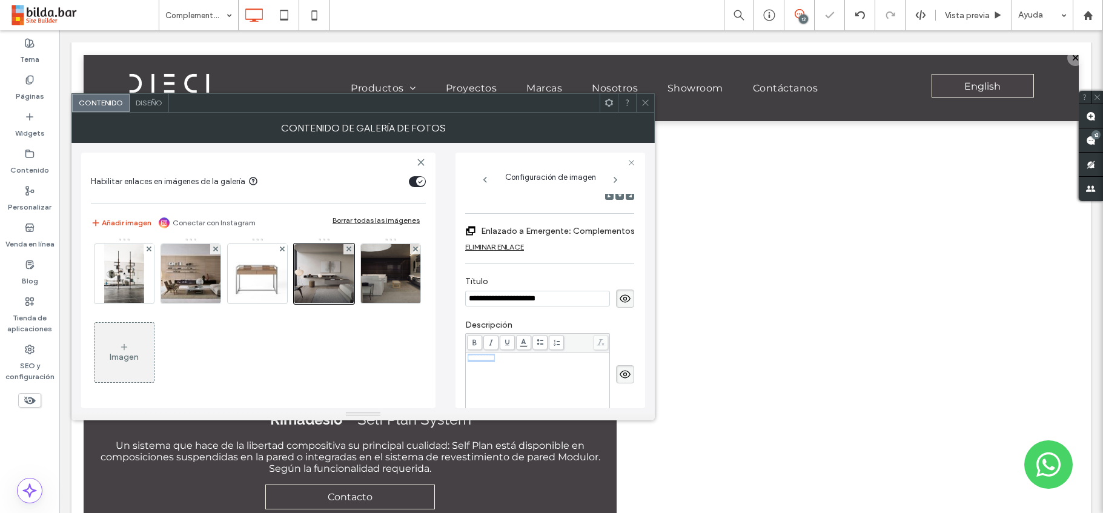
drag, startPoint x: 522, startPoint y: 360, endPoint x: 445, endPoint y: 348, distance: 77.8
click at [445, 348] on div "**********" at bounding box center [363, 275] width 564 height 265
copy span "*********"
click at [338, 303] on img at bounding box center [390, 273] width 105 height 59
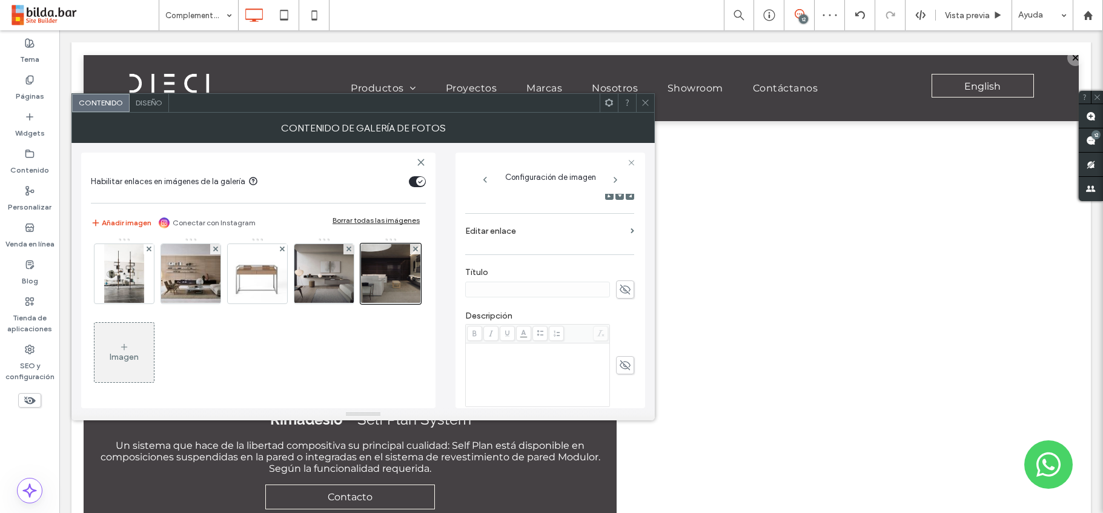
click at [487, 349] on div "Rich Text Editor" at bounding box center [537, 349] width 140 height 8
click at [478, 351] on div "Rich Text Editor" at bounding box center [537, 349] width 140 height 8
click at [625, 291] on icon at bounding box center [625, 289] width 12 height 13
click at [469, 290] on input at bounding box center [537, 290] width 145 height 16
click at [477, 289] on input at bounding box center [537, 290] width 145 height 16
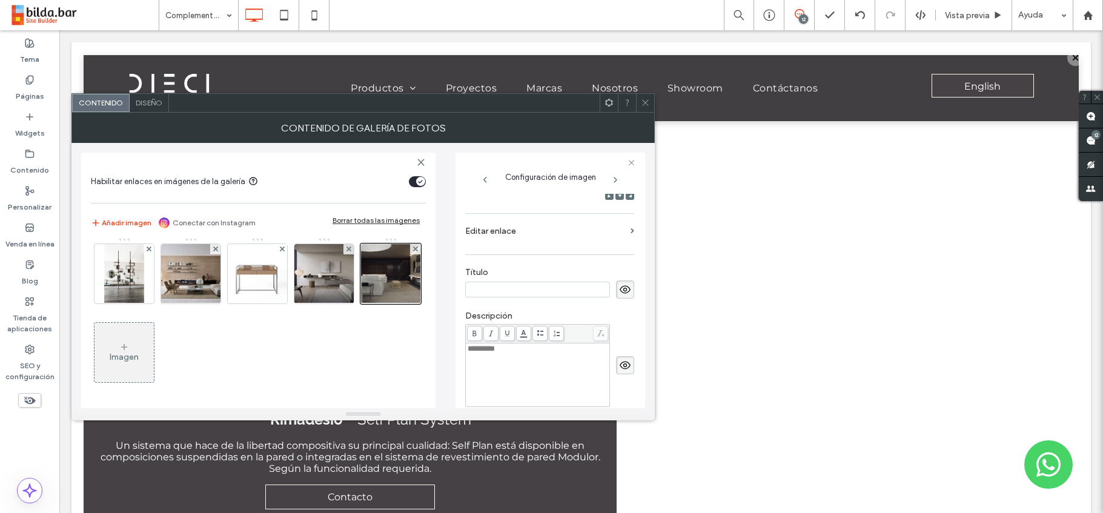
paste input "**********"
click at [467, 289] on input "**********" at bounding box center [537, 290] width 145 height 16
click at [484, 290] on input "**********" at bounding box center [537, 290] width 145 height 16
click at [503, 292] on input "**********" at bounding box center [537, 290] width 145 height 16
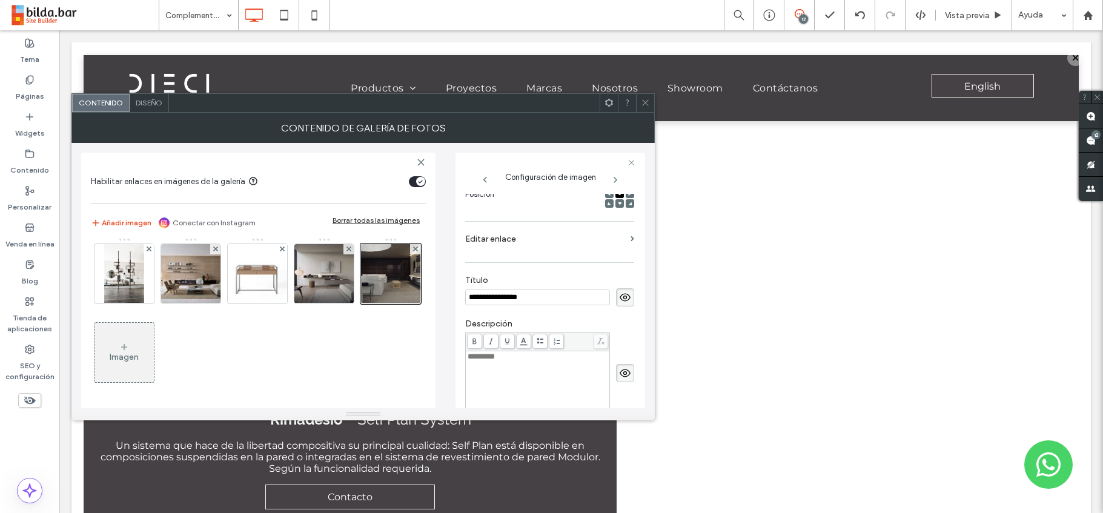
type input "**********"
click at [512, 237] on label "Editar enlace" at bounding box center [545, 239] width 160 height 22
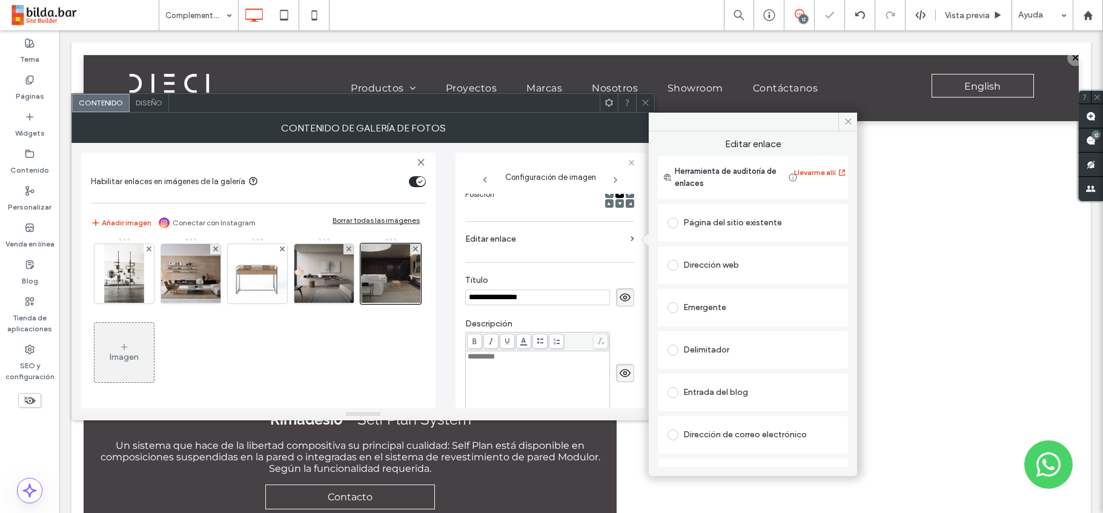
click at [672, 306] on span at bounding box center [672, 307] width 11 height 11
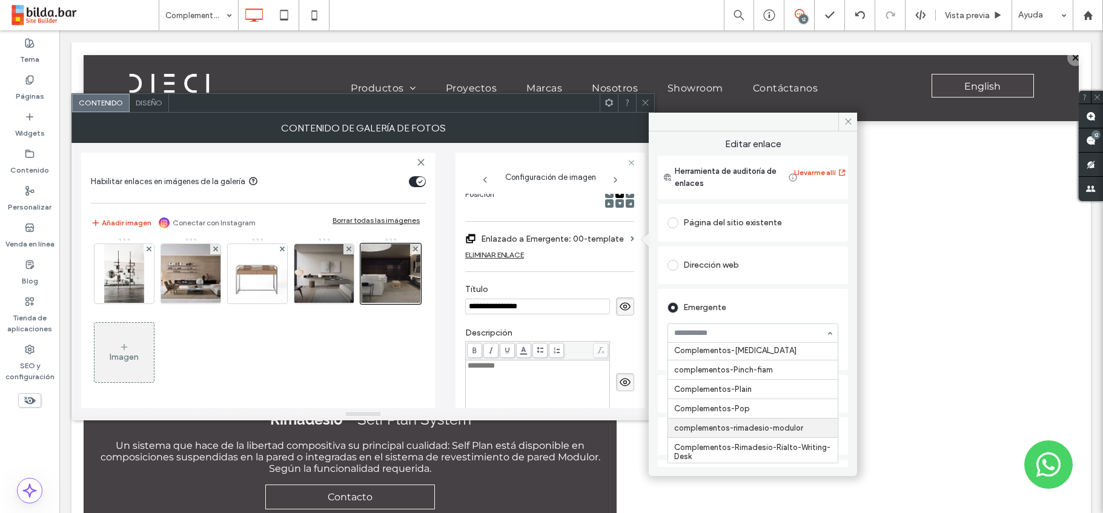
scroll to position [2936, 0]
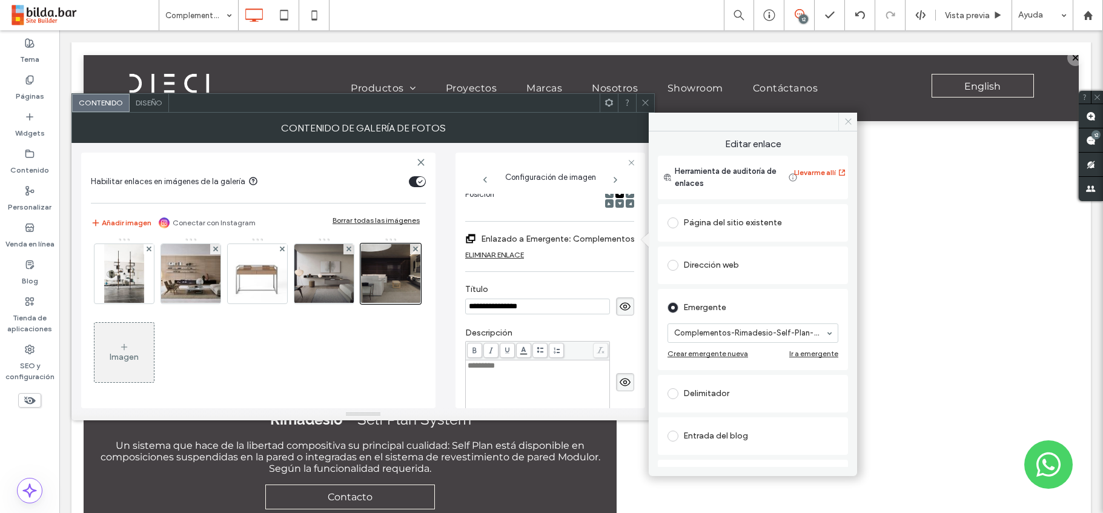
click at [848, 119] on icon at bounding box center [847, 121] width 9 height 9
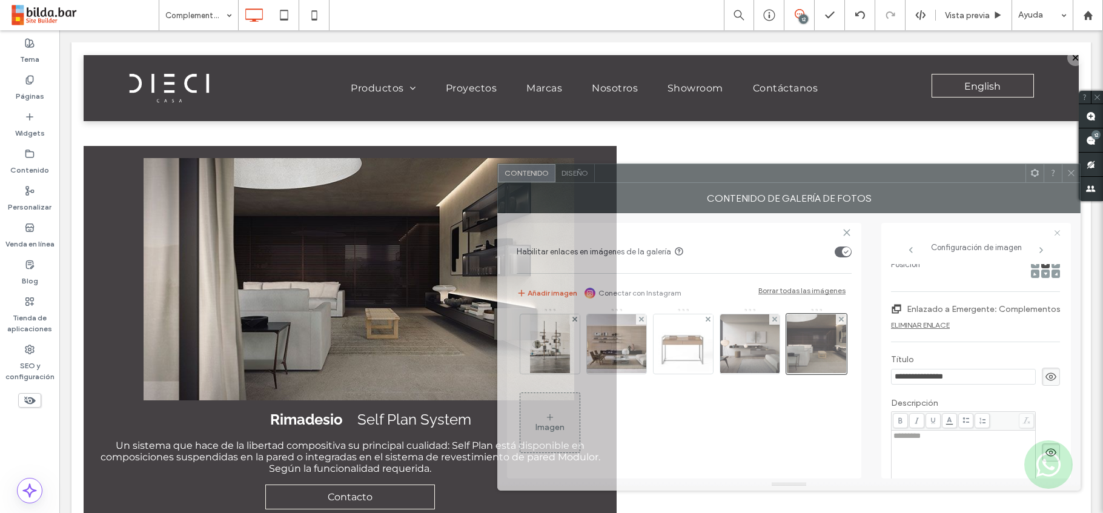
drag, startPoint x: 530, startPoint y: 103, endPoint x: 884, endPoint y: 165, distance: 359.7
click at [955, 173] on div at bounding box center [810, 173] width 431 height 18
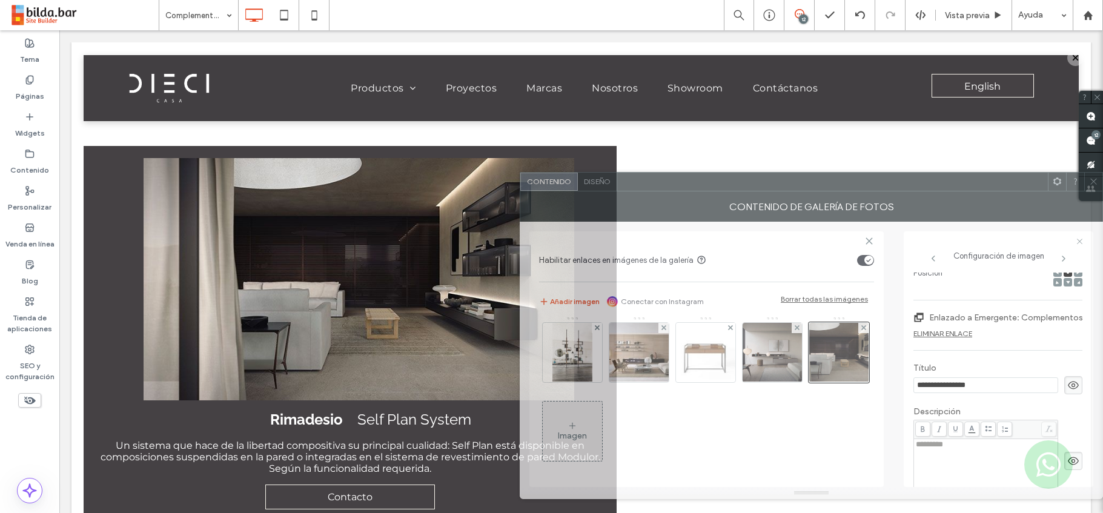
drag, startPoint x: 641, startPoint y: 177, endPoint x: 778, endPoint y: 185, distance: 137.7
click at [778, 185] on div at bounding box center [832, 182] width 431 height 18
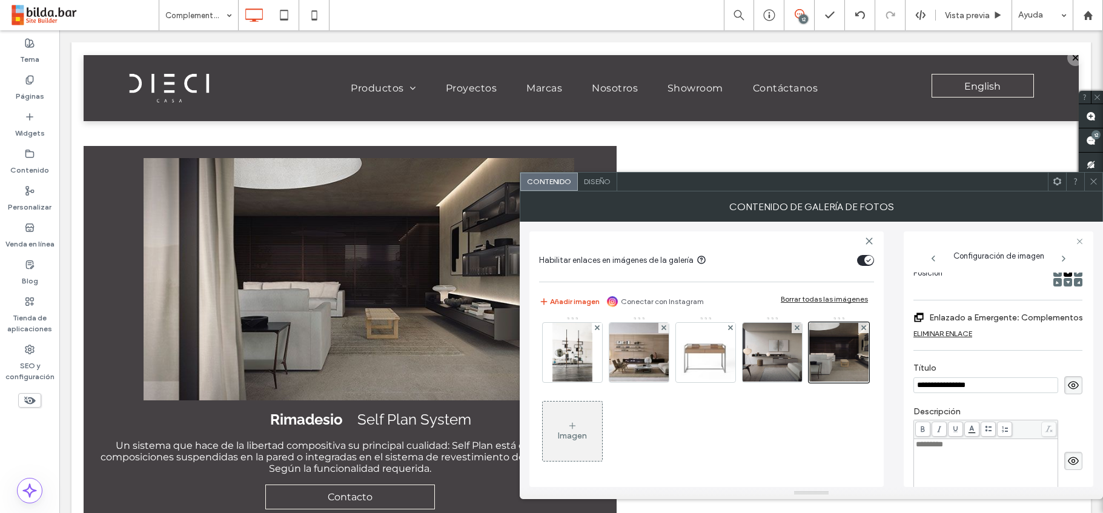
click at [1094, 179] on icon at bounding box center [1093, 181] width 9 height 9
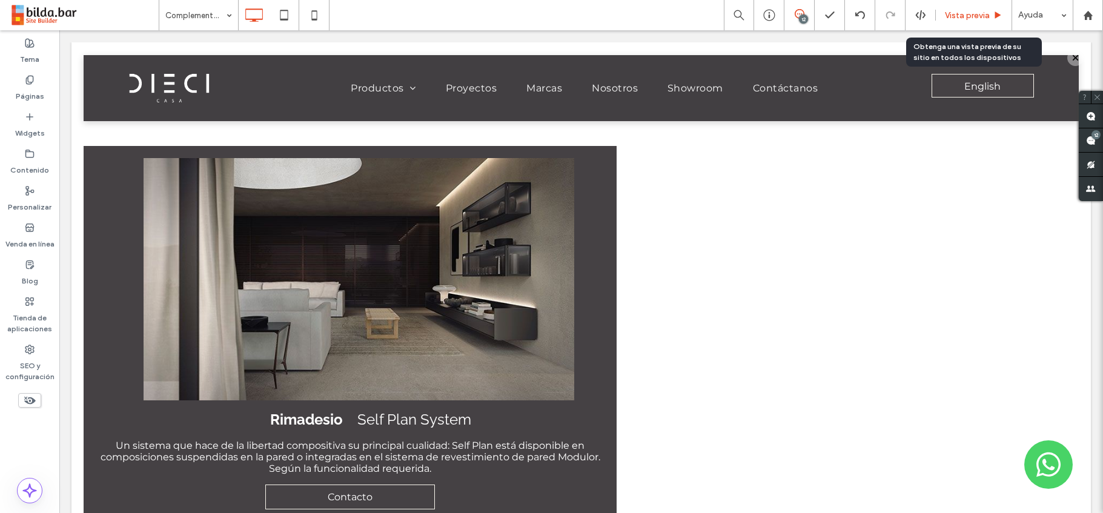
click at [980, 11] on span "Vista previa" at bounding box center [967, 15] width 45 height 10
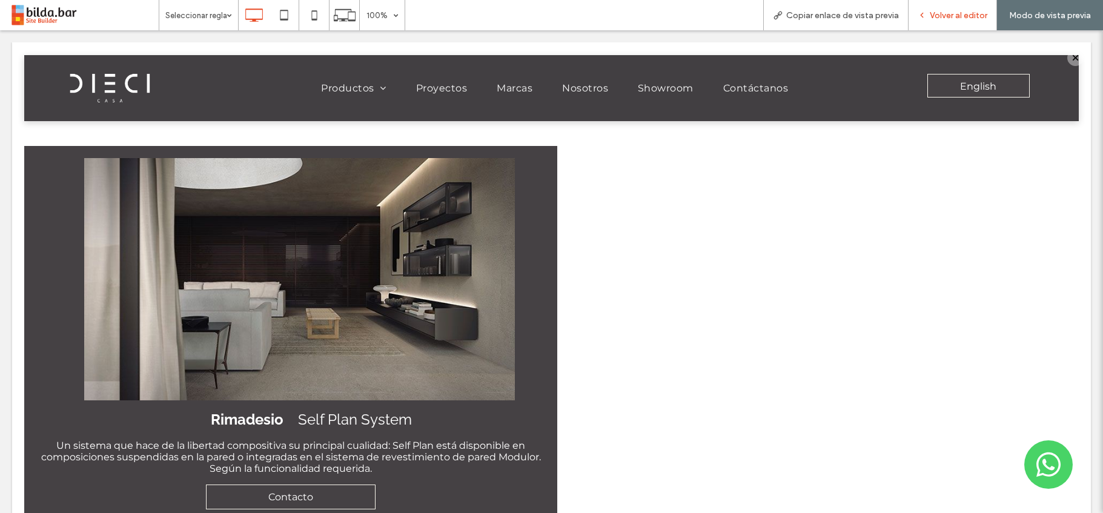
click at [948, 25] on div "Volver al editor" at bounding box center [952, 15] width 88 height 30
click at [948, 18] on span "Volver al editor" at bounding box center [958, 15] width 58 height 10
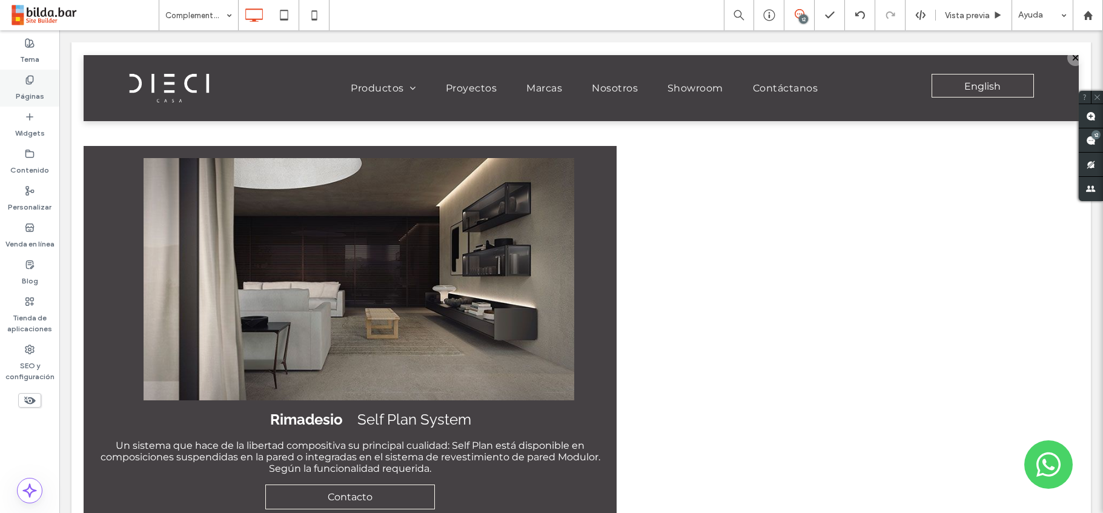
click at [24, 85] on label "Páginas" at bounding box center [30, 93] width 28 height 17
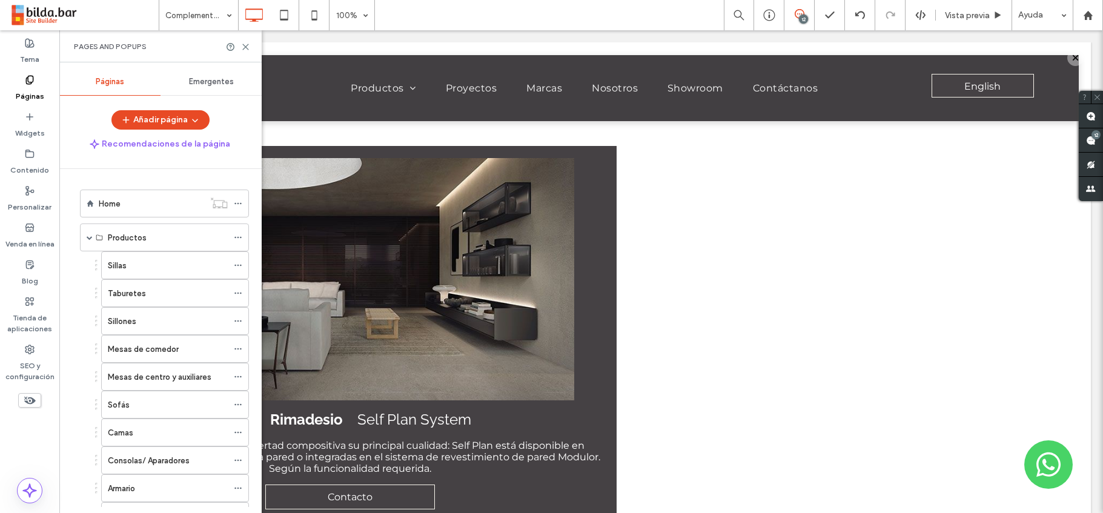
click at [222, 87] on div "Emergentes" at bounding box center [210, 81] width 101 height 27
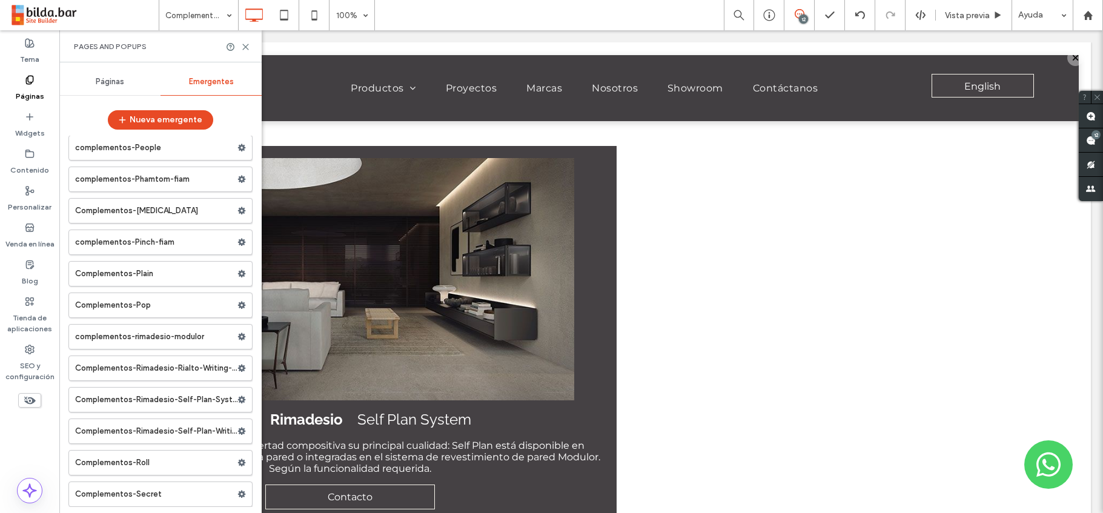
scroll to position [4687, 0]
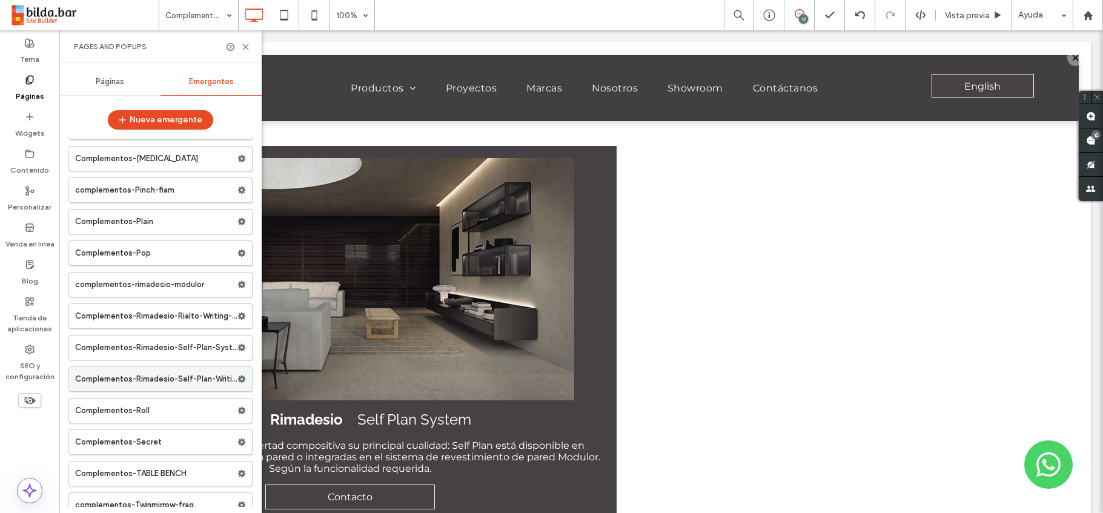
click at [238, 377] on use at bounding box center [242, 378] width 8 height 7
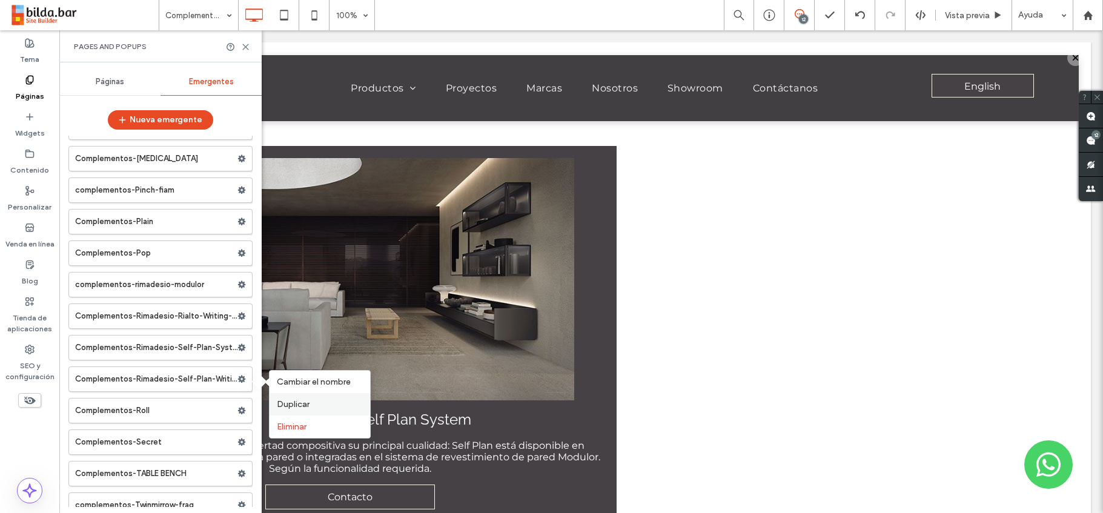
click at [288, 404] on span "Duplicar" at bounding box center [293, 404] width 33 height 10
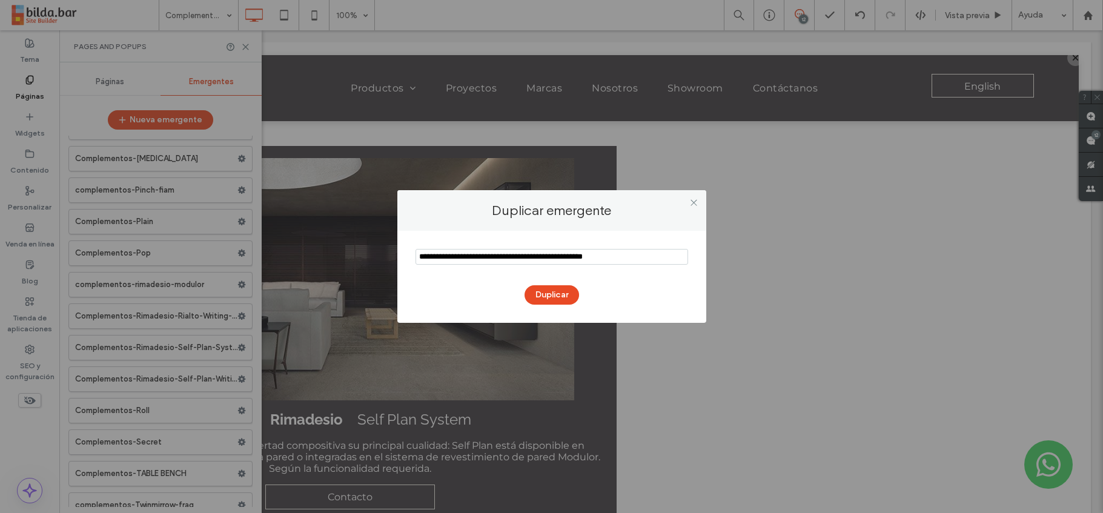
drag, startPoint x: 451, startPoint y: 259, endPoint x: 410, endPoint y: 260, distance: 41.2
click at [410, 260] on div "Duplicar" at bounding box center [551, 277] width 309 height 92
drag, startPoint x: 605, startPoint y: 253, endPoint x: 597, endPoint y: 253, distance: 7.9
click at [597, 253] on input "notEmpty" at bounding box center [551, 257] width 272 height 16
click at [608, 254] on input "notEmpty" at bounding box center [551, 257] width 272 height 16
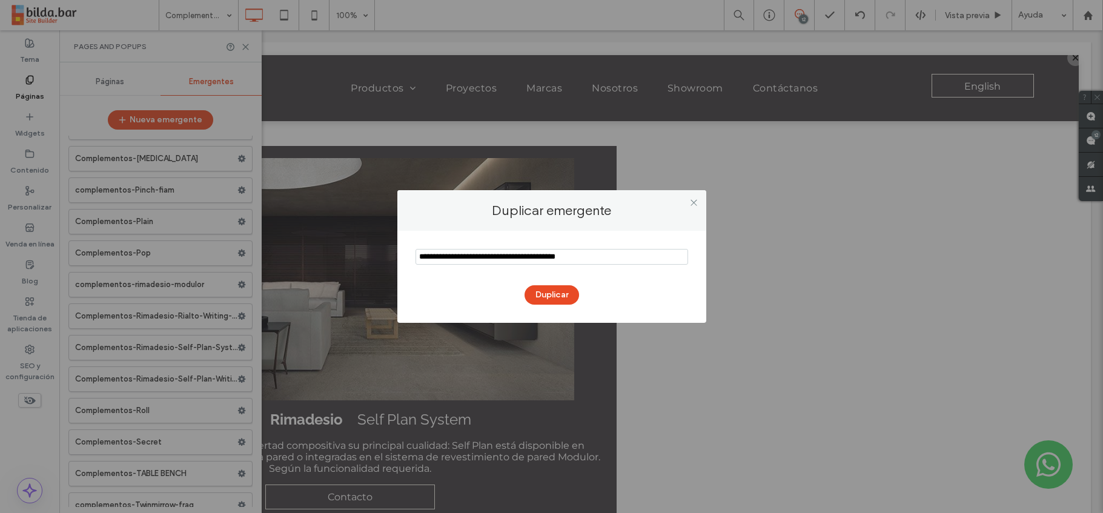
drag, startPoint x: 608, startPoint y: 254, endPoint x: 522, endPoint y: 256, distance: 86.0
click at [522, 256] on input "notEmpty" at bounding box center [551, 257] width 272 height 16
type input "**********"
click at [550, 297] on button "Duplicar" at bounding box center [551, 294] width 54 height 19
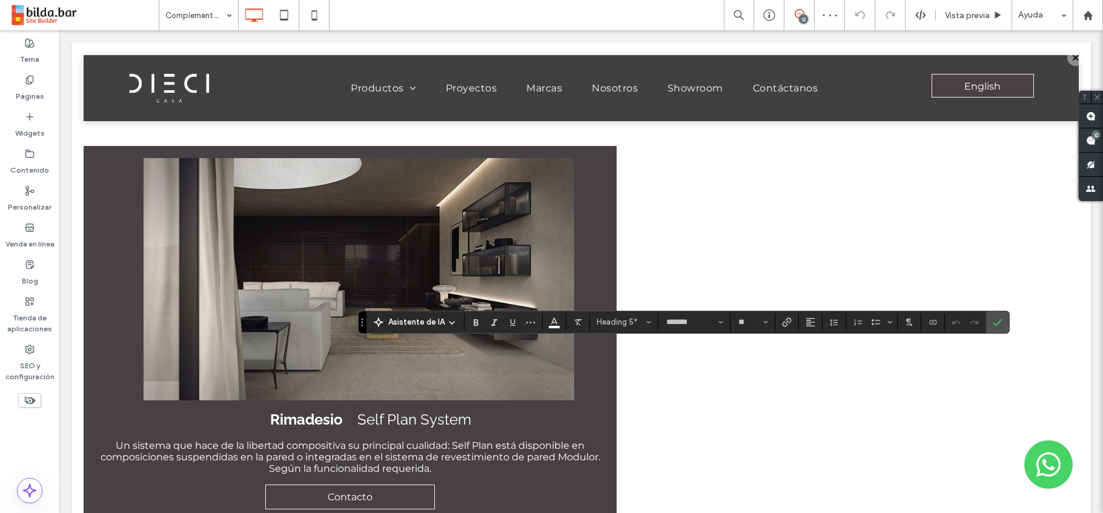
type input "**********"
type input "**"
click at [995, 318] on icon "Confirmar" at bounding box center [997, 322] width 10 height 10
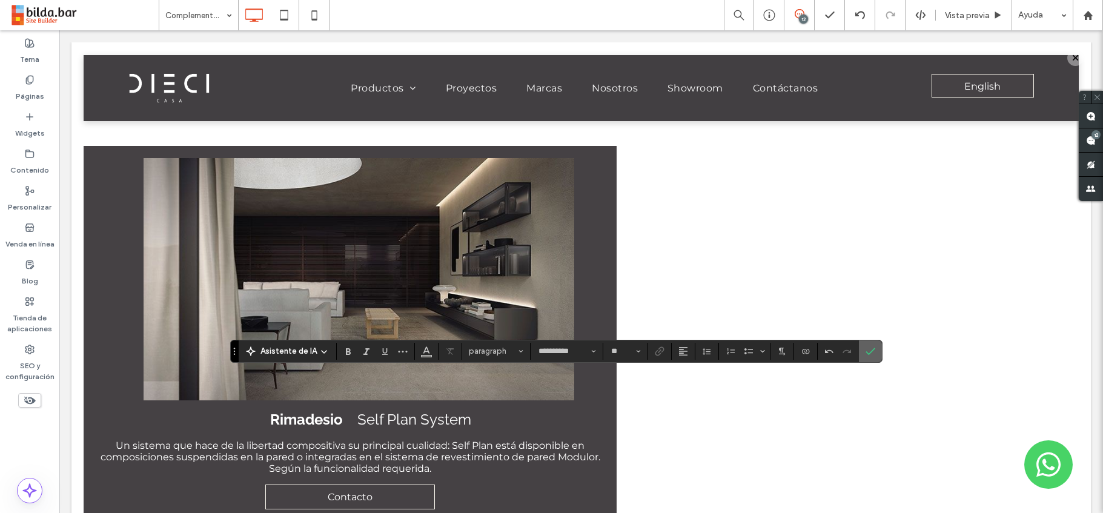
click at [873, 350] on icon "Confirmar" at bounding box center [870, 351] width 10 height 10
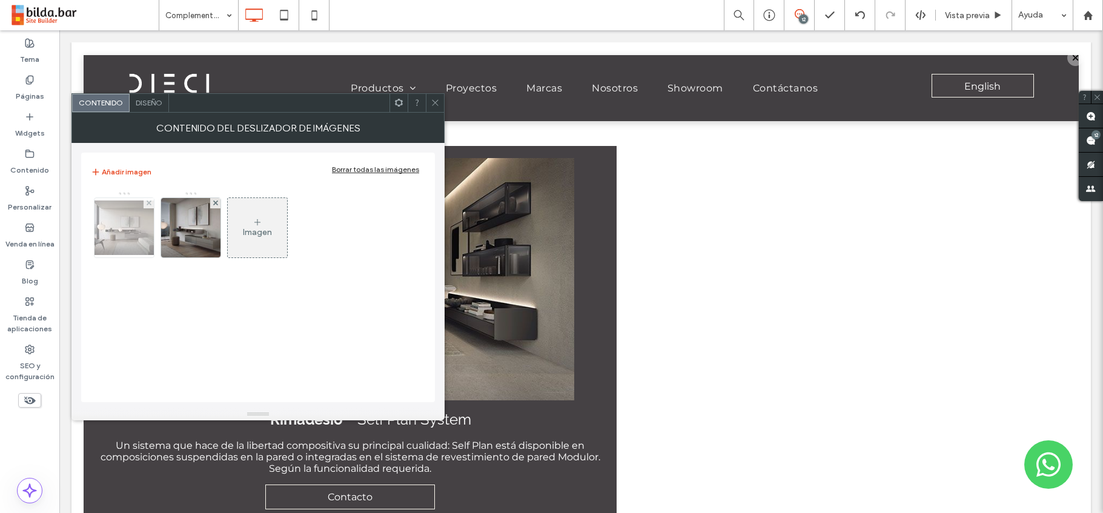
click at [113, 223] on img at bounding box center [124, 227] width 97 height 54
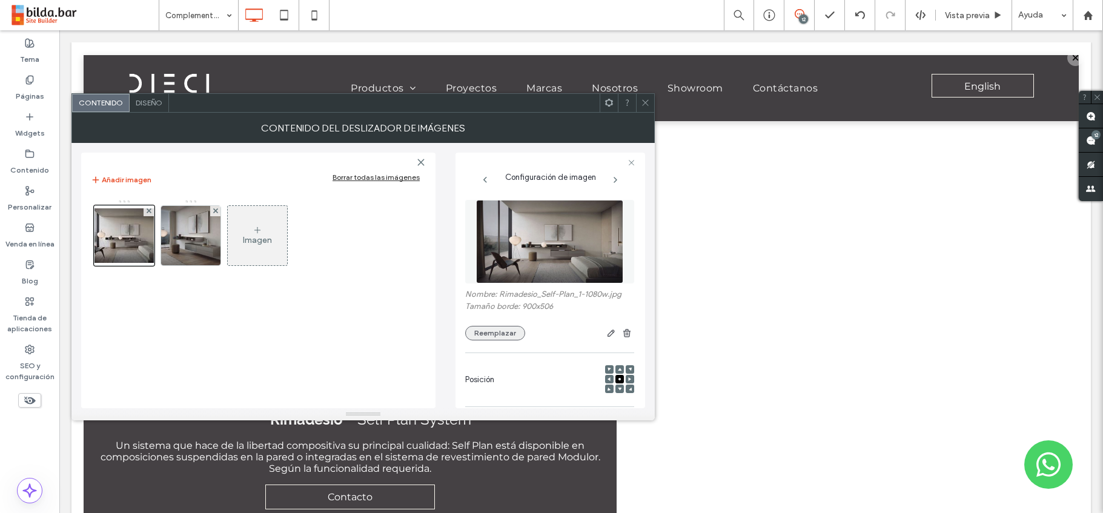
click at [487, 332] on button "Reemplazar" at bounding box center [495, 333] width 60 height 15
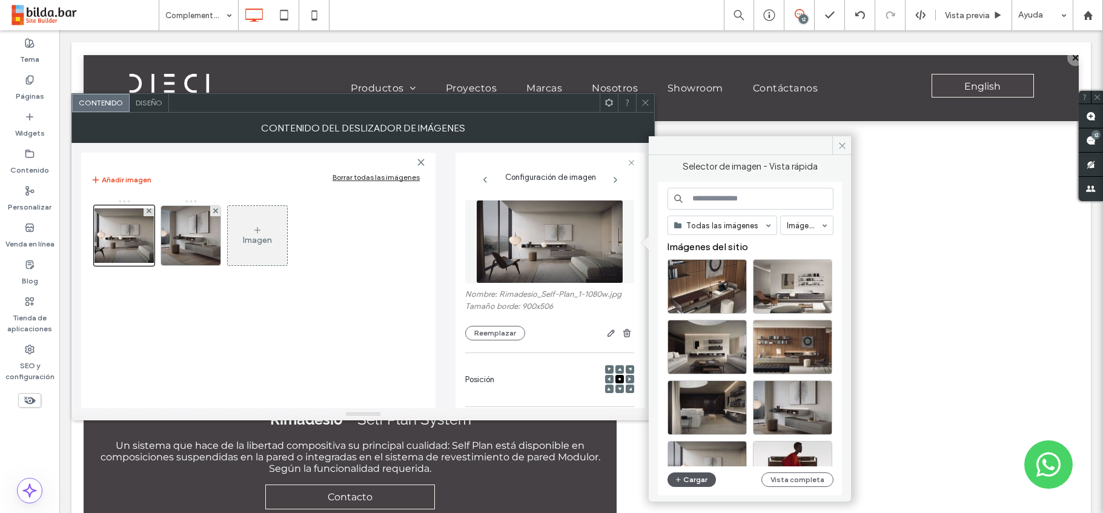
click at [689, 478] on button "Cargar" at bounding box center [691, 479] width 48 height 15
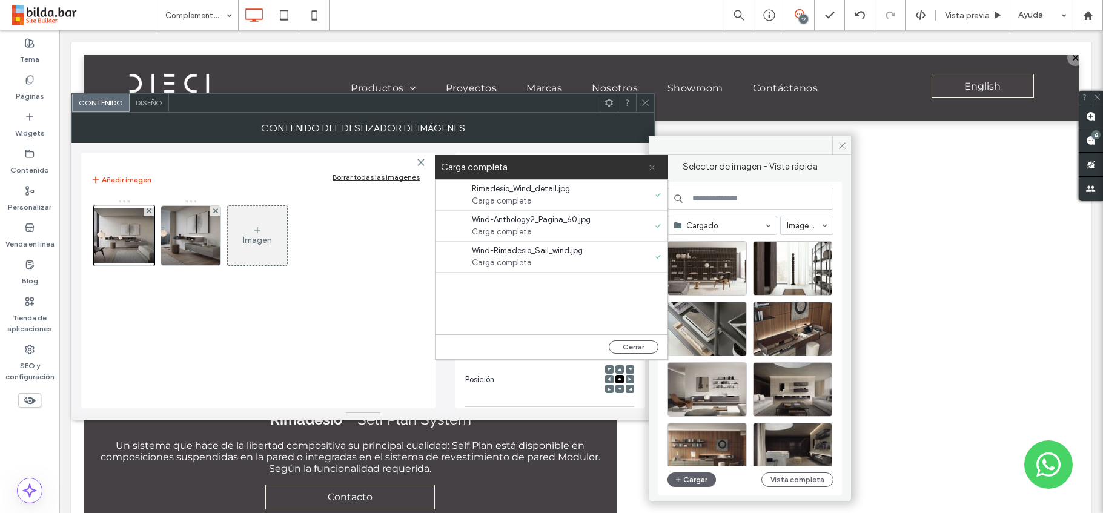
click at [654, 166] on icon at bounding box center [652, 167] width 8 height 8
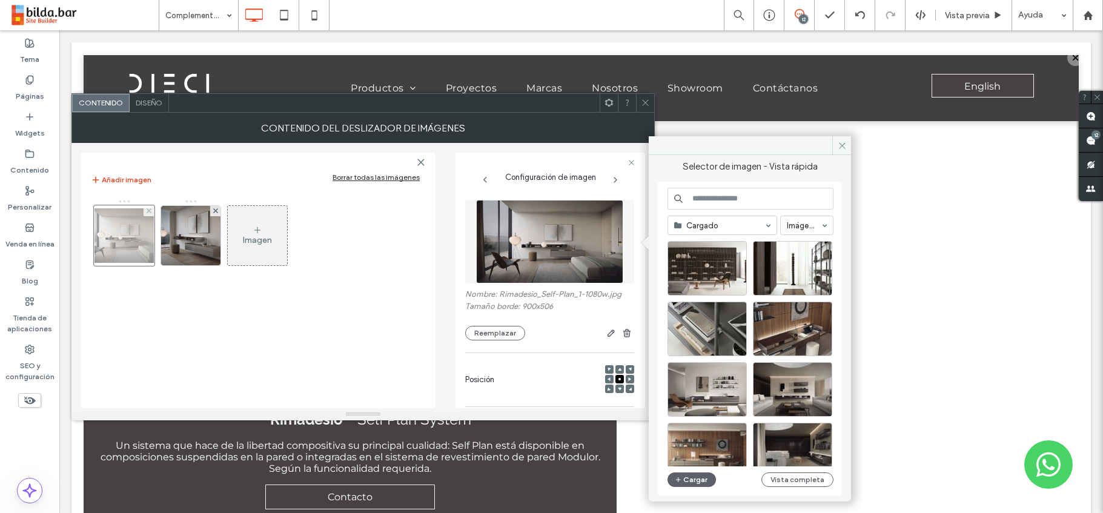
click at [131, 227] on div at bounding box center [124, 235] width 61 height 61
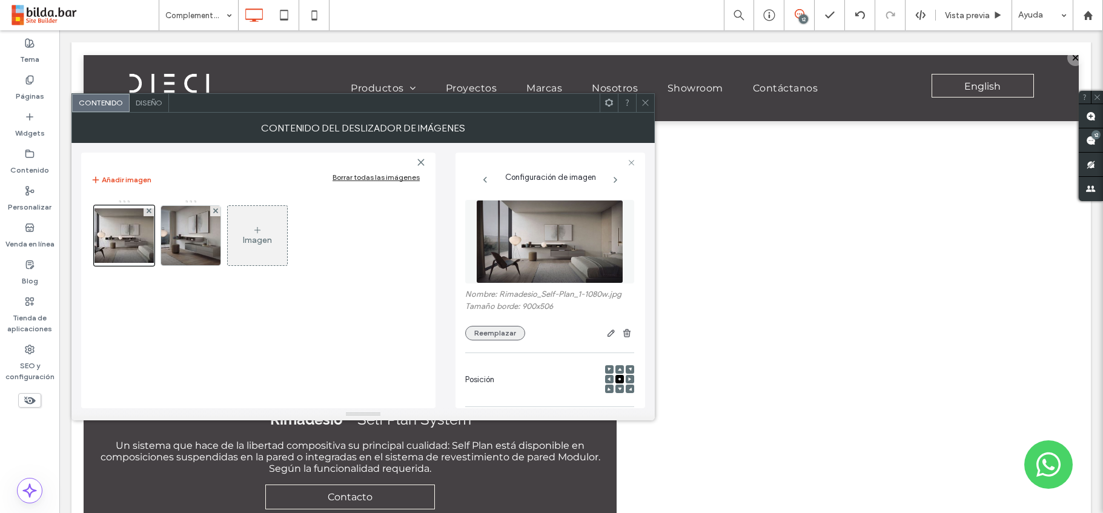
click at [506, 331] on button "Reemplazar" at bounding box center [495, 333] width 60 height 15
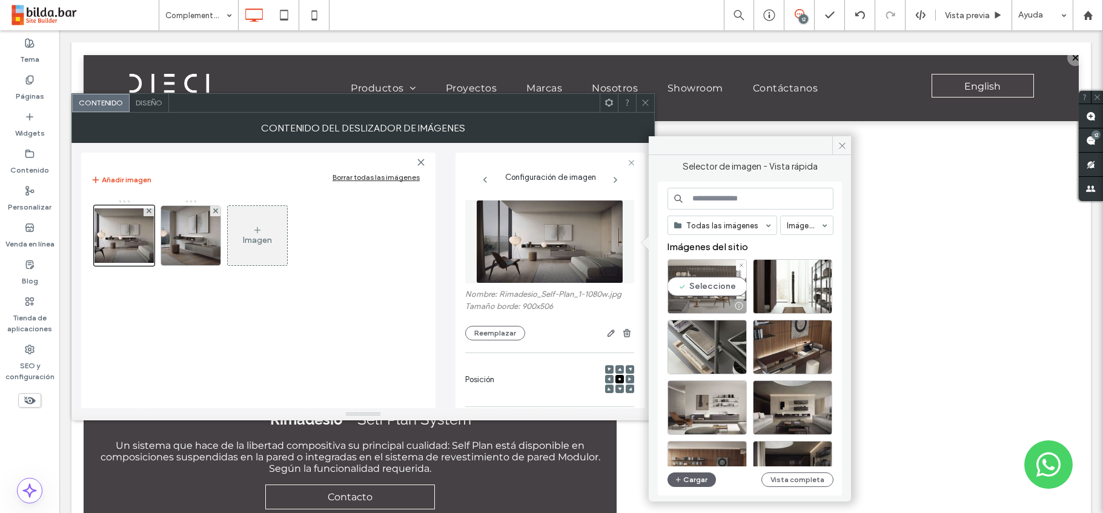
click at [701, 282] on div "Seleccione" at bounding box center [706, 286] width 79 height 54
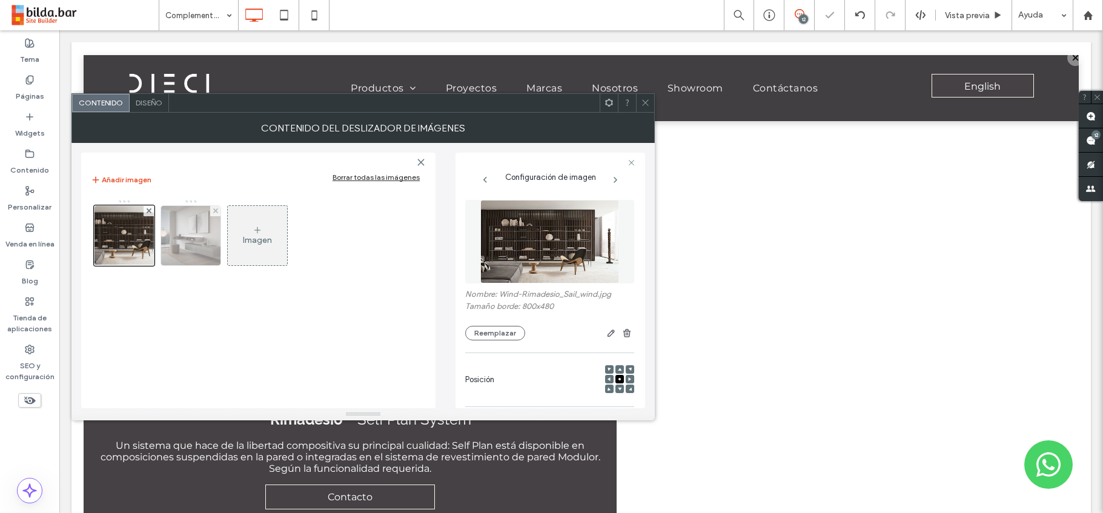
click at [198, 229] on img at bounding box center [190, 235] width 59 height 59
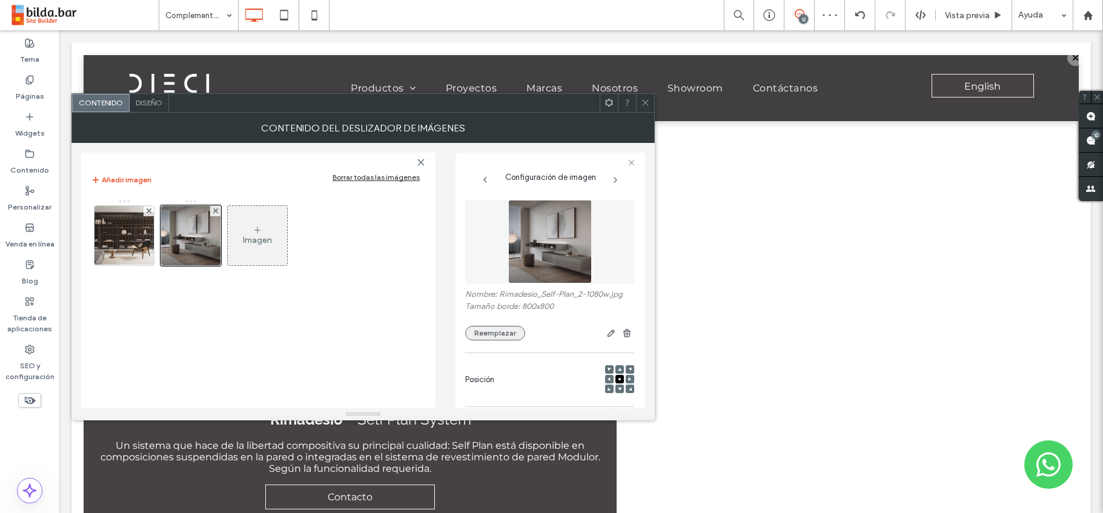
click at [499, 333] on button "Reemplazar" at bounding box center [495, 333] width 60 height 15
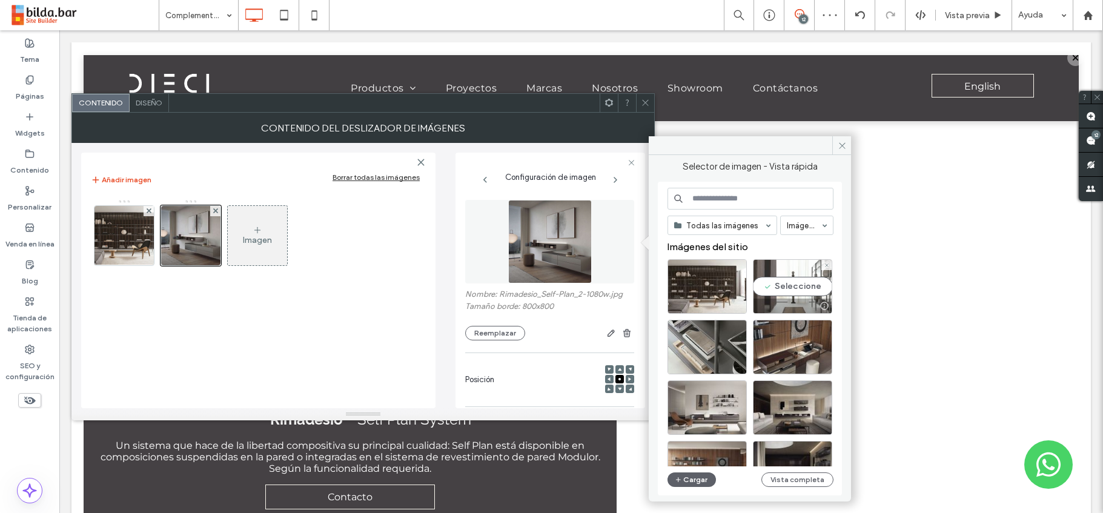
click at [798, 290] on div "Seleccione" at bounding box center [792, 286] width 79 height 54
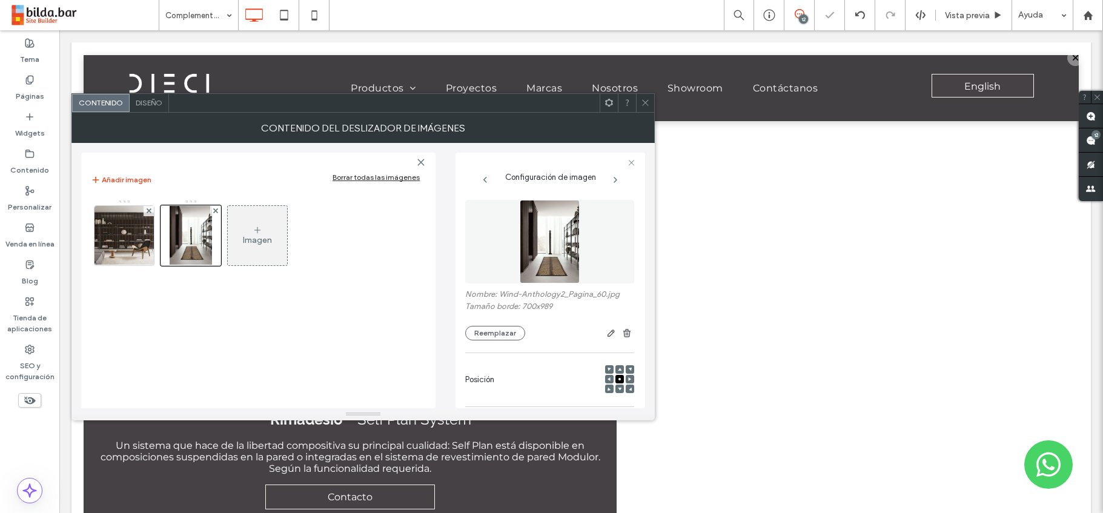
click at [256, 234] on icon at bounding box center [258, 230] width 10 height 10
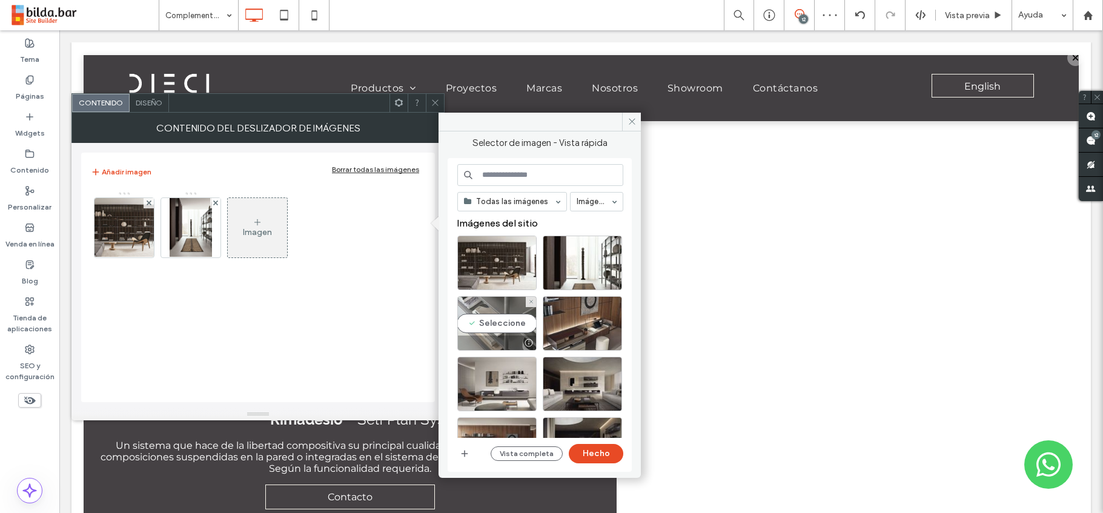
click at [510, 329] on div "Seleccione" at bounding box center [496, 323] width 79 height 54
click at [610, 457] on button "Hecho" at bounding box center [596, 453] width 54 height 19
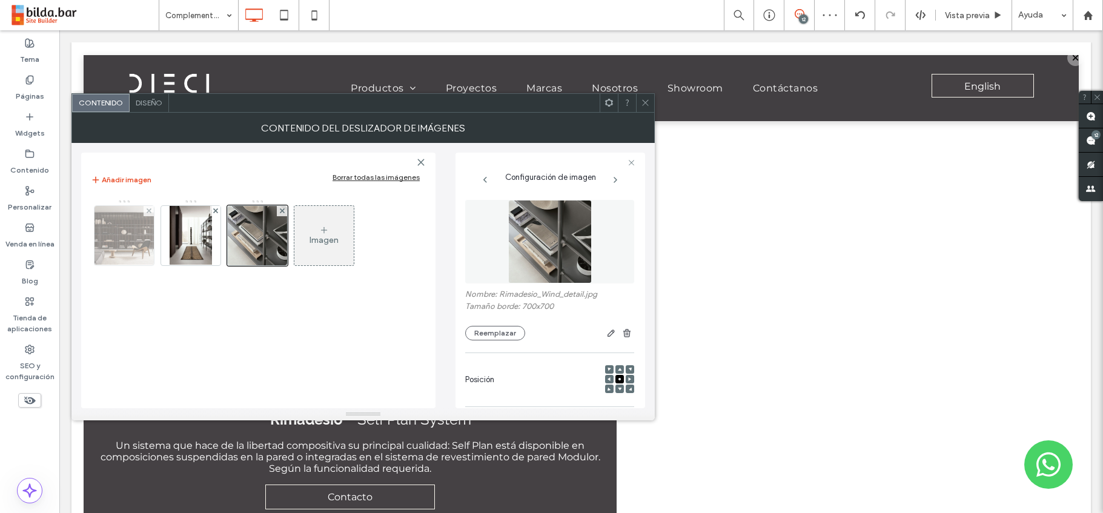
click at [125, 231] on img at bounding box center [123, 235] width 99 height 59
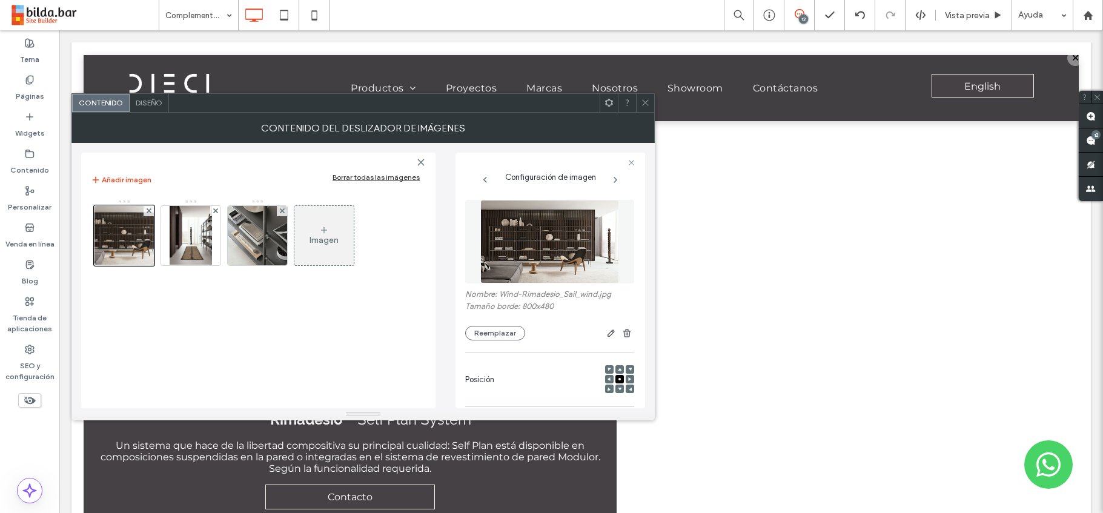
click at [642, 98] on icon at bounding box center [645, 102] width 9 height 9
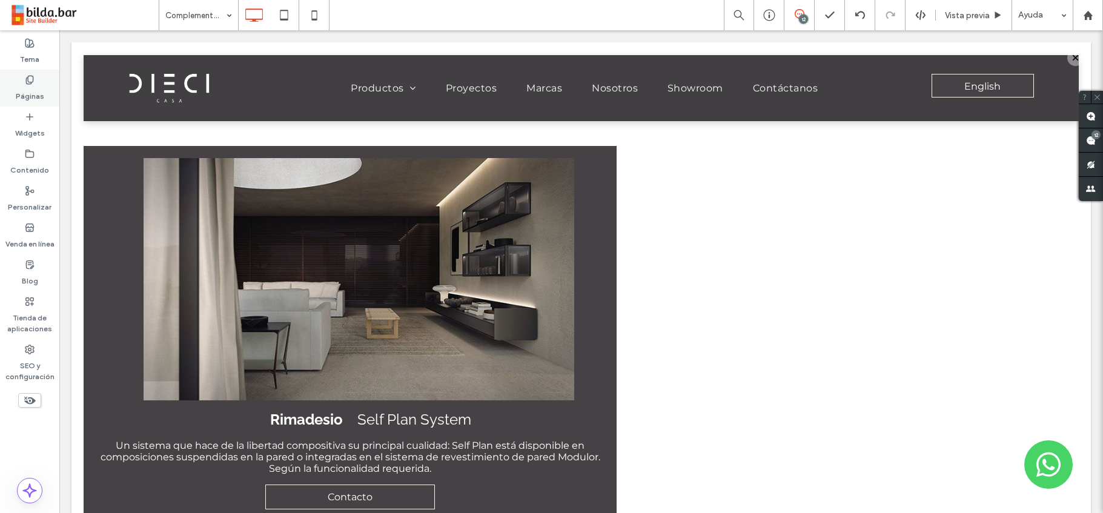
click at [28, 83] on use at bounding box center [29, 80] width 7 height 8
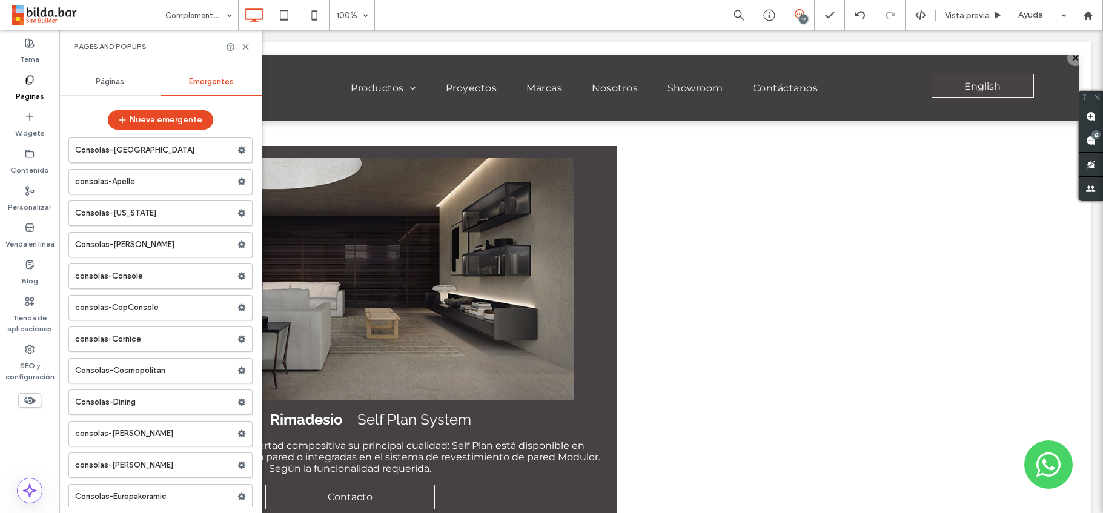
scroll to position [4814, 0]
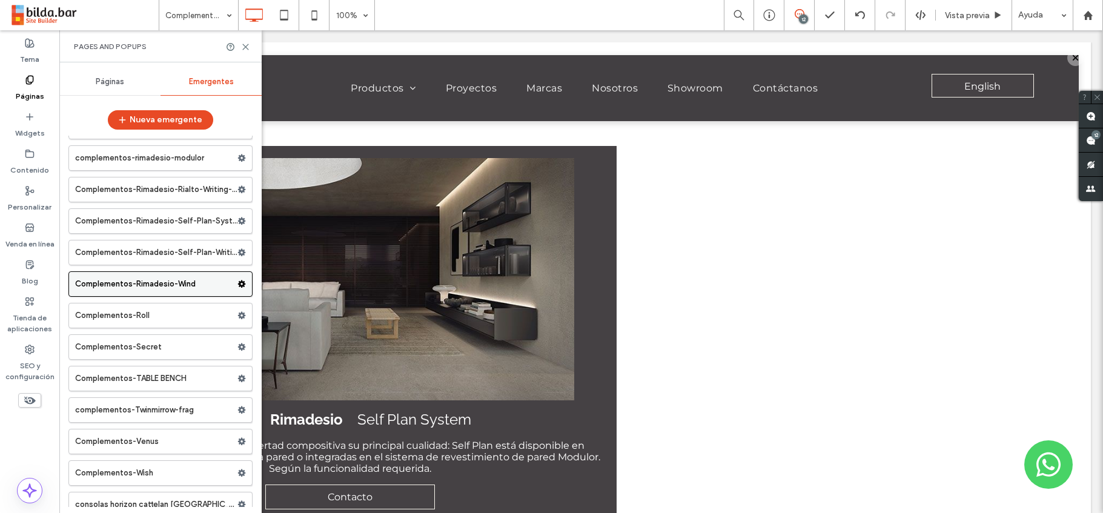
click at [237, 284] on icon at bounding box center [241, 284] width 8 height 8
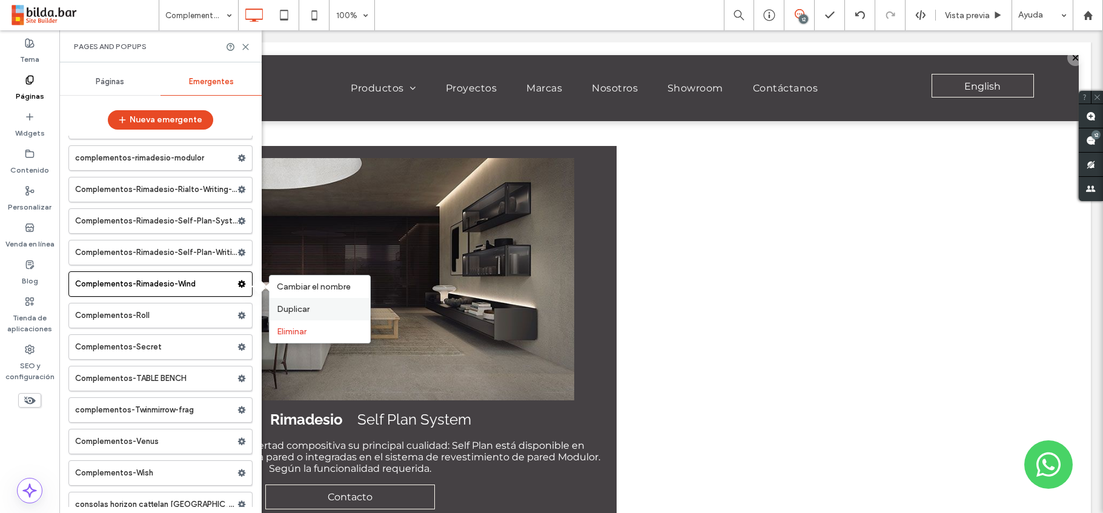
click at [288, 308] on span "Duplicar" at bounding box center [293, 309] width 33 height 10
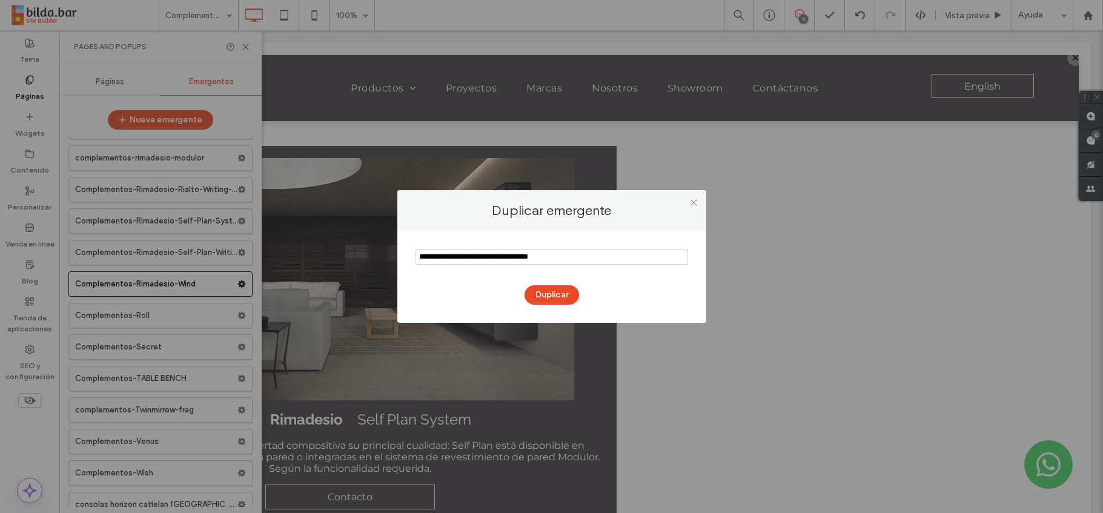
drag, startPoint x: 572, startPoint y: 259, endPoint x: 557, endPoint y: 259, distance: 14.5
click at [557, 259] on input "notEmpty" at bounding box center [551, 257] width 272 height 16
click at [556, 259] on input "notEmpty" at bounding box center [551, 257] width 272 height 16
click at [573, 259] on input "notEmpty" at bounding box center [551, 257] width 272 height 16
click at [576, 258] on input "notEmpty" at bounding box center [551, 257] width 272 height 16
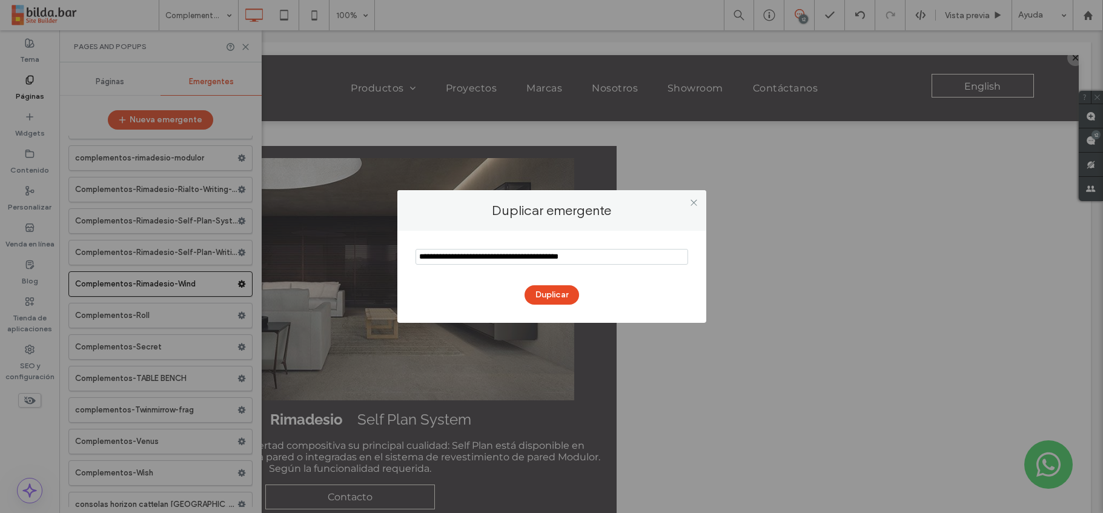
click at [578, 259] on input "notEmpty" at bounding box center [551, 257] width 272 height 16
drag, startPoint x: 454, startPoint y: 256, endPoint x: 418, endPoint y: 256, distance: 35.1
click at [418, 256] on input "notEmpty" at bounding box center [551, 257] width 272 height 16
type input "**********"
click at [555, 292] on button "Duplicar" at bounding box center [551, 294] width 54 height 19
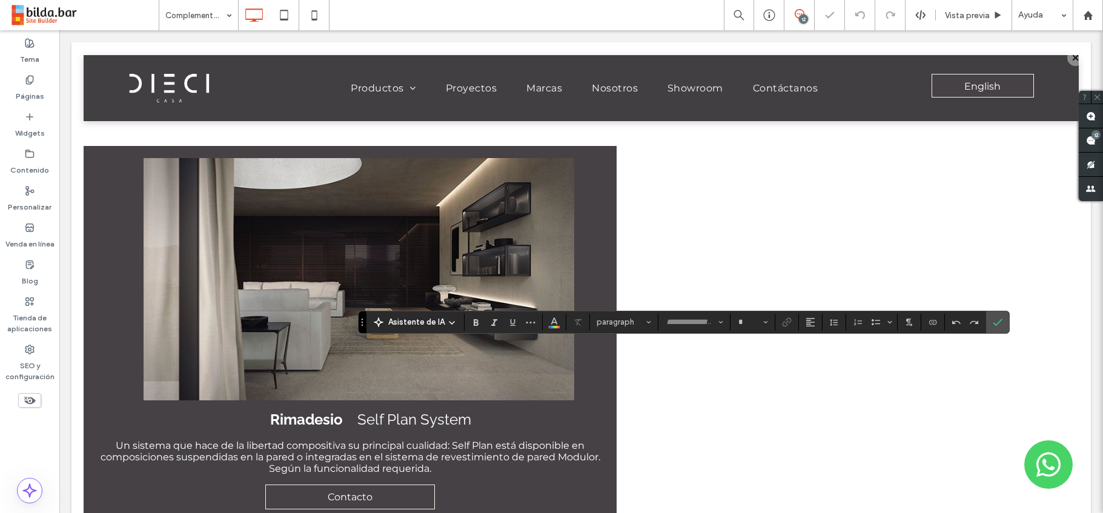
type input "*******"
type input "**"
type input "**********"
type input "**"
type input "*******"
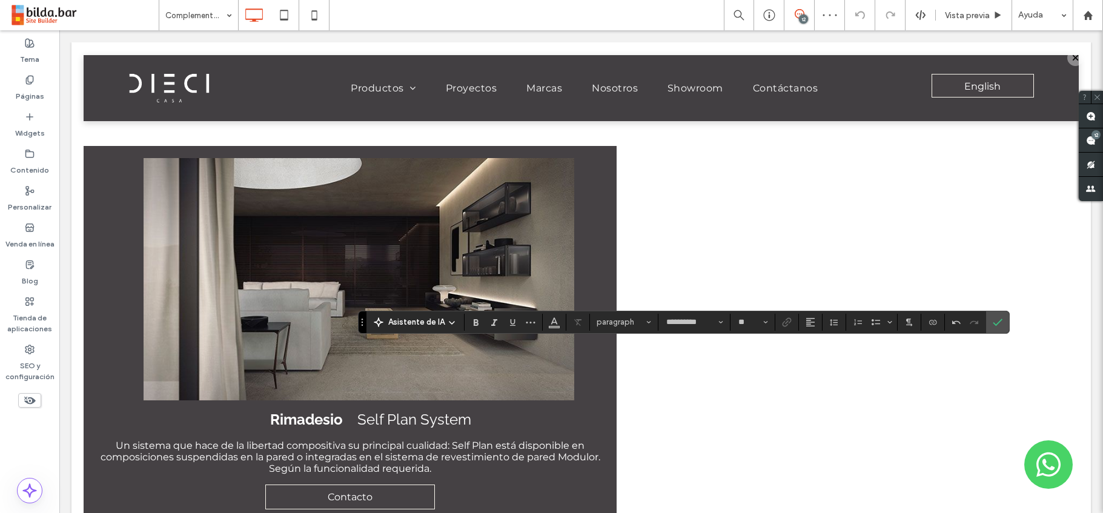
type input "**"
click at [1001, 320] on label "Confirmar" at bounding box center [997, 322] width 18 height 22
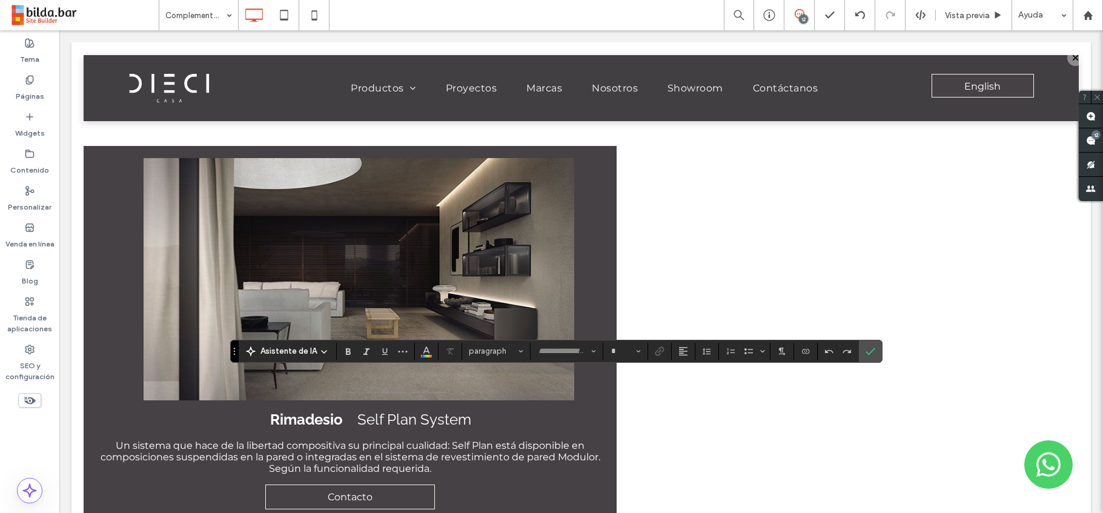
type input "**********"
type input "**"
click at [867, 353] on use "Confirmar" at bounding box center [870, 351] width 10 height 7
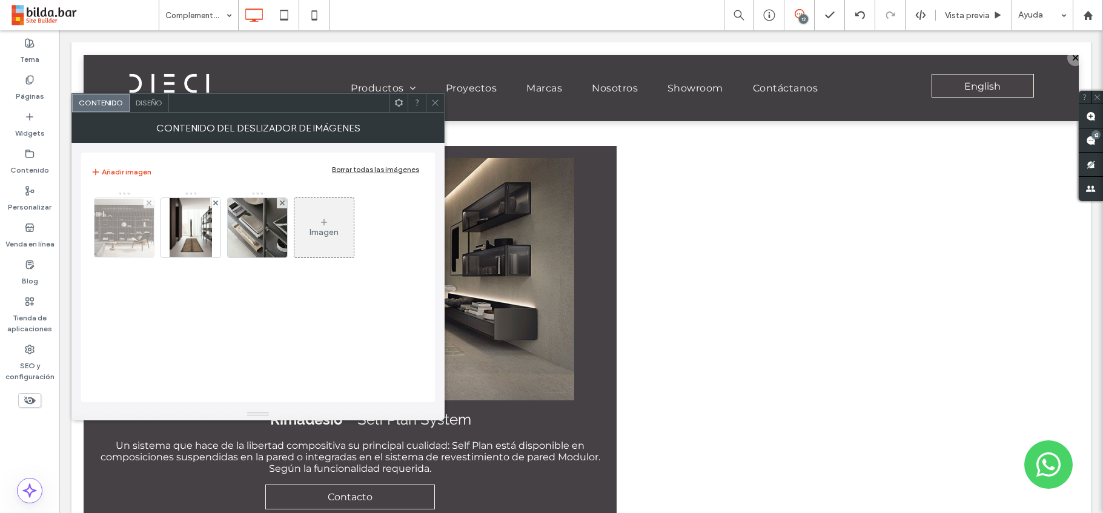
click at [133, 225] on img at bounding box center [124, 228] width 97 height 58
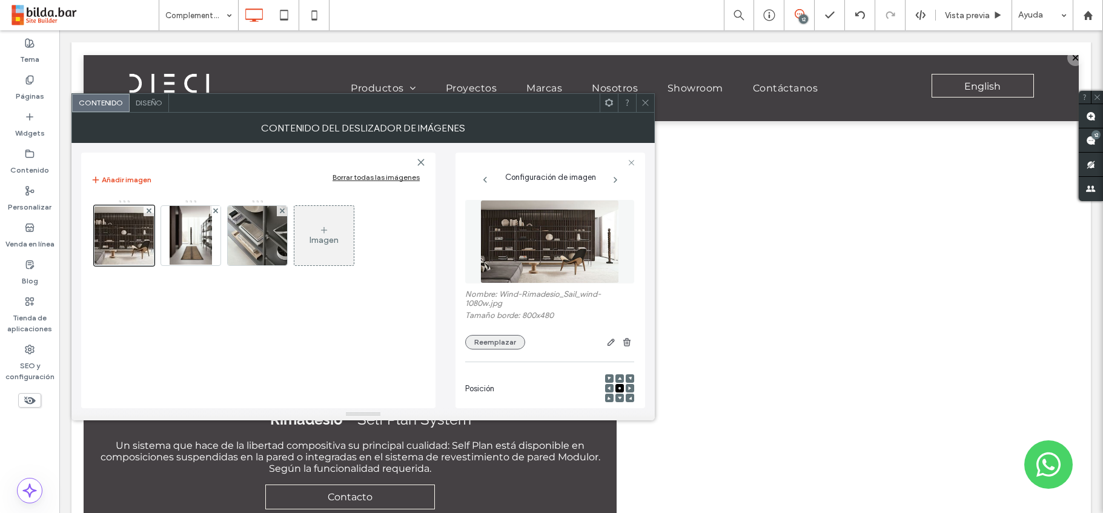
click at [497, 343] on button "Reemplazar" at bounding box center [495, 342] width 60 height 15
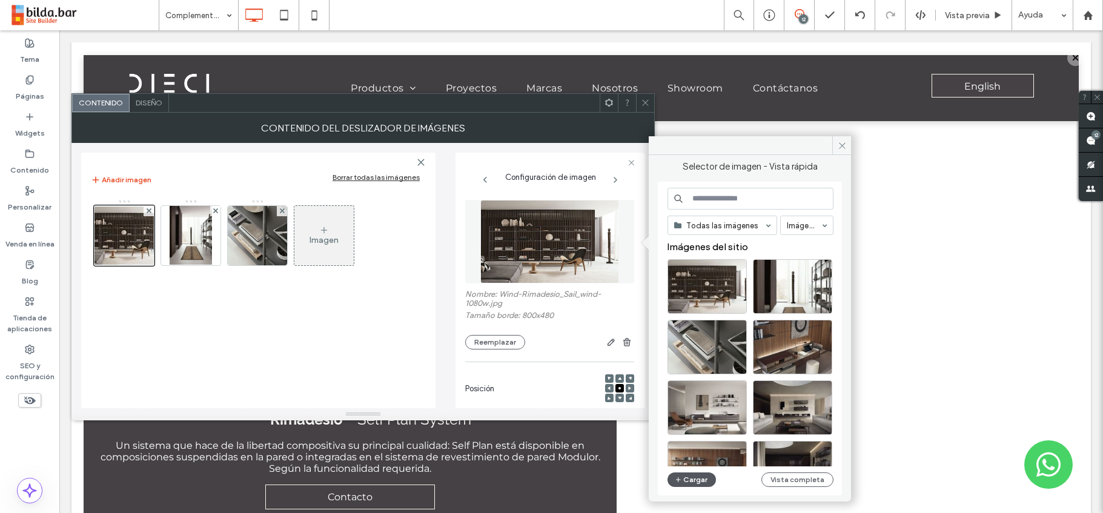
click at [687, 478] on button "Cargar" at bounding box center [691, 479] width 48 height 15
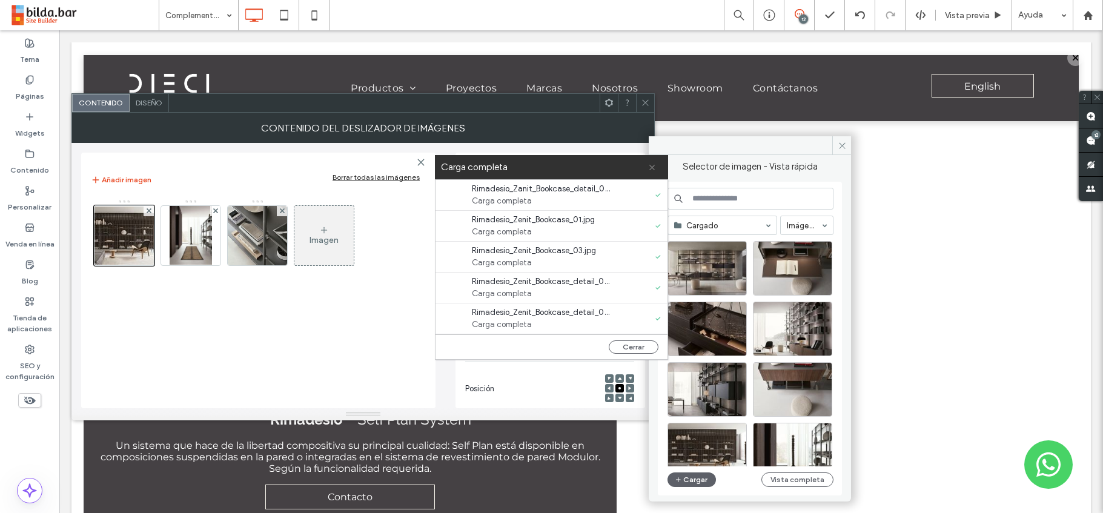
click at [649, 168] on icon at bounding box center [652, 167] width 8 height 8
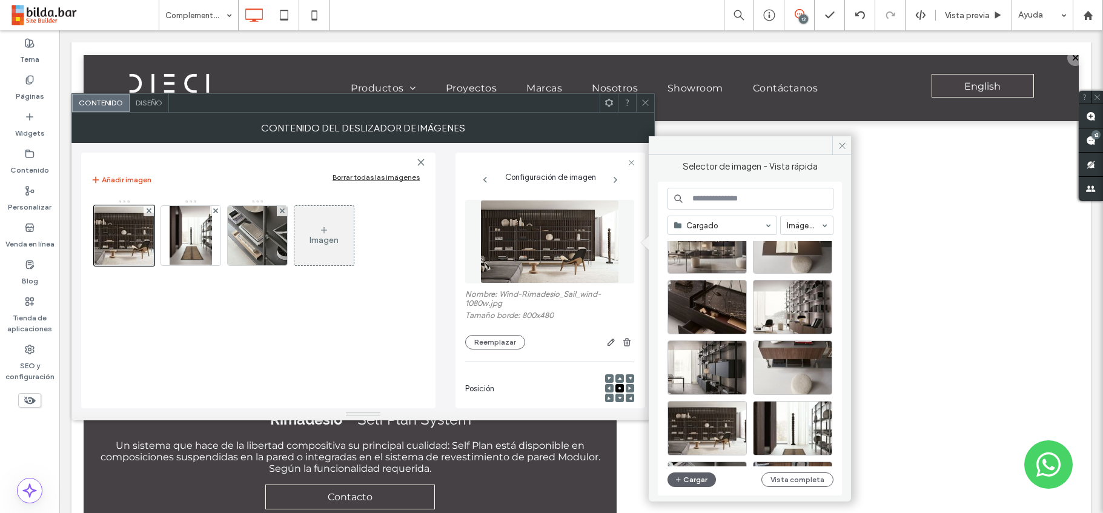
scroll to position [36, 0]
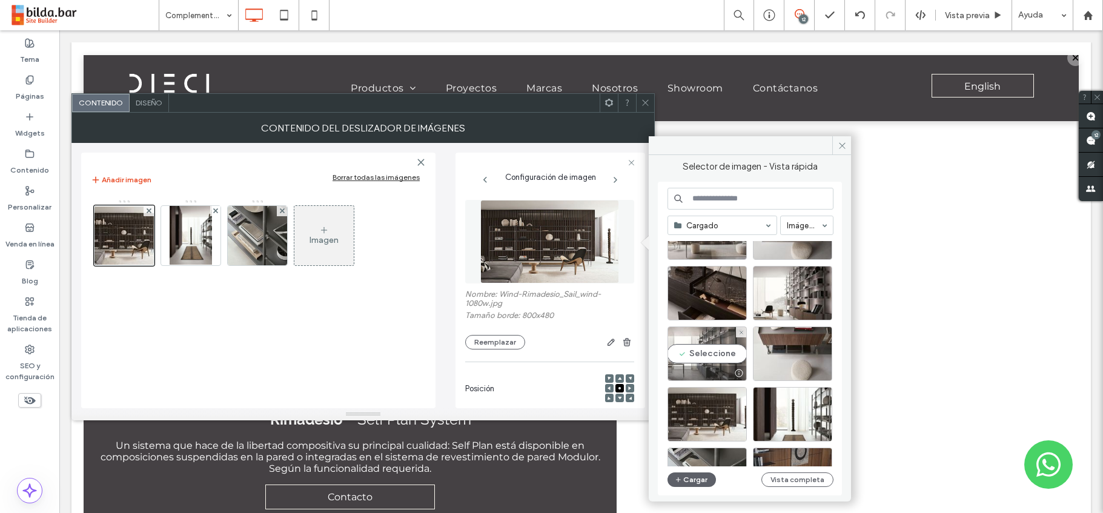
click at [709, 346] on div "Seleccione" at bounding box center [706, 353] width 79 height 54
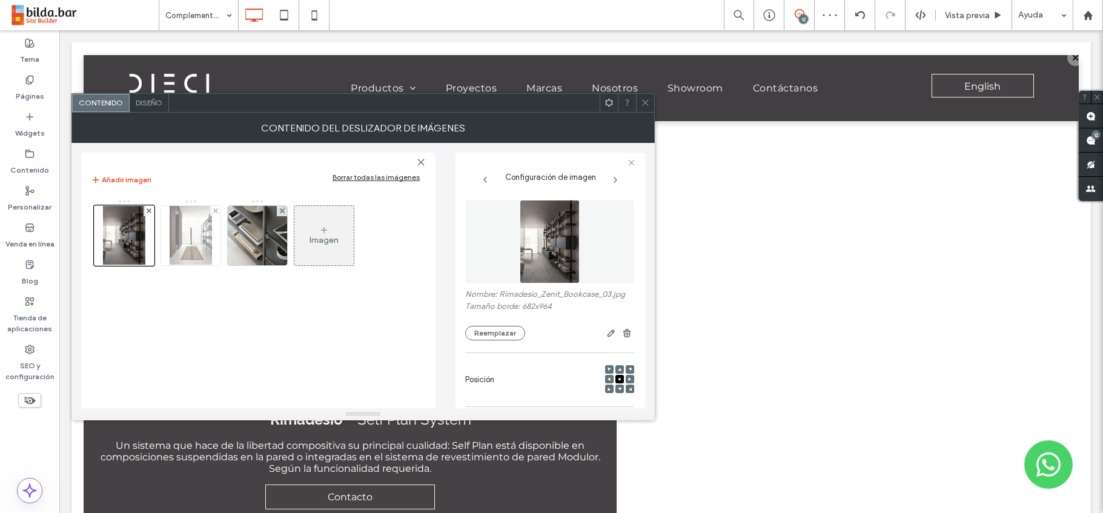
click at [198, 241] on img at bounding box center [191, 235] width 42 height 59
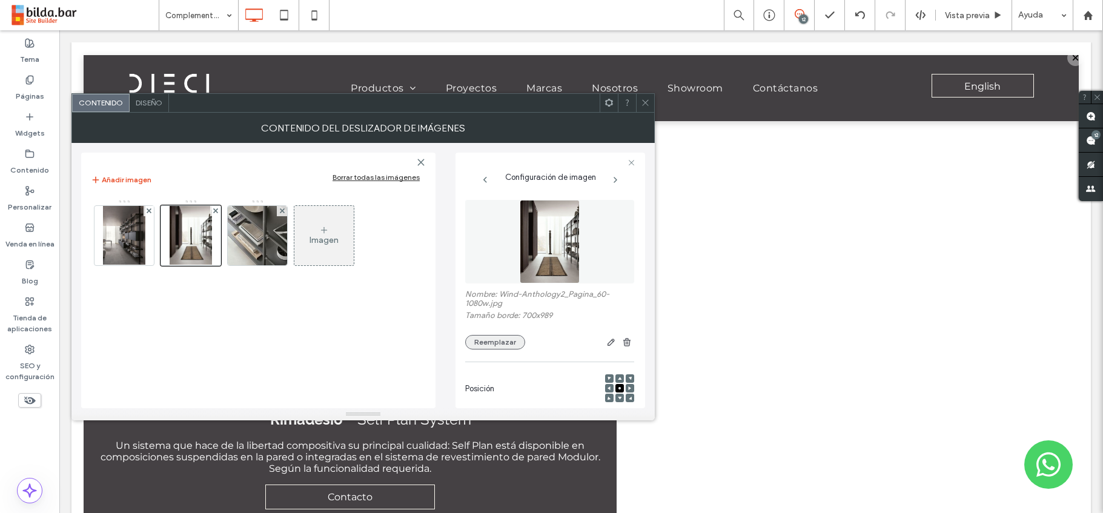
click at [498, 338] on button "Reemplazar" at bounding box center [495, 342] width 60 height 15
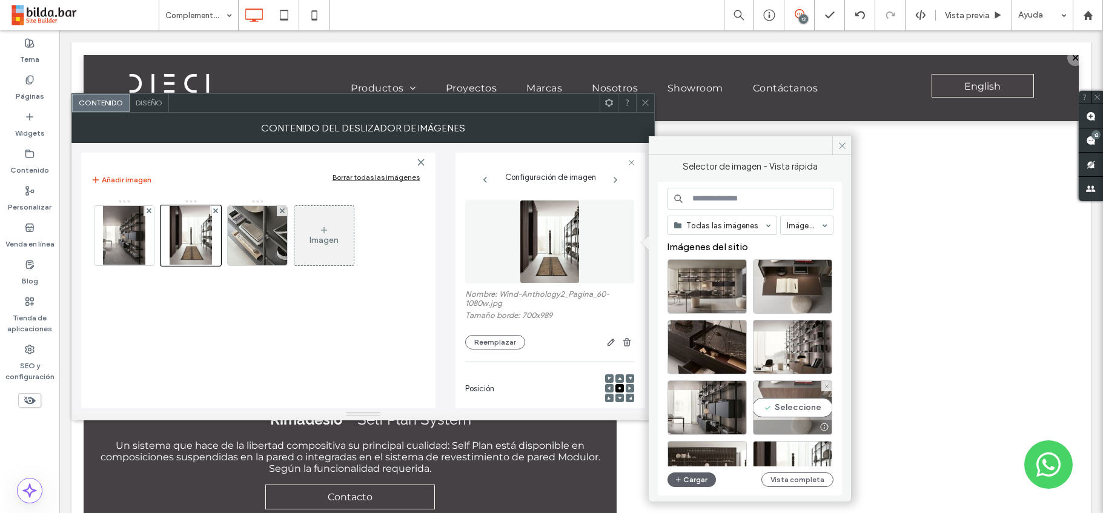
click at [801, 400] on div "Seleccione" at bounding box center [792, 407] width 79 height 54
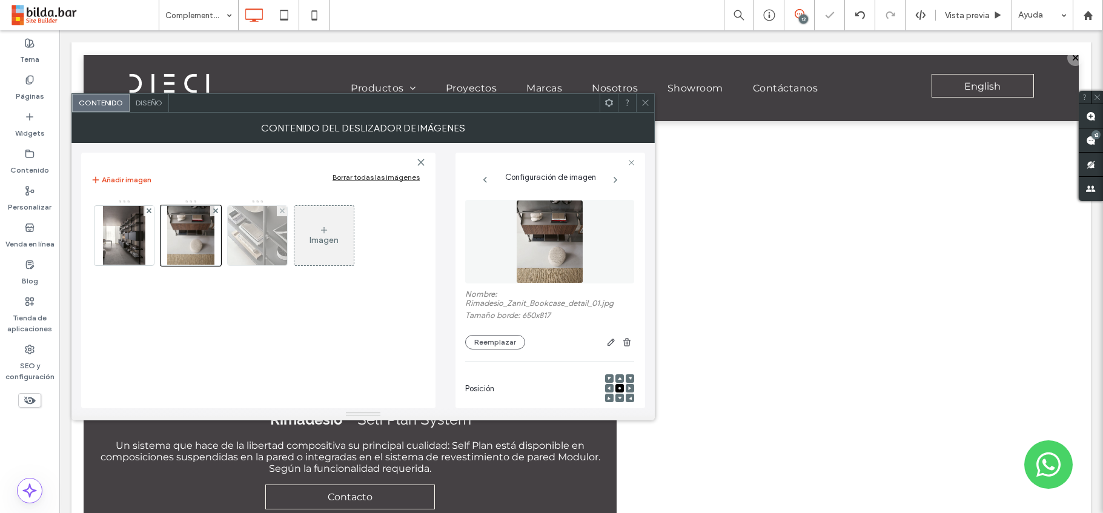
click at [264, 233] on img at bounding box center [257, 235] width 59 height 59
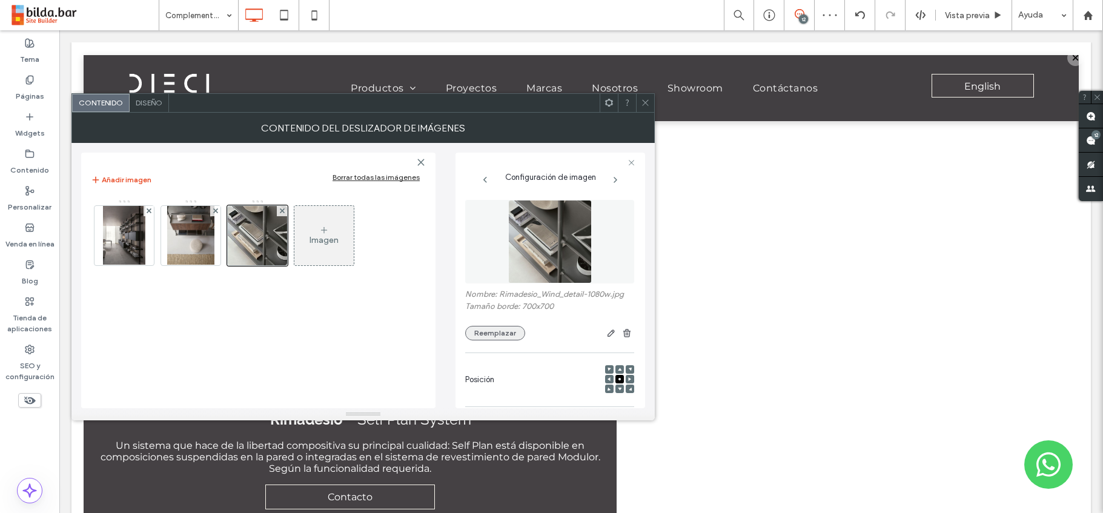
click at [506, 332] on button "Reemplazar" at bounding box center [495, 333] width 60 height 15
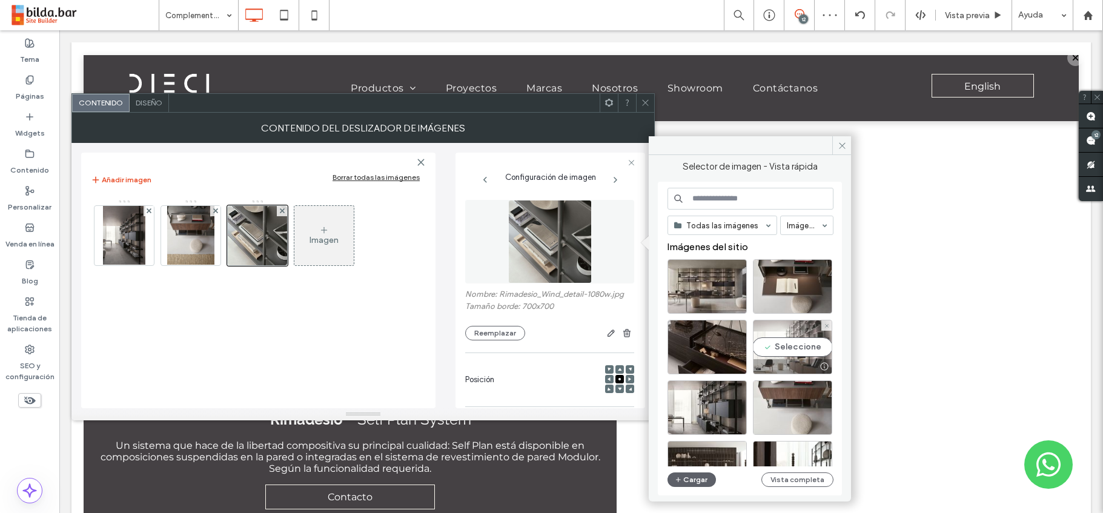
click at [808, 348] on div "Seleccione" at bounding box center [792, 347] width 79 height 54
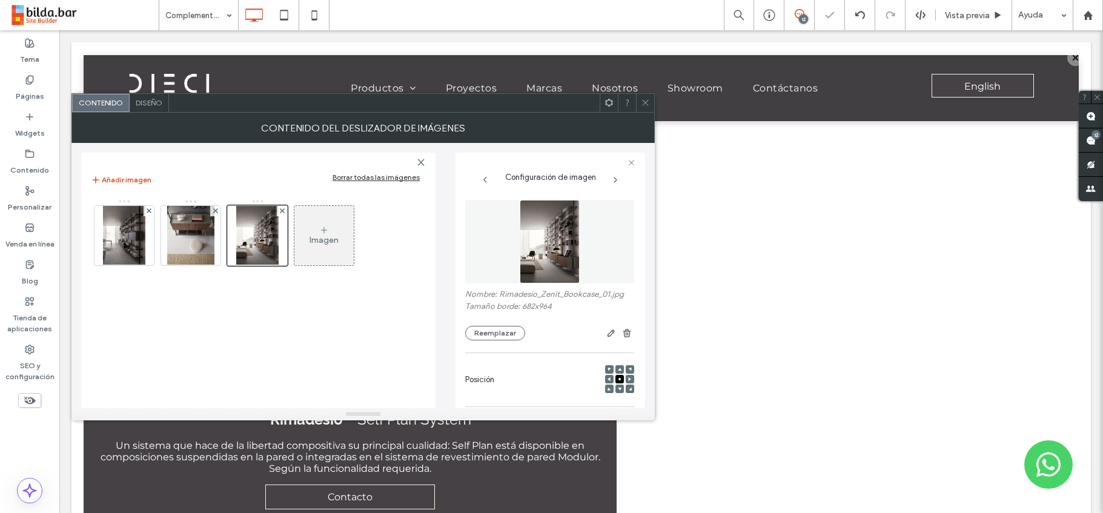
click at [315, 246] on div "Imagen" at bounding box center [323, 235] width 59 height 57
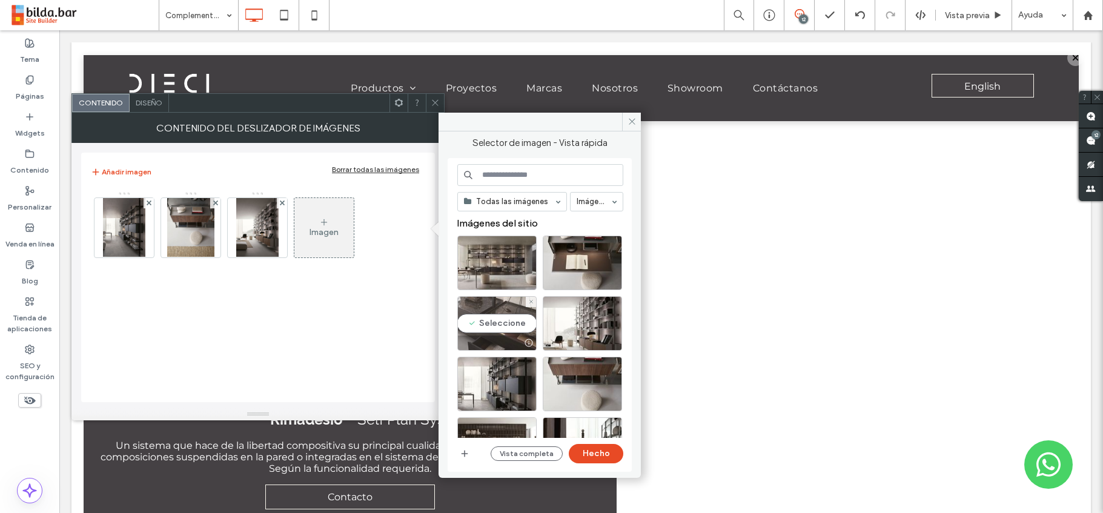
click at [495, 318] on div "Seleccione" at bounding box center [496, 323] width 79 height 54
click at [599, 455] on button "Hecho" at bounding box center [596, 453] width 54 height 19
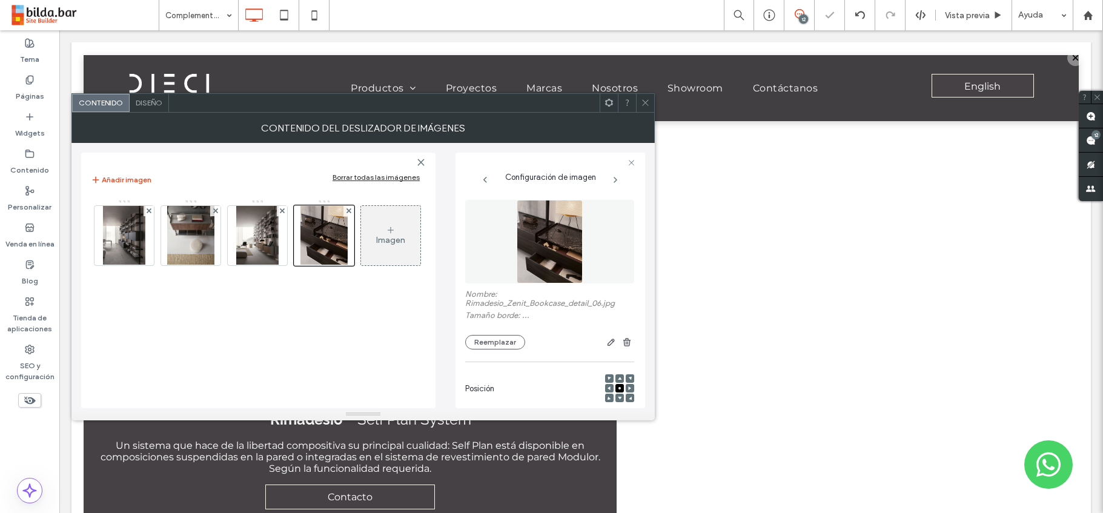
click at [396, 238] on div "Imagen" at bounding box center [390, 240] width 29 height 10
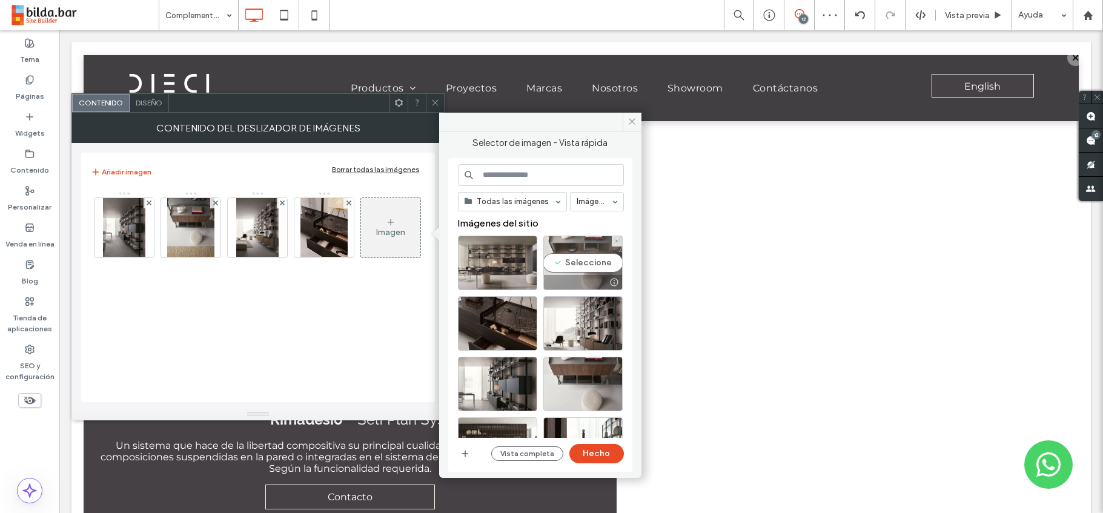
click at [581, 268] on div "Seleccione" at bounding box center [582, 263] width 79 height 54
click at [605, 451] on button "Hecho" at bounding box center [596, 453] width 54 height 19
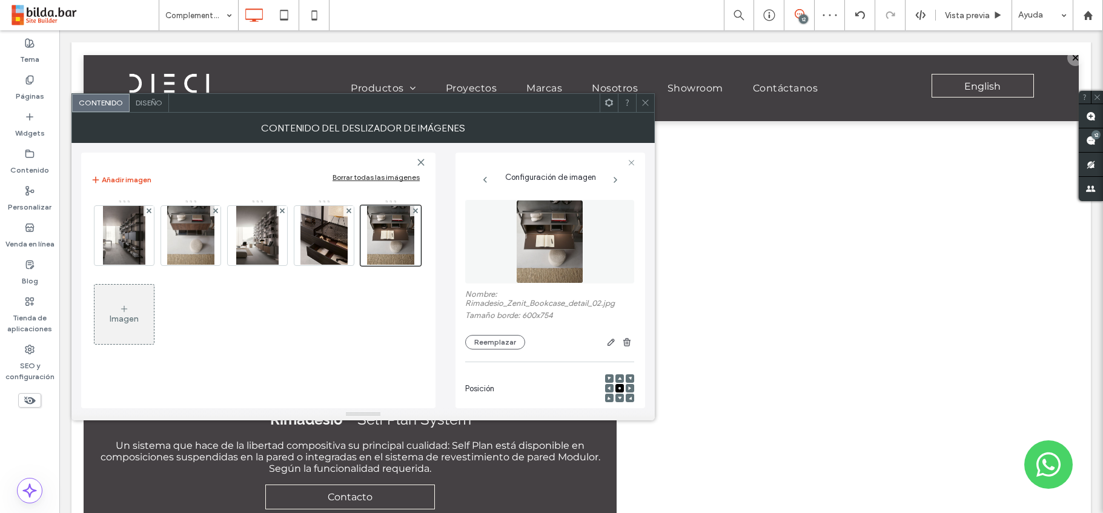
click at [130, 308] on div "Imagen" at bounding box center [123, 314] width 59 height 57
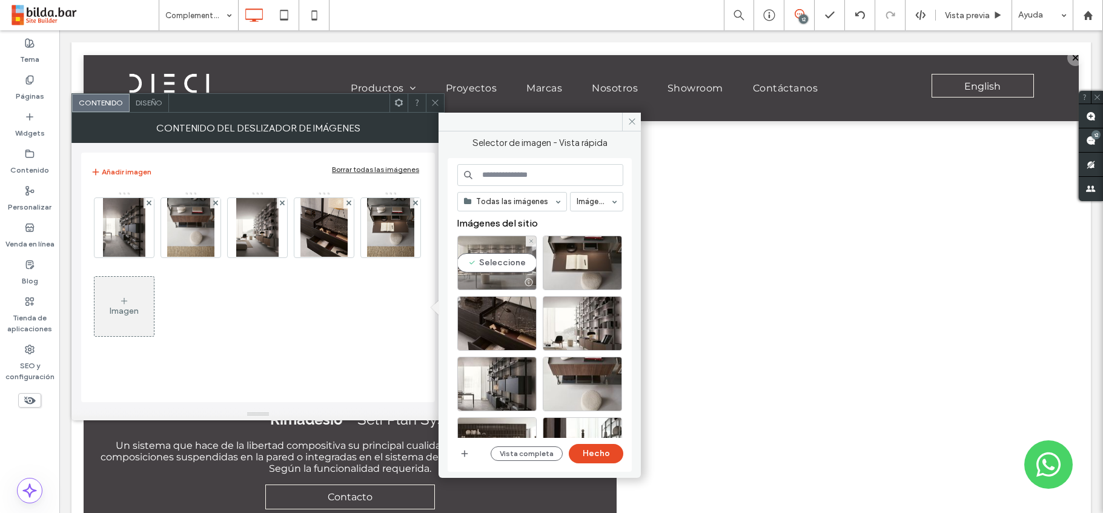
click at [485, 262] on div "Seleccione" at bounding box center [496, 263] width 79 height 54
click at [607, 458] on button "Hecho" at bounding box center [596, 453] width 54 height 19
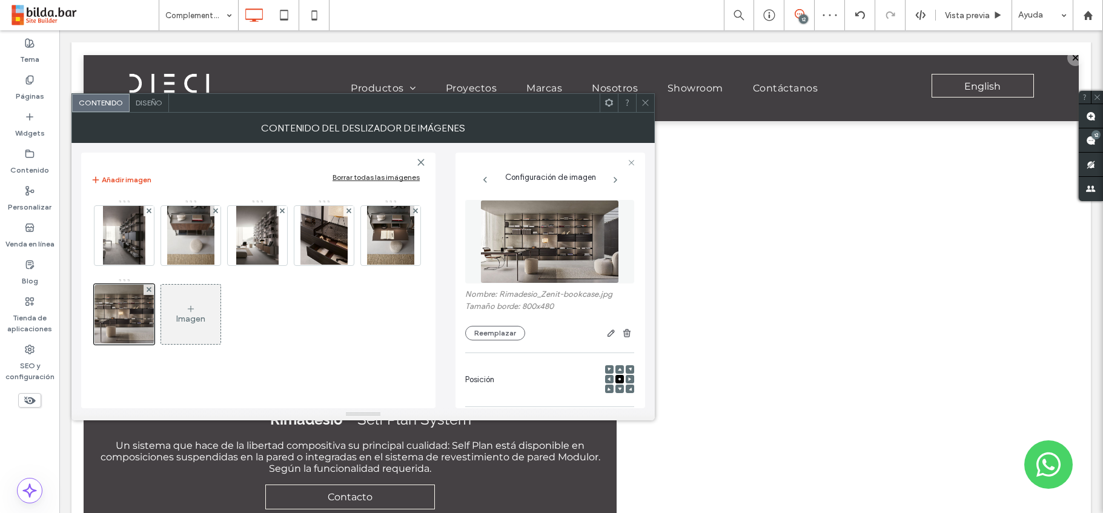
click at [647, 101] on icon at bounding box center [645, 102] width 9 height 9
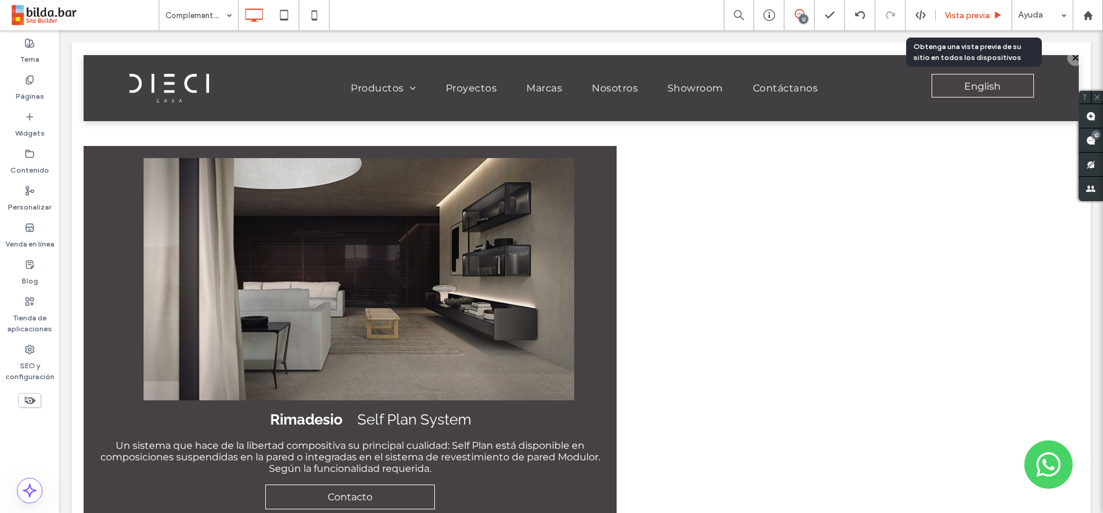
click at [966, 12] on span "Vista previa" at bounding box center [967, 15] width 45 height 10
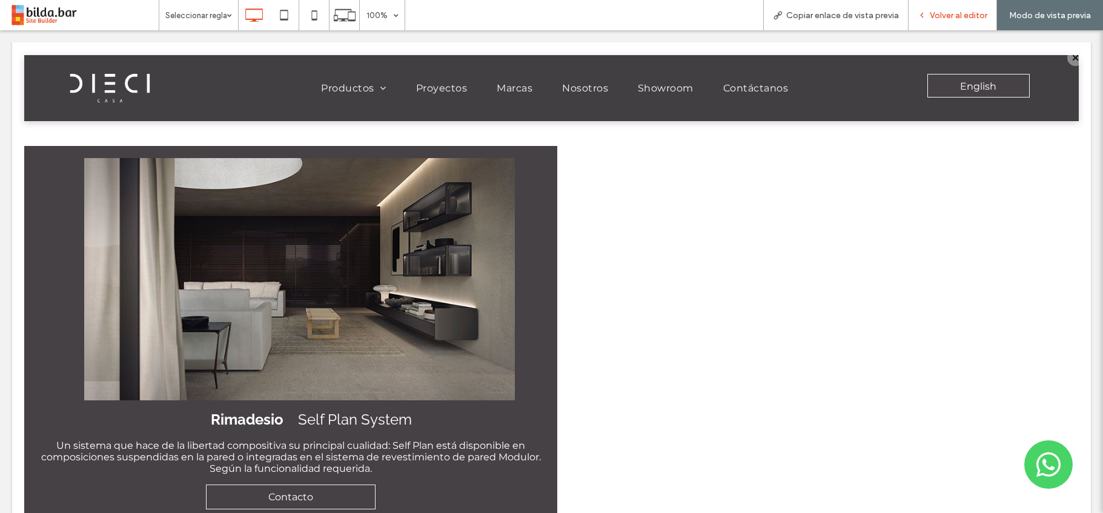
click at [960, 15] on span "Volver al editor" at bounding box center [958, 15] width 58 height 10
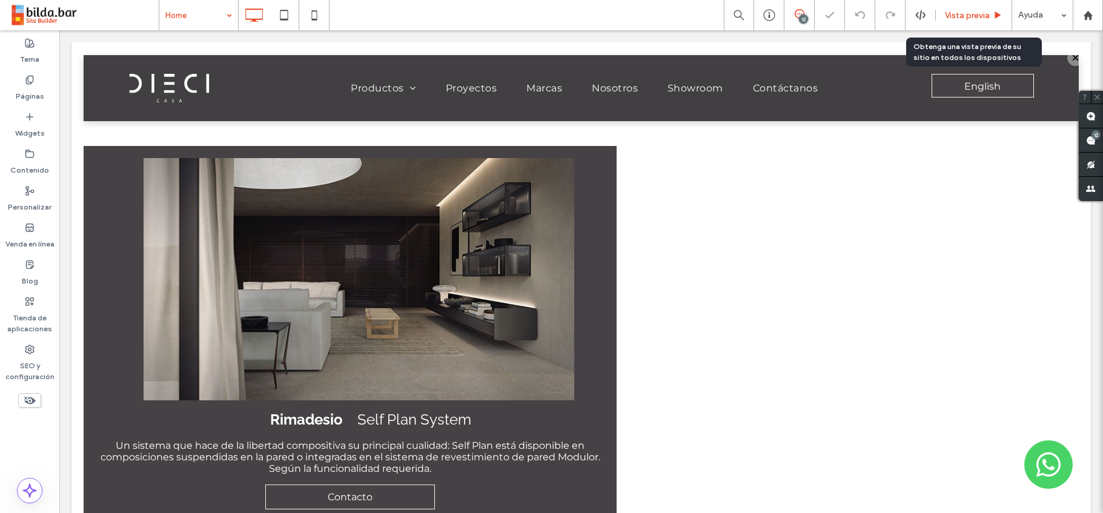
click at [974, 15] on span "Vista previa" at bounding box center [967, 15] width 45 height 10
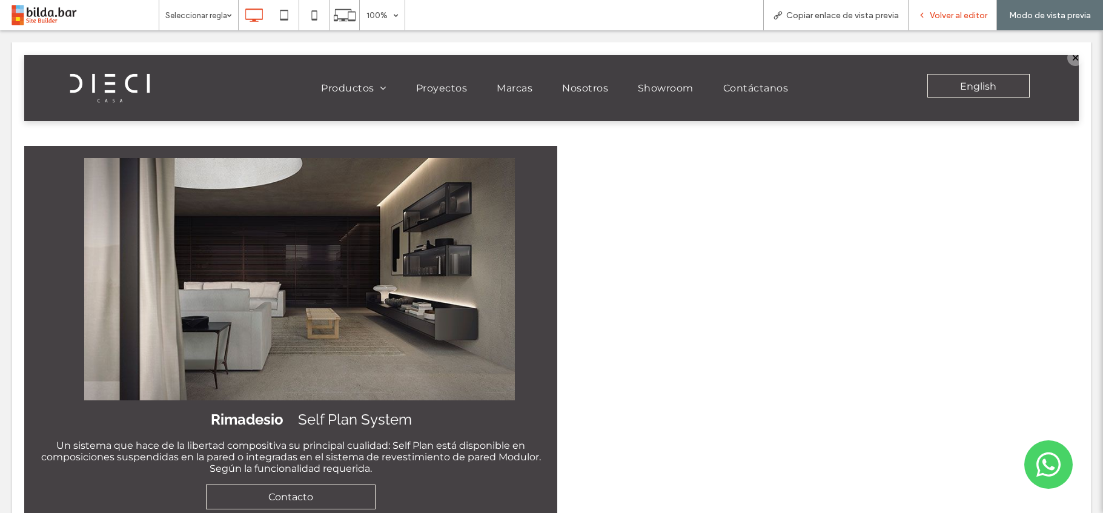
click at [957, 13] on span "Volver al editor" at bounding box center [958, 15] width 58 height 10
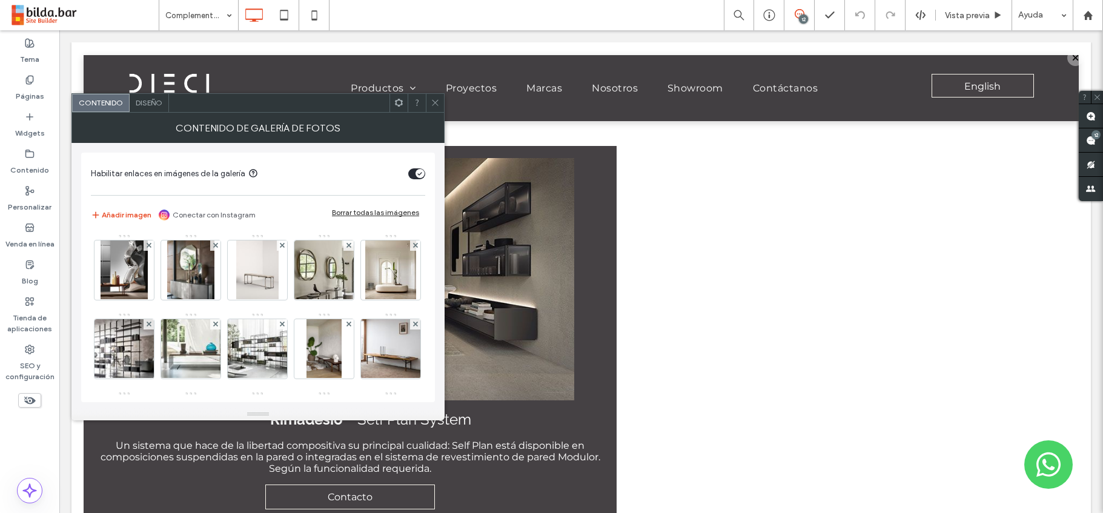
scroll to position [475, 0]
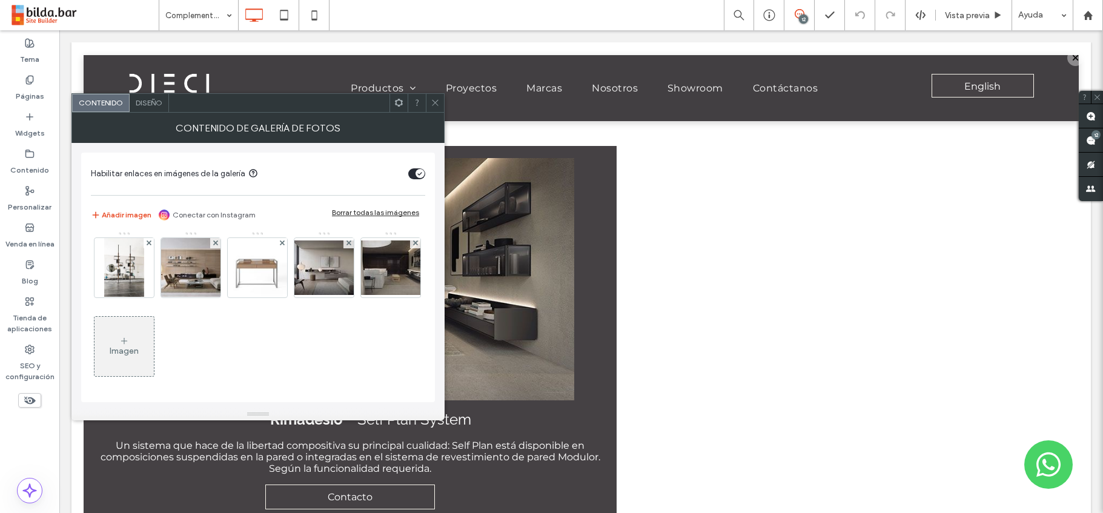
click at [154, 333] on div "Imagen" at bounding box center [123, 346] width 59 height 57
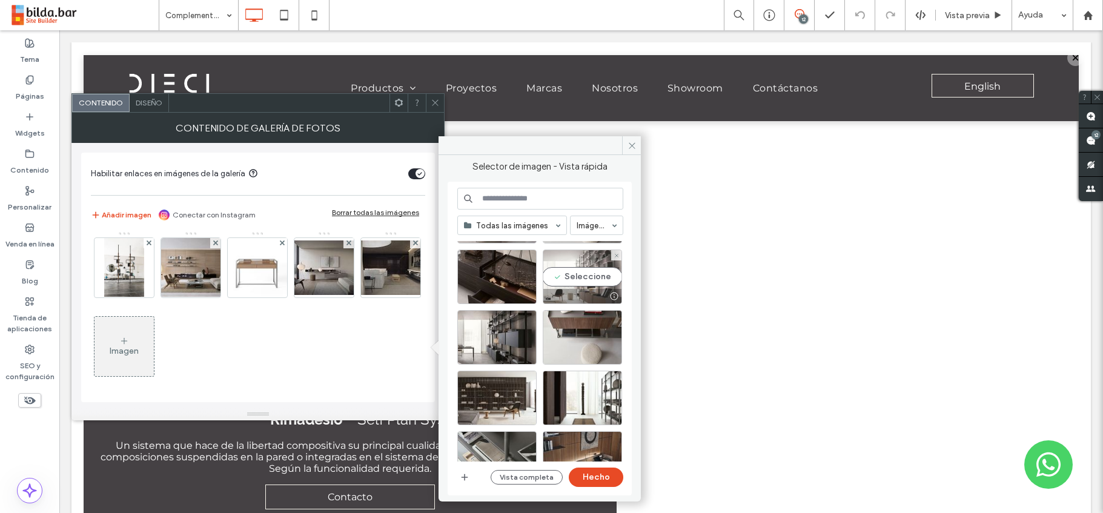
scroll to position [73, 0]
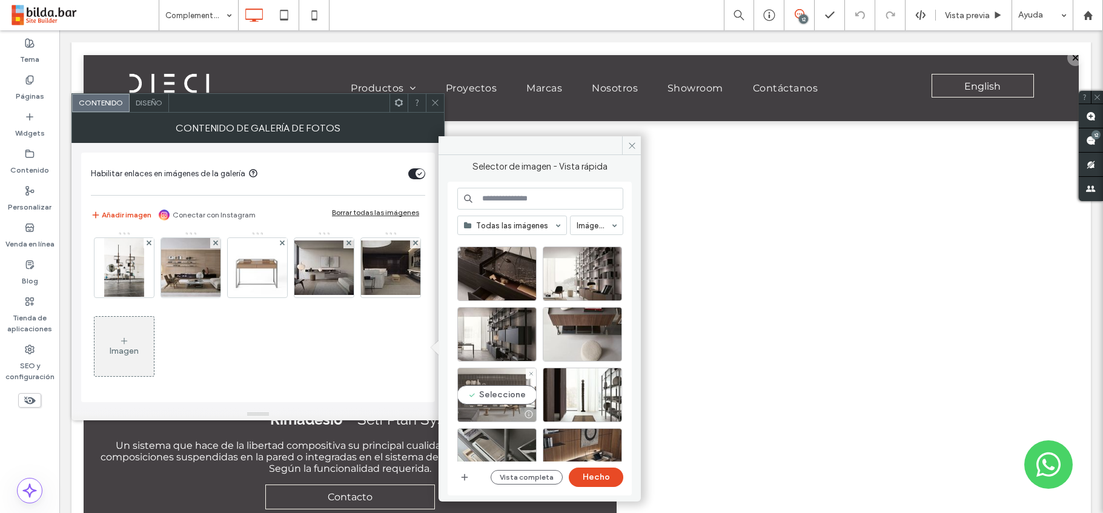
click at [503, 404] on div "Seleccione" at bounding box center [496, 395] width 79 height 54
click at [598, 477] on button "Hecho" at bounding box center [596, 476] width 54 height 19
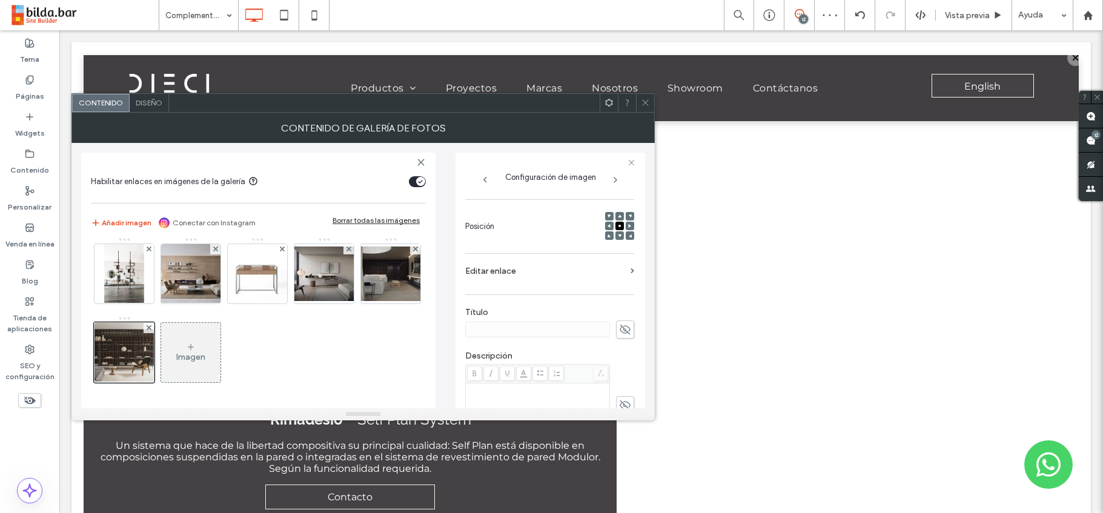
scroll to position [177, 0]
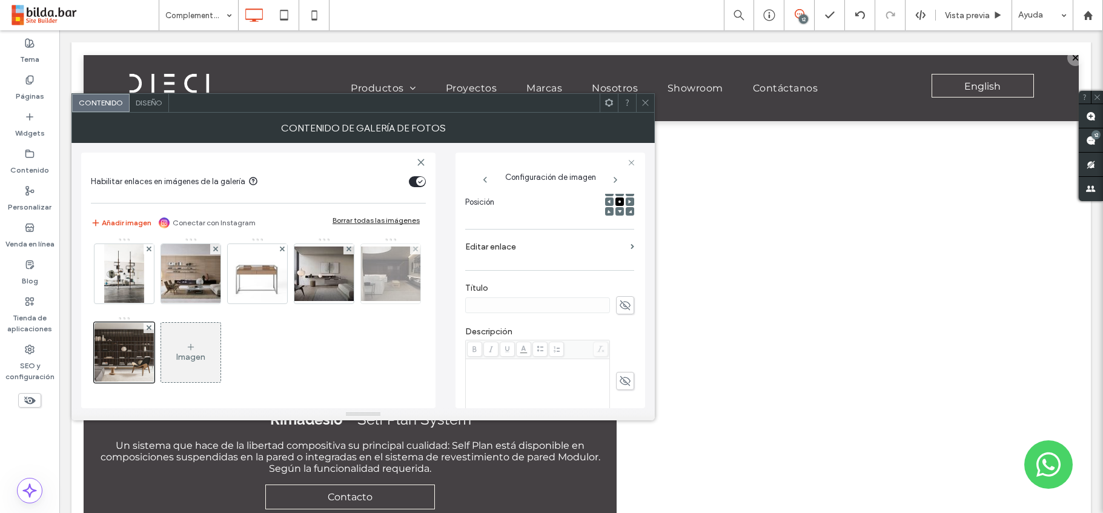
click at [342, 301] on img at bounding box center [390, 273] width 97 height 54
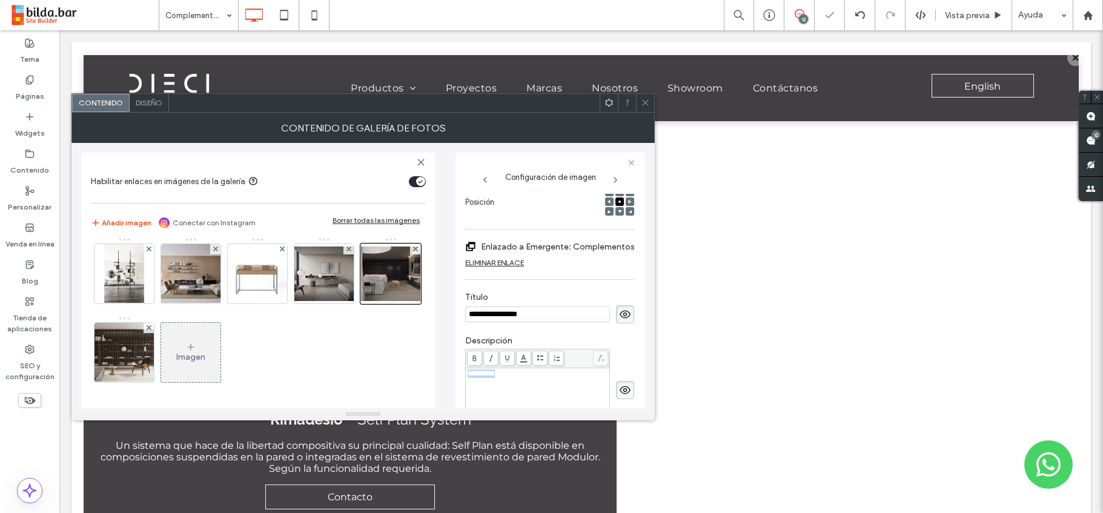
drag, startPoint x: 507, startPoint y: 374, endPoint x: 457, endPoint y: 372, distance: 50.3
click at [457, 372] on div "**********" at bounding box center [550, 281] width 190 height 256
copy span "*********"
click at [173, 347] on img at bounding box center [123, 352] width 99 height 59
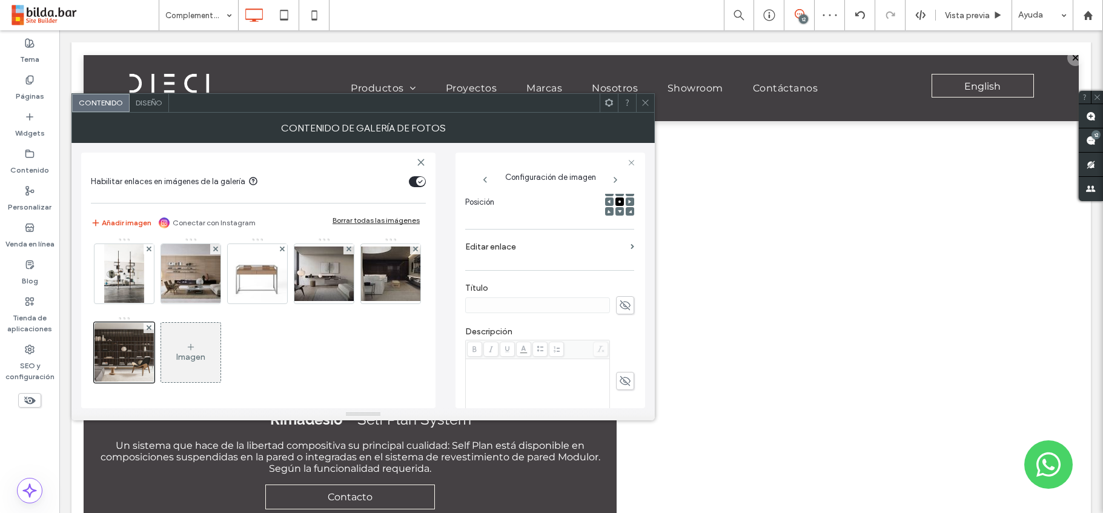
click at [476, 365] on div "Rich Text Editor" at bounding box center [537, 364] width 140 height 8
click at [475, 367] on div "Rich Text Editor" at bounding box center [537, 364] width 140 height 8
click at [342, 301] on img at bounding box center [390, 273] width 97 height 54
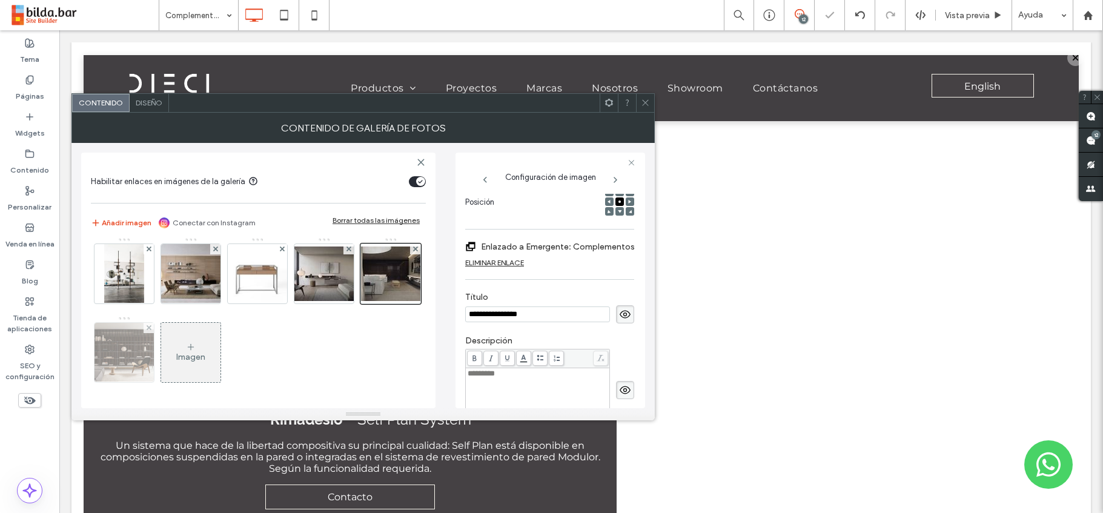
click at [173, 354] on img at bounding box center [123, 352] width 99 height 59
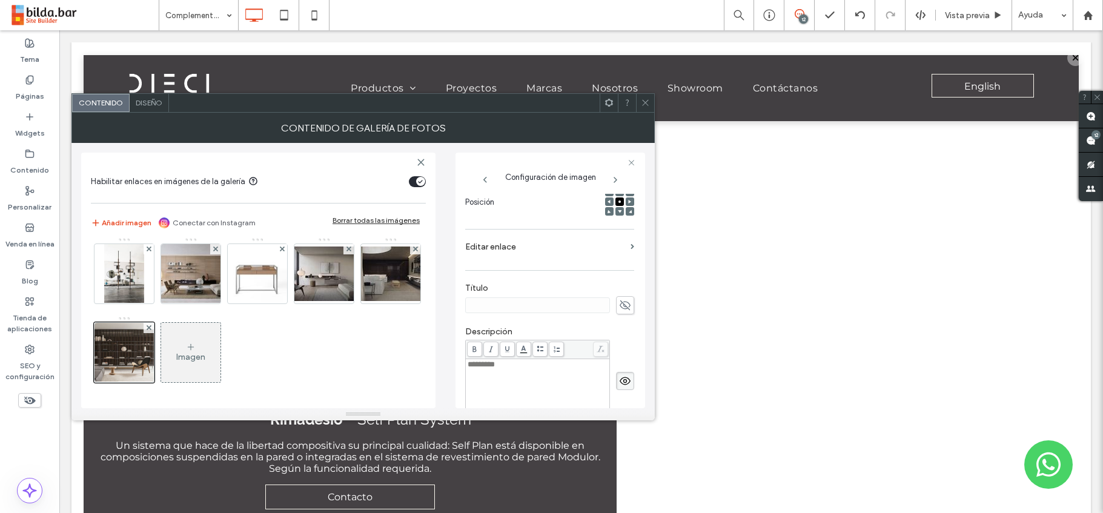
click at [621, 305] on icon at bounding box center [625, 305] width 12 height 13
click at [483, 306] on input at bounding box center [537, 305] width 145 height 16
paste input "****"
click at [474, 308] on input "****" at bounding box center [537, 305] width 145 height 16
type input "****"
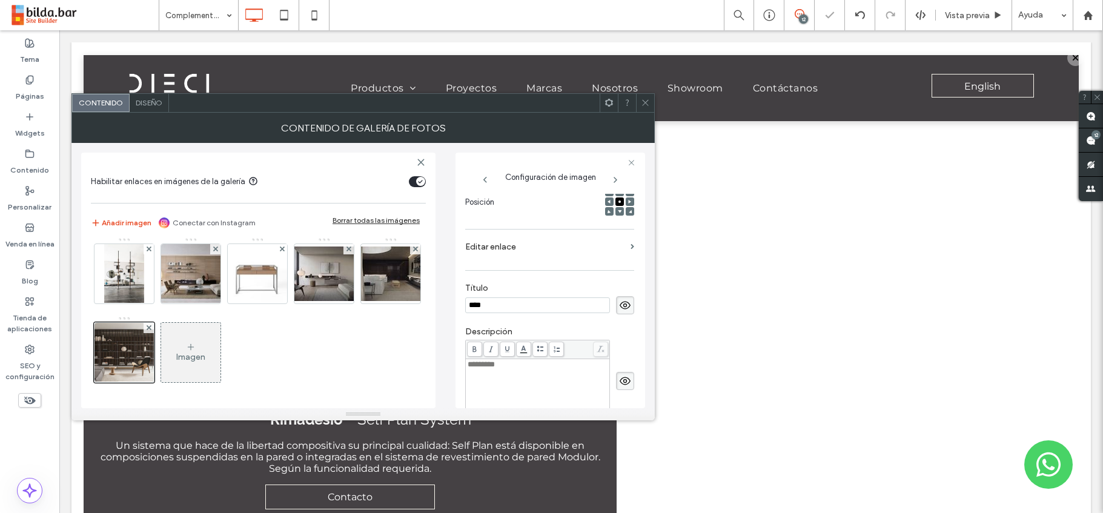
click at [599, 328] on label "Descripción" at bounding box center [549, 332] width 169 height 13
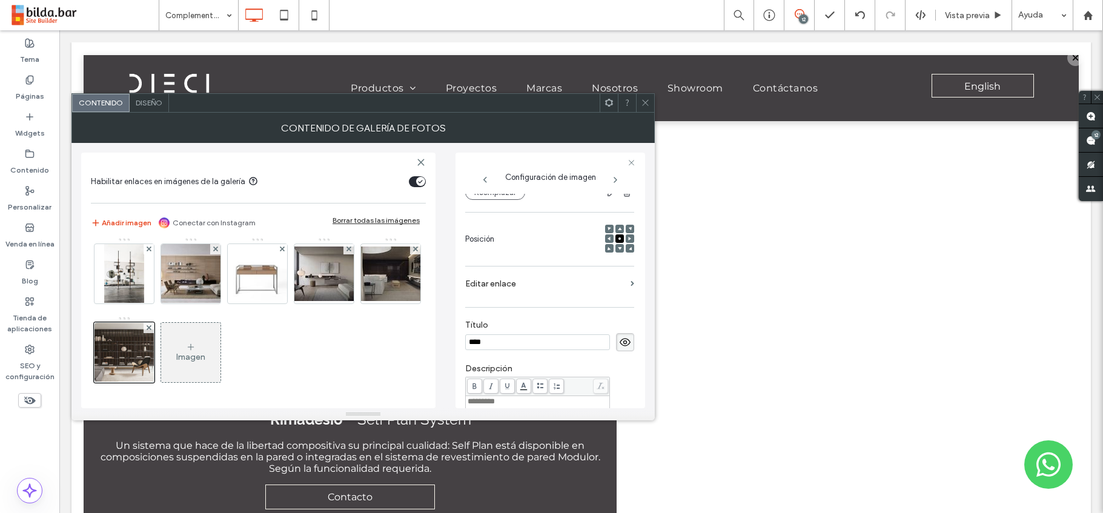
scroll to position [91, 0]
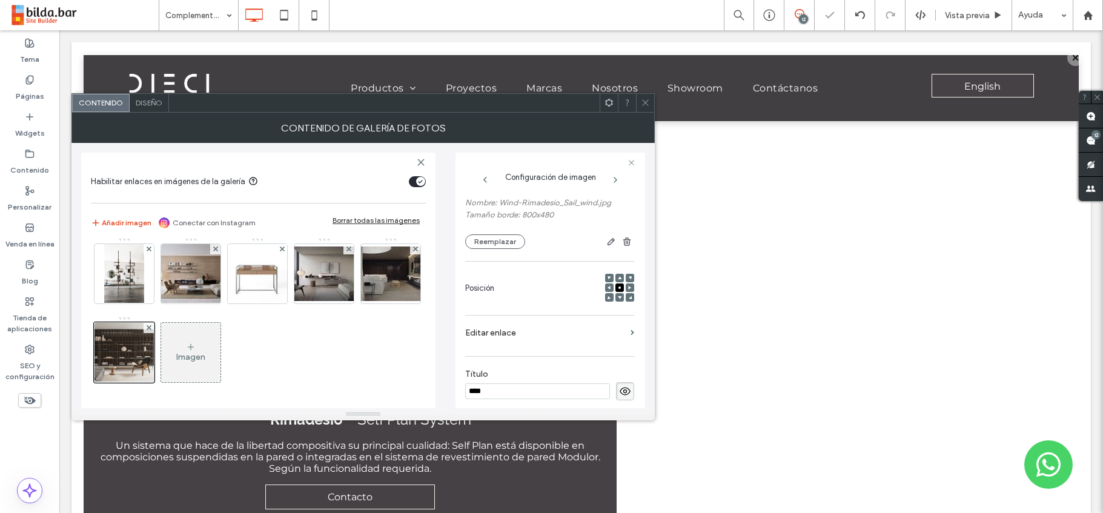
click at [624, 332] on section "Editar enlace" at bounding box center [549, 336] width 169 height 28
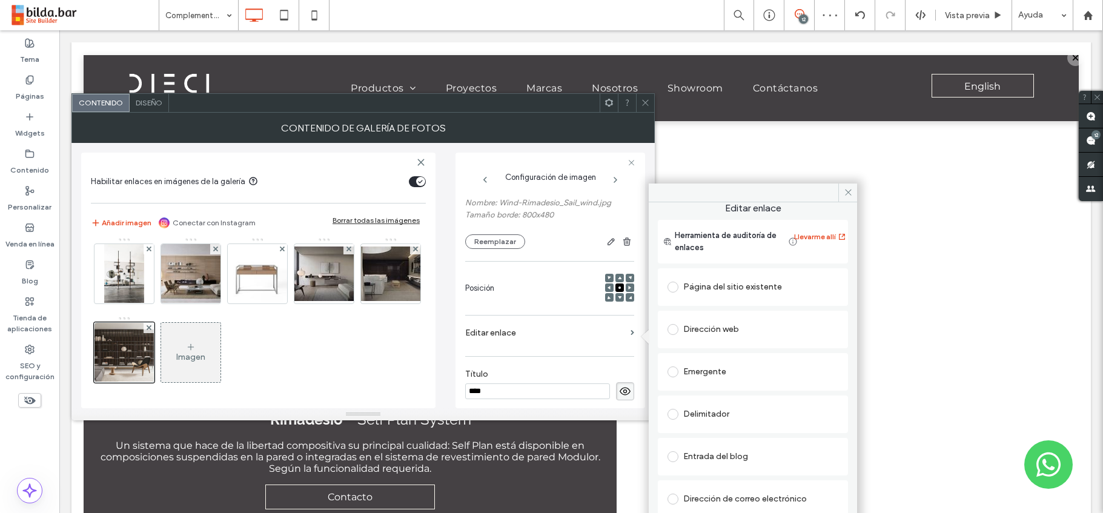
scroll to position [7, 0]
click at [672, 369] on span at bounding box center [672, 371] width 11 height 11
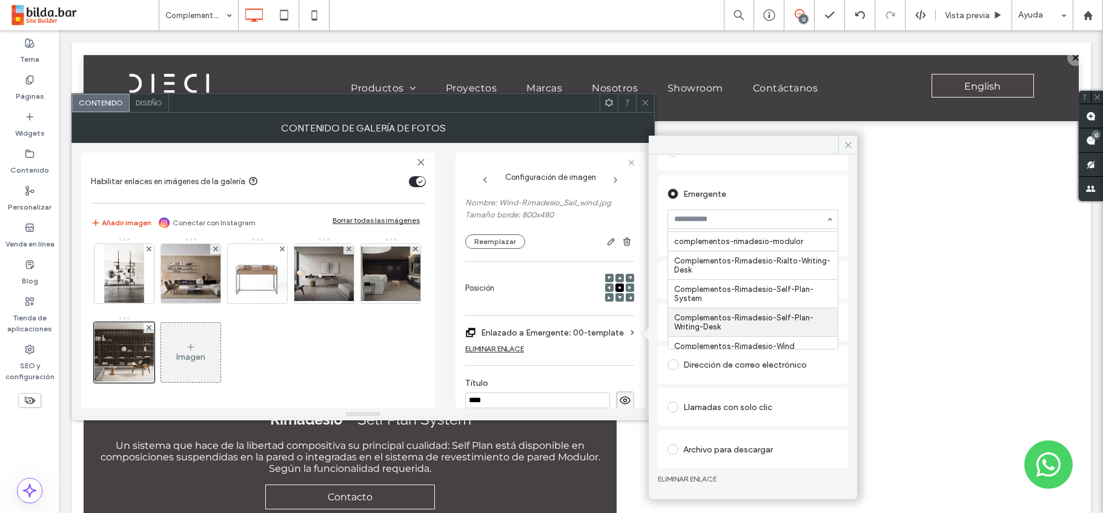
scroll to position [3009, 0]
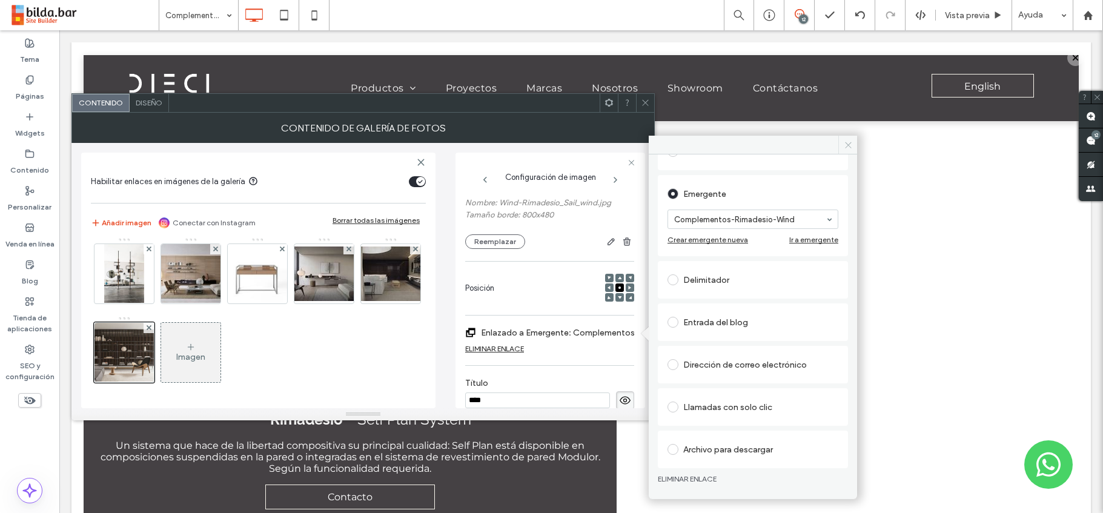
click at [847, 145] on icon at bounding box center [847, 144] width 9 height 9
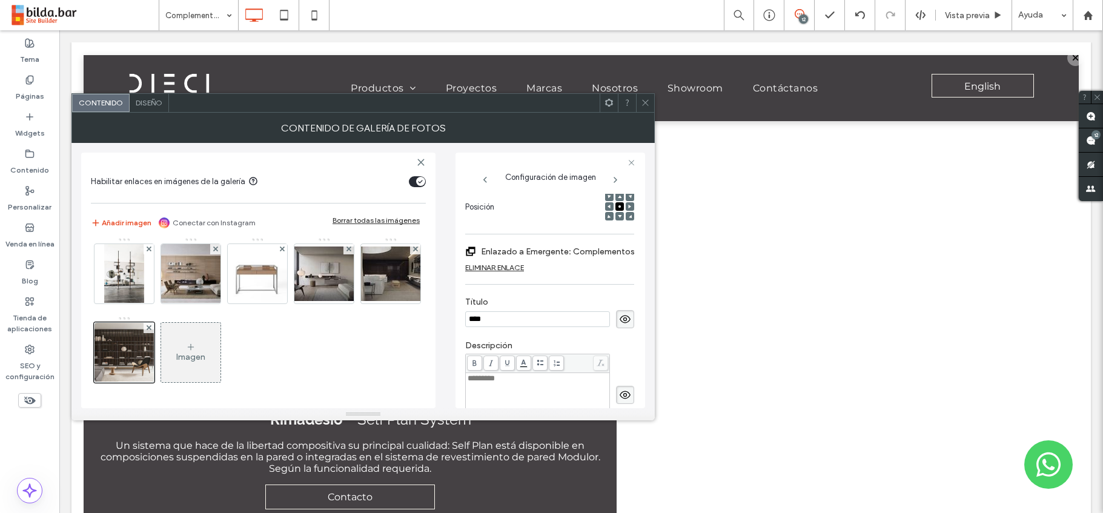
scroll to position [174, 0]
click at [642, 103] on icon at bounding box center [645, 102] width 9 height 9
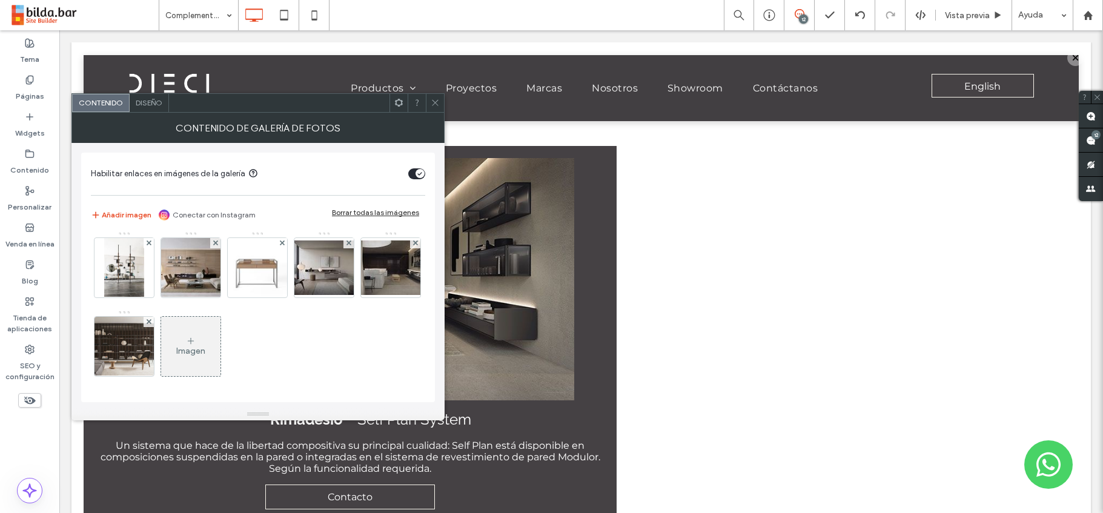
scroll to position [475, 0]
click at [196, 338] on icon at bounding box center [191, 341] width 10 height 10
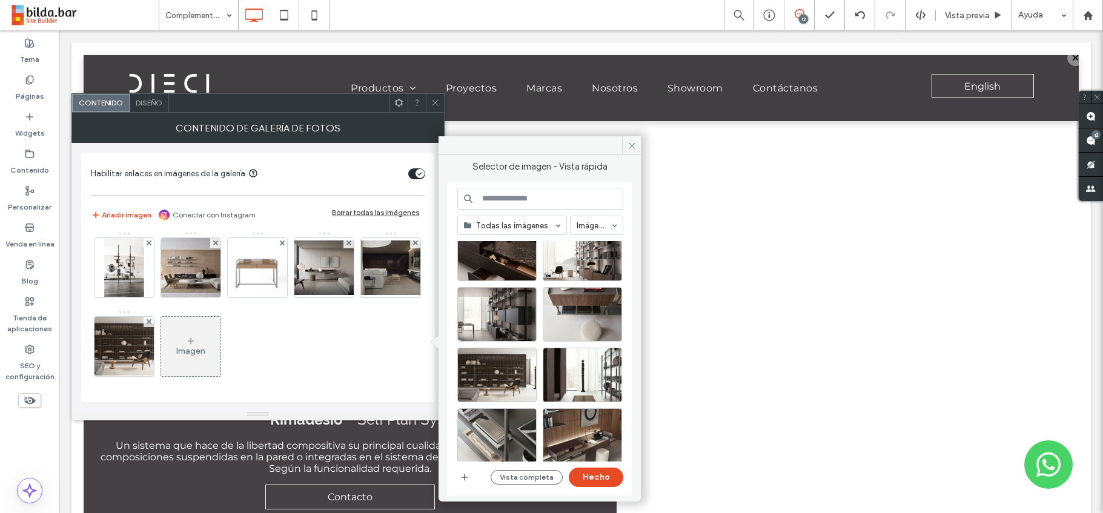
scroll to position [95, 0]
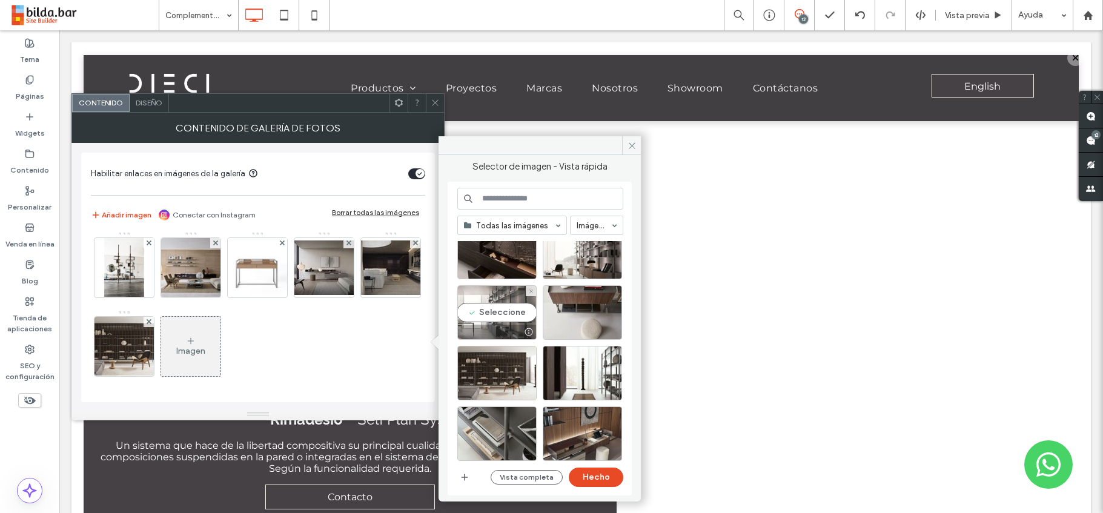
click at [501, 317] on div "Seleccione" at bounding box center [496, 312] width 79 height 54
click at [599, 475] on button "Hecho" at bounding box center [596, 476] width 54 height 19
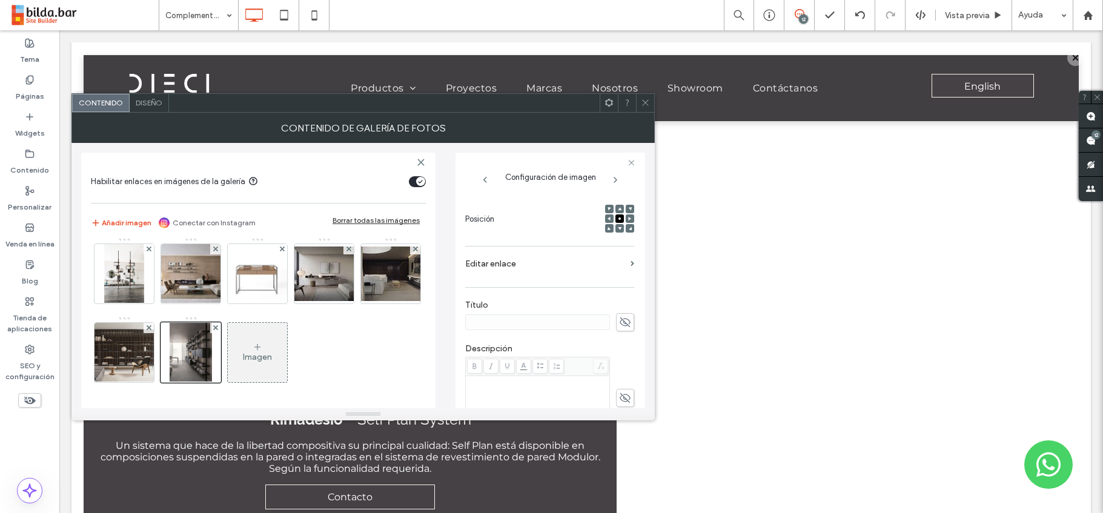
scroll to position [162, 0]
click at [173, 354] on img at bounding box center [123, 352] width 99 height 59
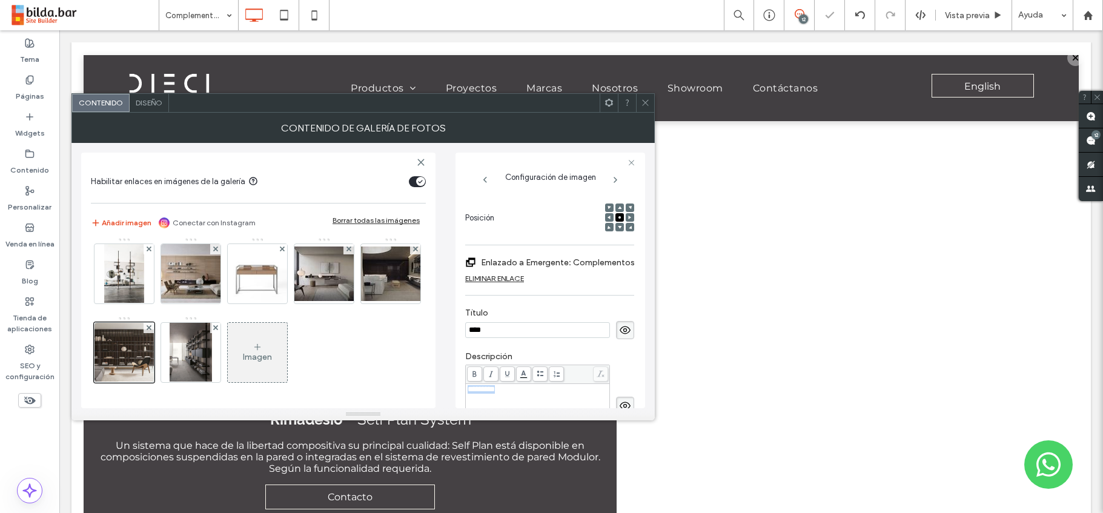
drag, startPoint x: 514, startPoint y: 391, endPoint x: 460, endPoint y: 391, distance: 53.9
click at [460, 391] on div "Configuración de imagen Nombre: Wind-Rimadesio_Sail_wind.jpg Tamaño borde: 800x…" at bounding box center [550, 281] width 190 height 256
copy span "*********"
click at [211, 357] on img at bounding box center [191, 352] width 42 height 59
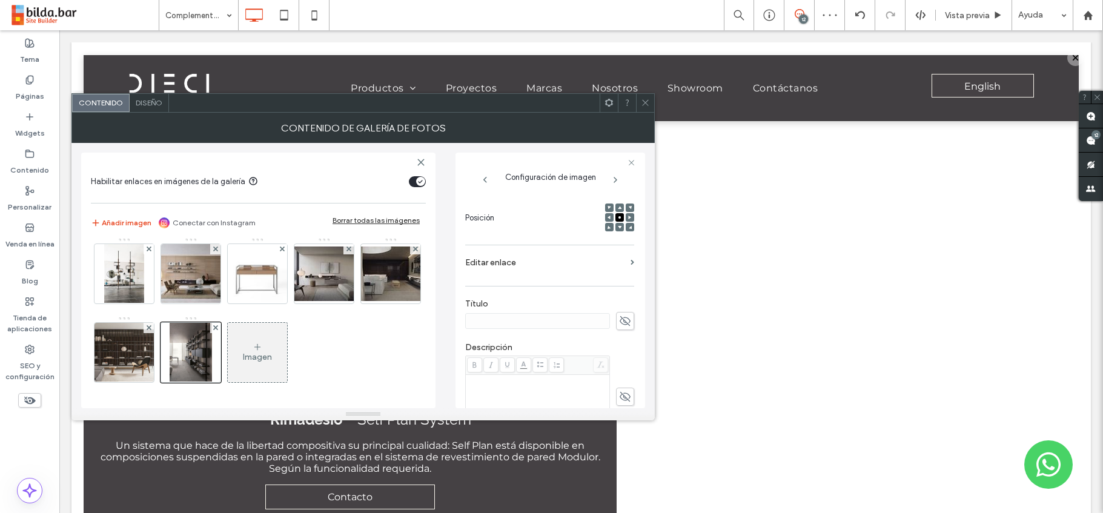
click at [509, 388] on div "Rich Text Editor" at bounding box center [537, 406] width 140 height 61
click at [472, 381] on div "Rich Text Editor" at bounding box center [537, 380] width 140 height 8
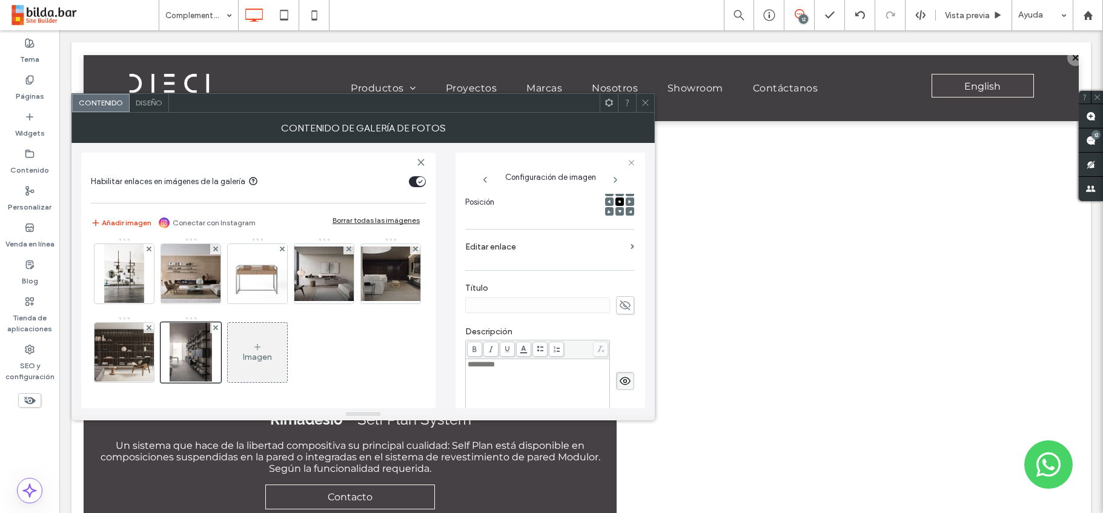
scroll to position [180, 0]
click at [173, 363] on img at bounding box center [123, 352] width 99 height 59
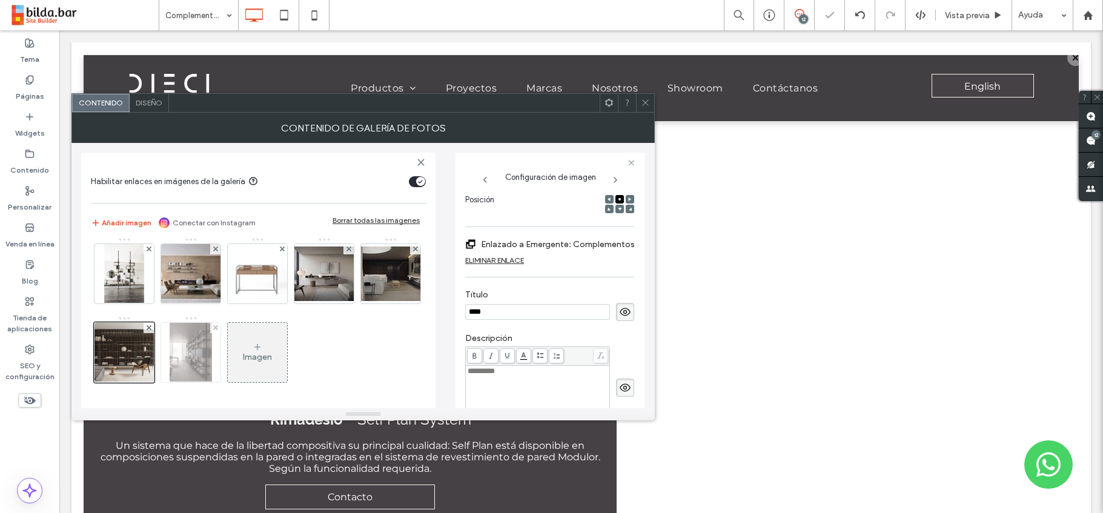
click at [211, 363] on img at bounding box center [191, 352] width 42 height 59
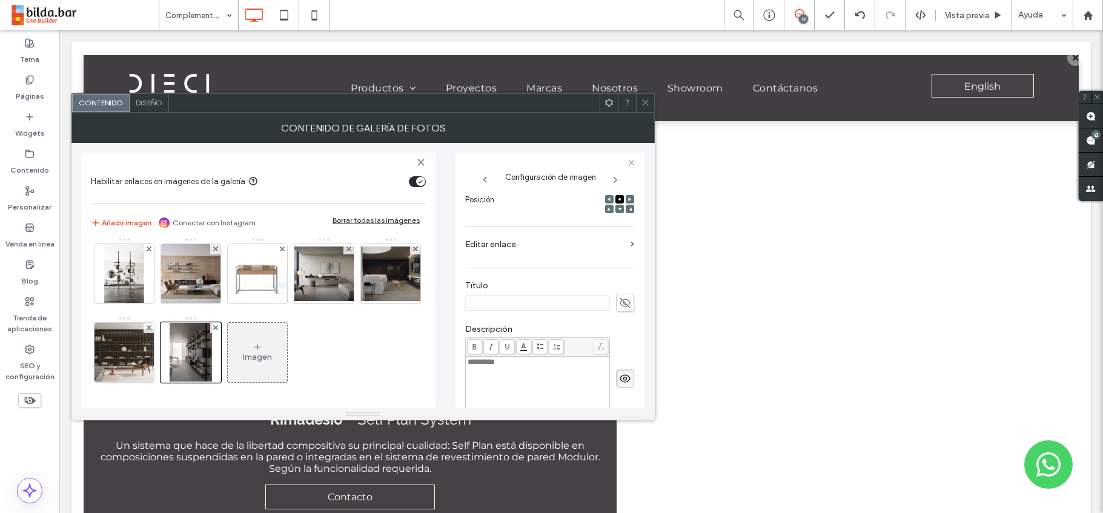
click at [619, 302] on icon at bounding box center [625, 302] width 12 height 13
click at [495, 303] on input at bounding box center [537, 303] width 145 height 16
paste input "**********"
click at [469, 302] on input "**********" at bounding box center [537, 303] width 145 height 16
click at [489, 305] on input "**********" at bounding box center [537, 303] width 145 height 16
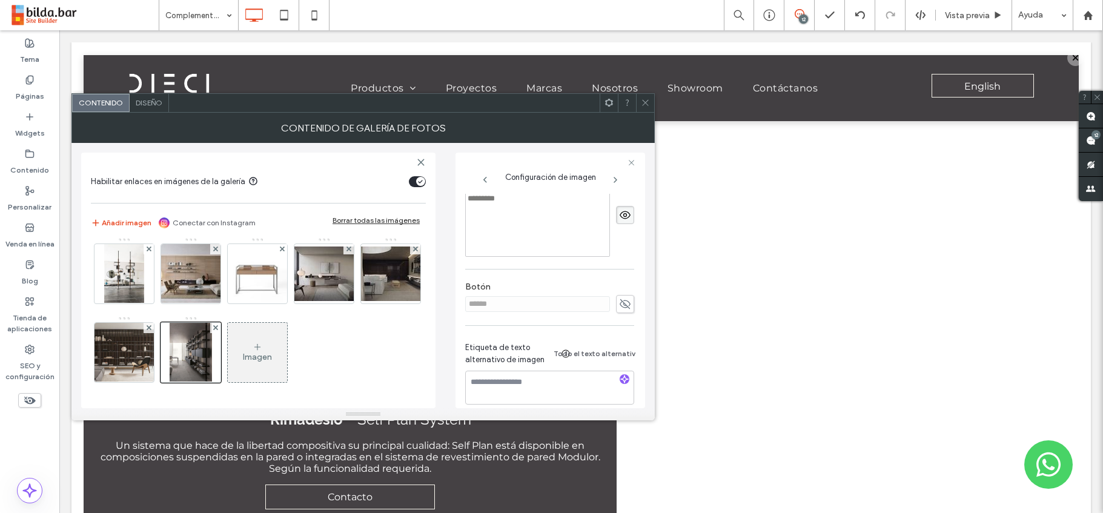
type input "**********"
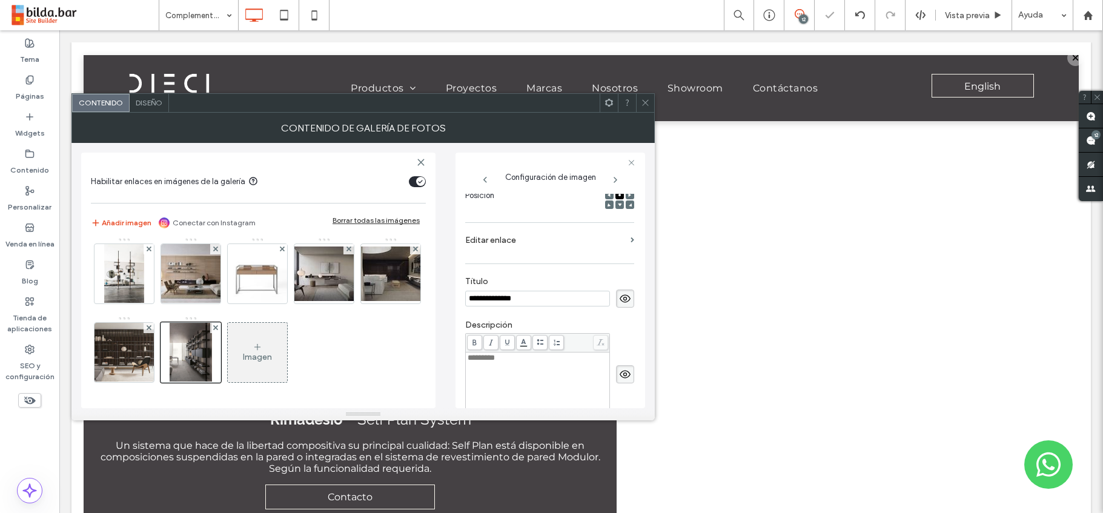
click at [533, 237] on div "**********" at bounding box center [549, 294] width 169 height 569
click at [550, 302] on input "**********" at bounding box center [537, 299] width 145 height 16
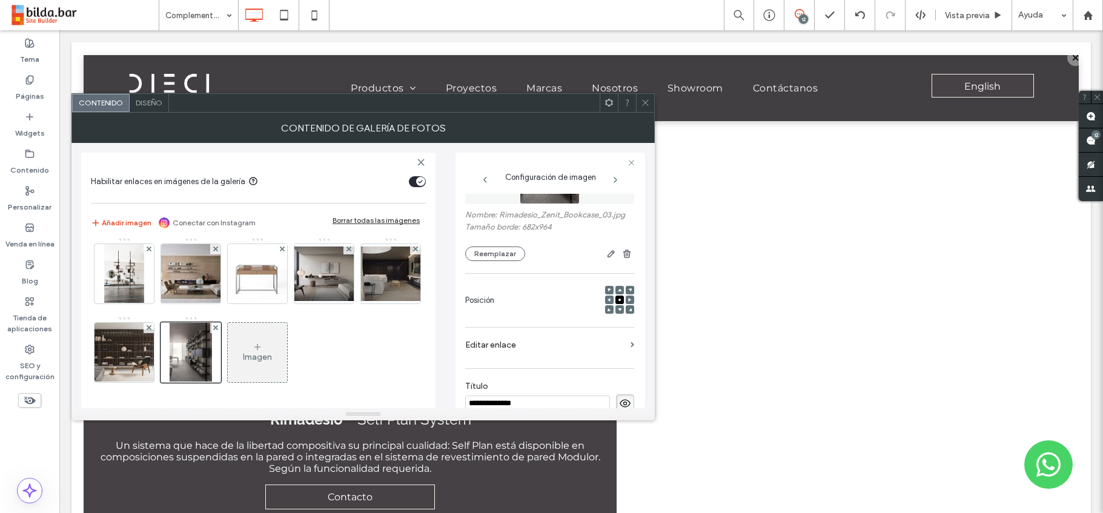
scroll to position [92, 0]
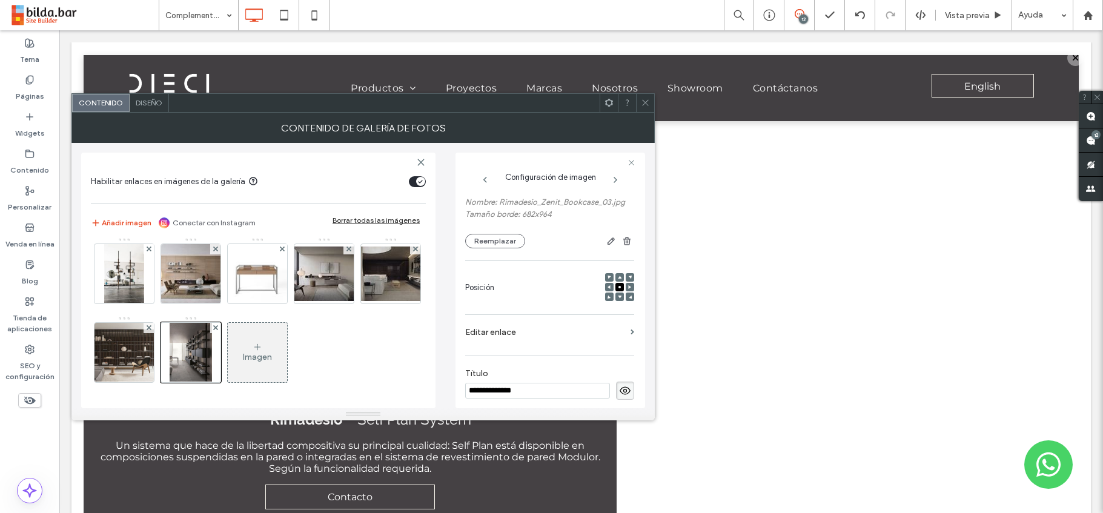
click at [505, 331] on label "Editar enlace" at bounding box center [545, 332] width 160 height 22
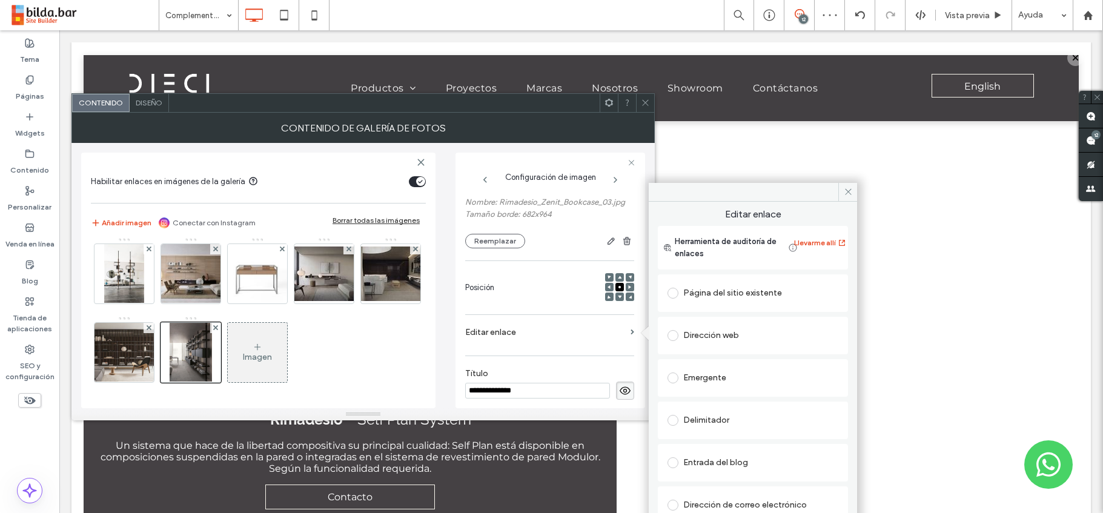
click at [674, 375] on span at bounding box center [672, 377] width 11 height 11
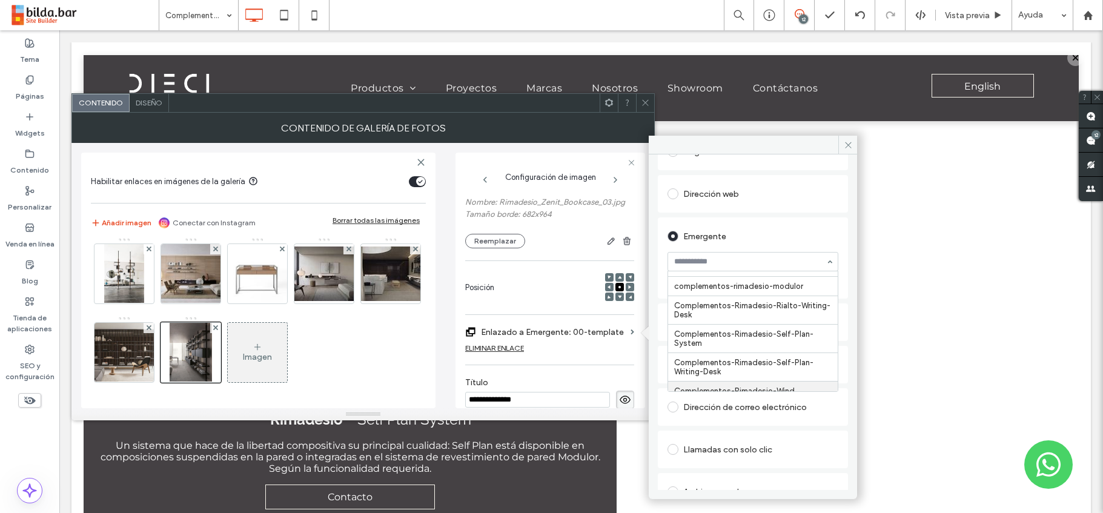
scroll to position [3005, 0]
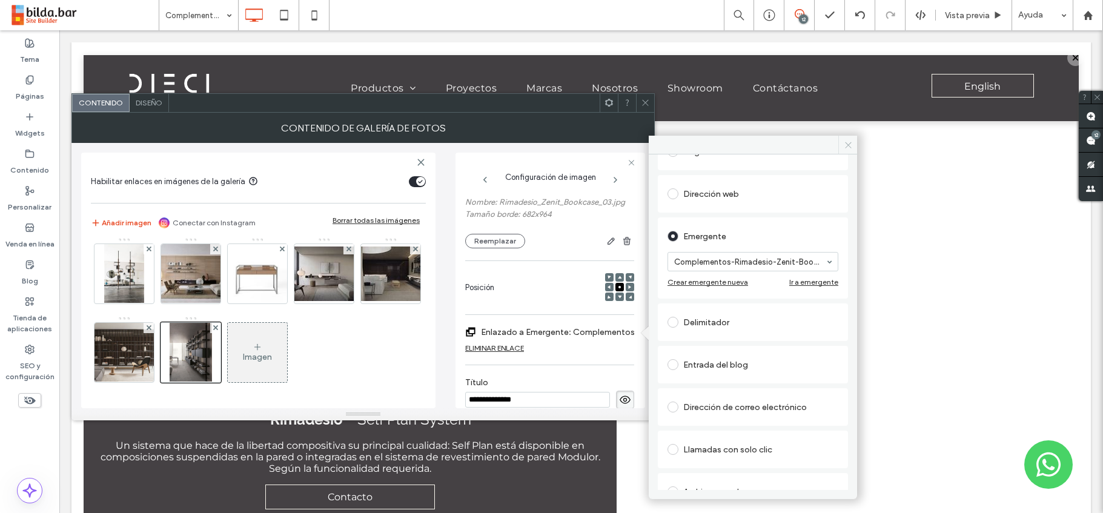
click at [846, 143] on icon at bounding box center [847, 144] width 9 height 9
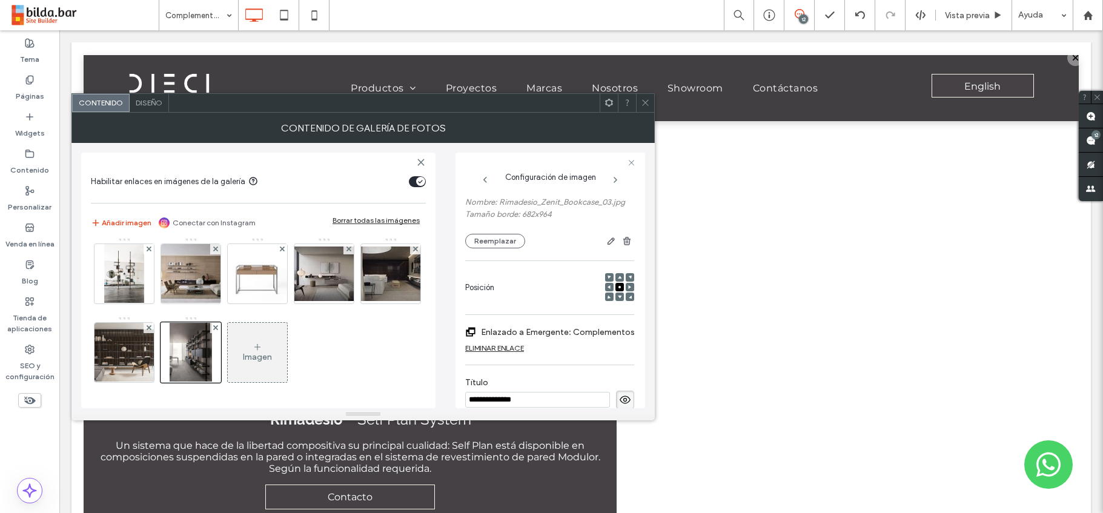
click at [644, 104] on icon at bounding box center [645, 102] width 9 height 9
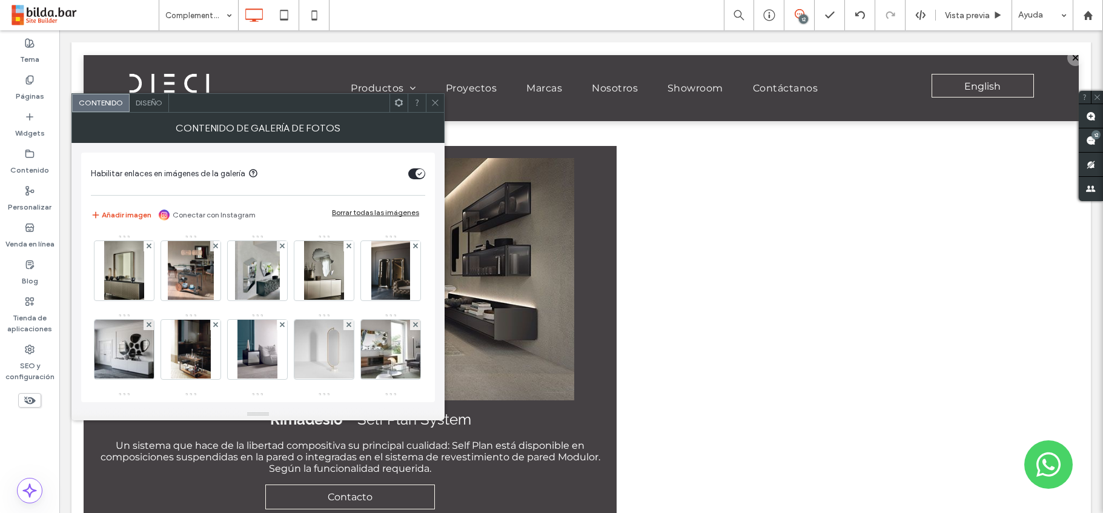
click at [431, 99] on icon at bounding box center [435, 102] width 9 height 9
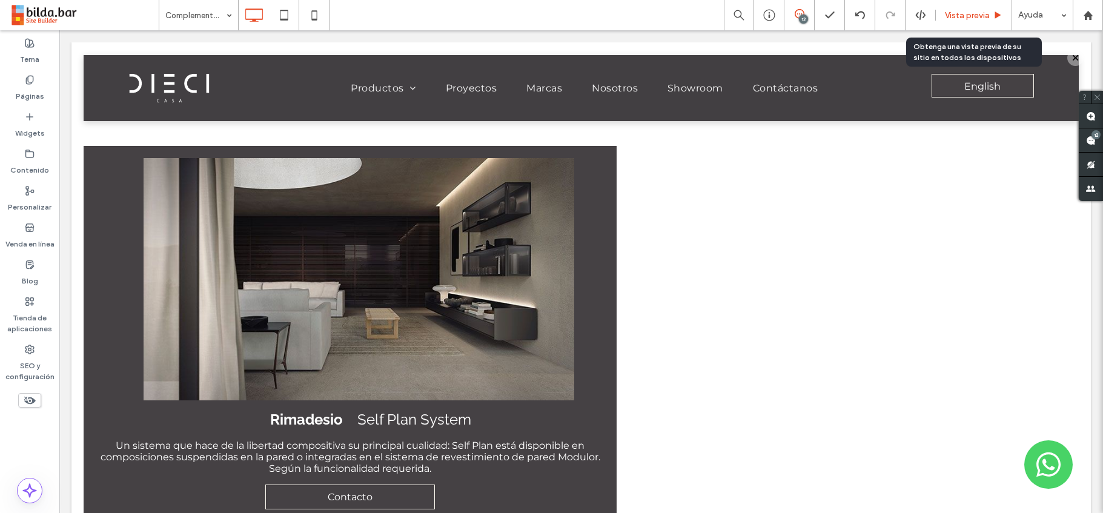
click at [969, 13] on span "Vista previa" at bounding box center [967, 15] width 45 height 10
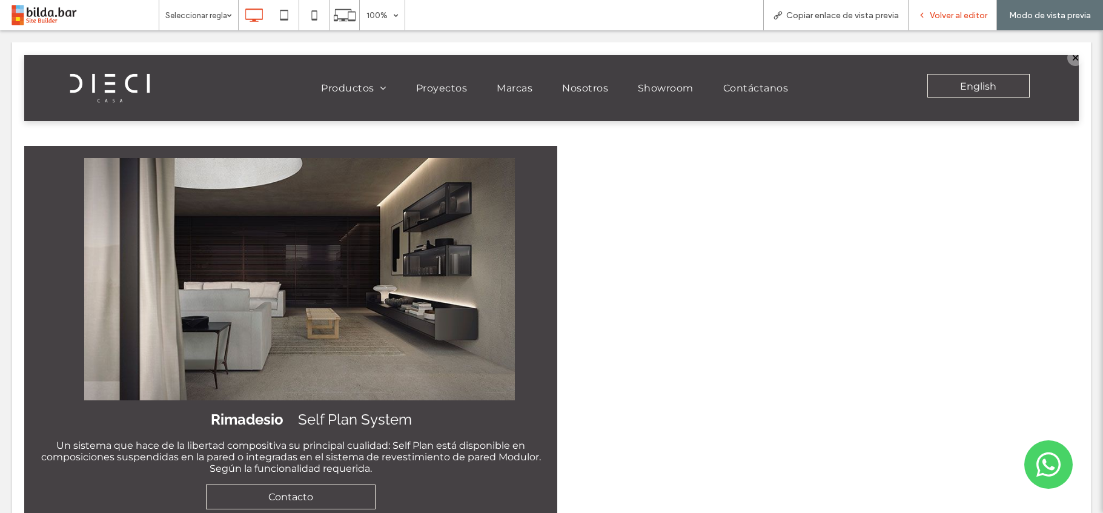
click at [979, 15] on span "Volver al editor" at bounding box center [958, 15] width 58 height 10
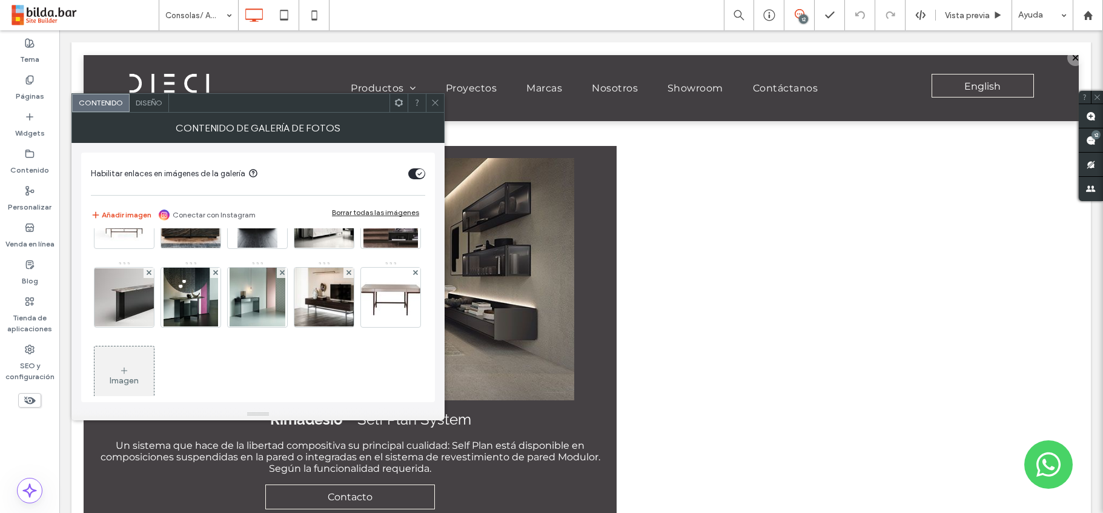
scroll to position [554, 0]
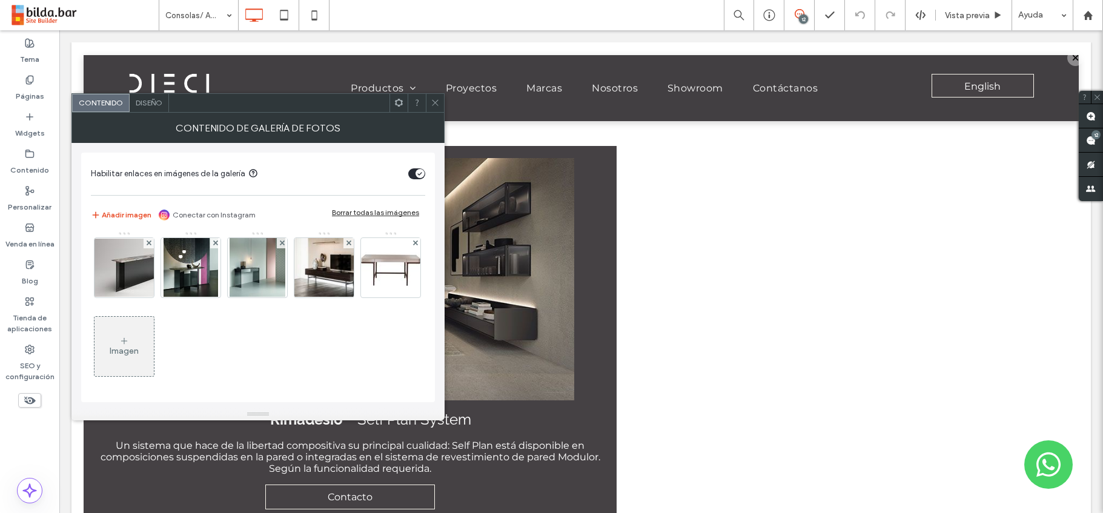
click at [129, 342] on icon at bounding box center [124, 341] width 10 height 10
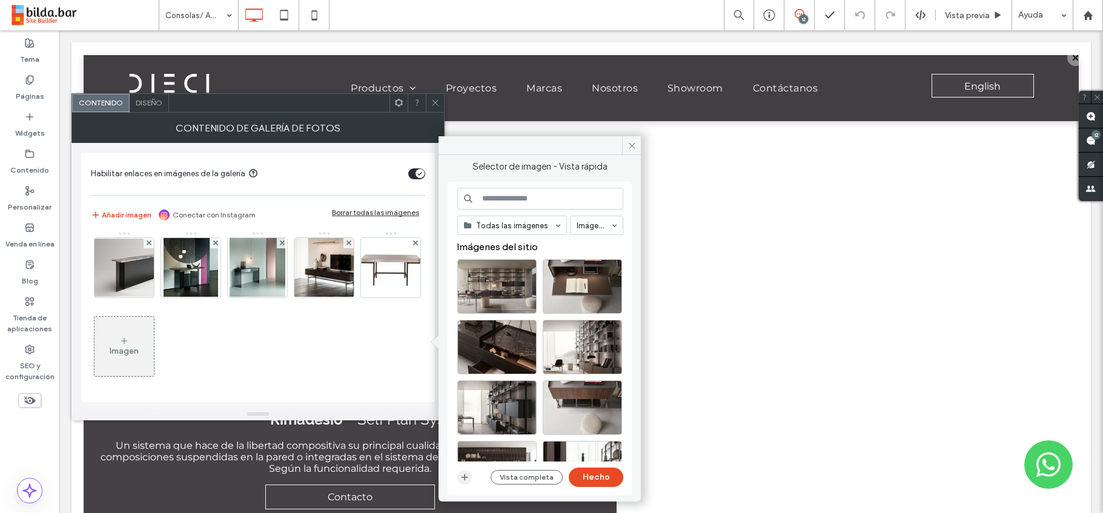
click at [462, 478] on icon "button" at bounding box center [465, 477] width 10 height 10
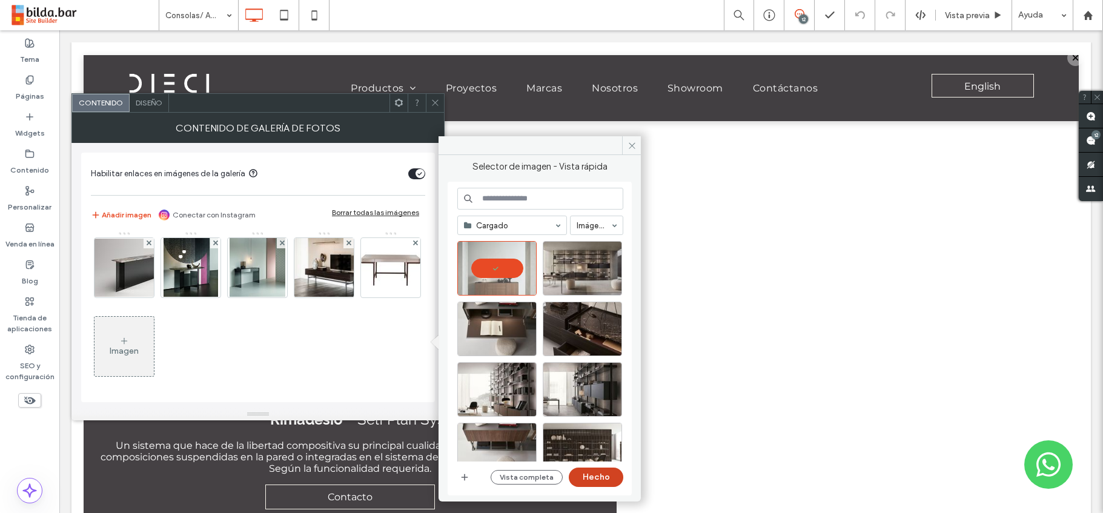
click at [602, 474] on button "Hecho" at bounding box center [596, 476] width 54 height 19
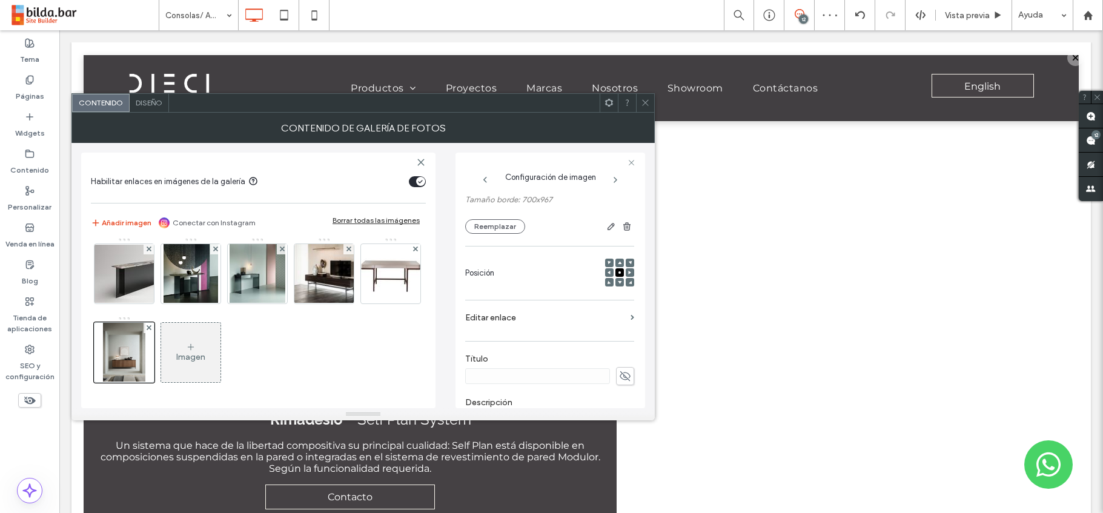
scroll to position [131, 0]
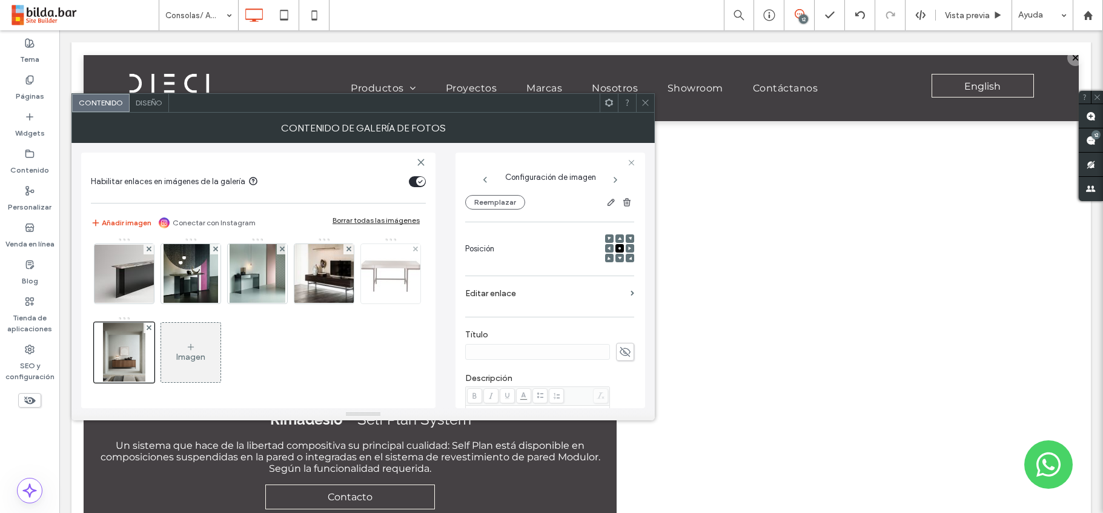
click at [342, 299] on img at bounding box center [390, 273] width 97 height 51
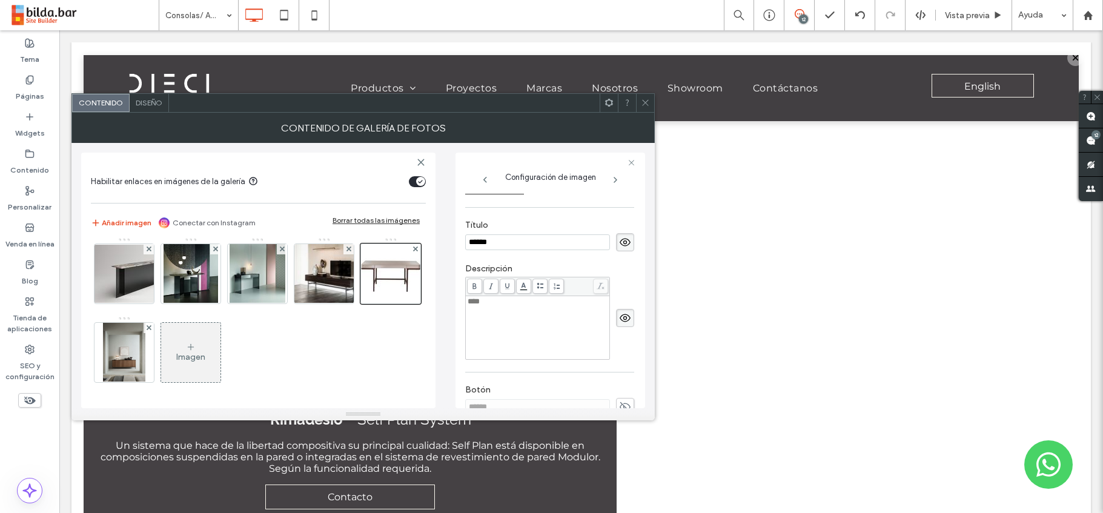
scroll to position [247, 0]
click at [280, 303] on img at bounding box center [324, 273] width 89 height 59
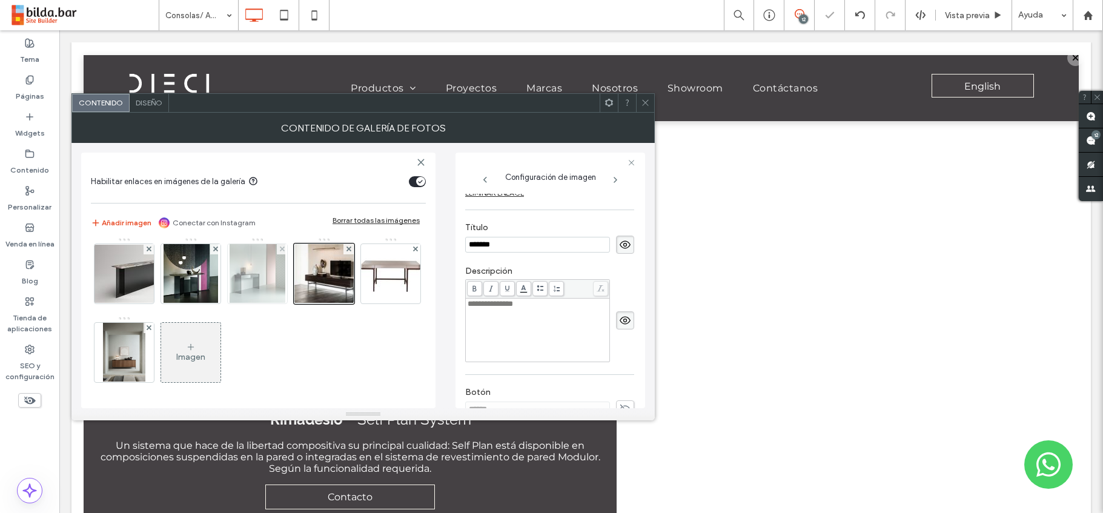
click at [229, 303] on img at bounding box center [257, 273] width 56 height 59
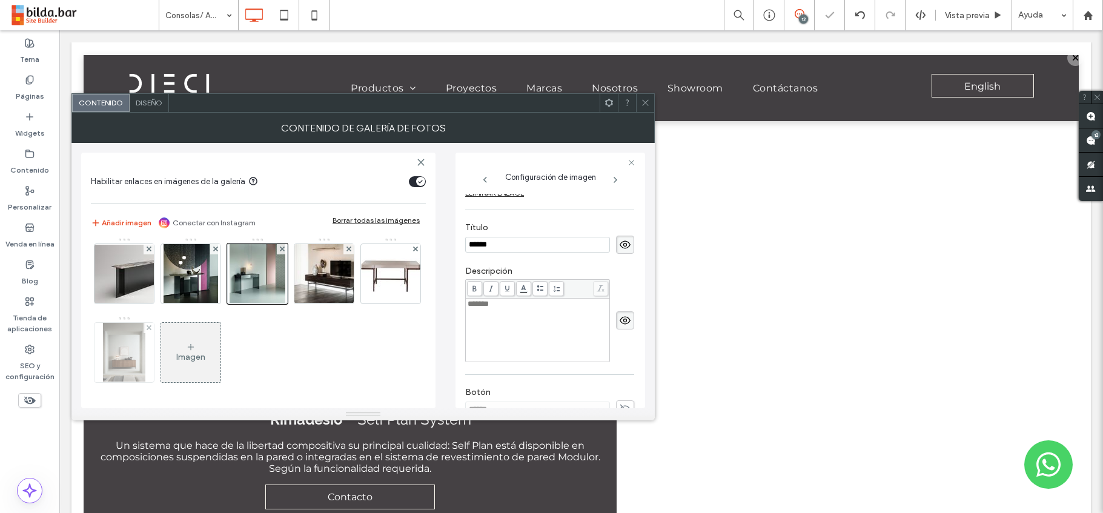
click at [146, 348] on img at bounding box center [124, 352] width 43 height 59
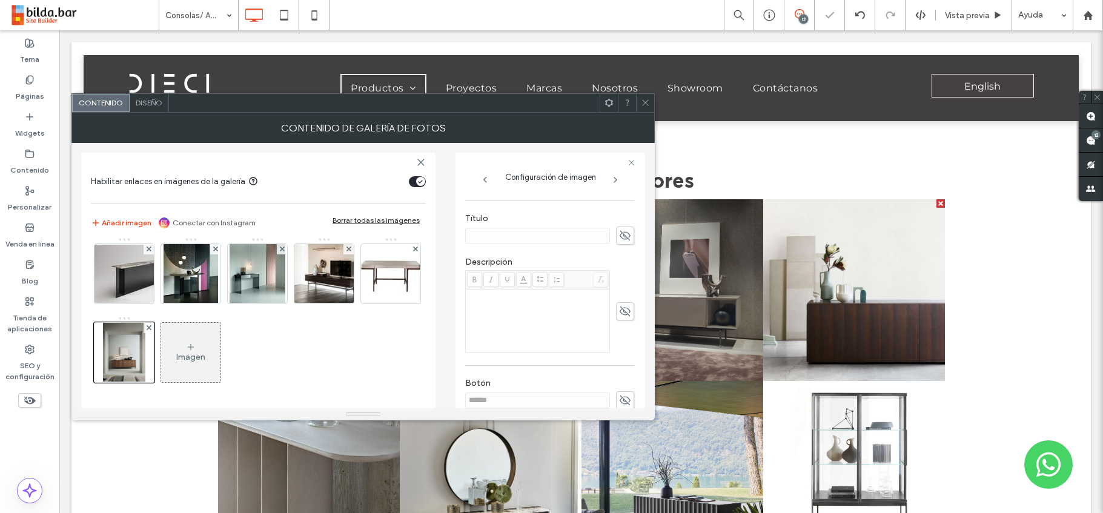
scroll to position [1588, 0]
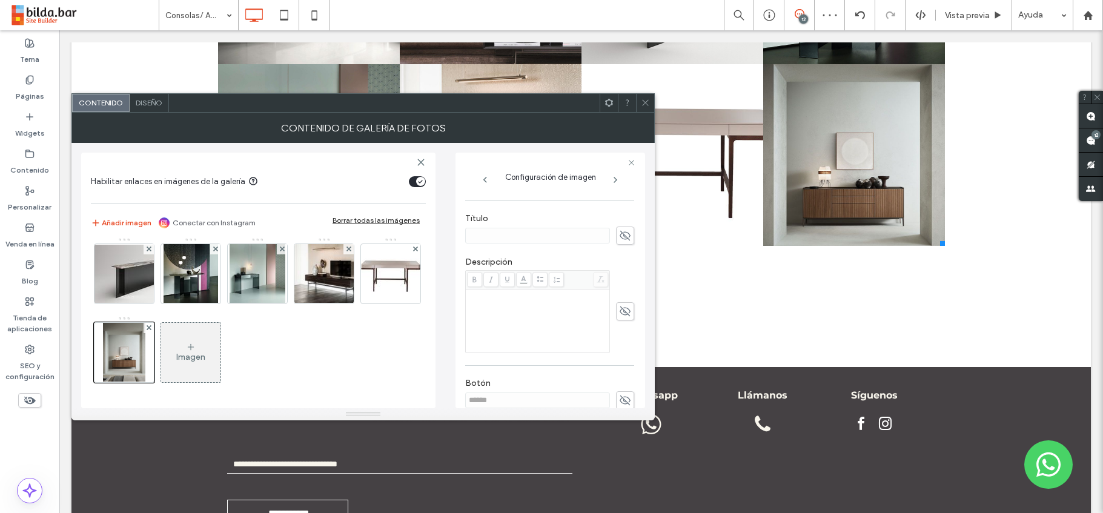
click at [620, 236] on use at bounding box center [624, 236] width 11 height 10
click at [476, 238] on input at bounding box center [537, 236] width 145 height 16
paste input "*******"
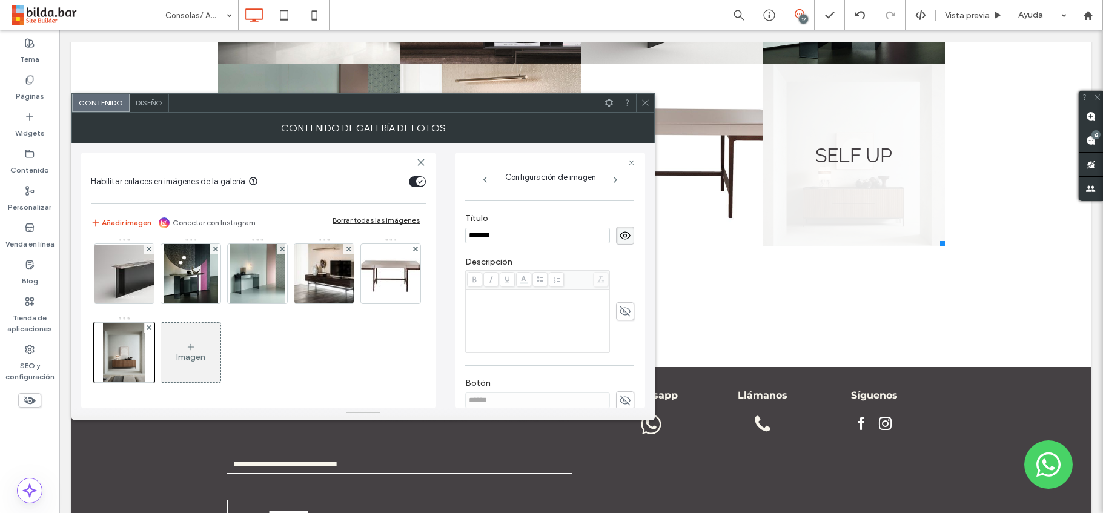
click at [473, 235] on input "*******" at bounding box center [537, 236] width 145 height 16
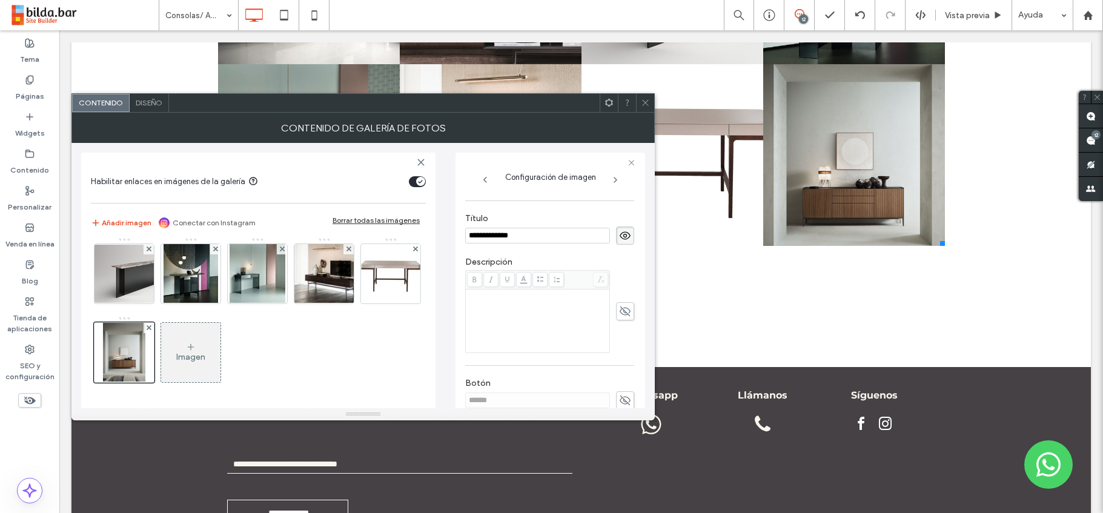
drag, startPoint x: 519, startPoint y: 237, endPoint x: 494, endPoint y: 236, distance: 24.8
click at [494, 236] on input "**********" at bounding box center [537, 236] width 145 height 16
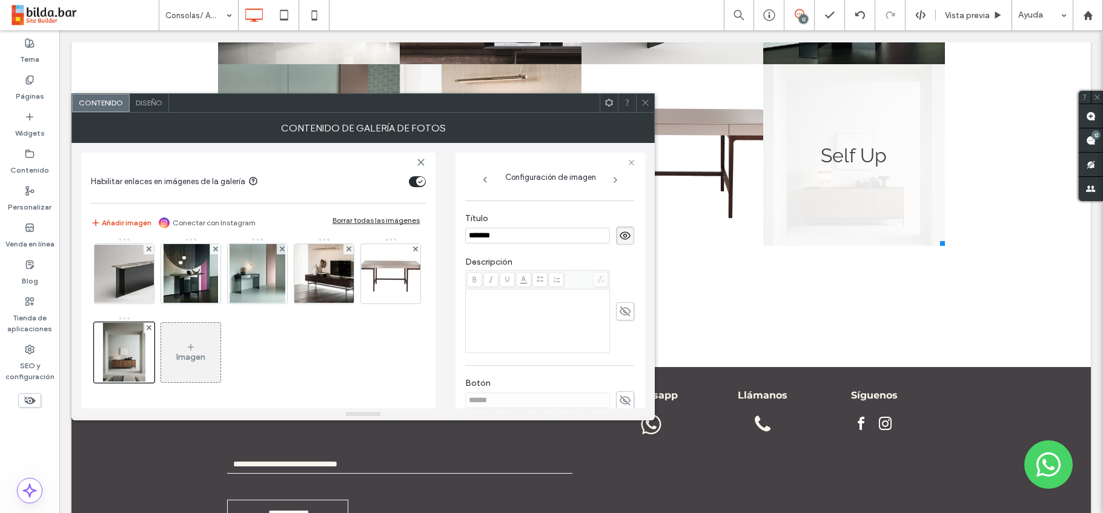
type input "*******"
click at [490, 299] on div "Rich Text Editor" at bounding box center [537, 295] width 140 height 8
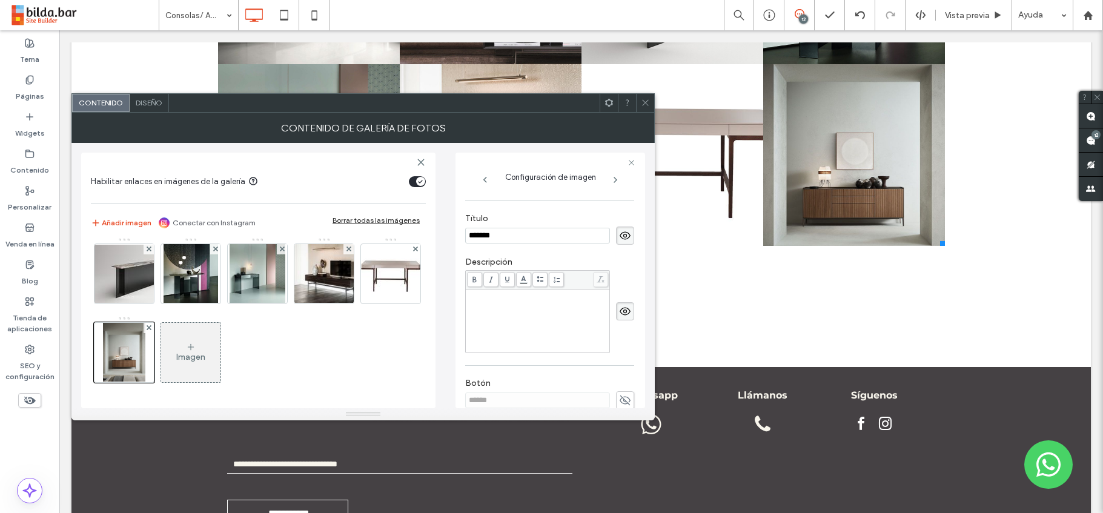
click at [499, 299] on div "Rich Text Editor" at bounding box center [537, 295] width 140 height 8
click at [512, 303] on div "*********" at bounding box center [537, 321] width 140 height 61
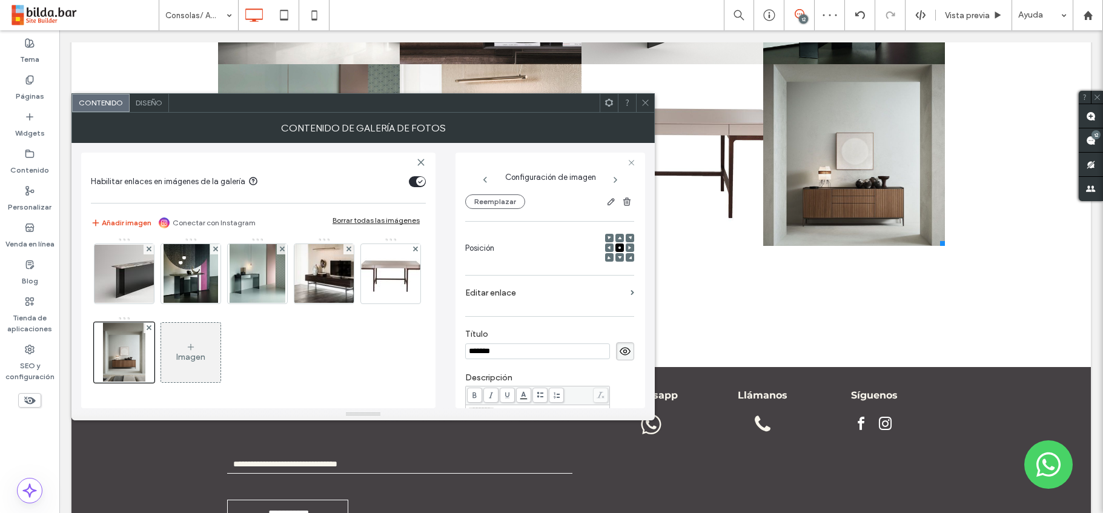
scroll to position [133, 0]
click at [646, 99] on icon at bounding box center [645, 102] width 9 height 9
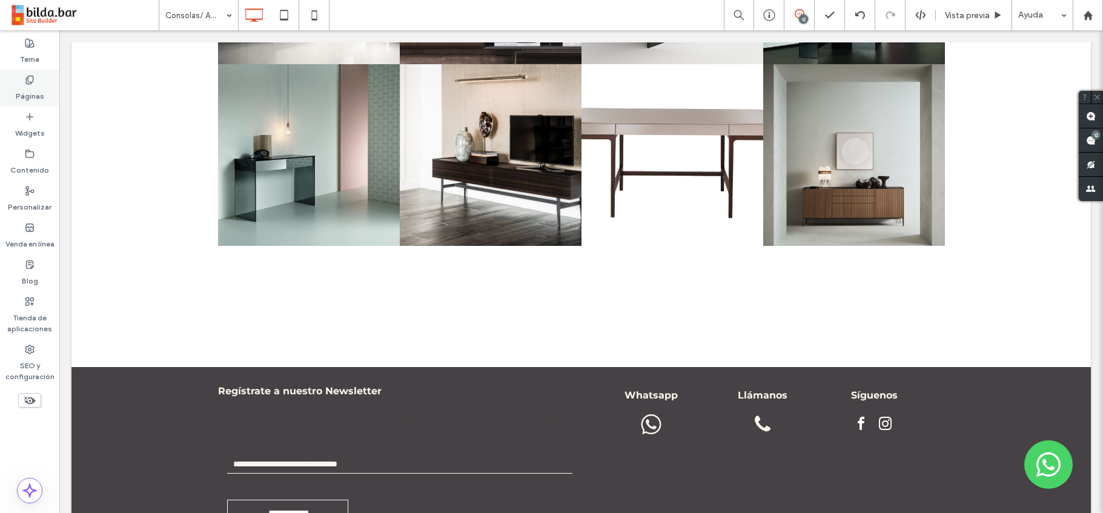
click at [34, 79] on icon at bounding box center [30, 80] width 10 height 10
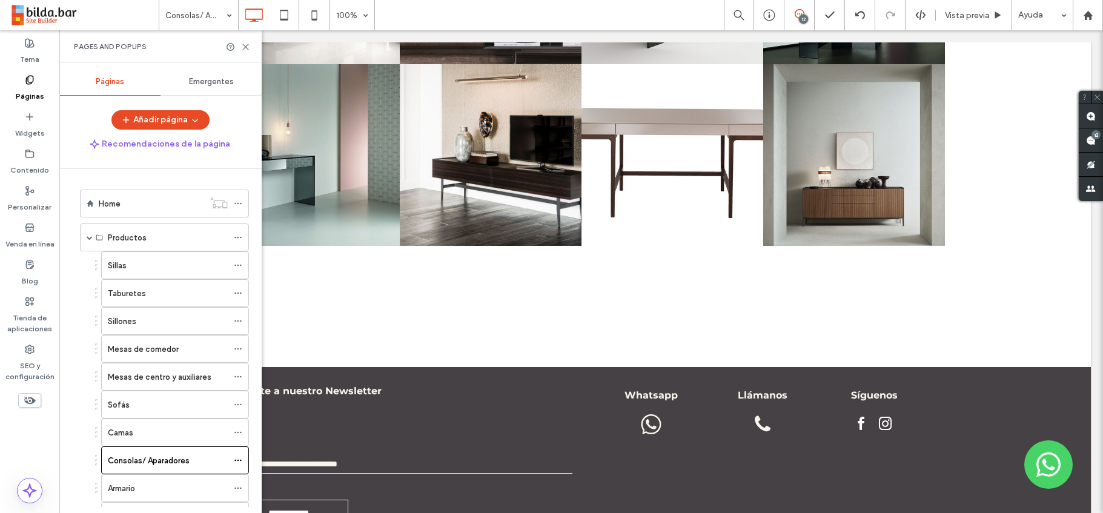
click at [208, 81] on span "Emergentes" at bounding box center [211, 82] width 45 height 10
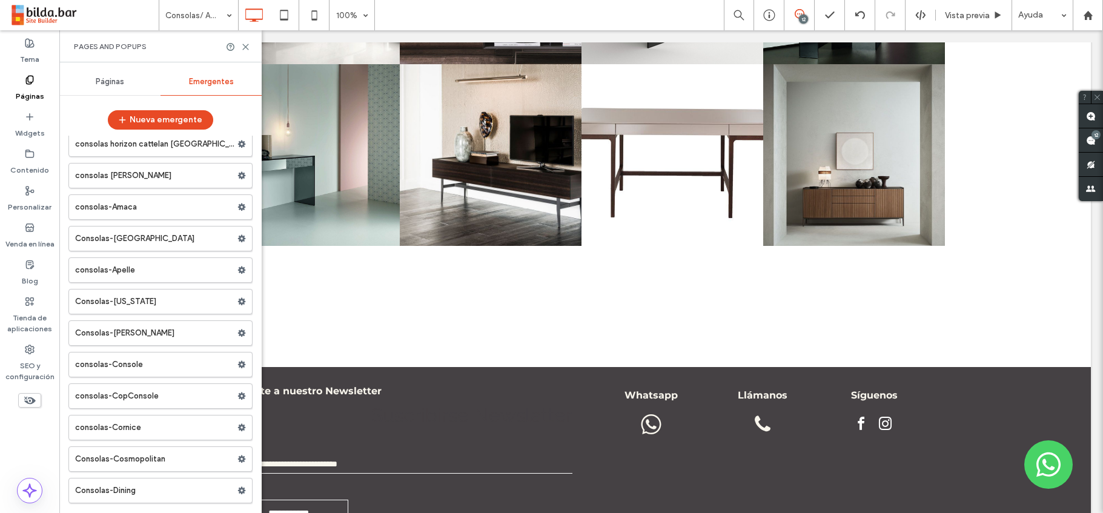
scroll to position [5207, 0]
click at [213, 267] on label "consolas-Apelle" at bounding box center [156, 269] width 162 height 24
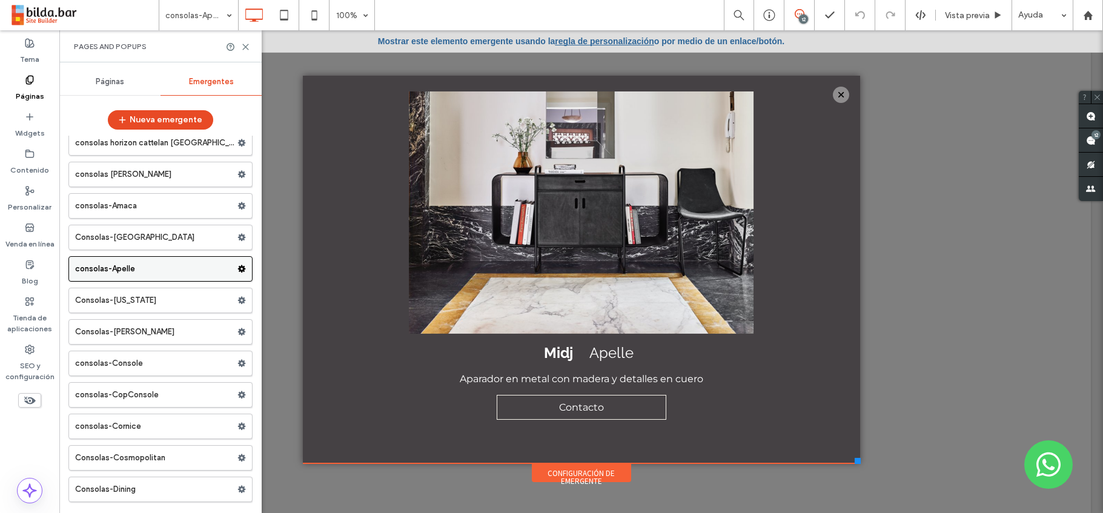
click at [237, 268] on icon at bounding box center [241, 269] width 8 height 8
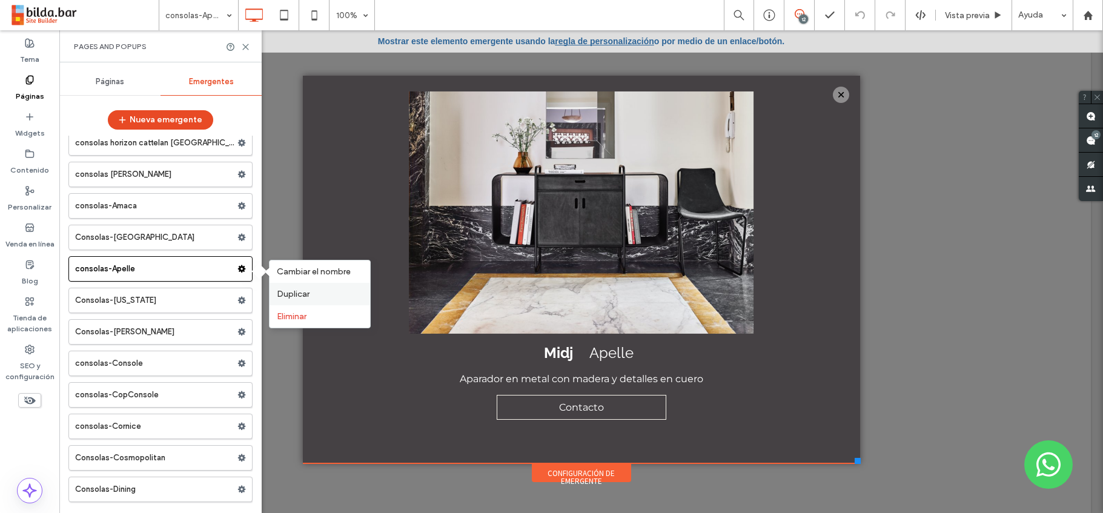
click at [291, 291] on span "Duplicar" at bounding box center [293, 294] width 33 height 10
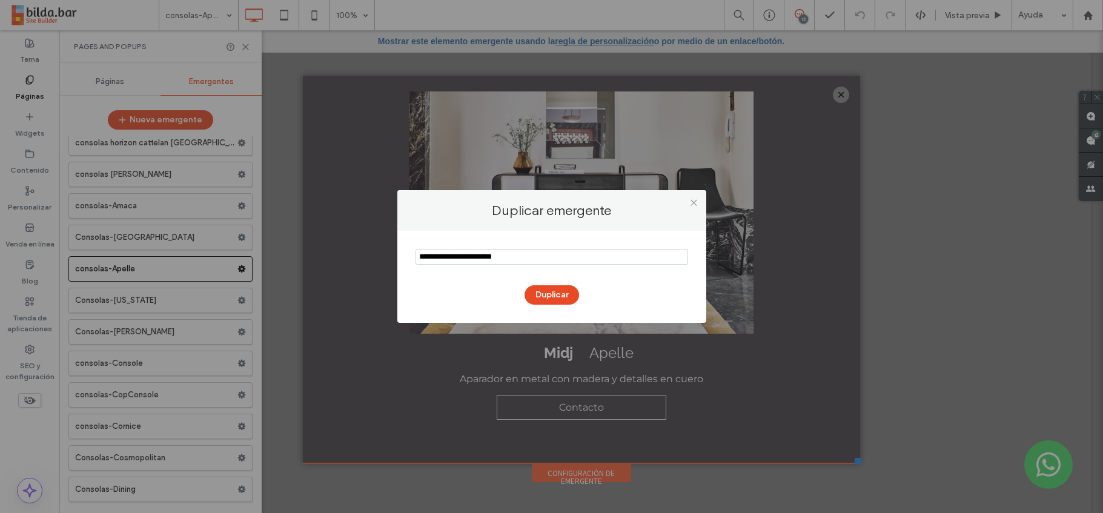
drag, startPoint x: 454, startPoint y: 258, endPoint x: 400, endPoint y: 259, distance: 53.9
click at [400, 259] on div "Duplicar" at bounding box center [551, 277] width 309 height 92
click at [455, 261] on input "notEmpty" at bounding box center [551, 257] width 272 height 16
click at [472, 260] on input "notEmpty" at bounding box center [551, 257] width 272 height 16
type input "**********"
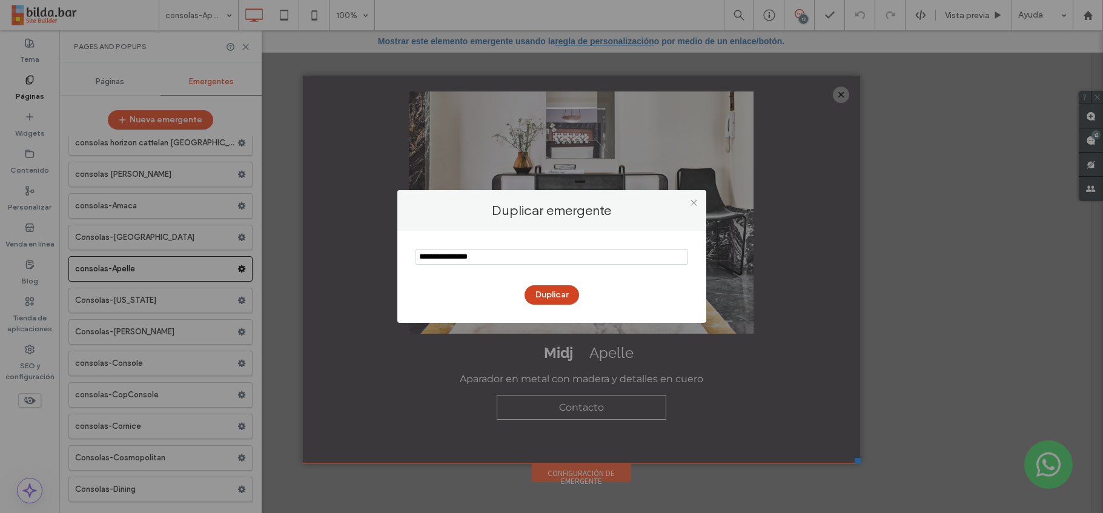
click at [550, 291] on button "Duplicar" at bounding box center [551, 294] width 54 height 19
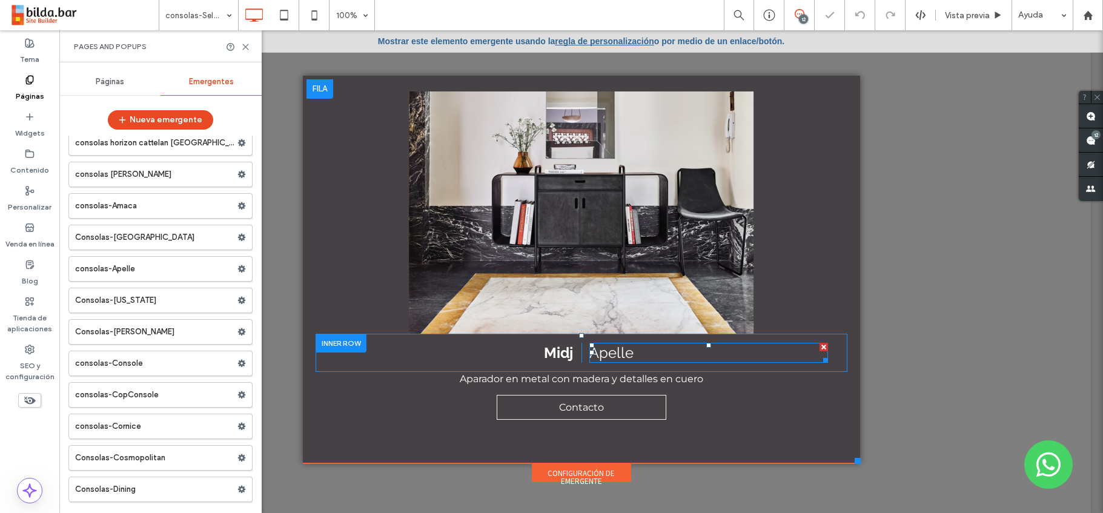
click at [601, 356] on span "Apelle" at bounding box center [611, 353] width 44 height 18
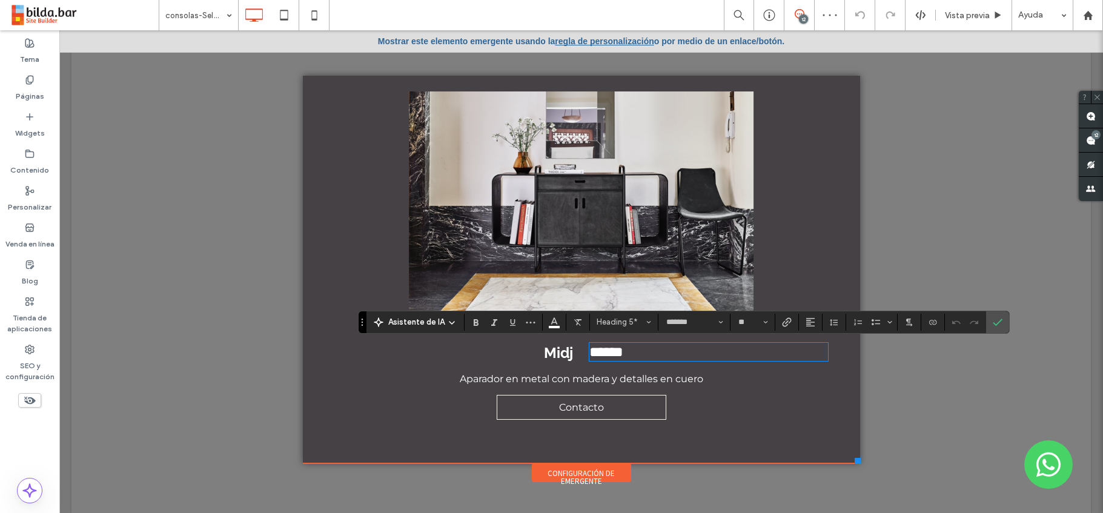
type input "**********"
type input "**"
click at [555, 357] on span "Midj" at bounding box center [558, 353] width 29 height 18
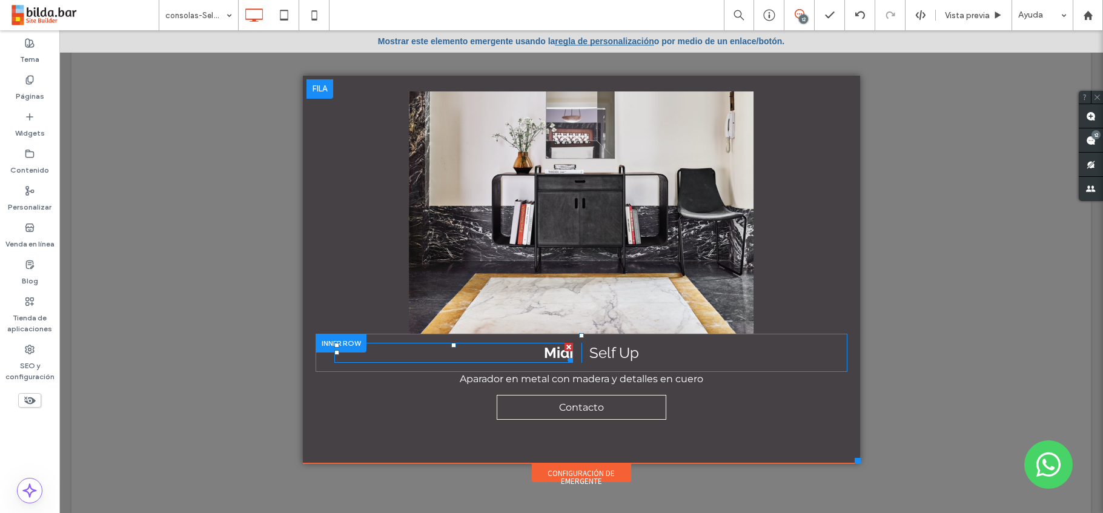
click at [547, 357] on span "Midj" at bounding box center [558, 353] width 29 height 18
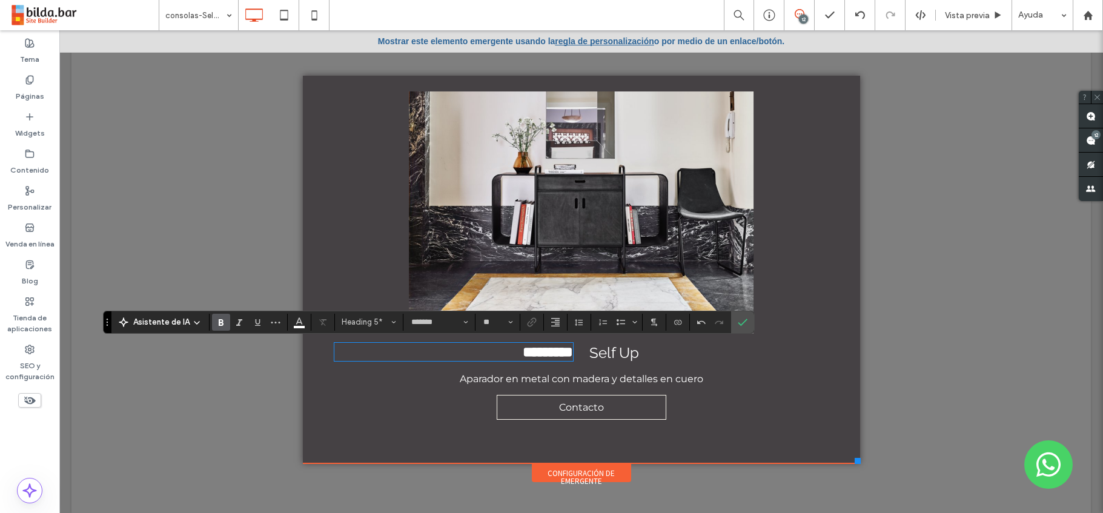
click at [606, 356] on span "Self Up" at bounding box center [614, 353] width 50 height 18
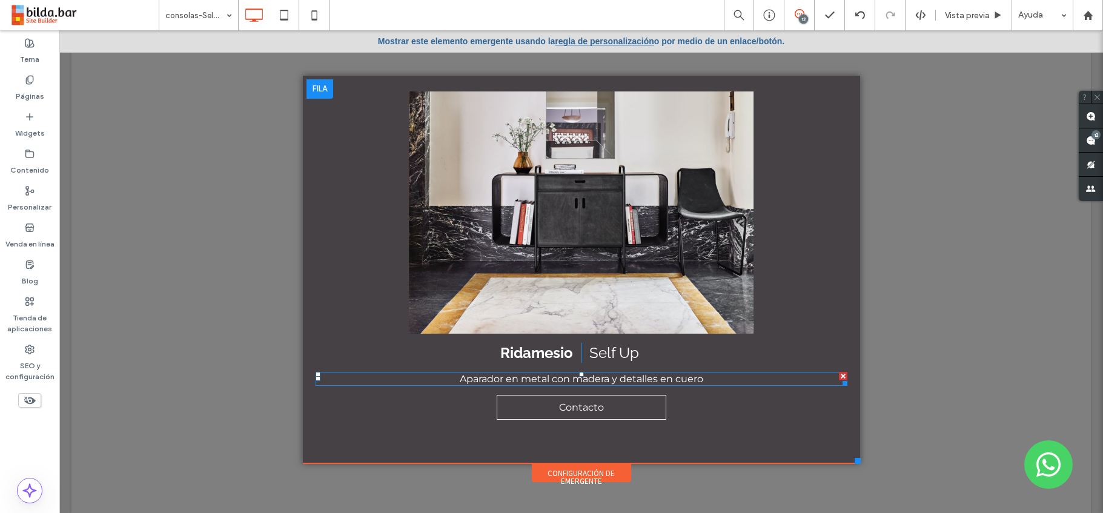
click at [532, 383] on span "Aparador en metal con madera y detalles en cuero" at bounding box center [581, 379] width 243 height 12
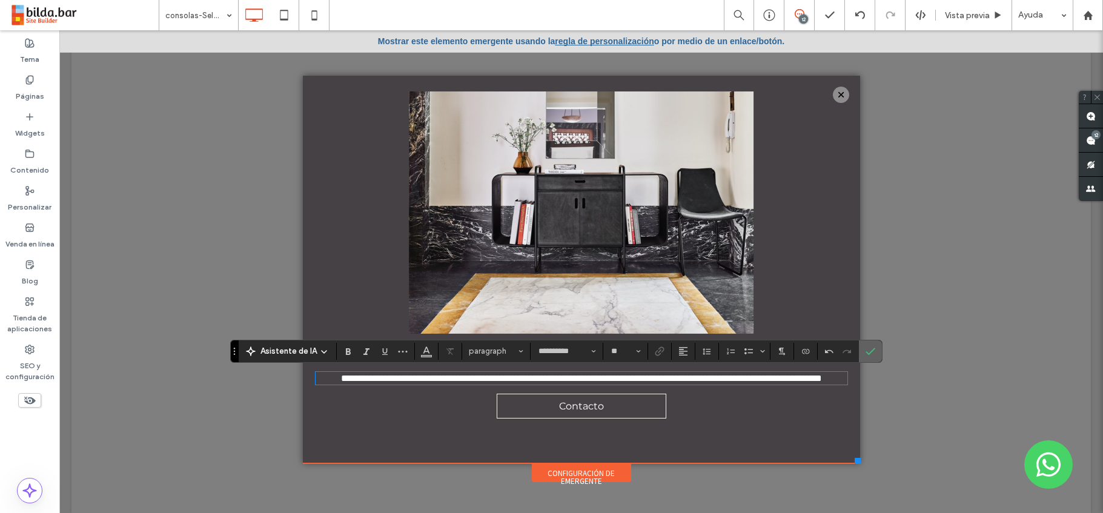
click at [875, 348] on label "Confirmar" at bounding box center [870, 351] width 18 height 22
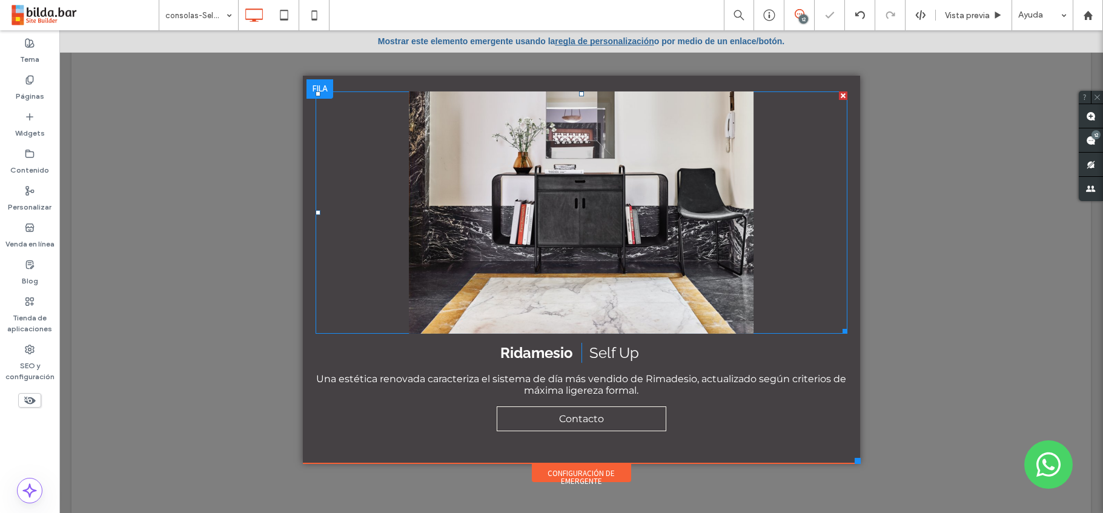
click at [607, 211] on li "Título de diapositiva Escriba su subtítulo aquí Botón" at bounding box center [581, 212] width 532 height 242
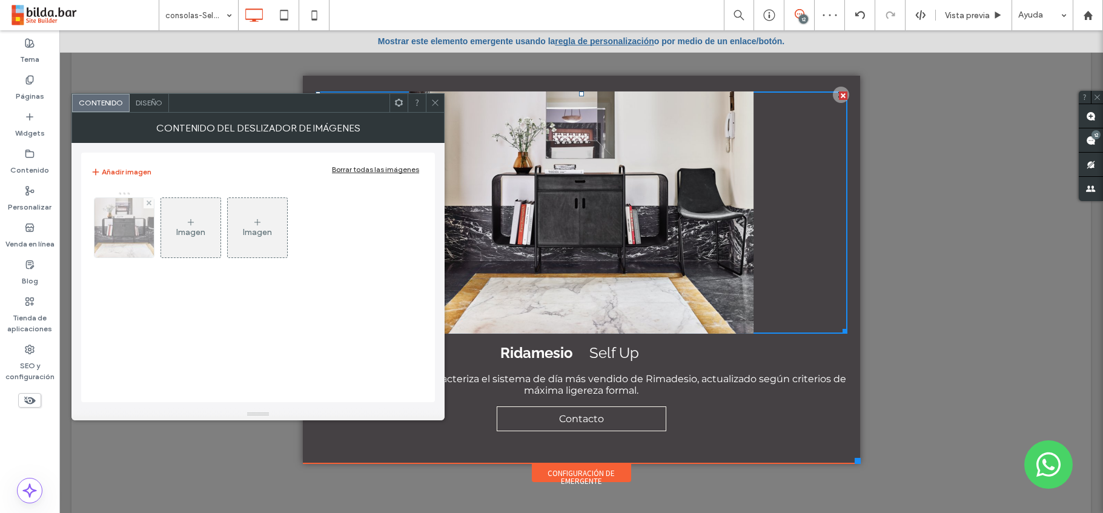
click at [137, 228] on img at bounding box center [124, 227] width 85 height 59
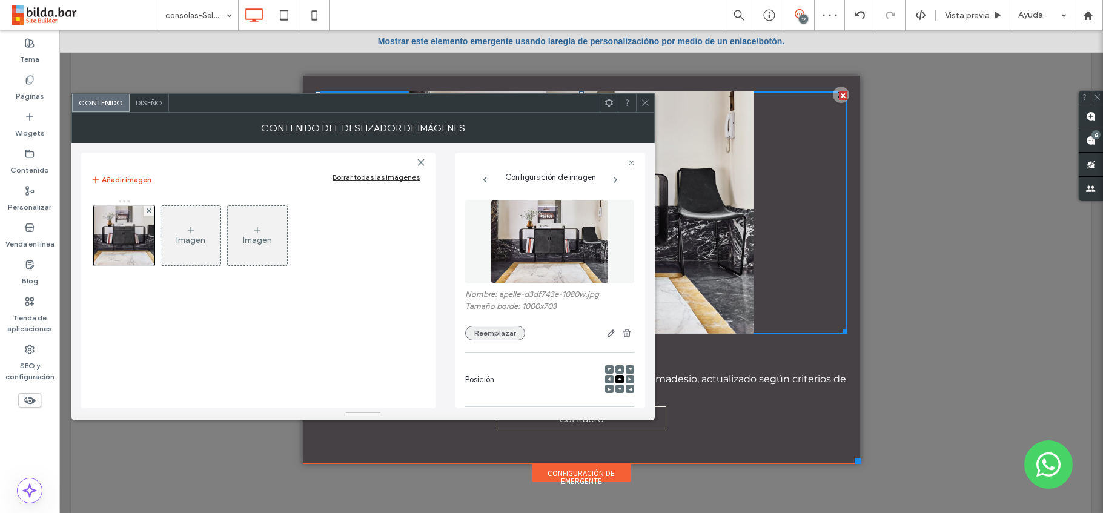
click at [492, 337] on button "Reemplazar" at bounding box center [495, 333] width 60 height 15
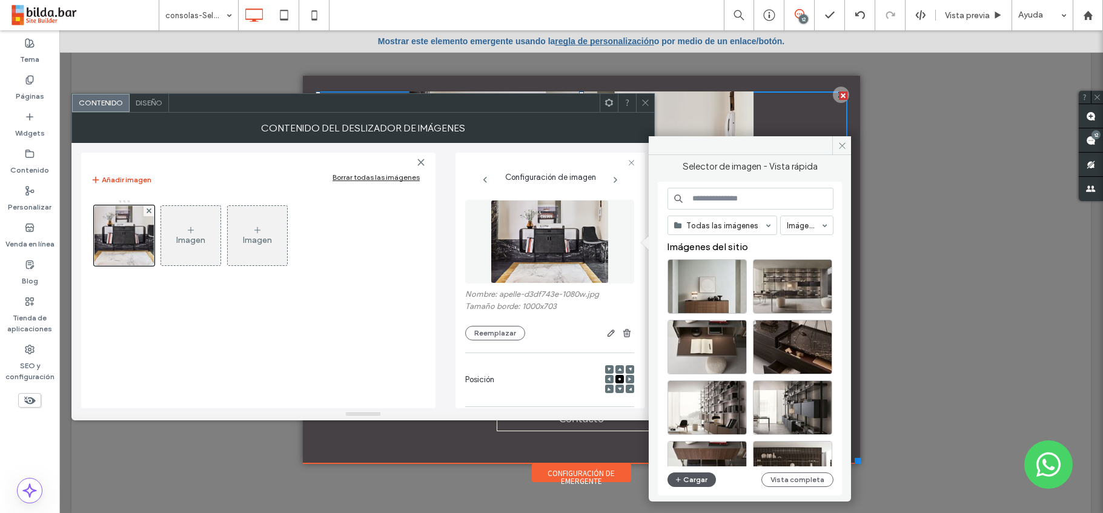
click at [691, 479] on button "Cargar" at bounding box center [691, 479] width 48 height 15
click at [723, 283] on div "Seleccione" at bounding box center [706, 286] width 79 height 54
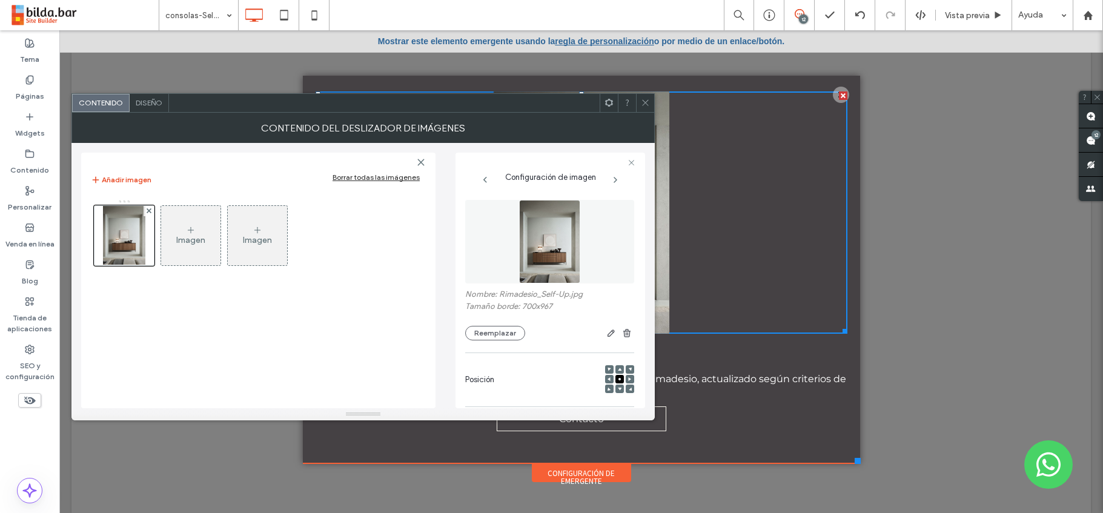
click at [649, 100] on icon at bounding box center [645, 102] width 9 height 9
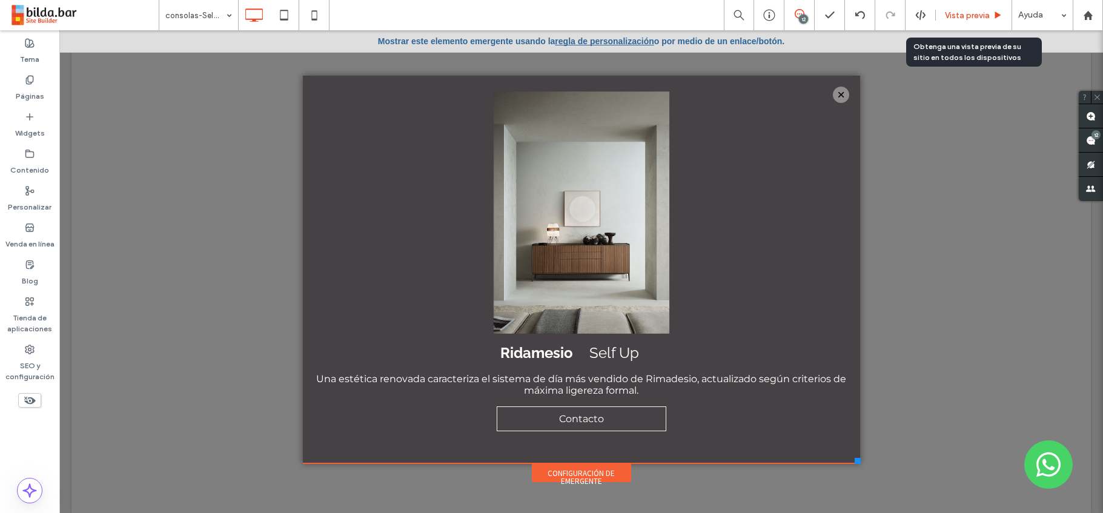
click at [964, 16] on span "Vista previa" at bounding box center [967, 15] width 45 height 10
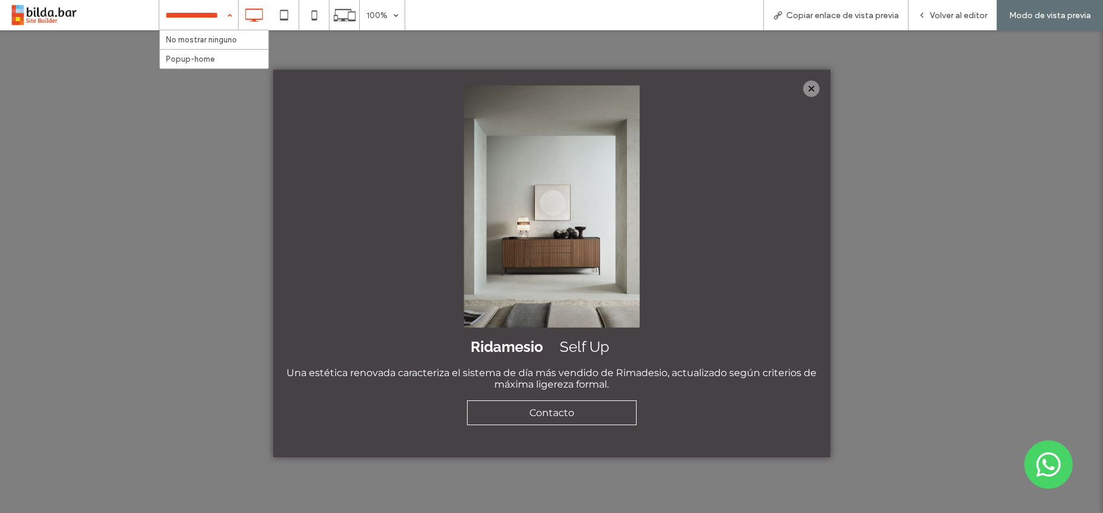
click at [237, 13] on div "No mostrar ninguno Popup-home" at bounding box center [198, 15] width 79 height 30
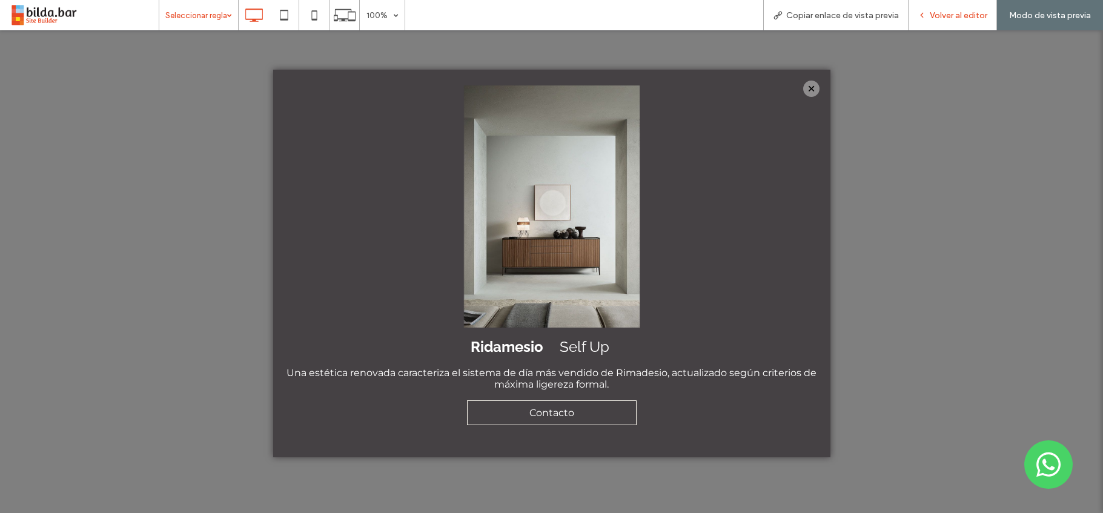
click at [962, 16] on span "Volver al editor" at bounding box center [958, 15] width 58 height 10
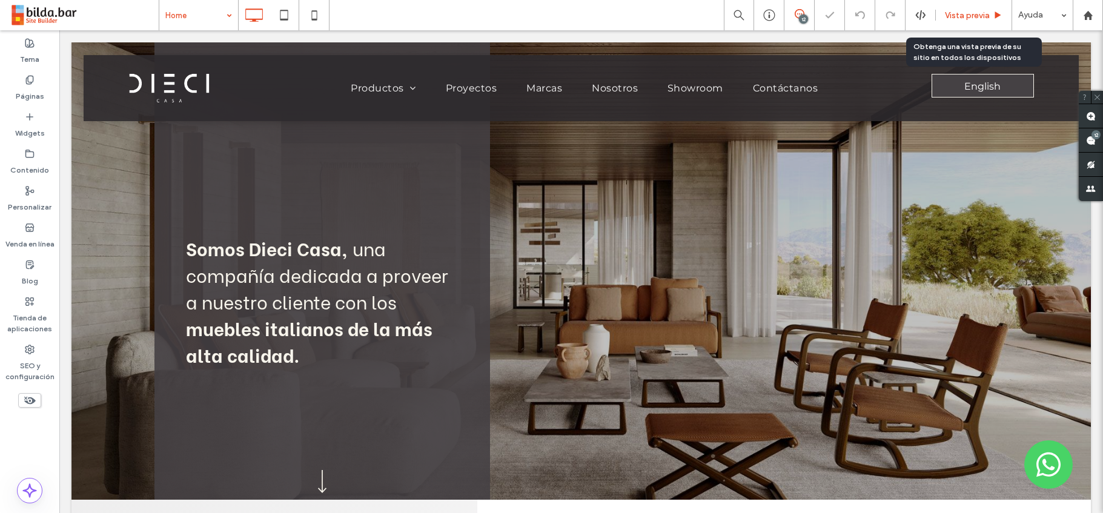
click at [965, 19] on span "Vista previa" at bounding box center [967, 15] width 45 height 10
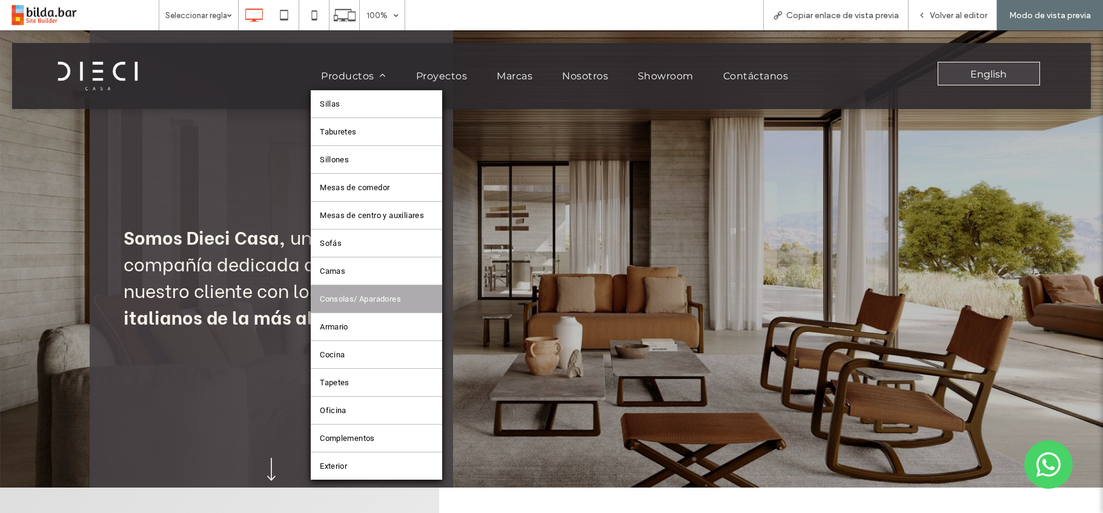
click at [354, 294] on span "Consolas/ Aparadores" at bounding box center [360, 298] width 81 height 9
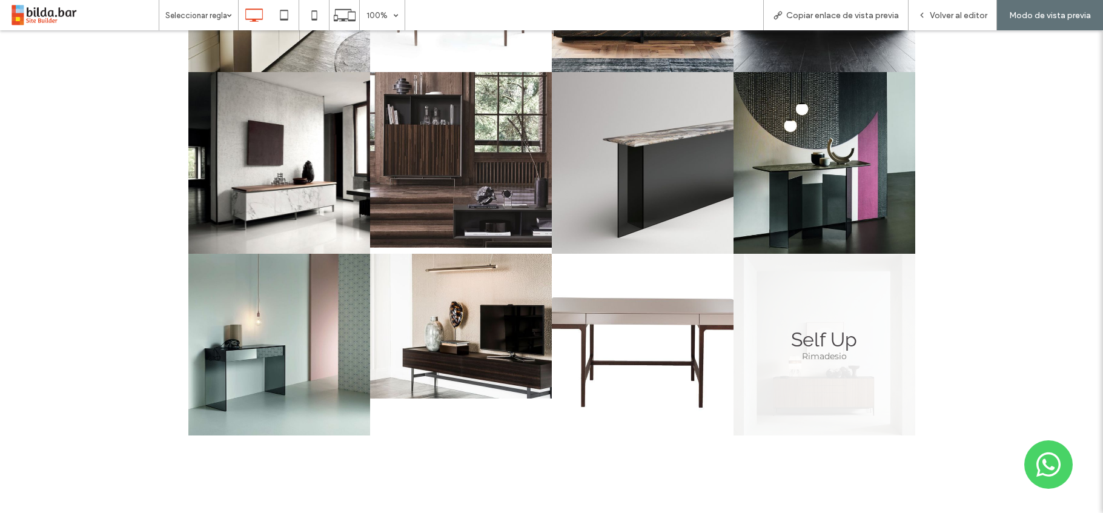
scroll to position [1402, 0]
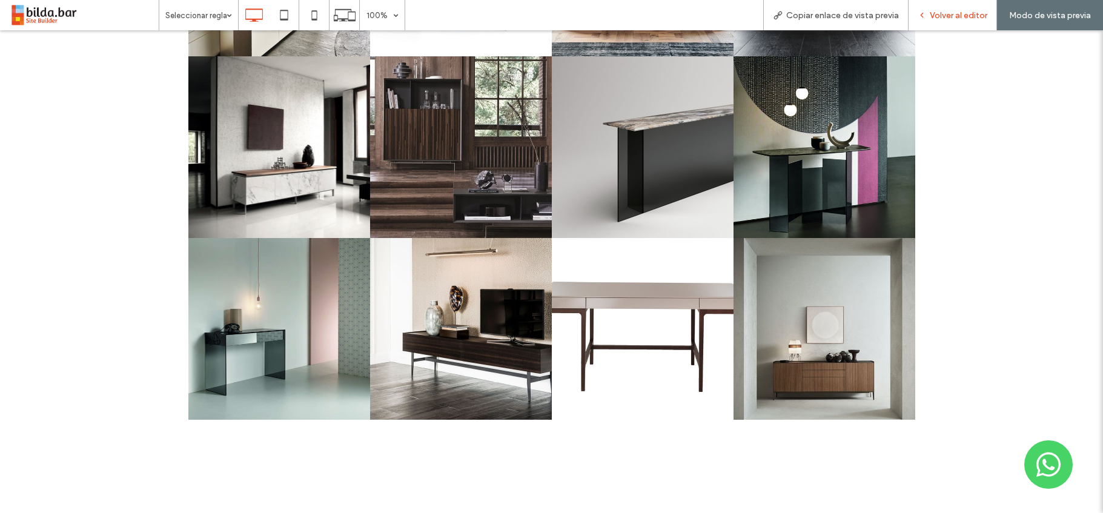
click at [970, 17] on span "Volver al editor" at bounding box center [958, 15] width 58 height 10
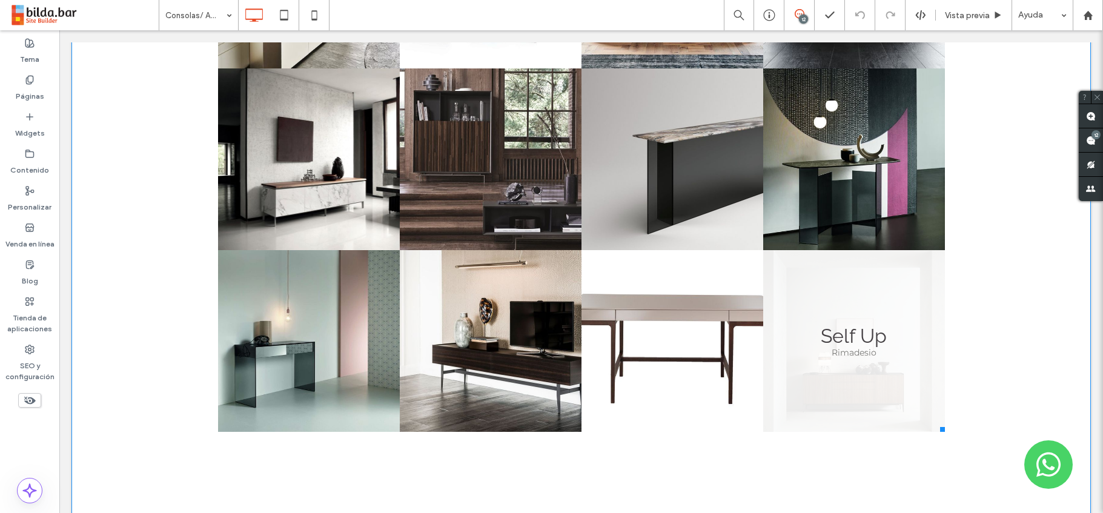
click at [896, 272] on link at bounding box center [854, 341] width 182 height 182
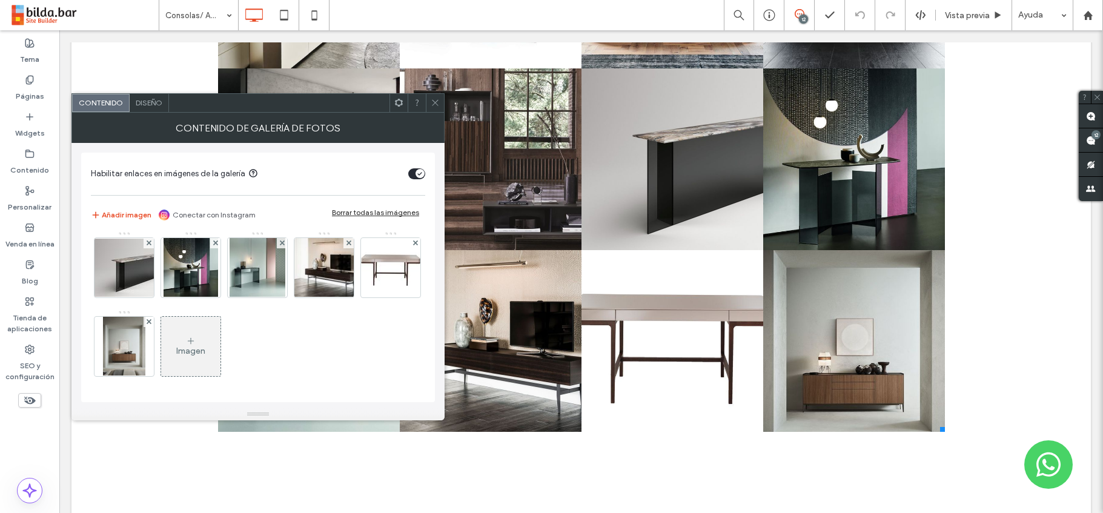
scroll to position [633, 0]
click at [146, 317] on img at bounding box center [124, 346] width 43 height 59
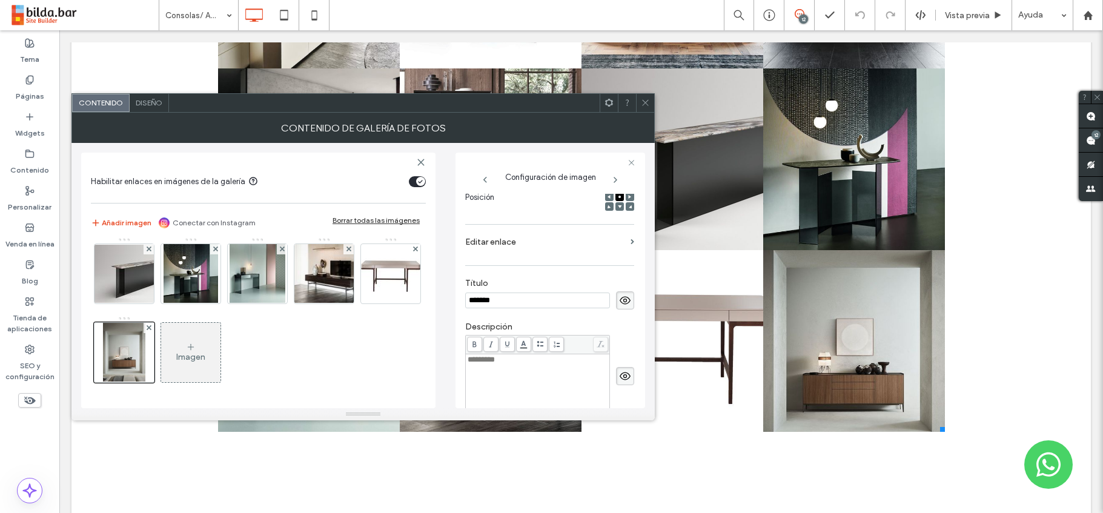
scroll to position [157, 0]
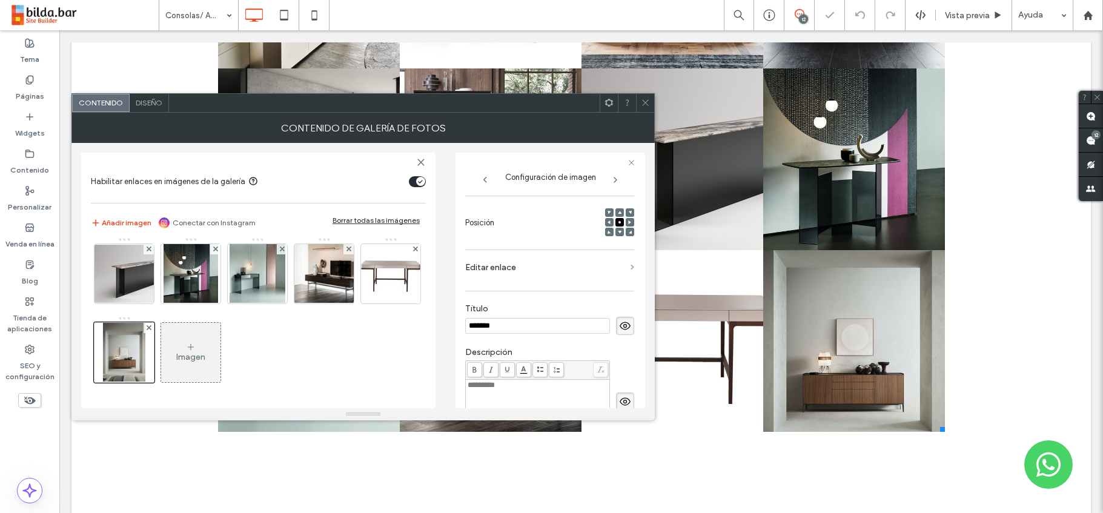
click at [630, 267] on span at bounding box center [632, 267] width 4 height 5
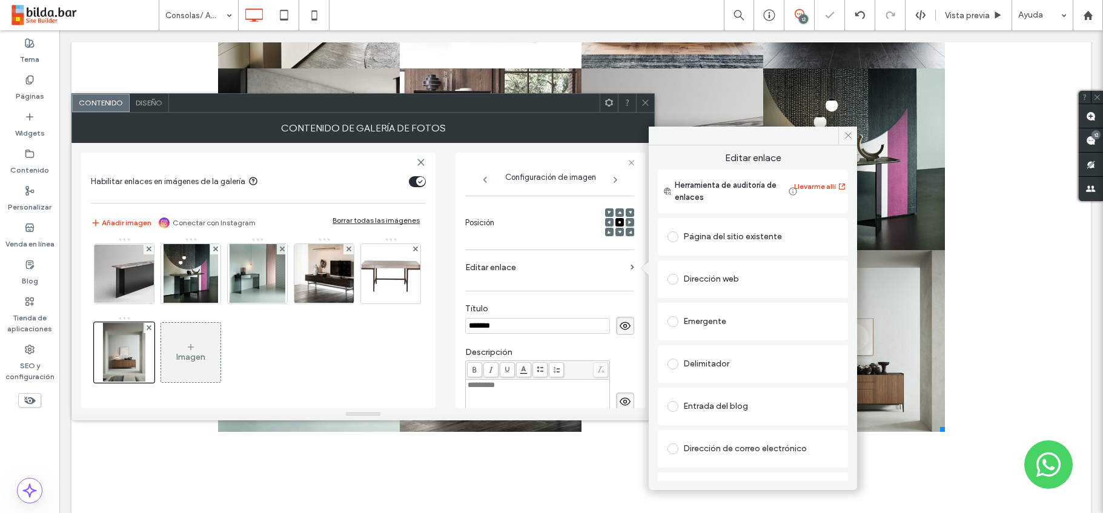
click at [673, 317] on span at bounding box center [672, 321] width 11 height 11
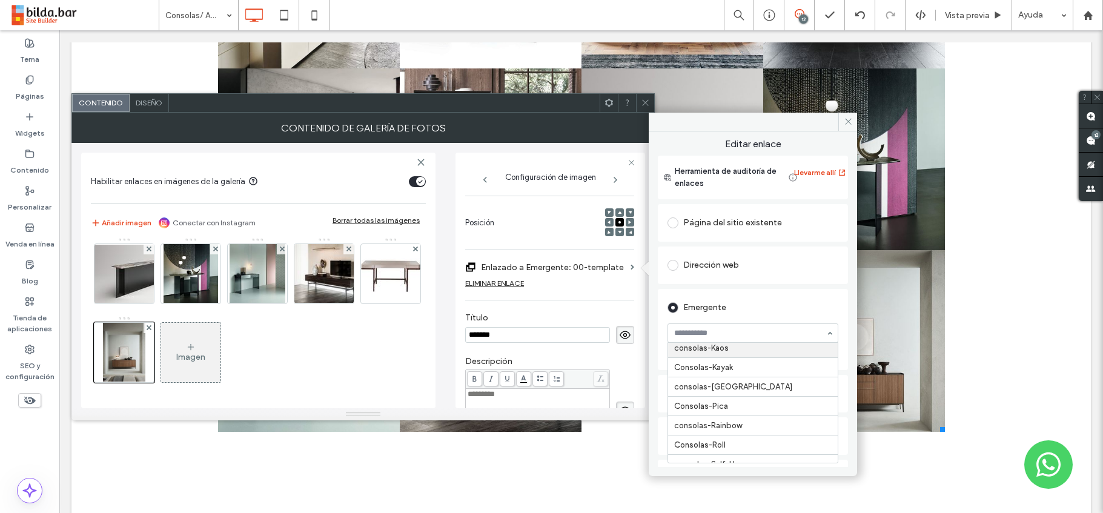
scroll to position [3689, 0]
drag, startPoint x: 850, startPoint y: 120, endPoint x: 788, endPoint y: 90, distance: 68.5
click at [850, 120] on icon at bounding box center [847, 121] width 9 height 9
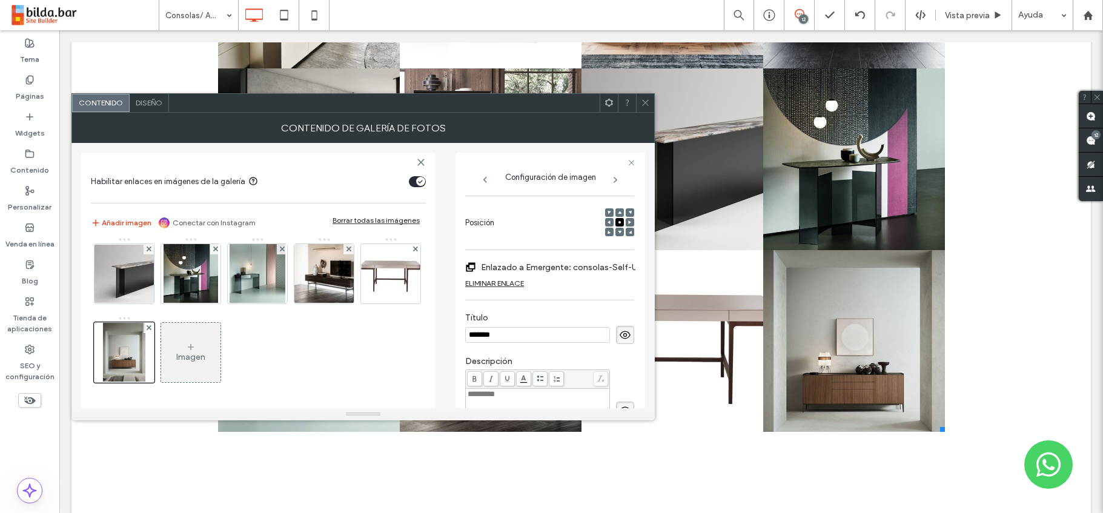
click at [642, 103] on icon at bounding box center [645, 102] width 9 height 9
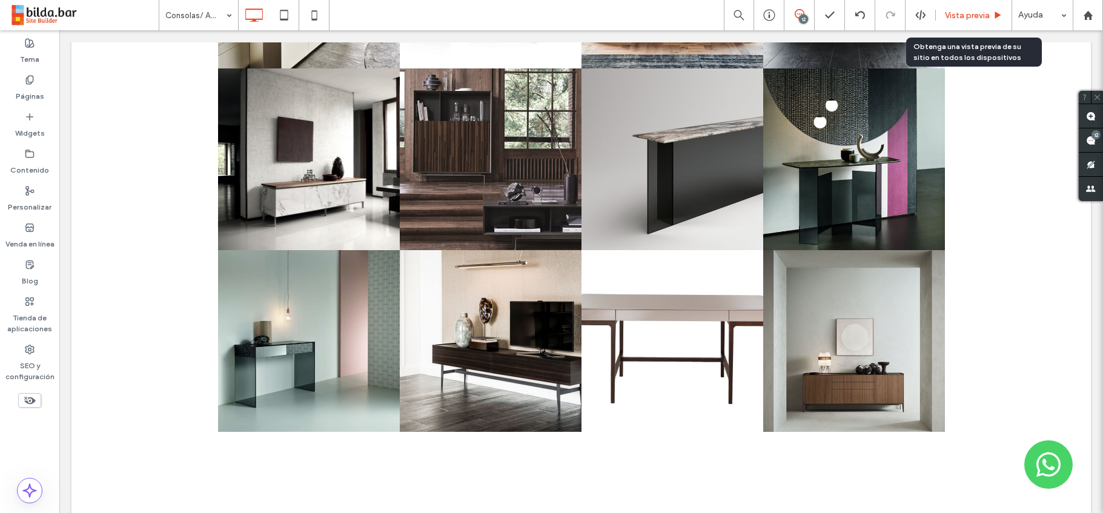
click at [974, 14] on span "Vista previa" at bounding box center [967, 15] width 45 height 10
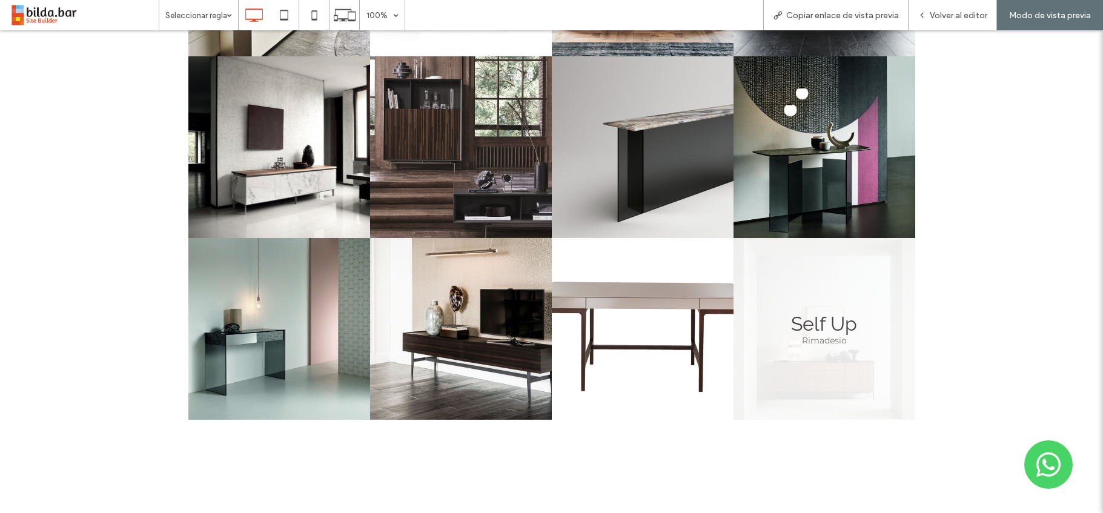
click at [823, 338] on link at bounding box center [824, 329] width 182 height 182
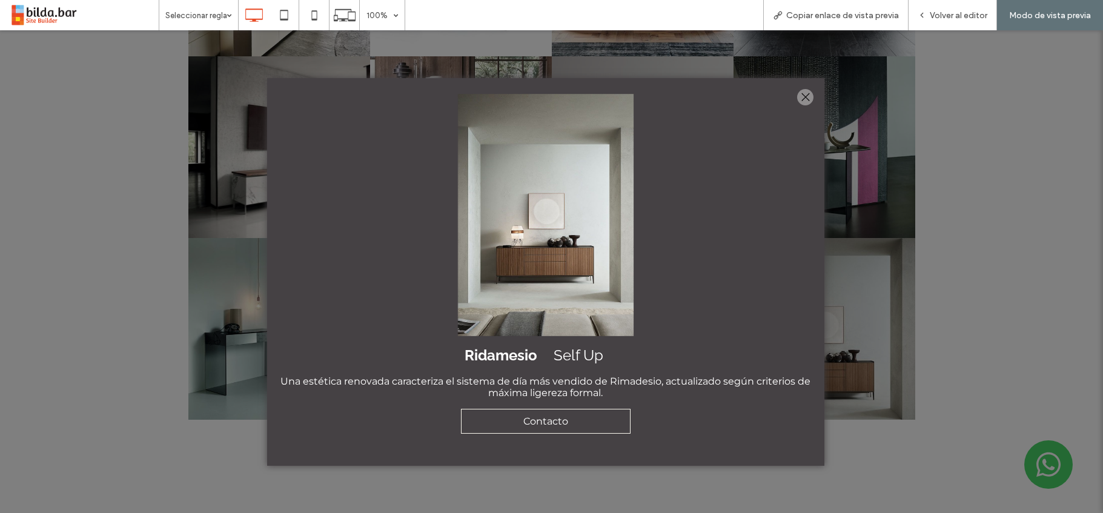
click at [803, 93] on div at bounding box center [805, 97] width 16 height 16
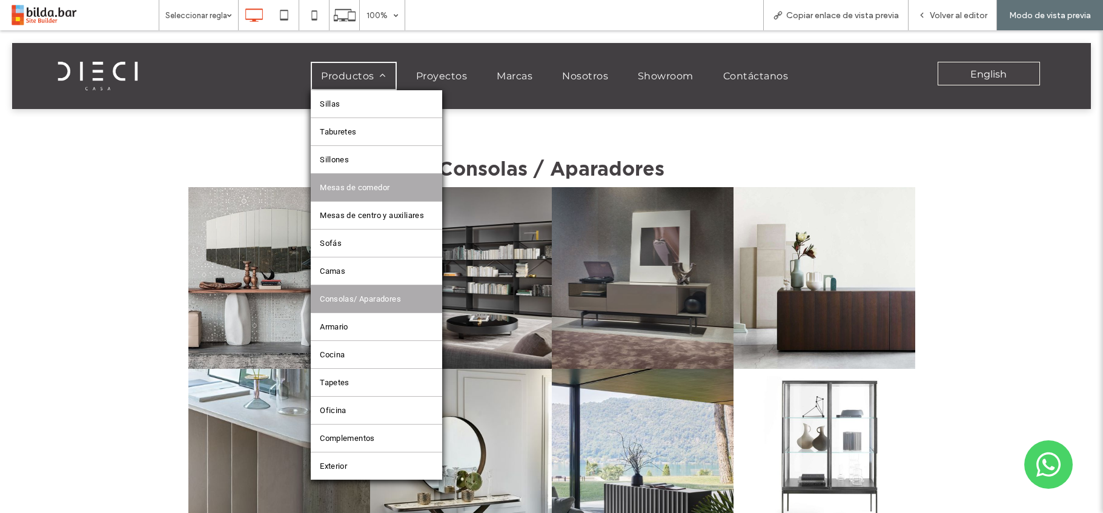
click at [351, 183] on span "Mesas de comedor" at bounding box center [355, 187] width 70 height 9
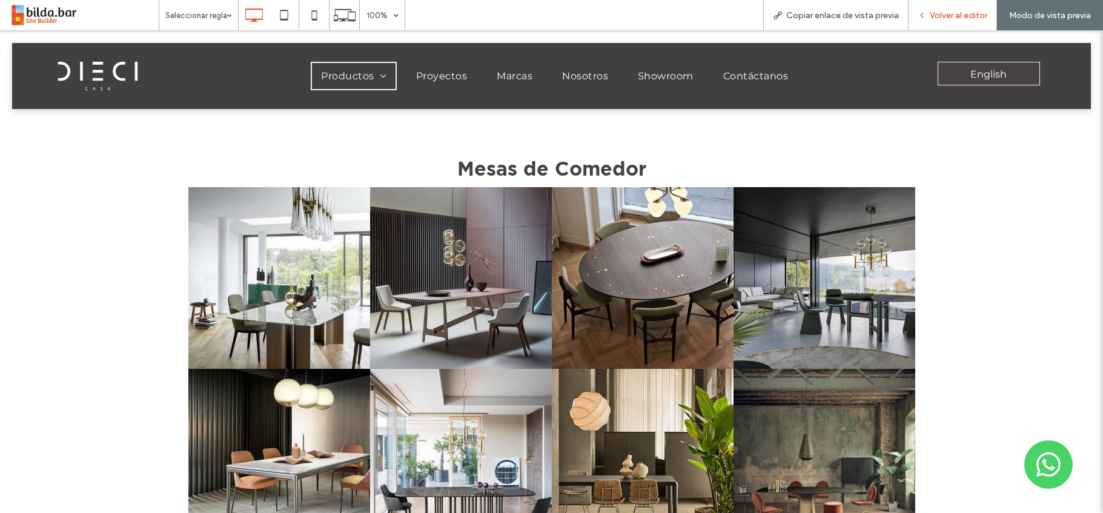
click at [952, 21] on div "Volver al editor" at bounding box center [952, 15] width 88 height 30
click at [953, 16] on span "Volver al editor" at bounding box center [958, 15] width 58 height 10
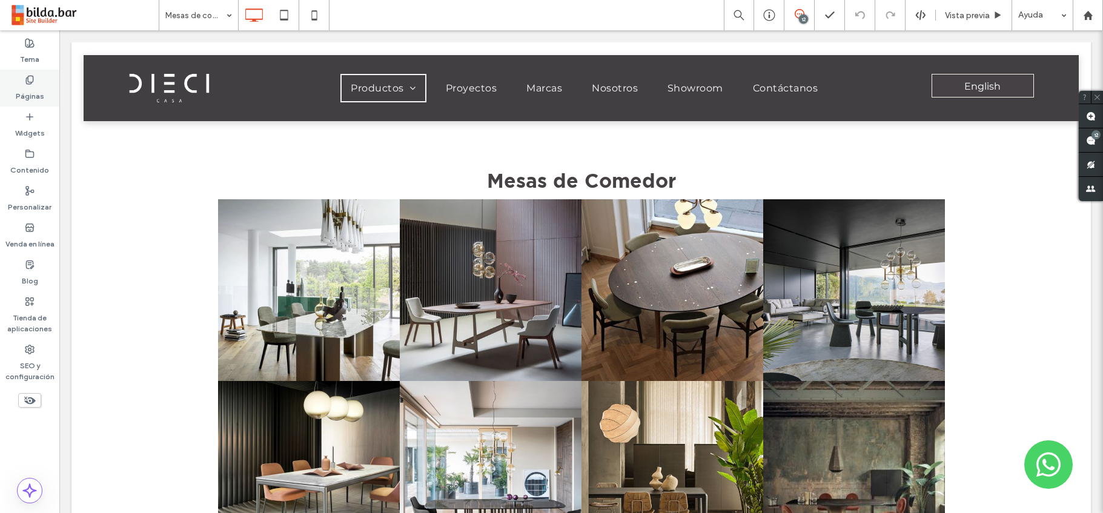
click at [22, 87] on label "Páginas" at bounding box center [30, 93] width 28 height 17
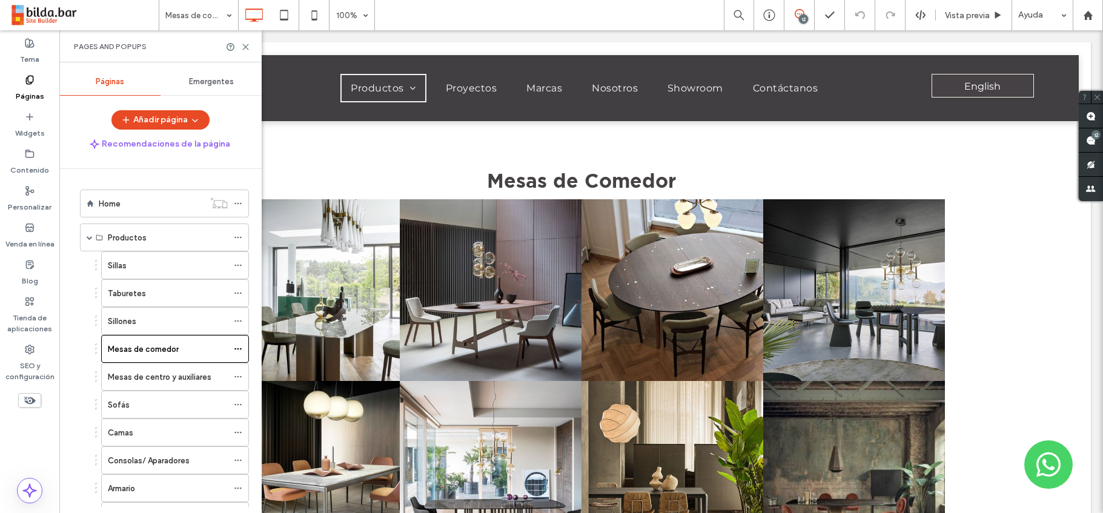
click at [203, 85] on span "Emergentes" at bounding box center [211, 82] width 45 height 10
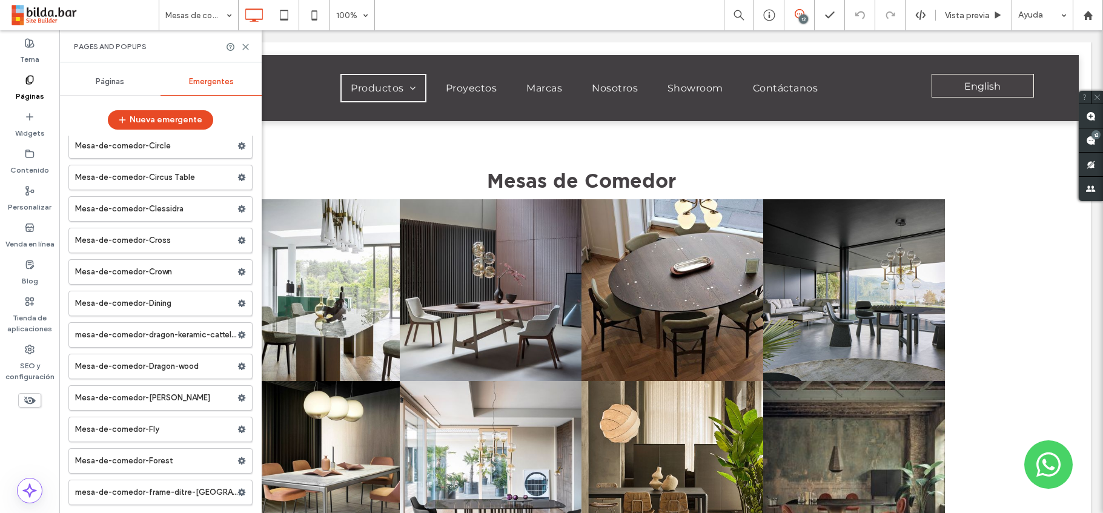
scroll to position [10565, 0]
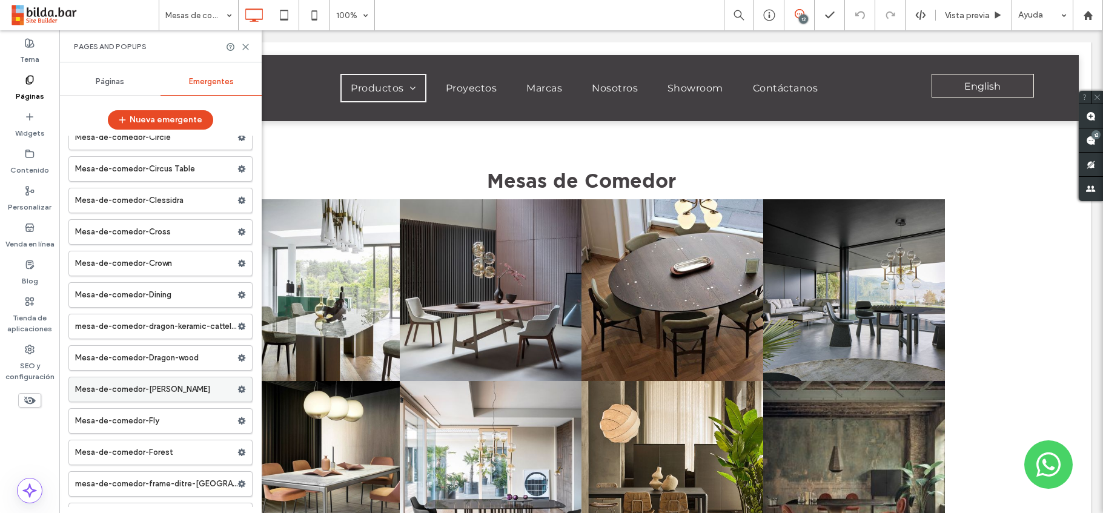
click at [177, 392] on label "Mesa-de-comedor-[PERSON_NAME]" at bounding box center [156, 389] width 162 height 24
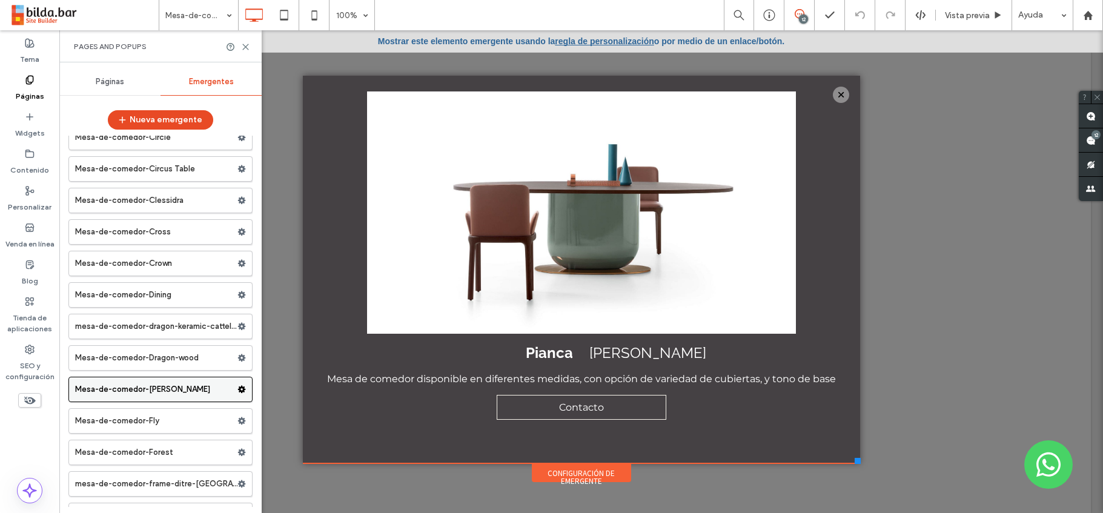
click at [237, 390] on icon at bounding box center [241, 389] width 8 height 8
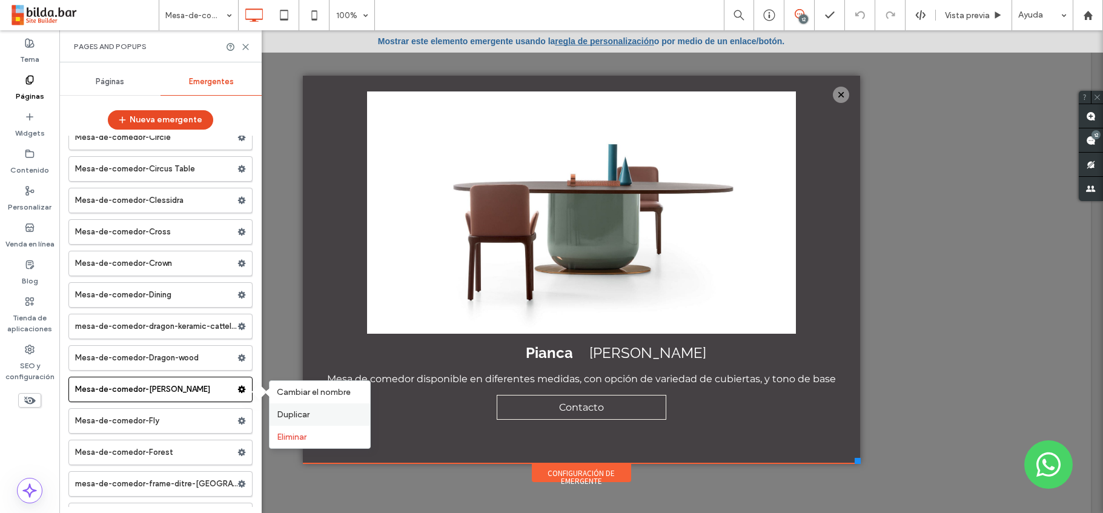
click at [317, 416] on label "Duplicar" at bounding box center [320, 414] width 86 height 10
